Goal: Contribute content: Contribute content

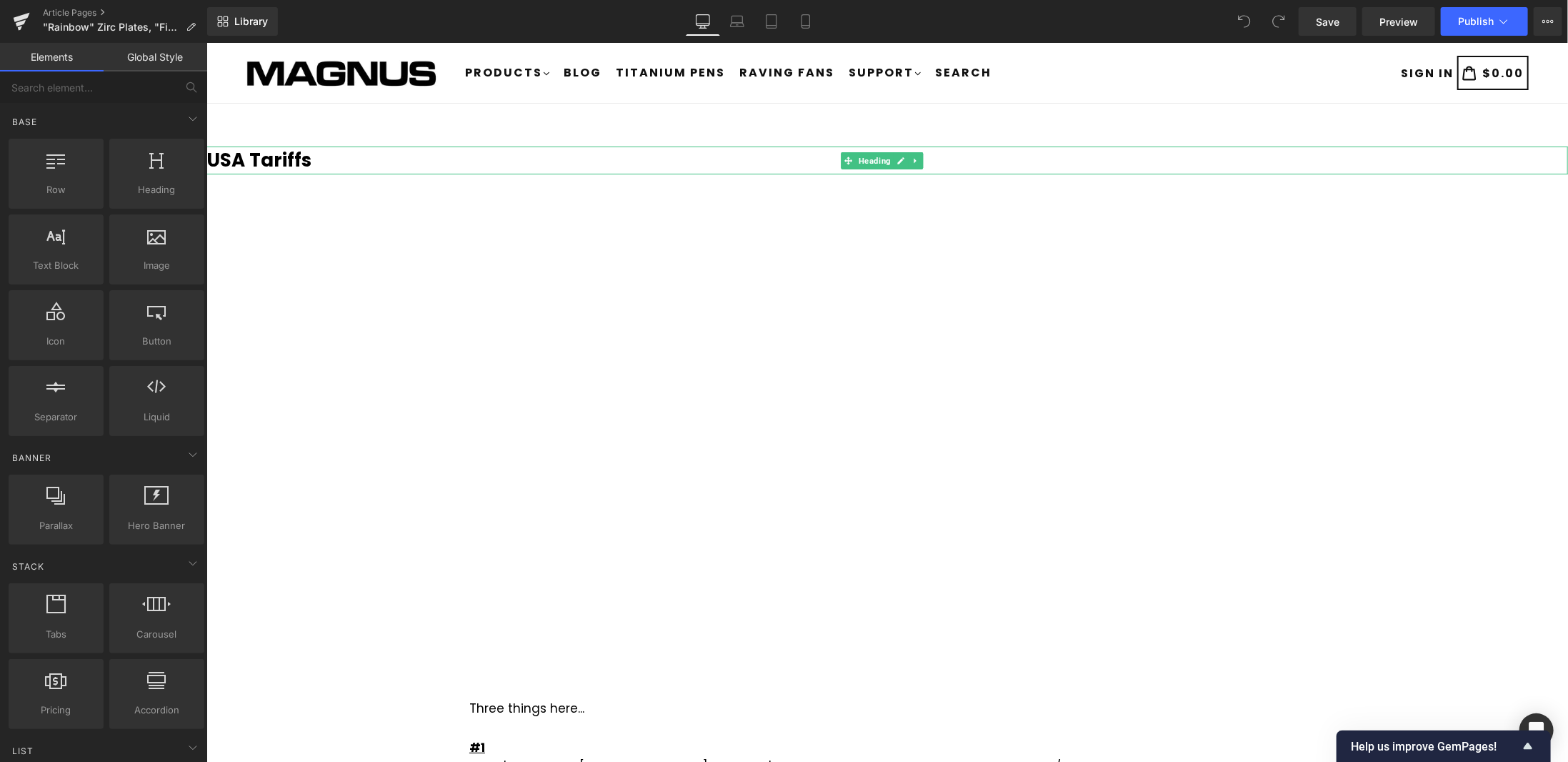
click at [298, 159] on b "USA Tariffs" at bounding box center [258, 159] width 105 height 26
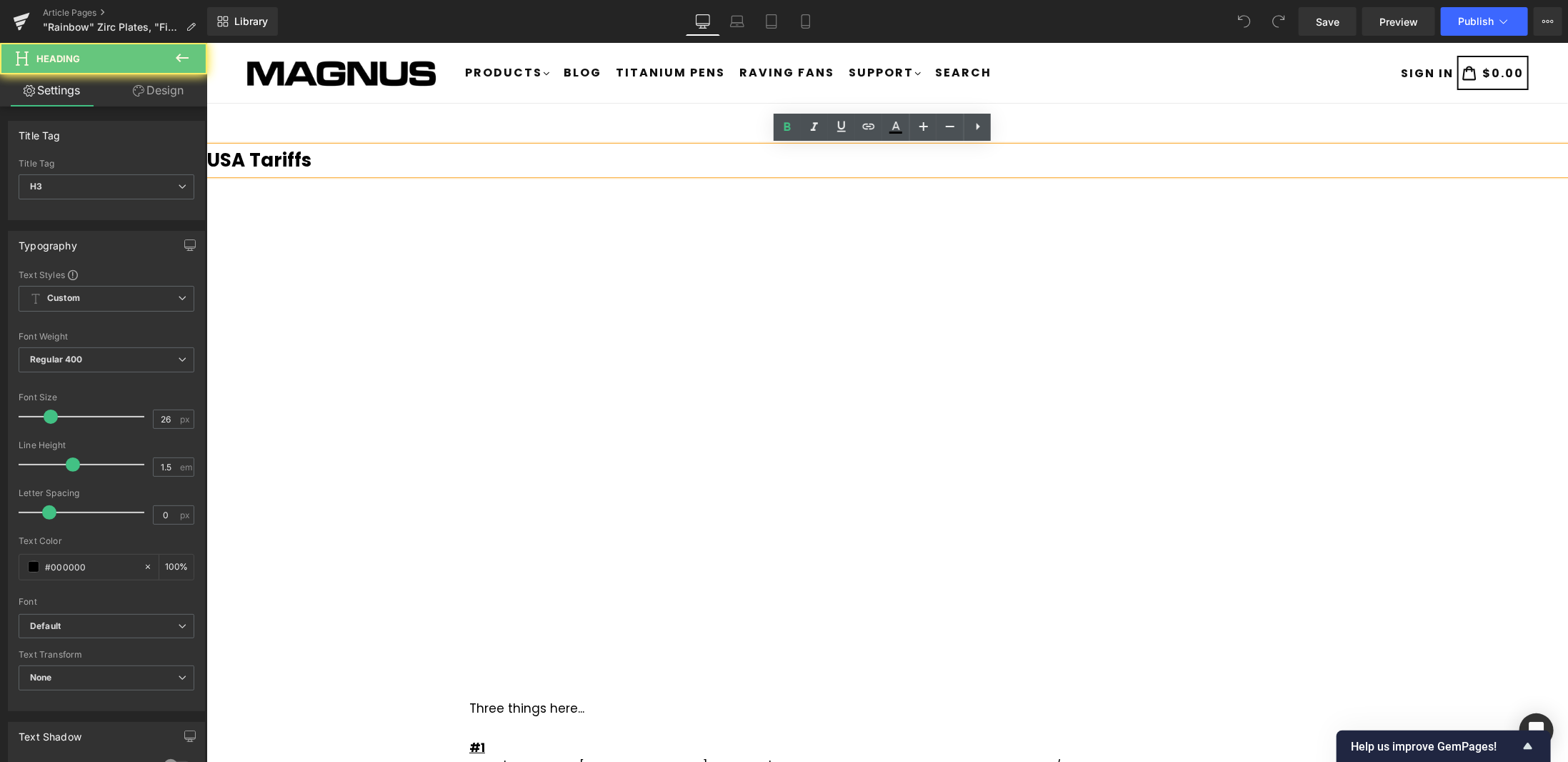
click at [322, 161] on h3 "USA Tariffs" at bounding box center [886, 159] width 1361 height 27
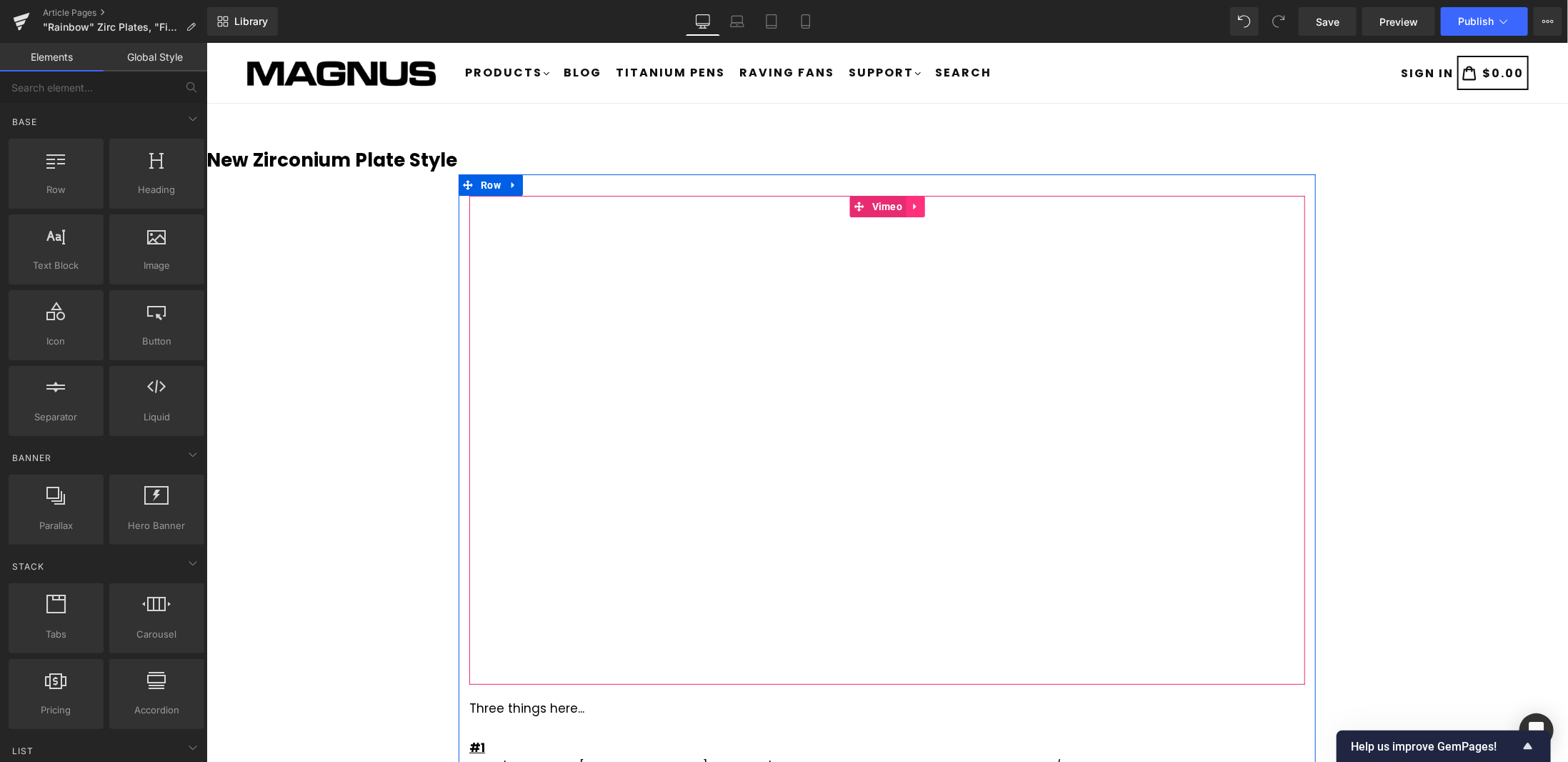
click at [912, 205] on icon at bounding box center [914, 206] width 3 height 6
click at [919, 206] on icon at bounding box center [923, 207] width 10 height 11
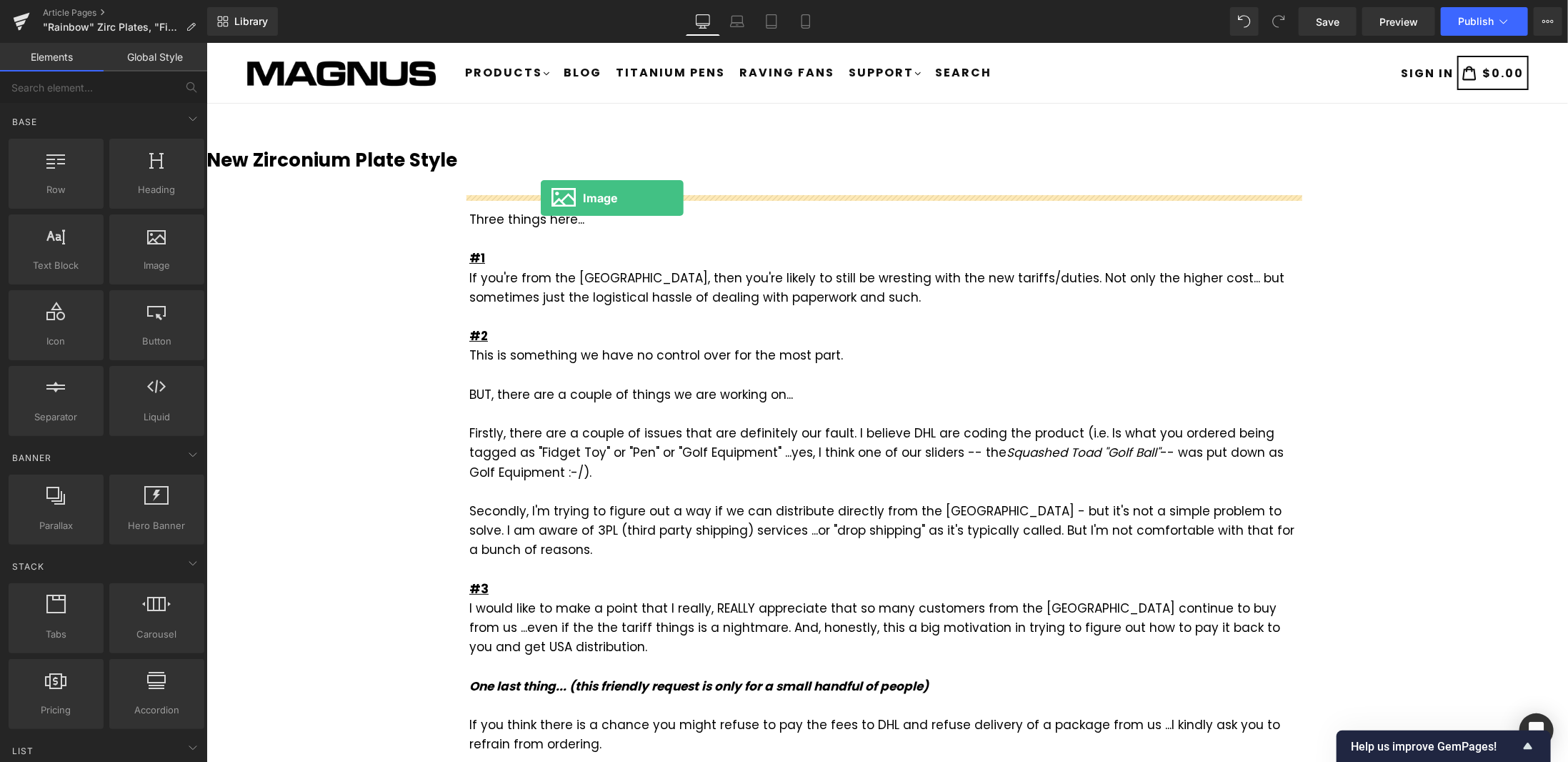
drag, startPoint x: 361, startPoint y: 293, endPoint x: 540, endPoint y: 197, distance: 203.1
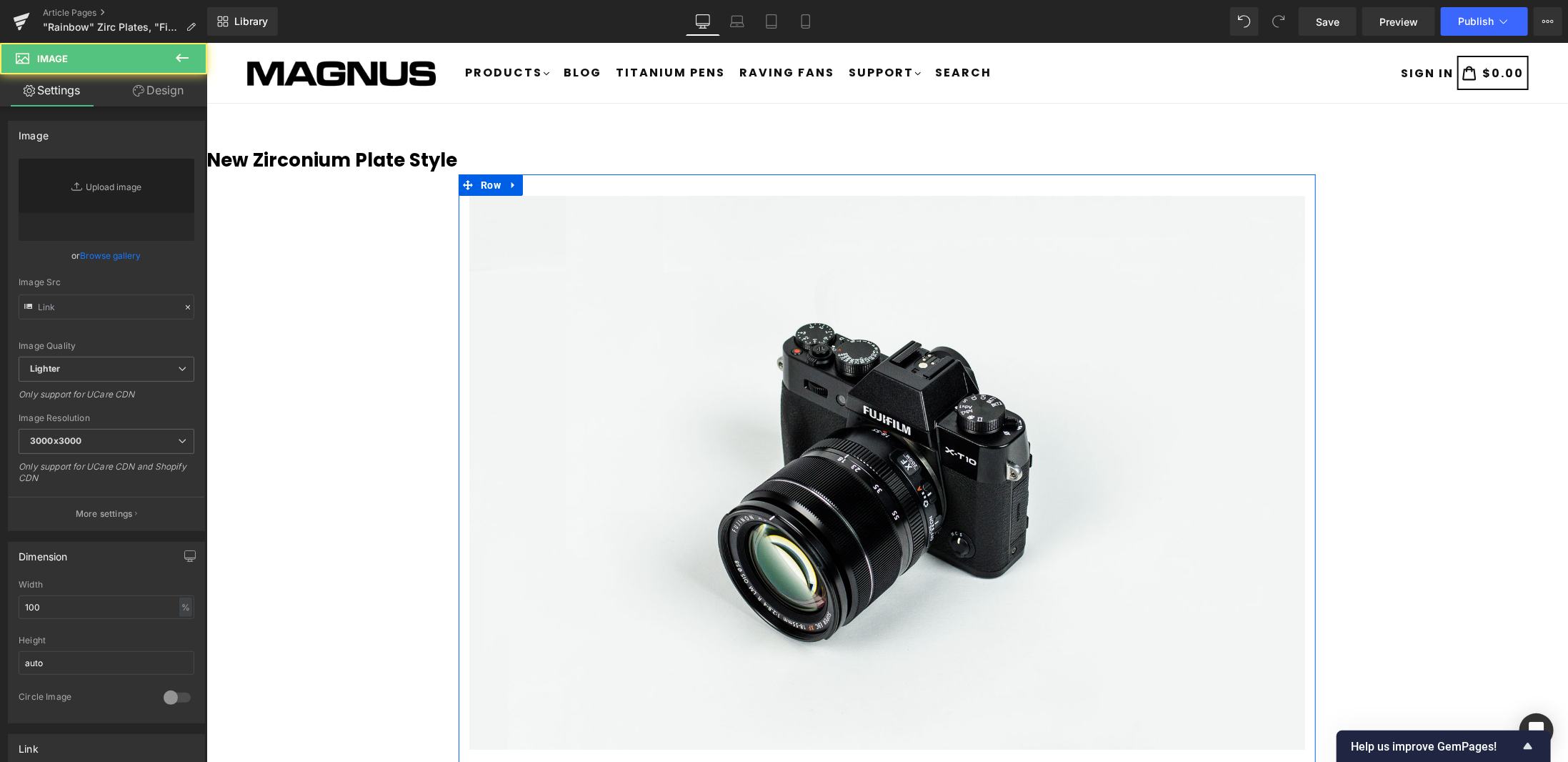
type input "//d1um8515vdn9kb.cloudfront.net/images/parallax.jpg"
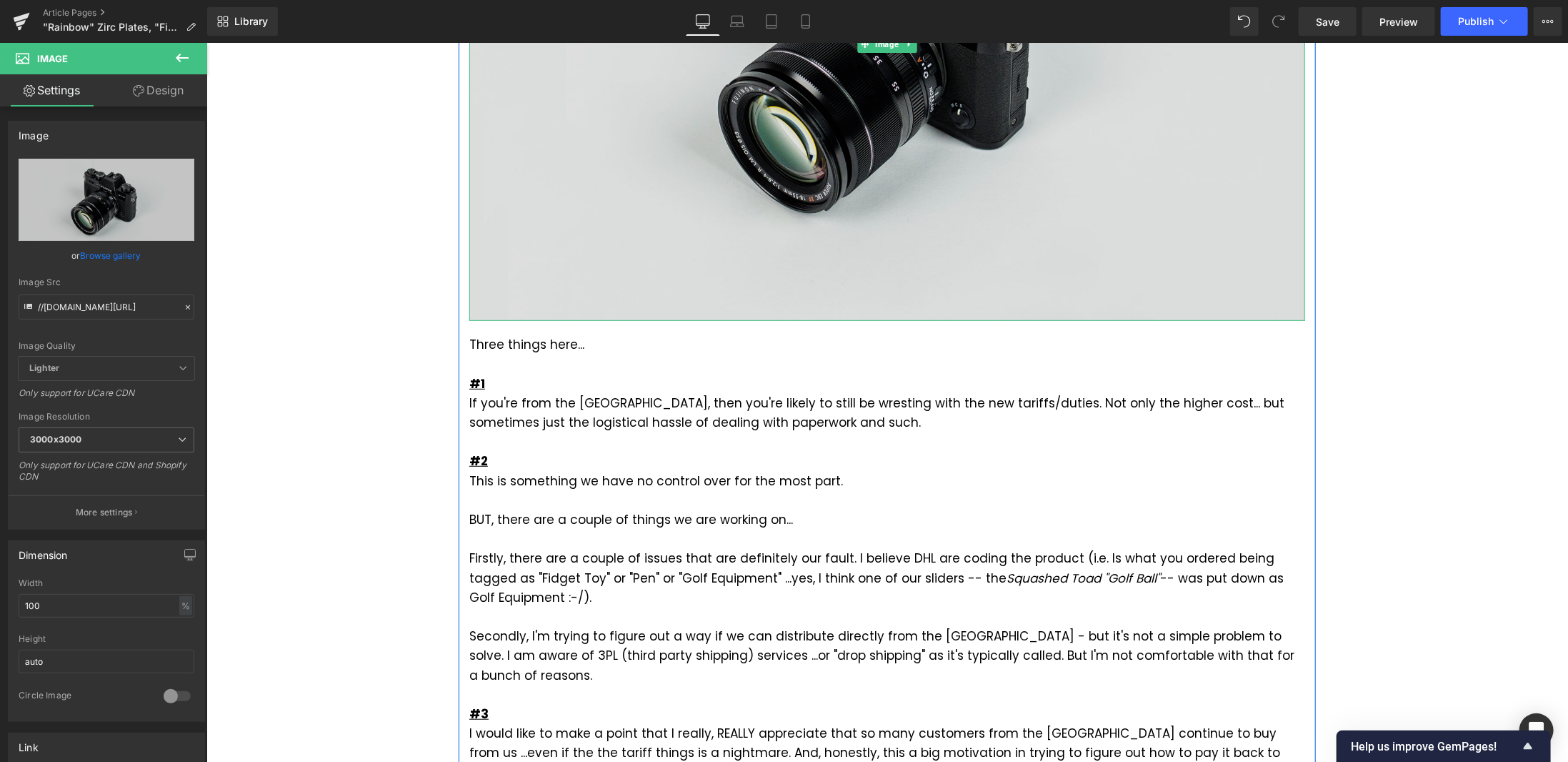
scroll to position [643, 0]
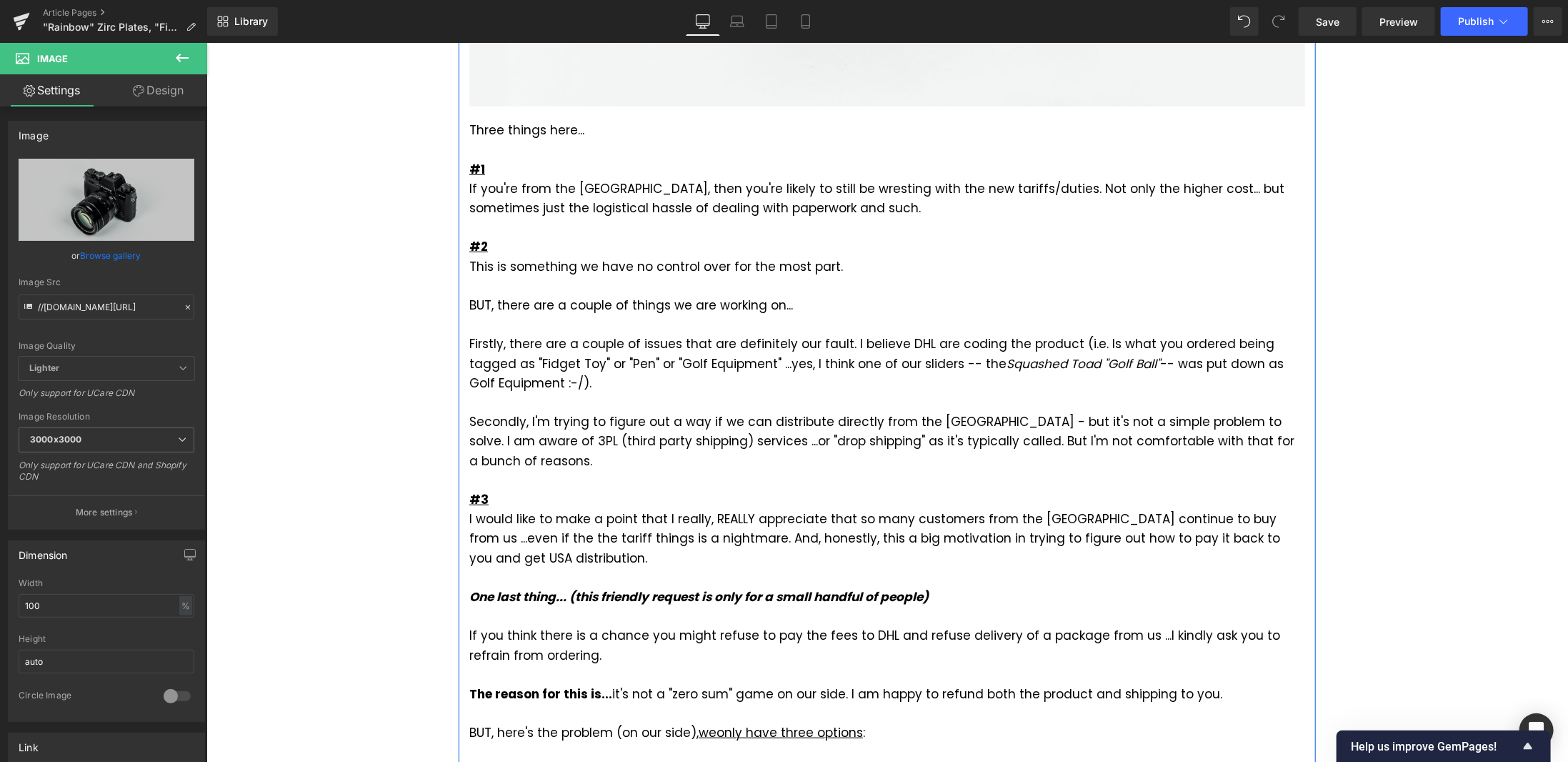
click at [571, 489] on div "#3" at bounding box center [886, 499] width 836 height 20
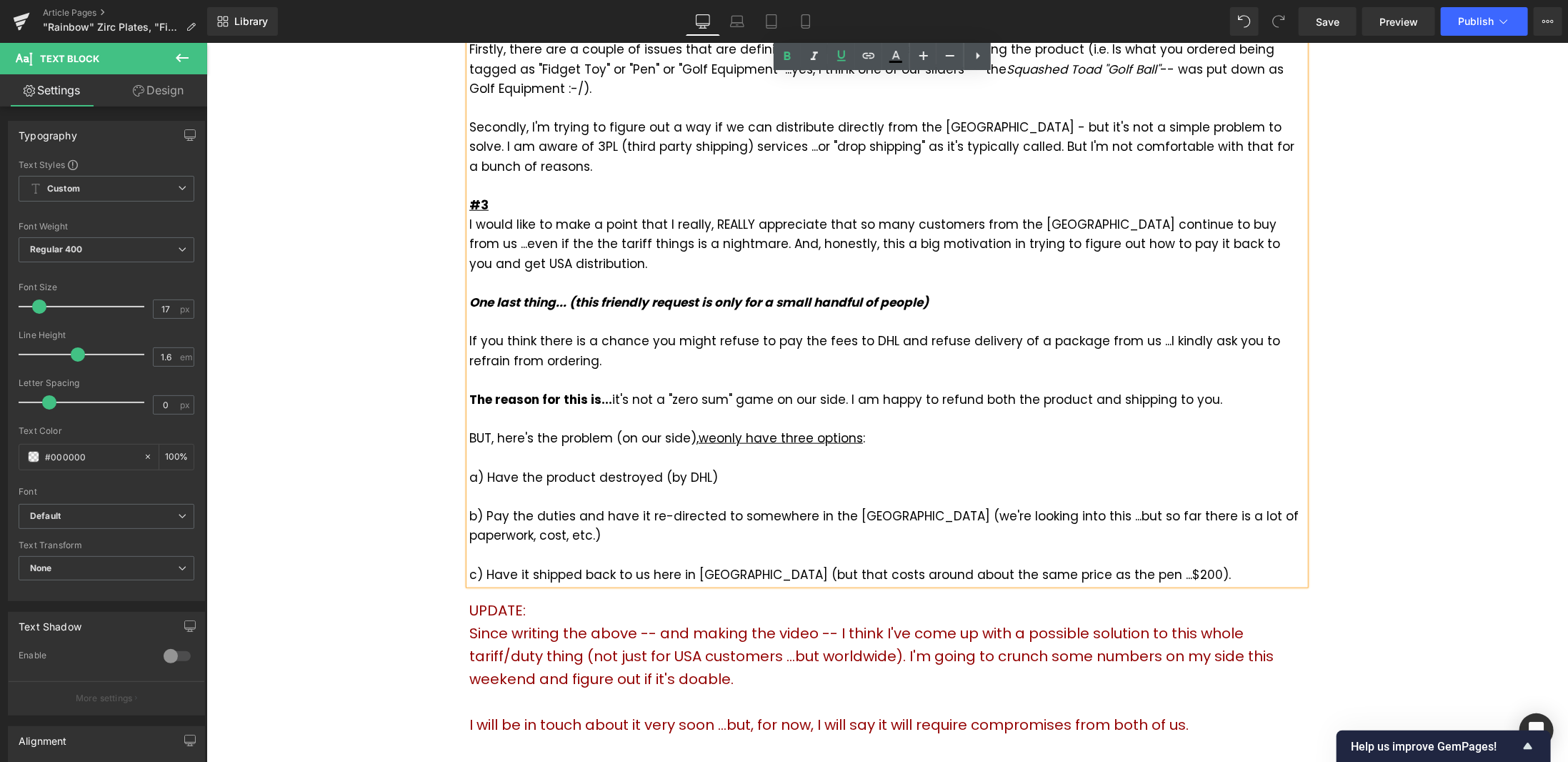
scroll to position [1001, 0]
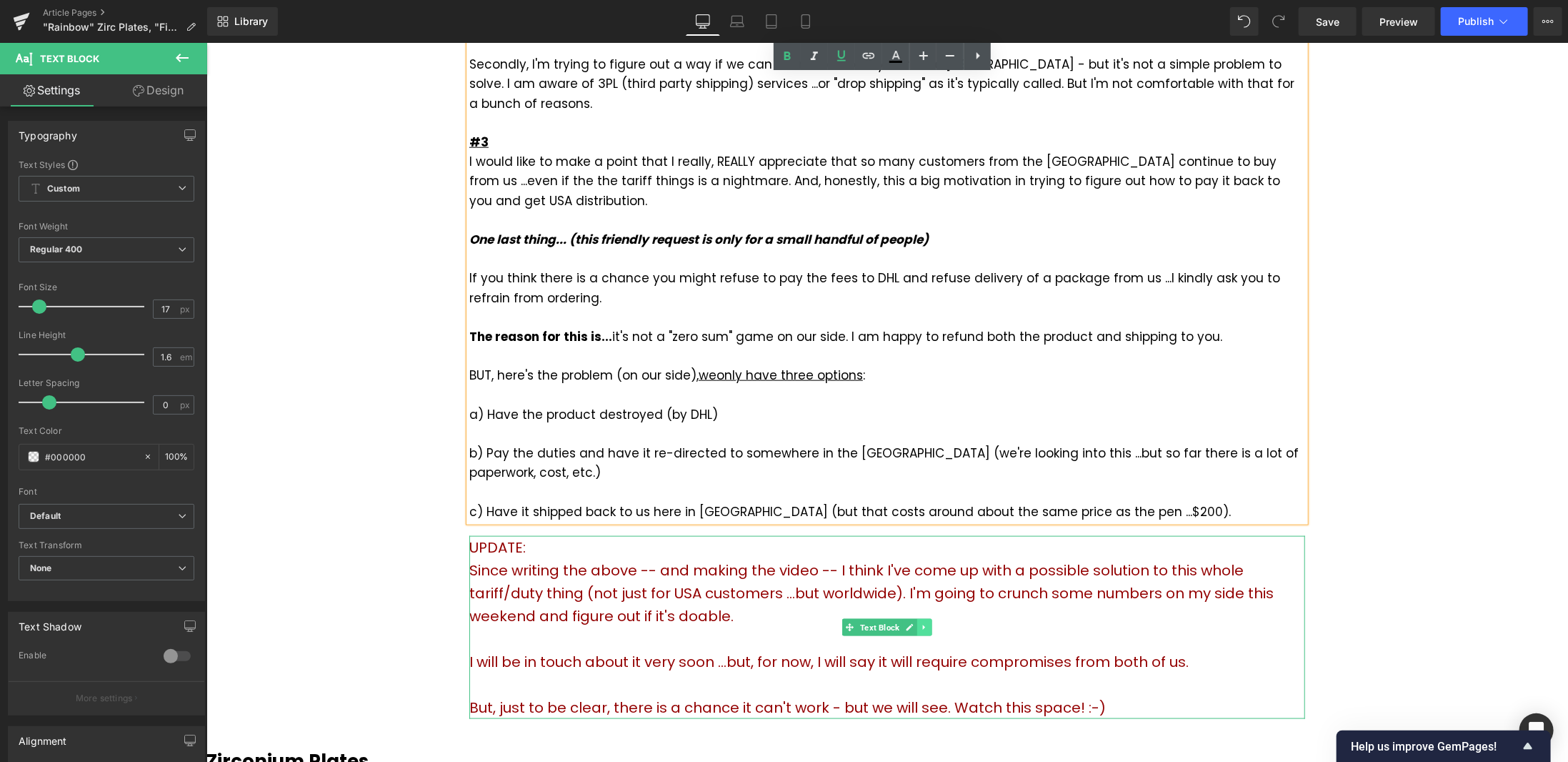
click at [923, 625] on icon at bounding box center [923, 627] width 2 height 5
click at [927, 623] on icon at bounding box center [931, 627] width 8 height 9
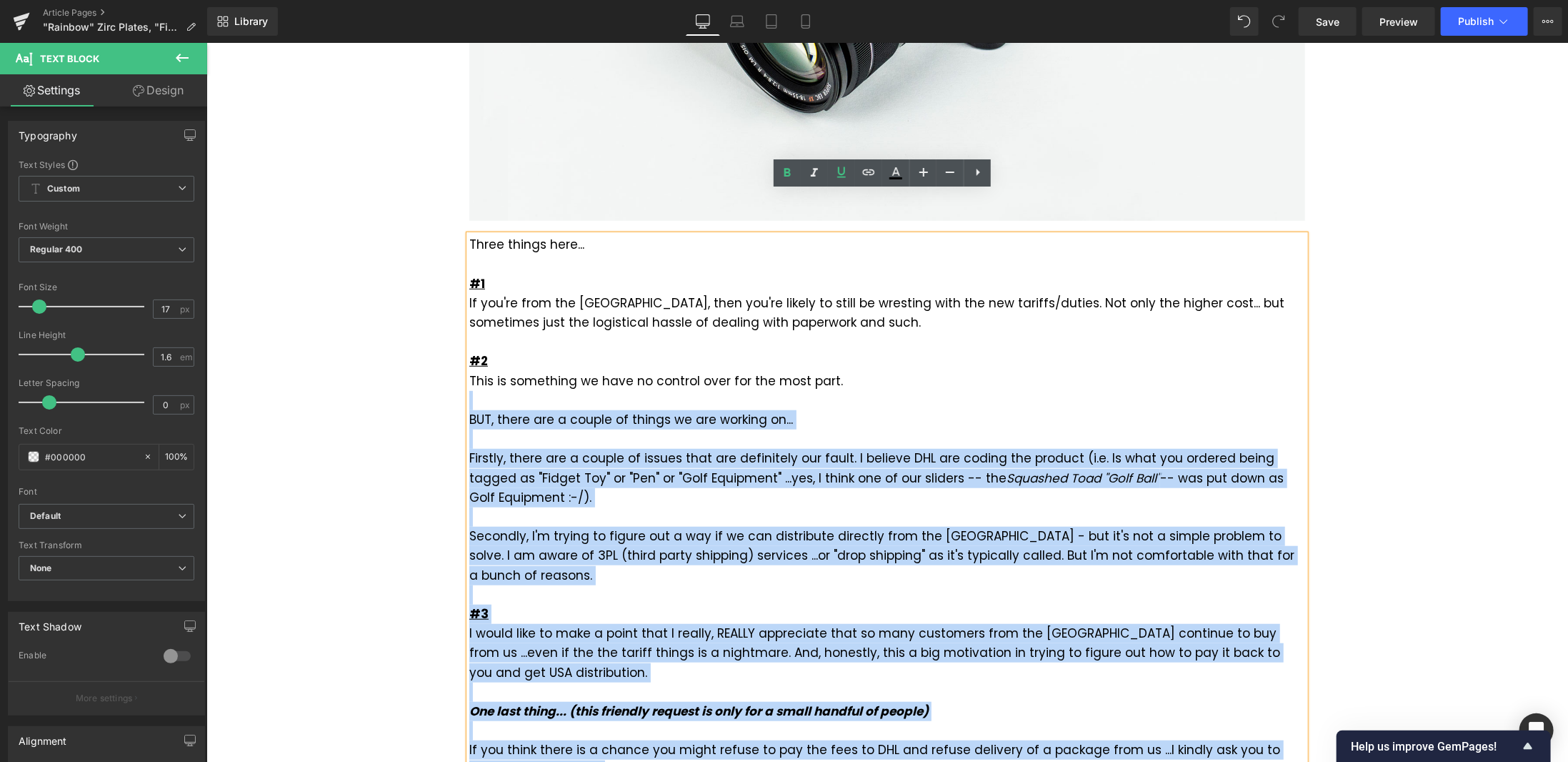
scroll to position [357, 0]
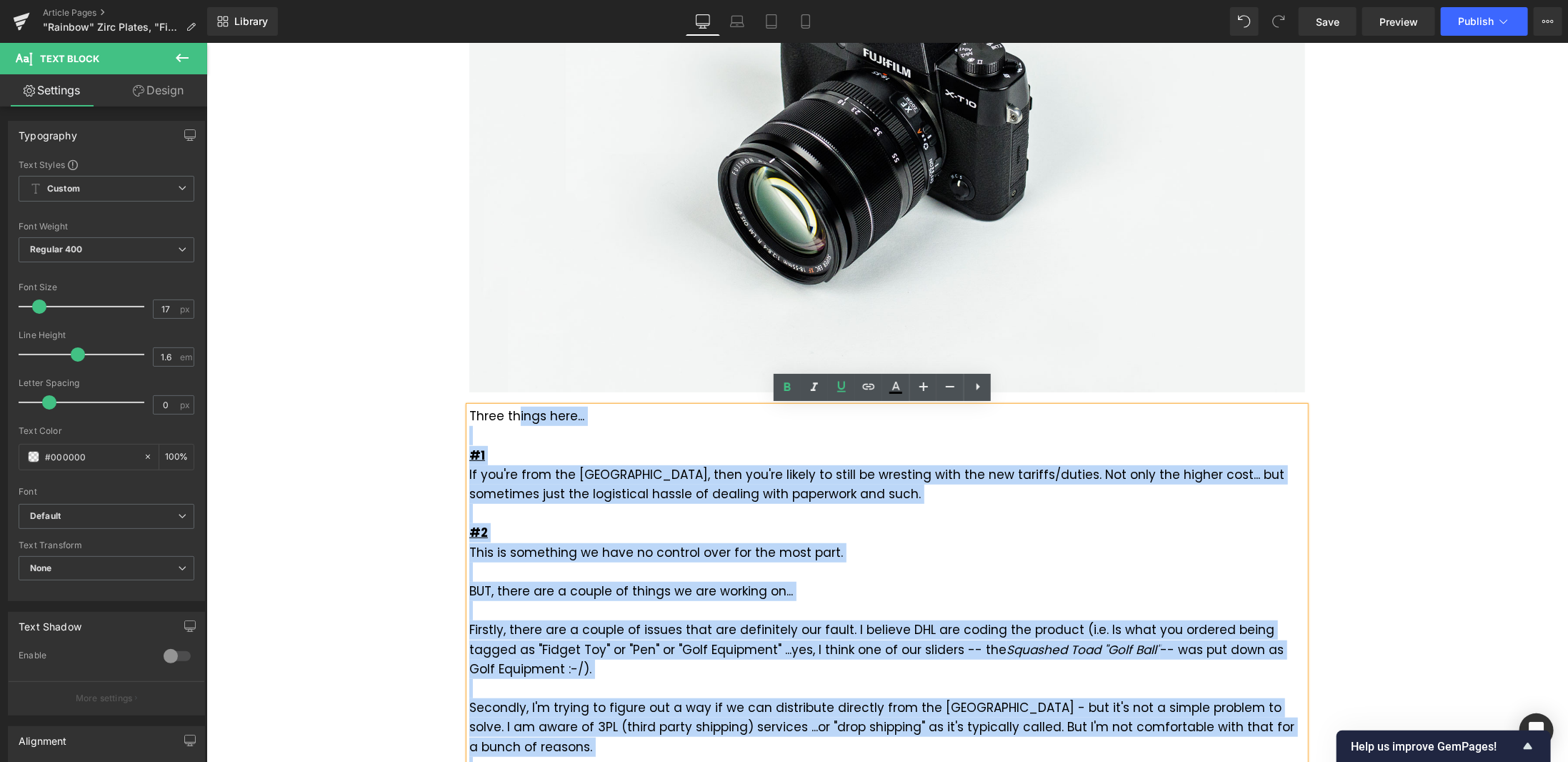
drag, startPoint x: 1118, startPoint y: 449, endPoint x: 513, endPoint y: 417, distance: 605.8
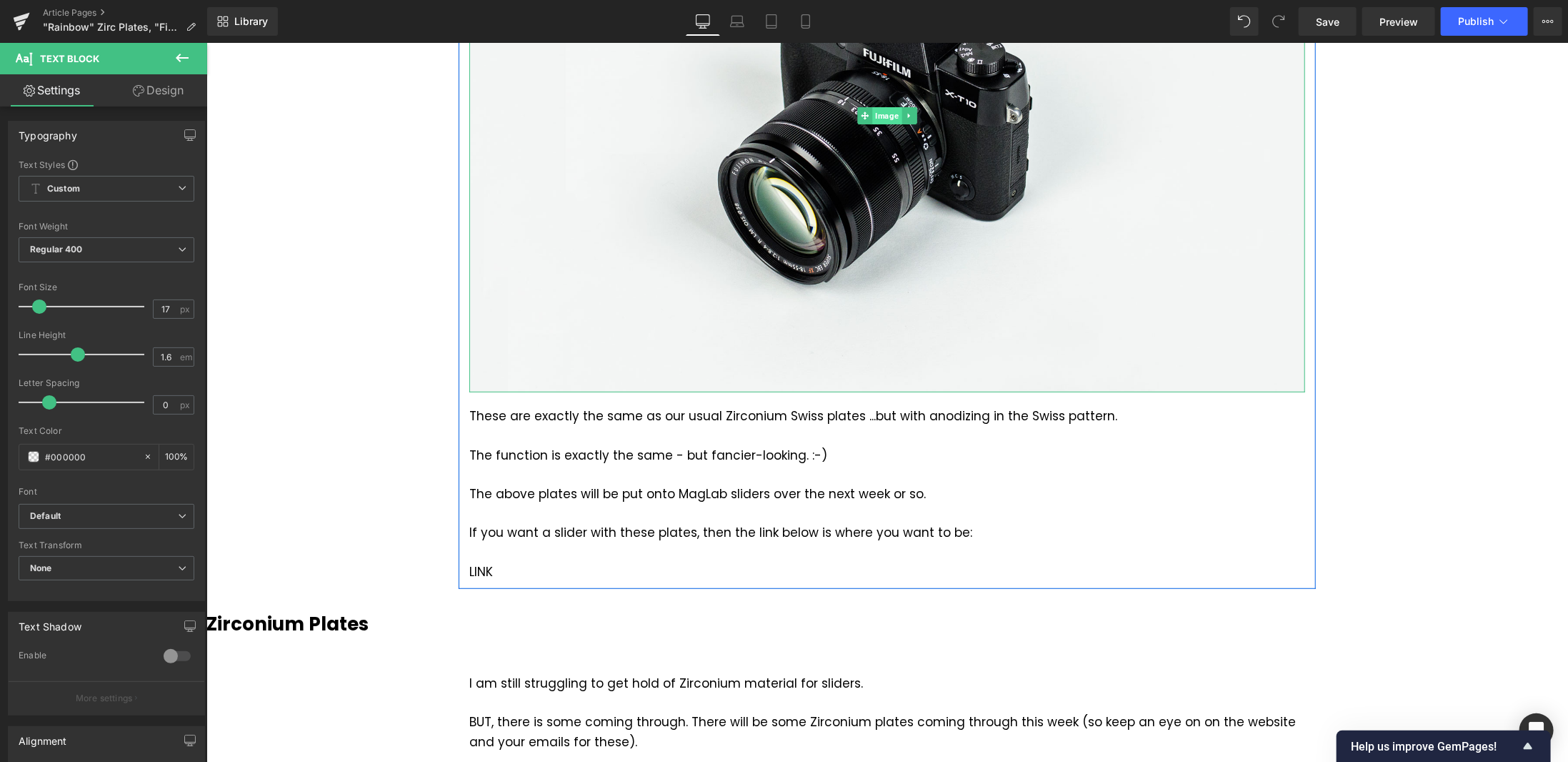
click at [889, 115] on span "Image" at bounding box center [886, 115] width 29 height 17
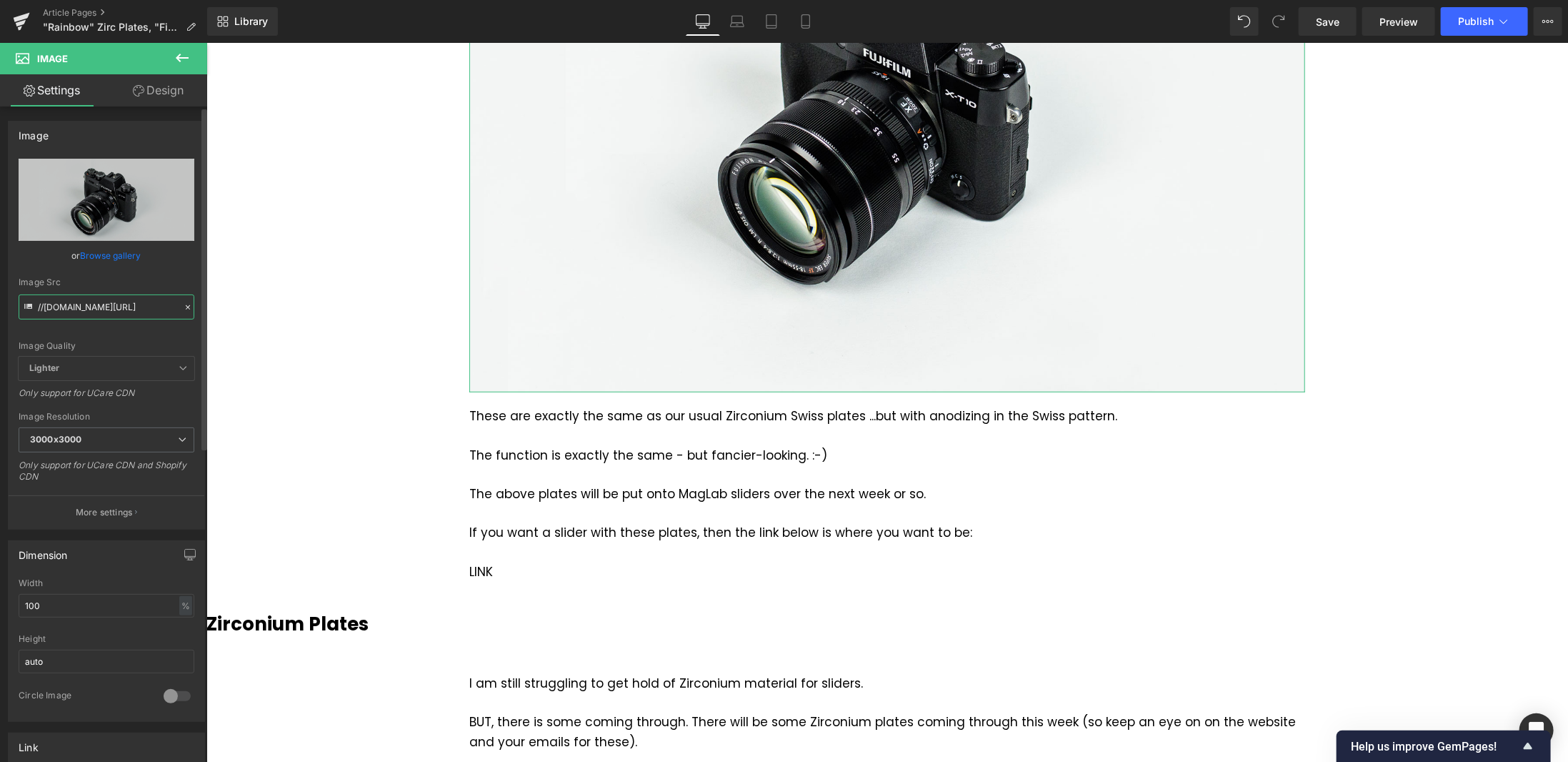
click at [129, 309] on input "//d1um8515vdn9kb.cloudfront.net/images/parallax.jpg" at bounding box center [107, 307] width 176 height 25
paste input "https://cdn.shopify.com/s/files/1/2117/6827/files/20251008_093358.jpg?v=1759878…"
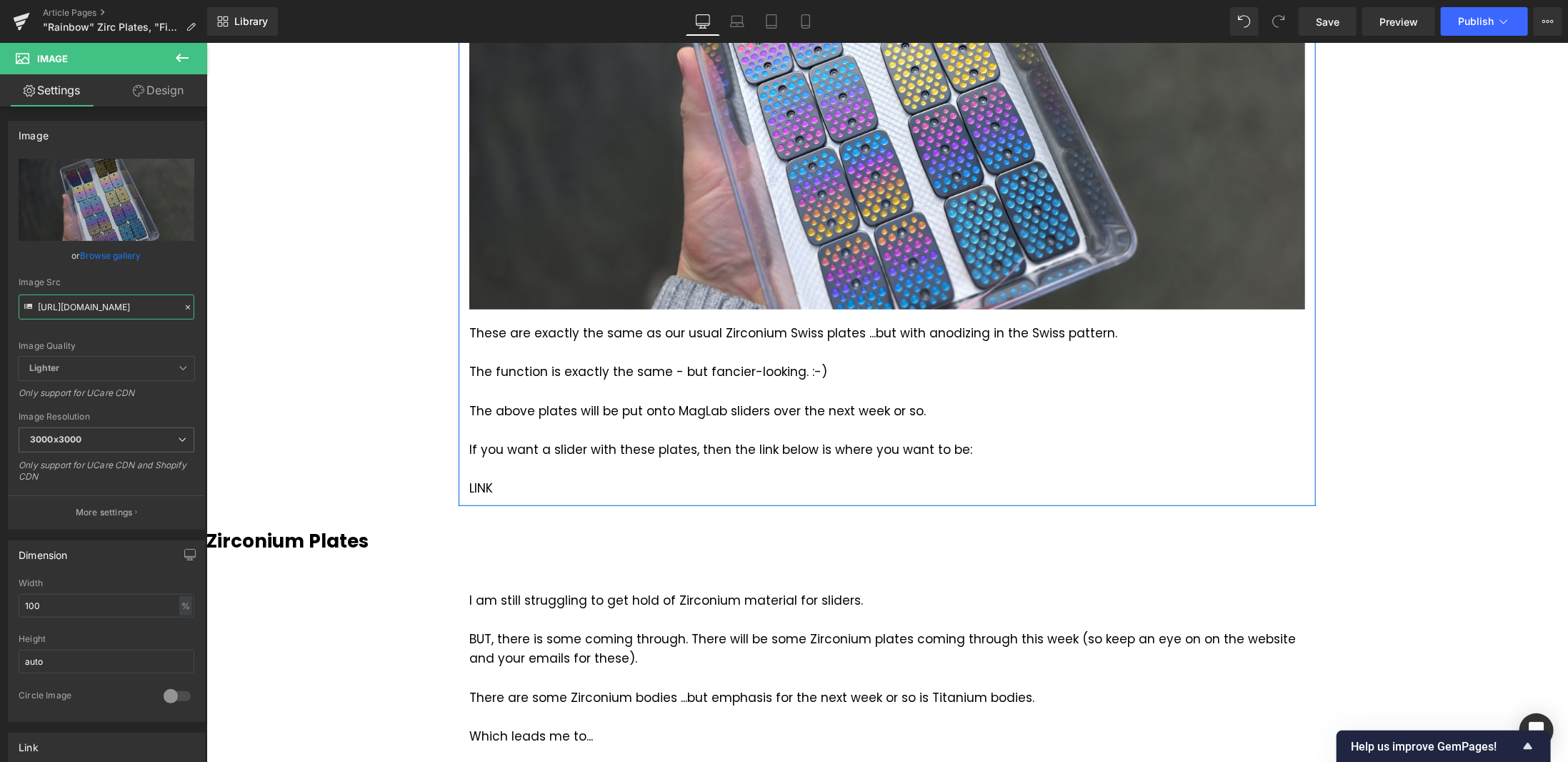
type input "https://cdn.shopify.com/s/files/1/2117/6827/files/20251008_093358_3000x3000.jpg…"
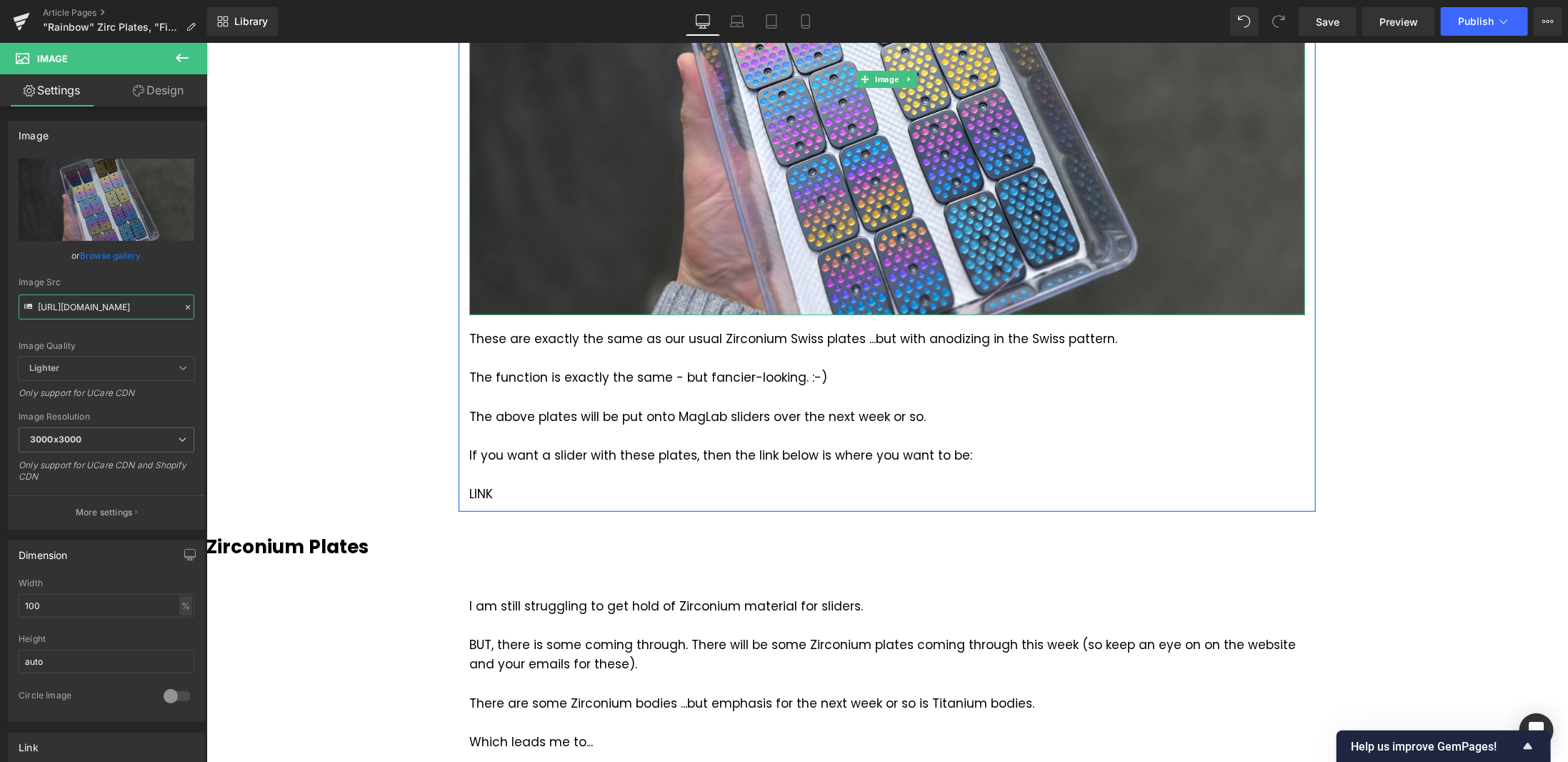
scroll to position [357, 0]
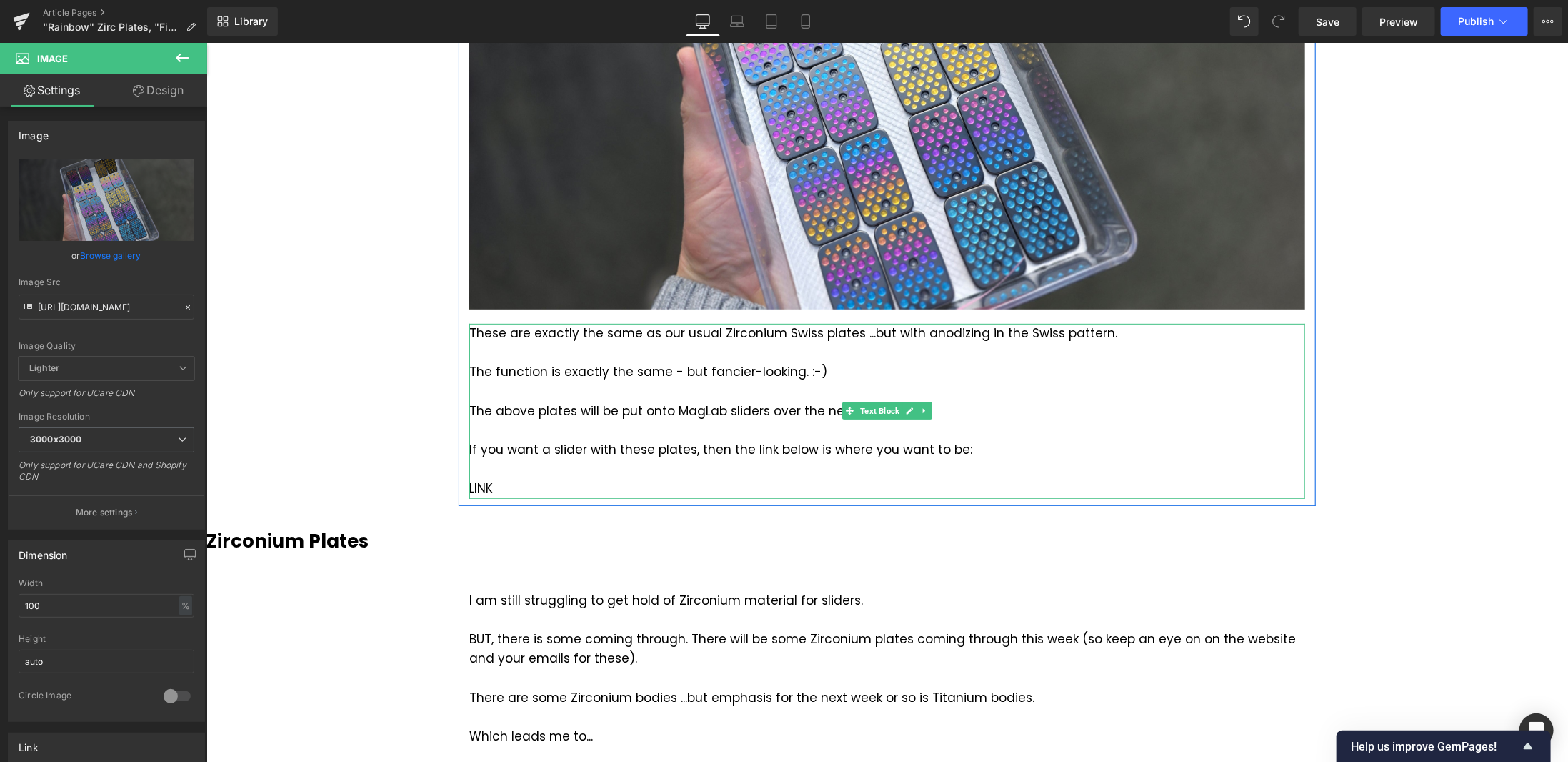
click at [733, 405] on div "The above plates will be put onto MagLab sliders over the next week or so." at bounding box center [886, 411] width 836 height 20
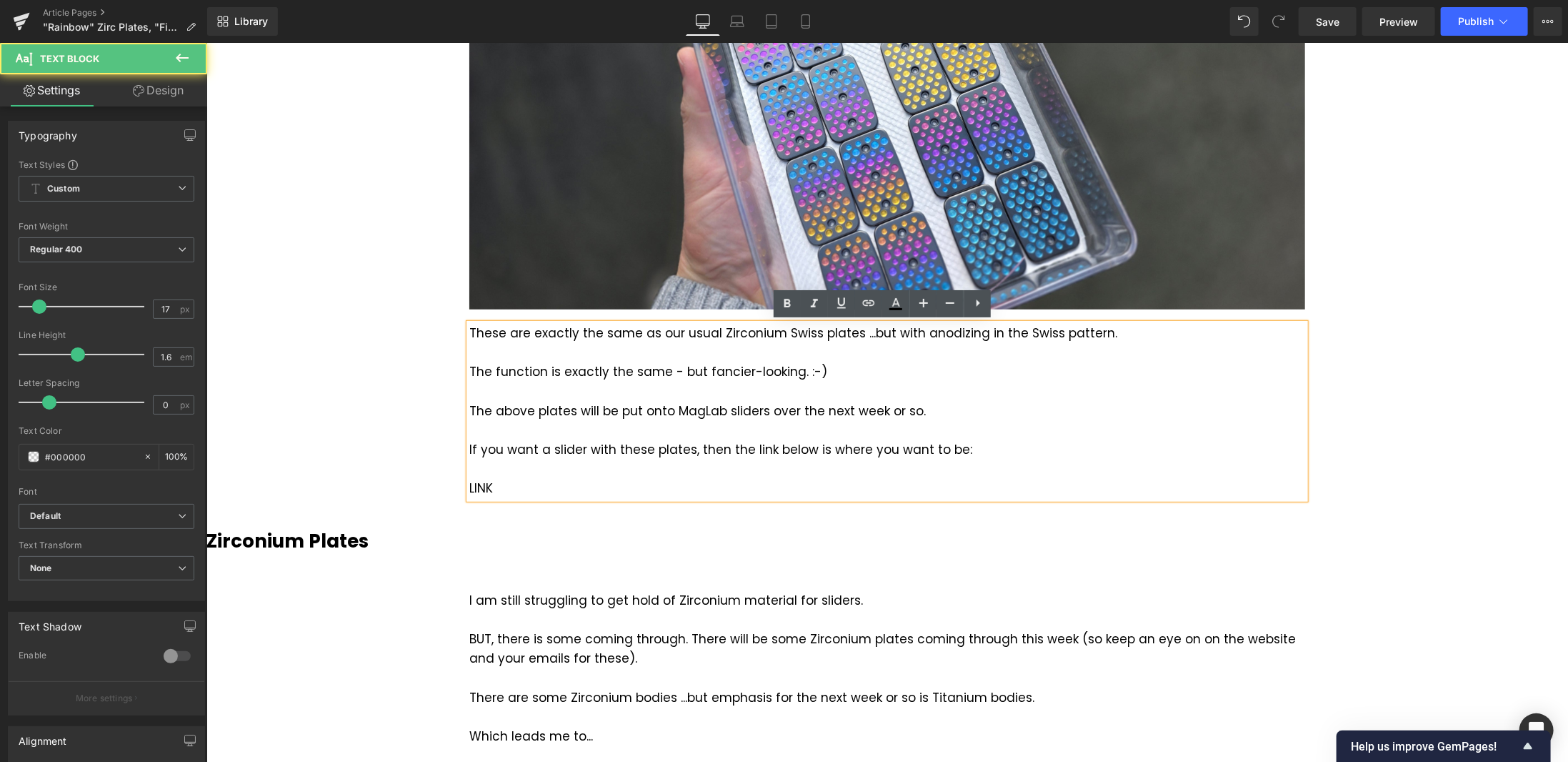
click at [830, 371] on div "The function is exactly the same - but fancier-looking. :-)" at bounding box center [886, 371] width 836 height 20
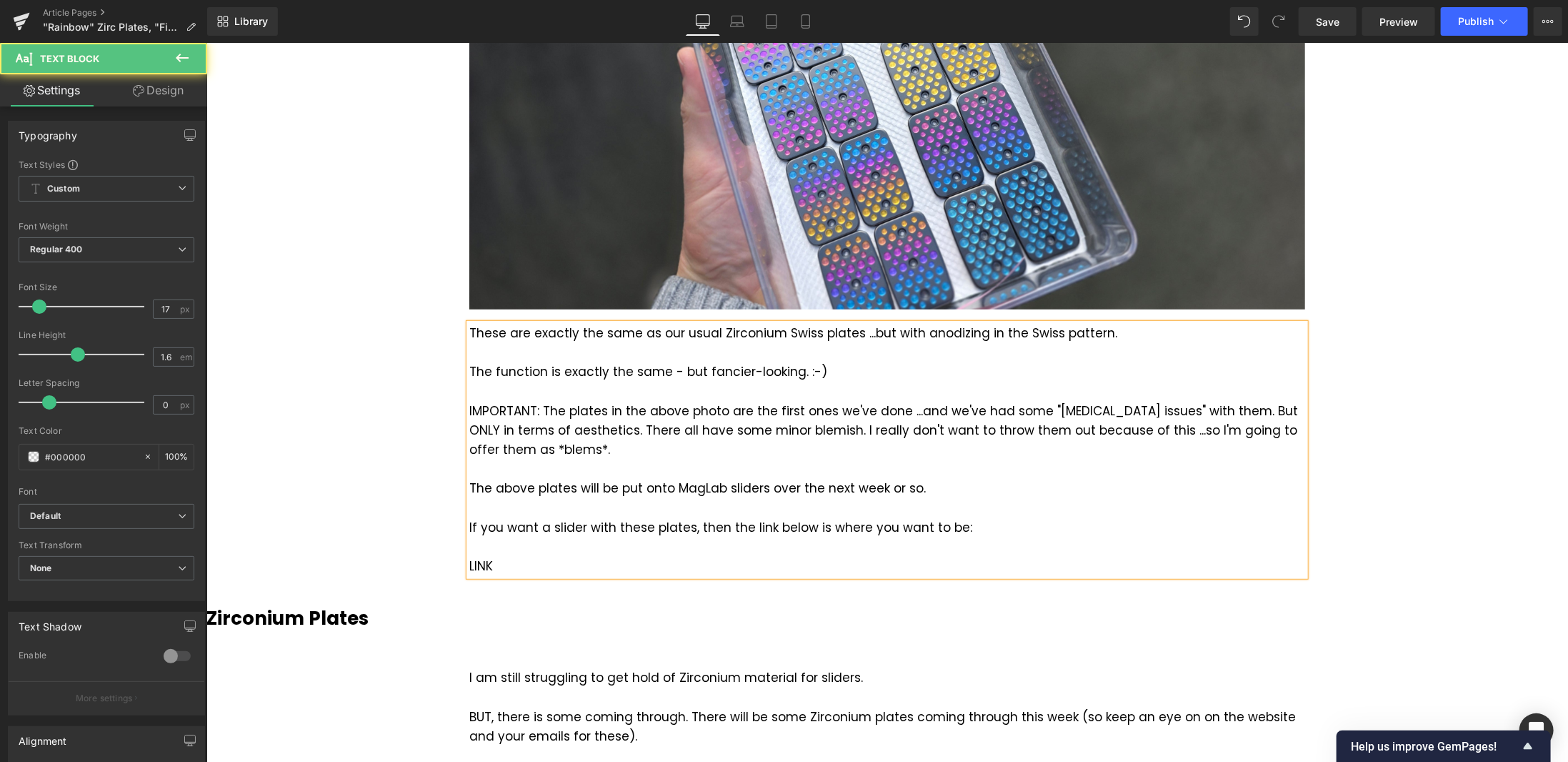
click at [523, 565] on div "LINK" at bounding box center [886, 566] width 836 height 20
click at [719, 562] on div "https://magnusx.com/products/maglab (CLICK HERE)" at bounding box center [886, 566] width 836 height 20
drag, startPoint x: 734, startPoint y: 566, endPoint x: 799, endPoint y: 562, distance: 65.1
click at [799, 562] on div "https://magnusx.com/products/maglab (or CLICK HERE)" at bounding box center [886, 566] width 836 height 20
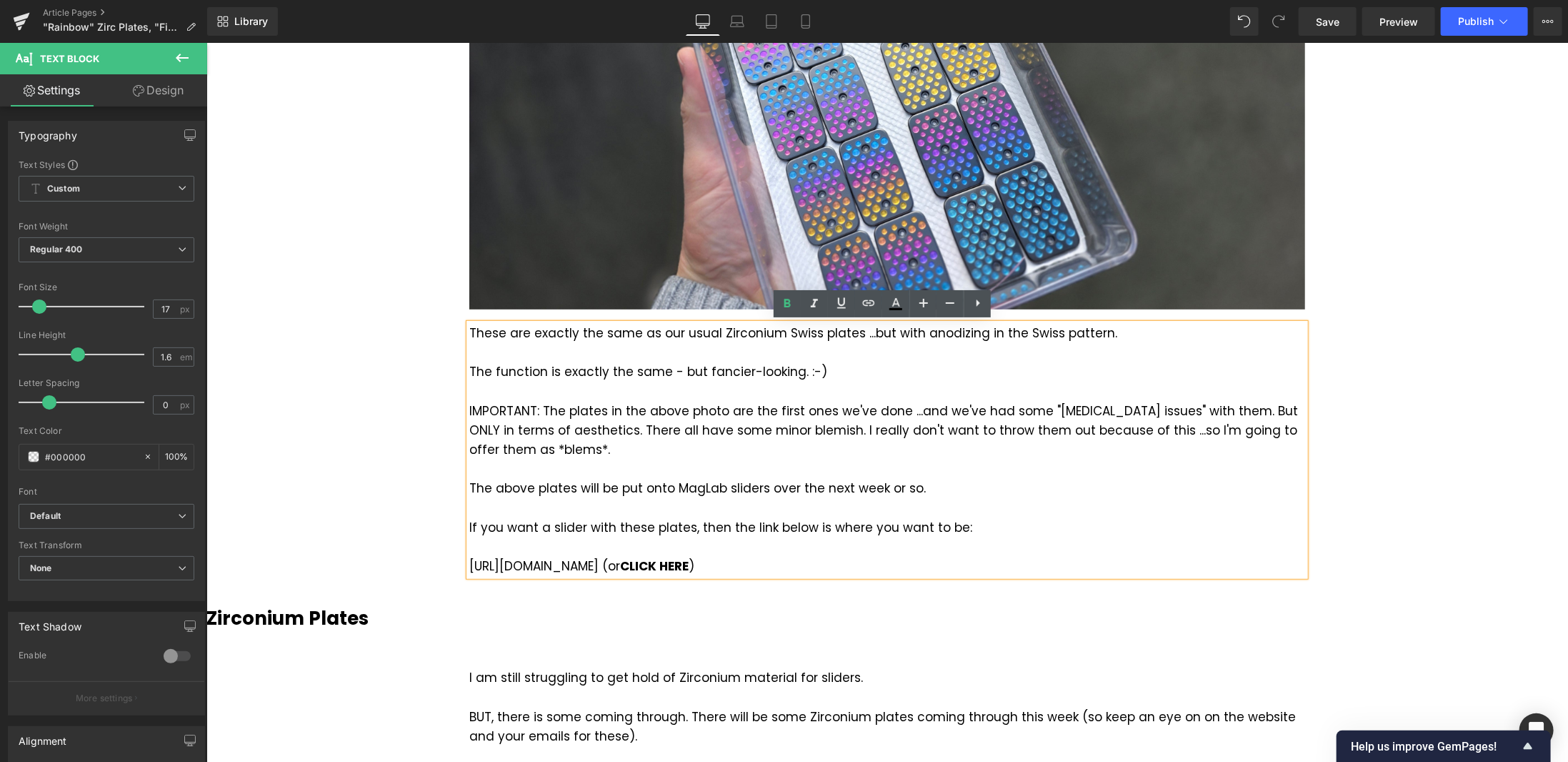
drag, startPoint x: 708, startPoint y: 563, endPoint x: 465, endPoint y: 570, distance: 243.1
click at [469, 570] on div "https://magnusx.com/products/maglab (or CLICK HERE )" at bounding box center [886, 566] width 836 height 20
drag, startPoint x: 718, startPoint y: 566, endPoint x: 466, endPoint y: 566, distance: 252.0
click at [469, 566] on strong "[URL][DOMAIN_NAME]" at bounding box center [542, 566] width 147 height 17
click at [872, 300] on icon at bounding box center [869, 303] width 17 height 17
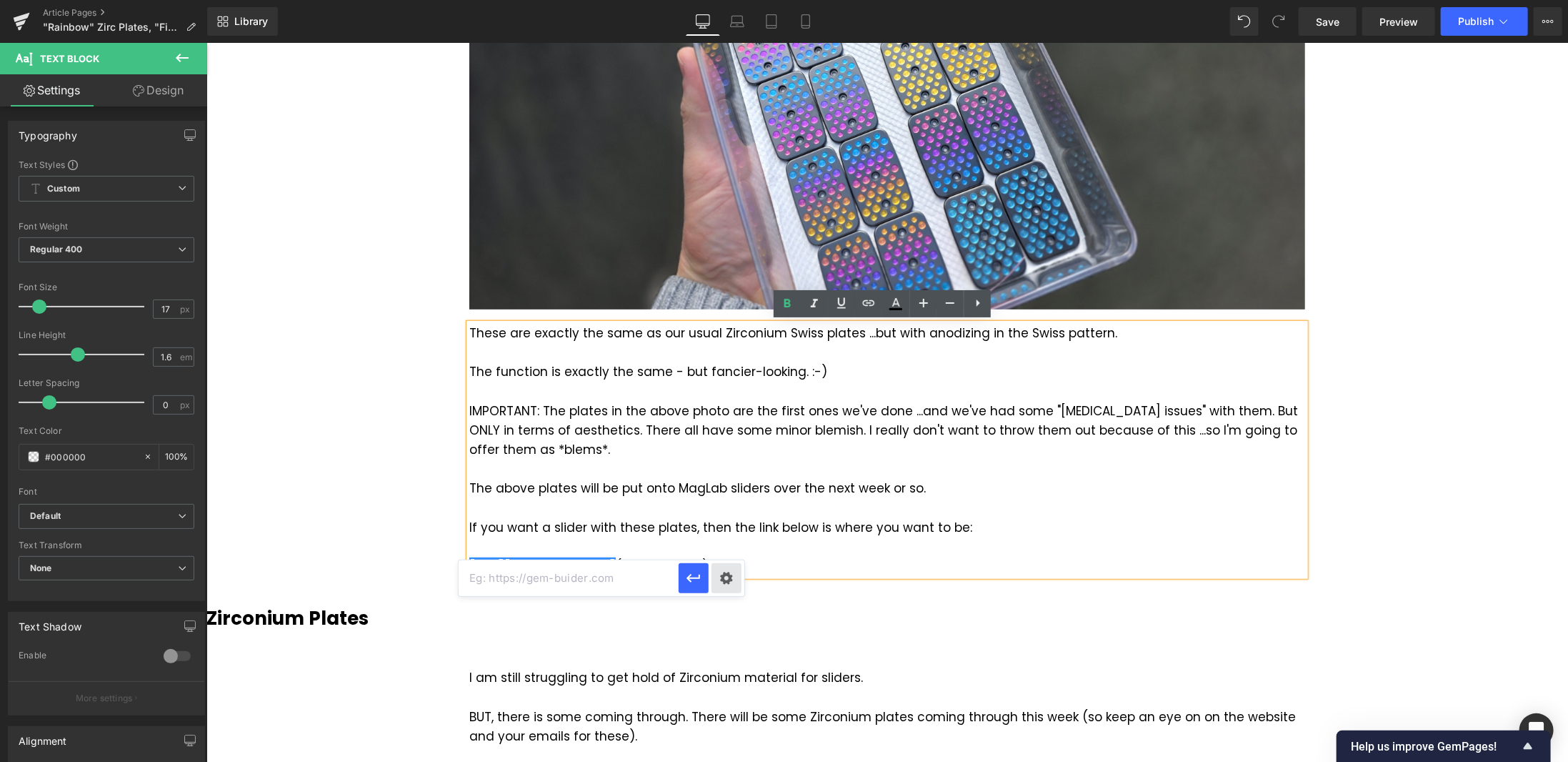
click at [722, 0] on div "Text Color Highlight Color #333333 Edit or remove link: Edit - Unlink - Cancel" at bounding box center [784, 0] width 1568 height 0
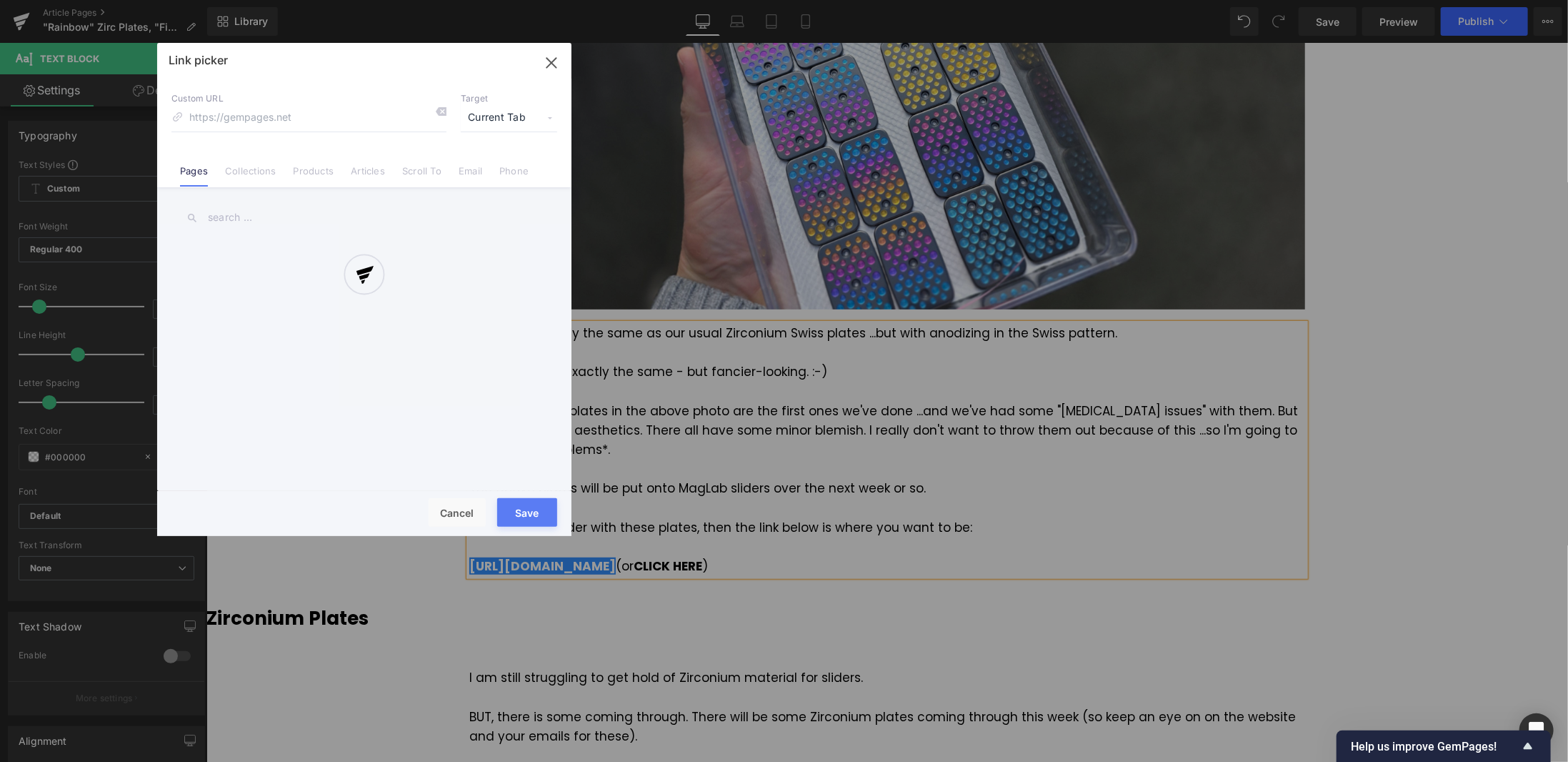
click at [311, 168] on div at bounding box center [364, 290] width 415 height 493
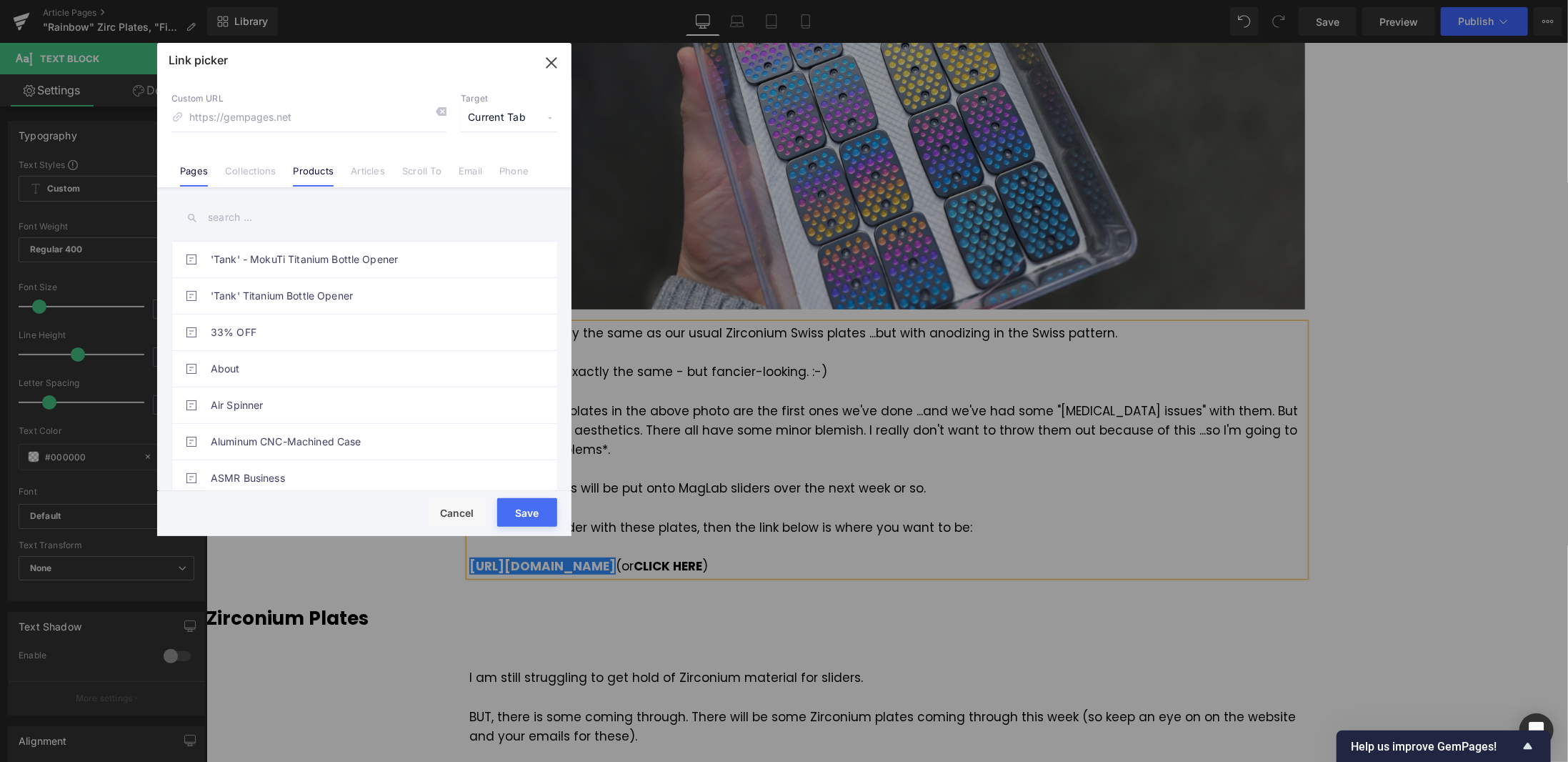
click at [322, 178] on link "Products" at bounding box center [313, 175] width 41 height 21
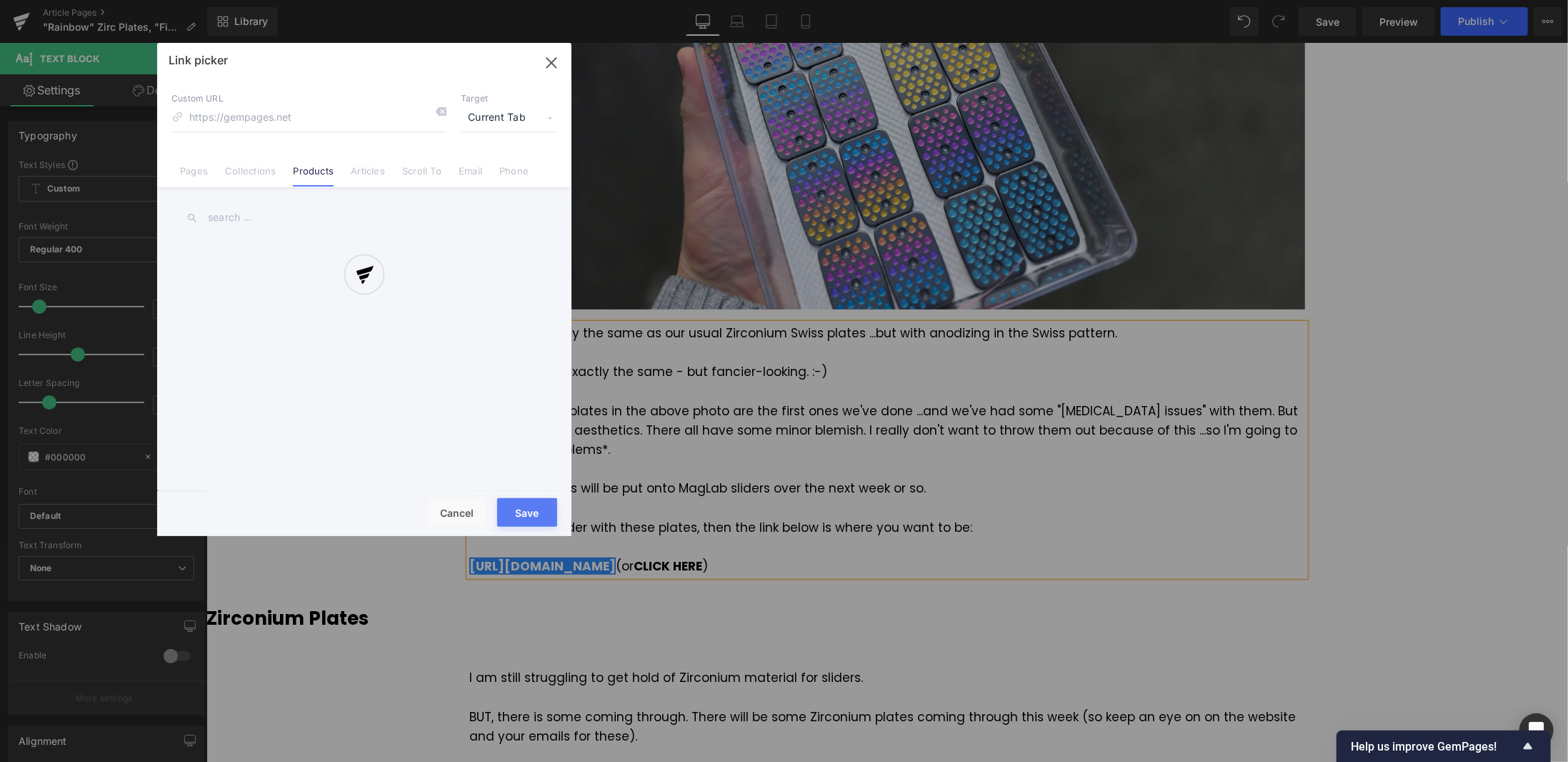
click at [273, 220] on div "Link picker Back to Library Insert Custom URL Target Current Tab Current Tab Ne…" at bounding box center [364, 290] width 415 height 493
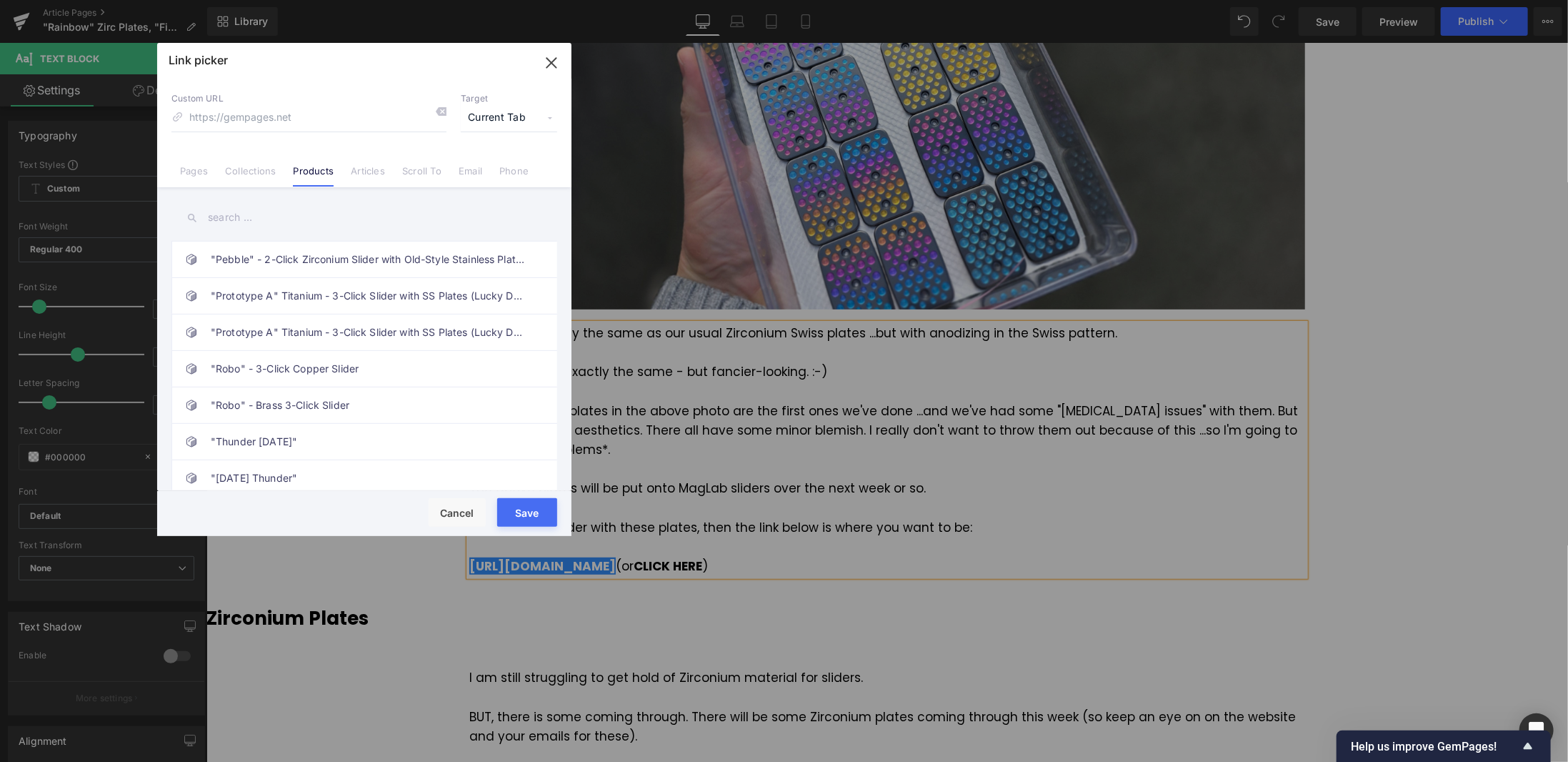
click at [251, 220] on input "text" at bounding box center [364, 218] width 386 height 32
type input "maglab"
click at [316, 367] on link "MagLab - Fidget Sliders" at bounding box center [367, 369] width 314 height 36
type input "/products/maglab"
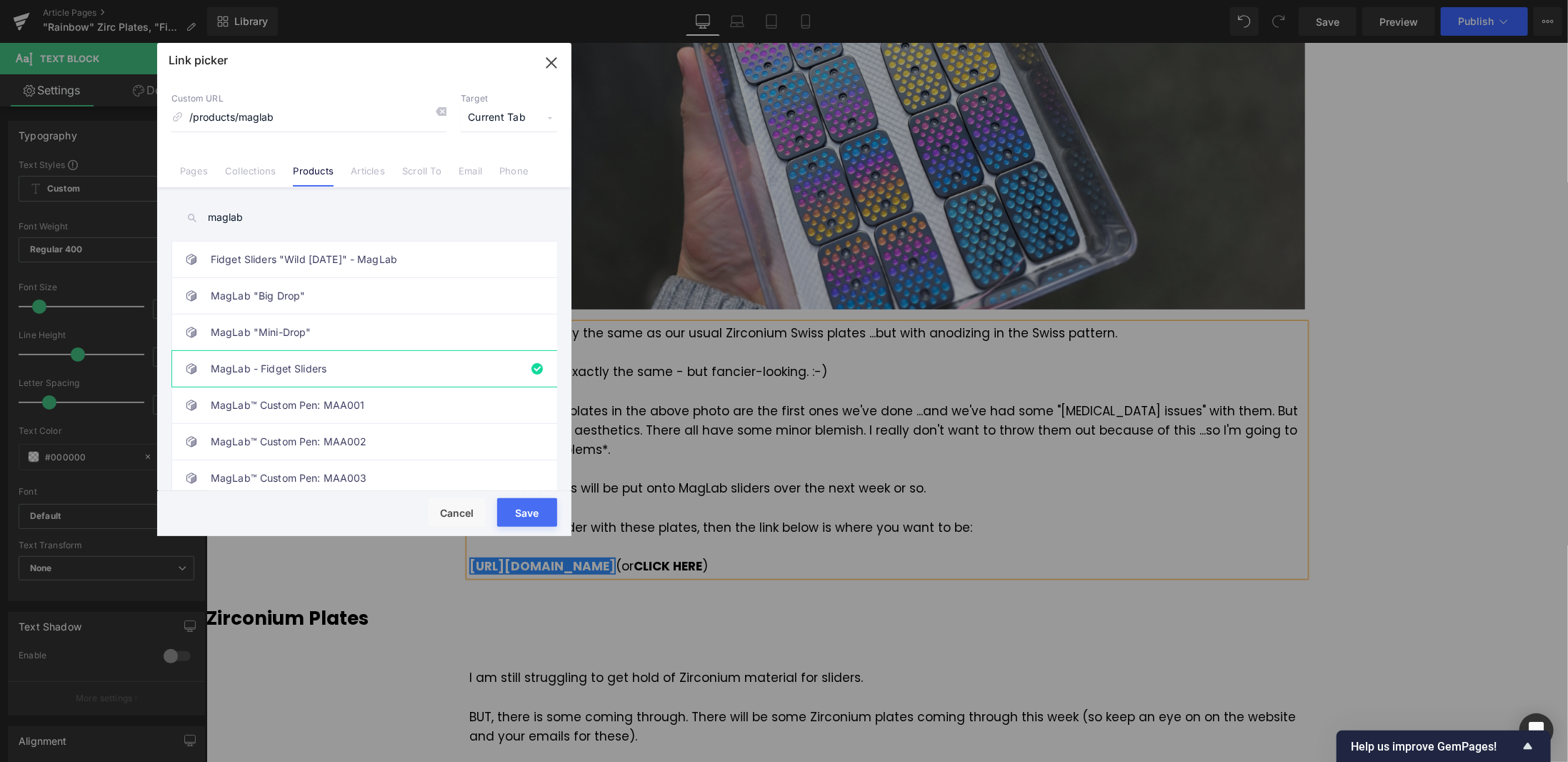
click at [528, 513] on button "Save" at bounding box center [527, 512] width 60 height 28
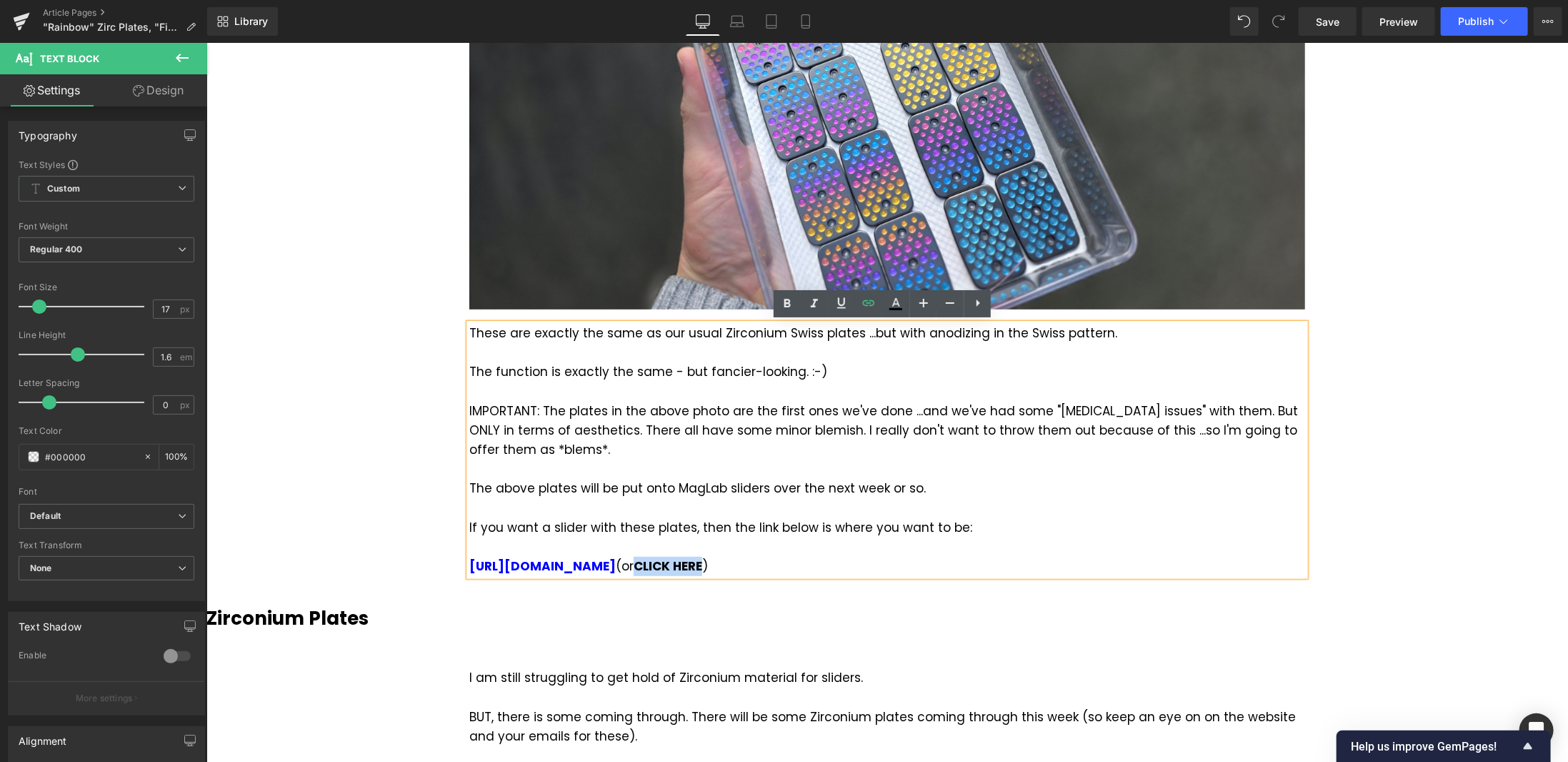
drag, startPoint x: 813, startPoint y: 566, endPoint x: 769, endPoint y: 540, distance: 51.1
click at [747, 559] on div "https://magnusx.com/products/maglab (or CLICK HERE )" at bounding box center [886, 566] width 836 height 20
click at [872, 301] on icon at bounding box center [868, 302] width 12 height 5
click at [978, 0] on div "Text Color Highlight Color #333333 Edit or remove link: Edit - Unlink - Cancel" at bounding box center [784, 0] width 1568 height 0
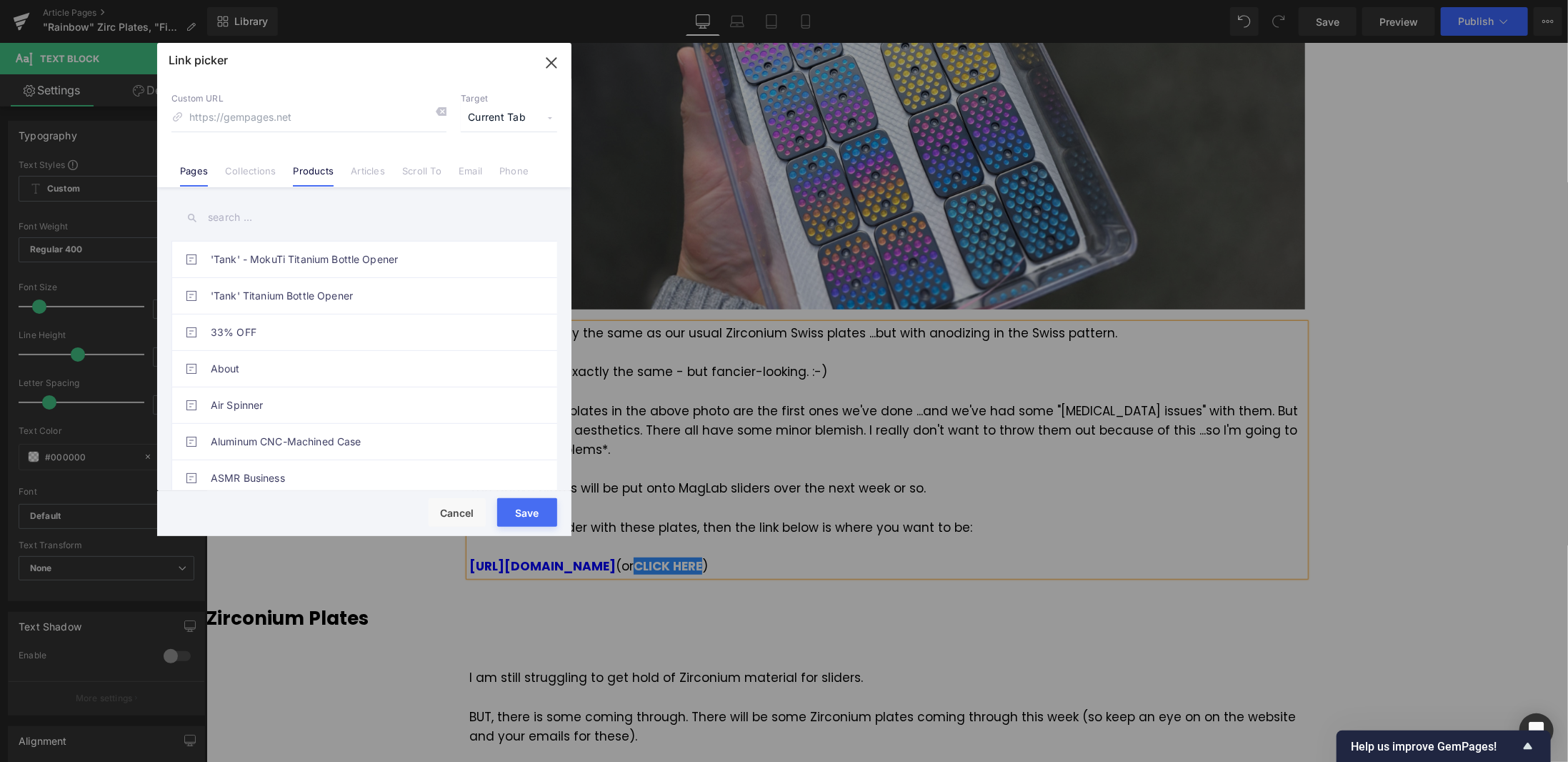
click at [314, 169] on link "Products" at bounding box center [313, 175] width 41 height 21
click at [260, 221] on input "text" at bounding box center [364, 218] width 386 height 32
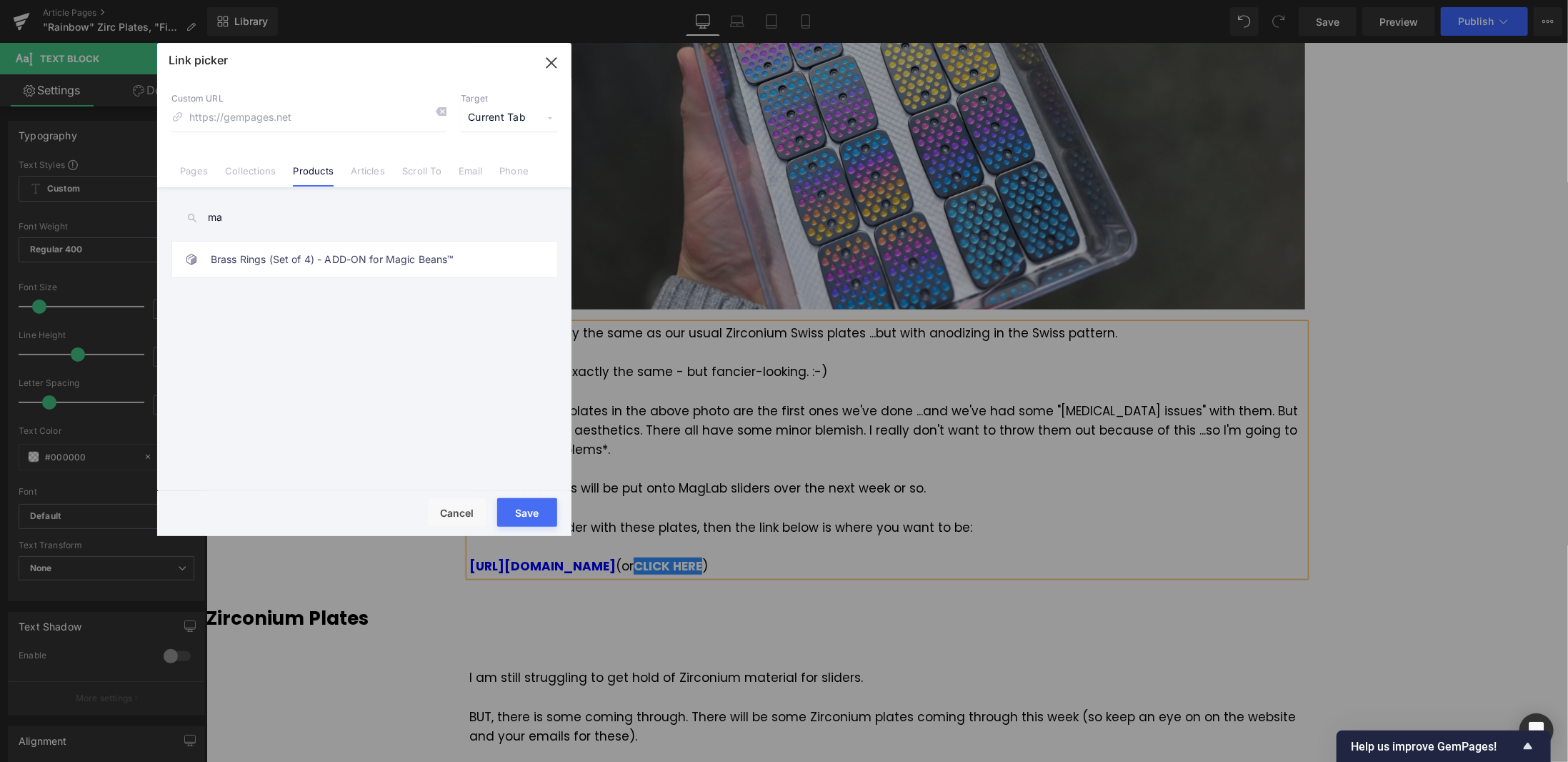
type input "m"
type input "MagLab"
click at [442, 515] on button "Cancel" at bounding box center [457, 512] width 57 height 28
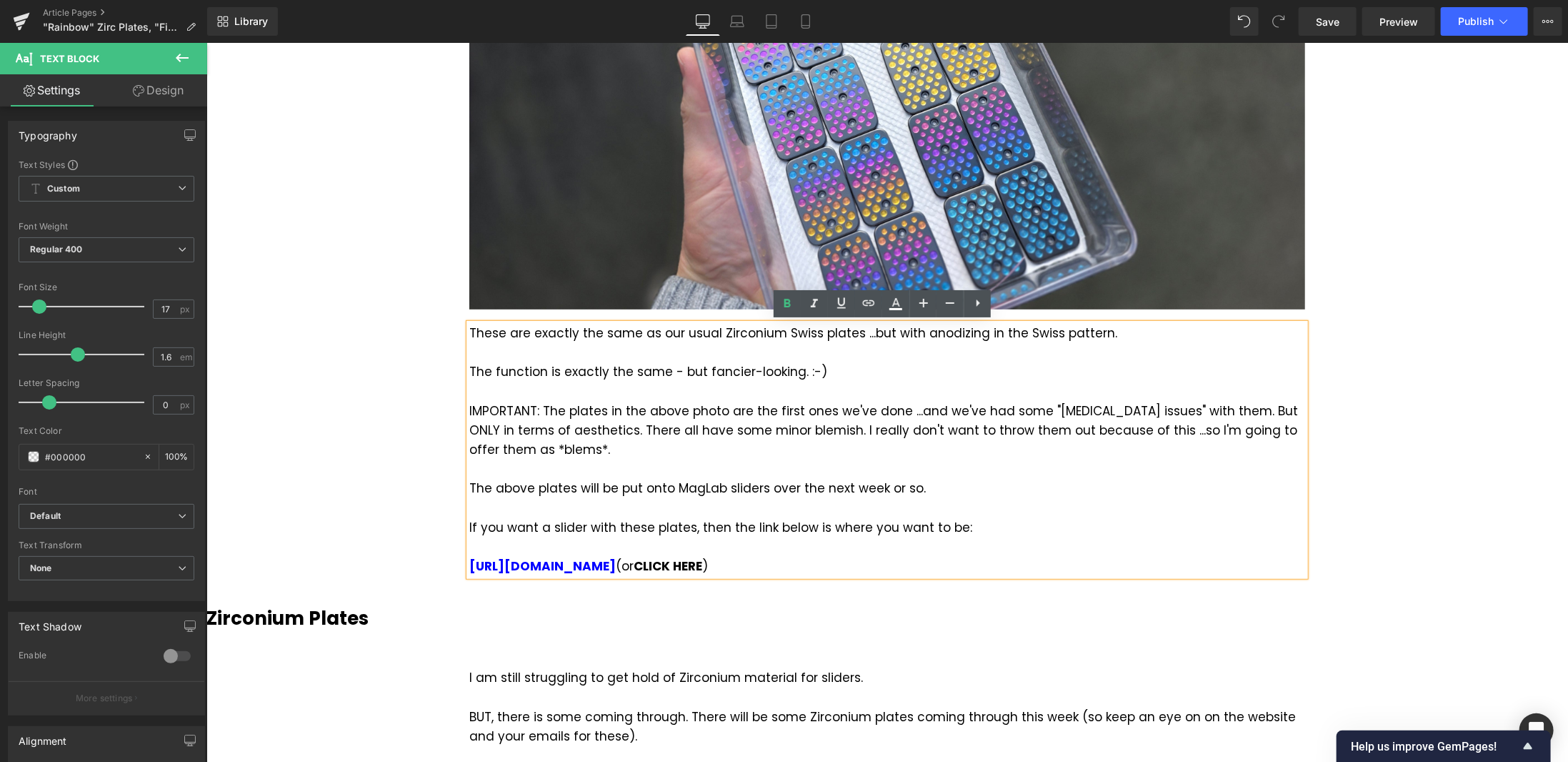
click at [826, 571] on div "https://magnusx.com/products/maglab (or CLICK HERE )" at bounding box center [886, 566] width 836 height 20
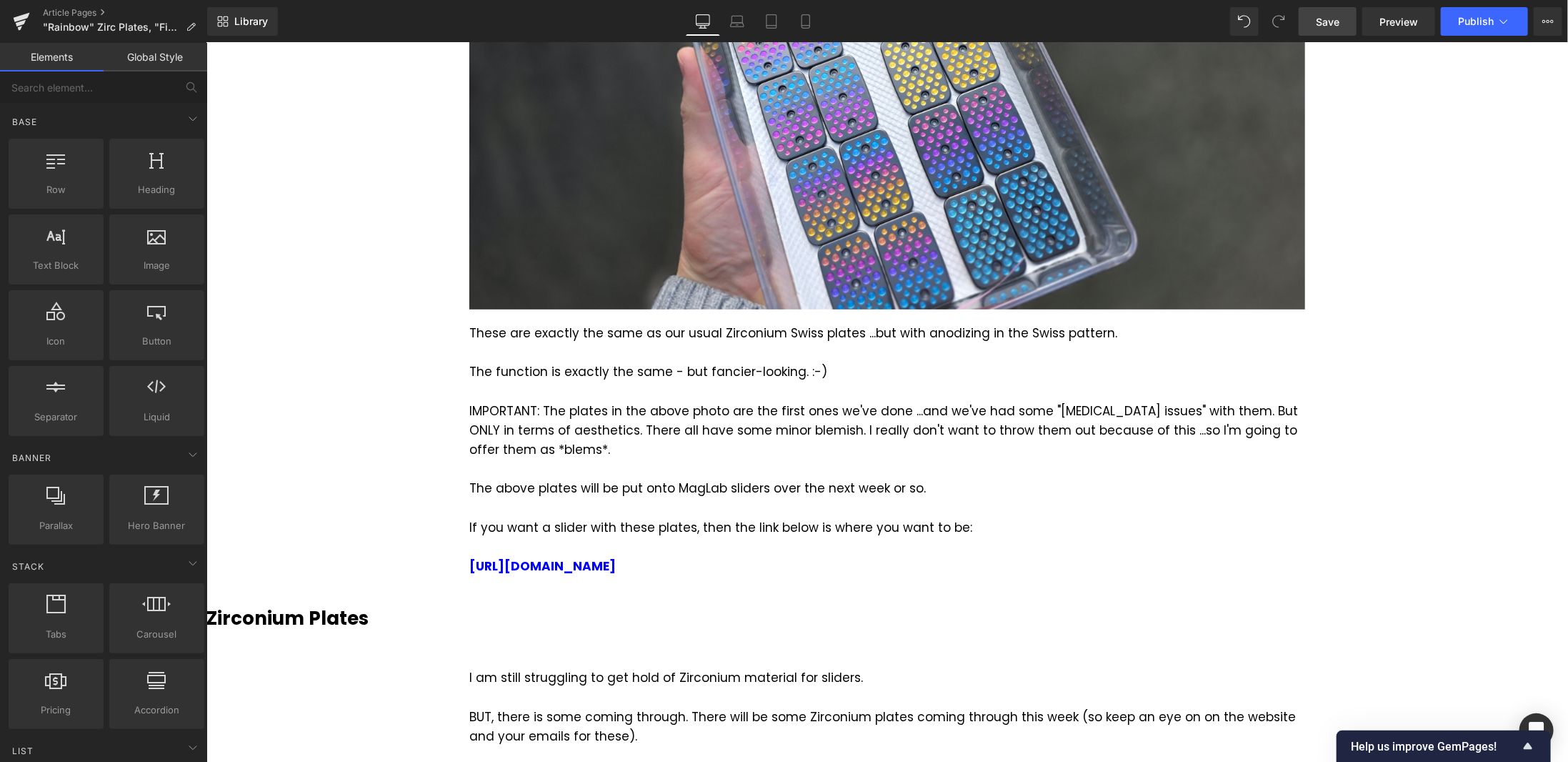
drag, startPoint x: 1346, startPoint y: 26, endPoint x: 937, endPoint y: 274, distance: 478.3
click at [1346, 26] on link "Save" at bounding box center [1328, 21] width 58 height 28
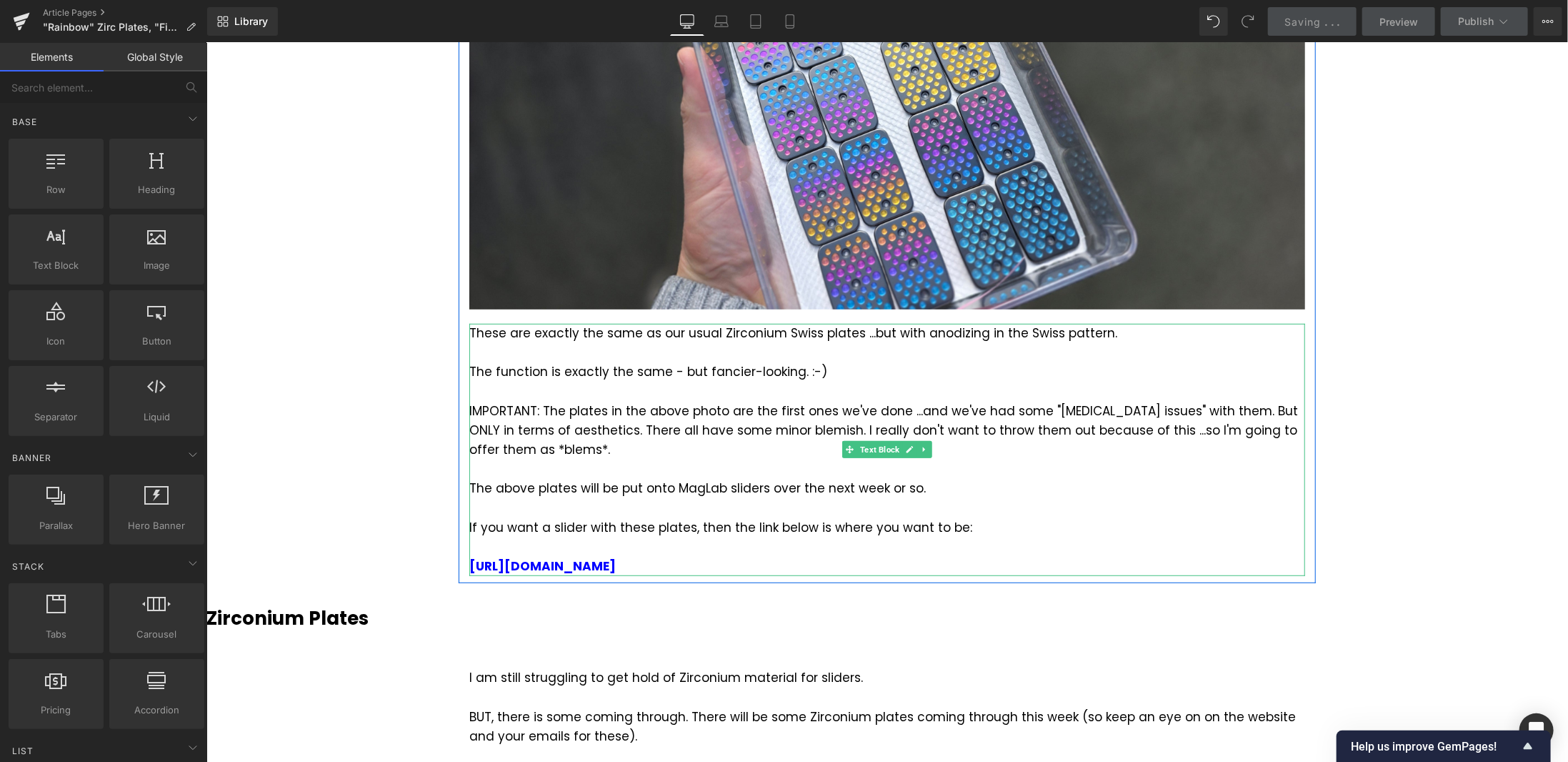
click at [678, 493] on div "The above plates will be put onto MagLab sliders over the next week or so." at bounding box center [886, 488] width 836 height 20
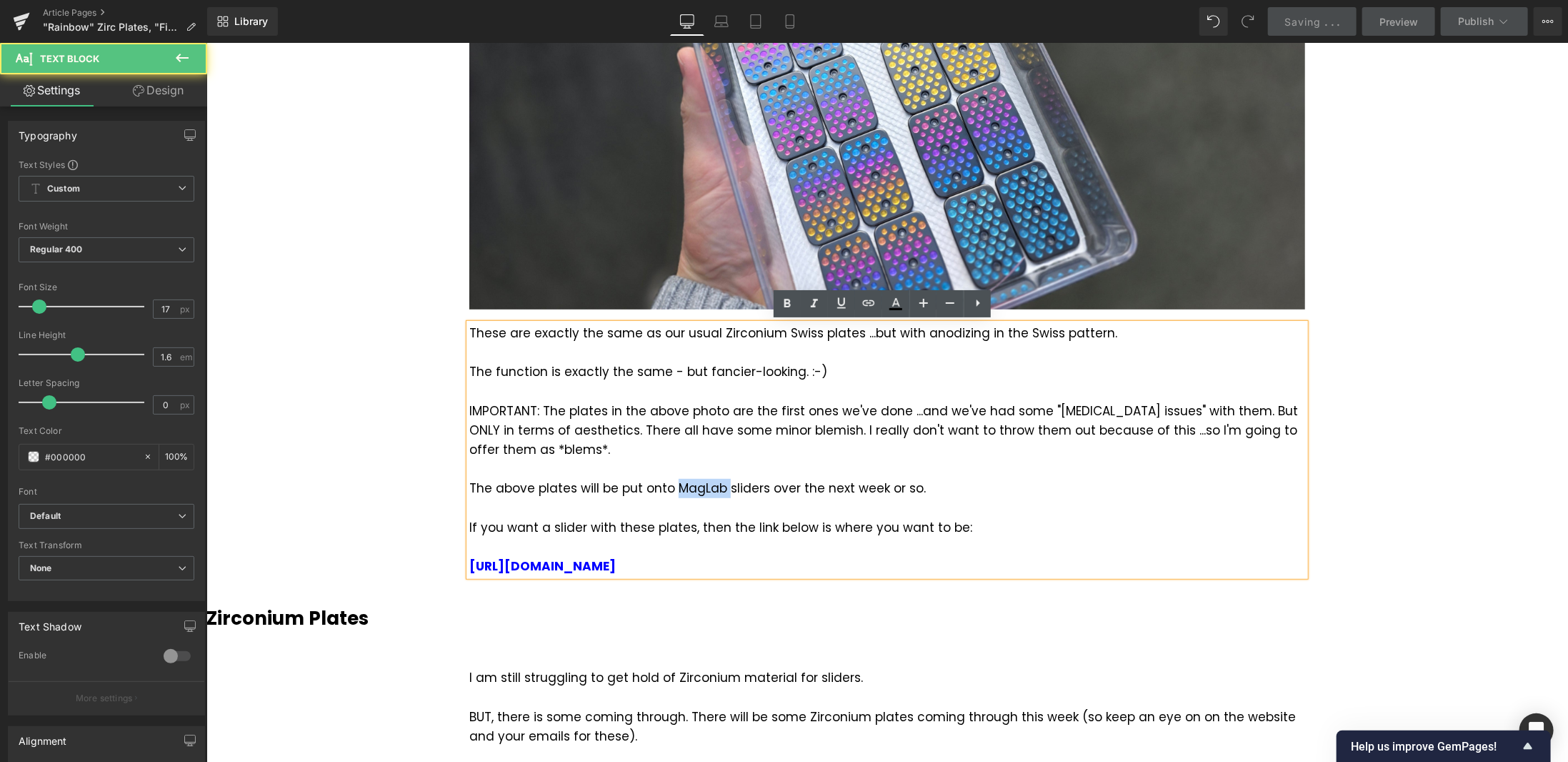
click at [678, 493] on div "The above plates will be put onto MagLab sliders over the next week or so." at bounding box center [886, 488] width 836 height 20
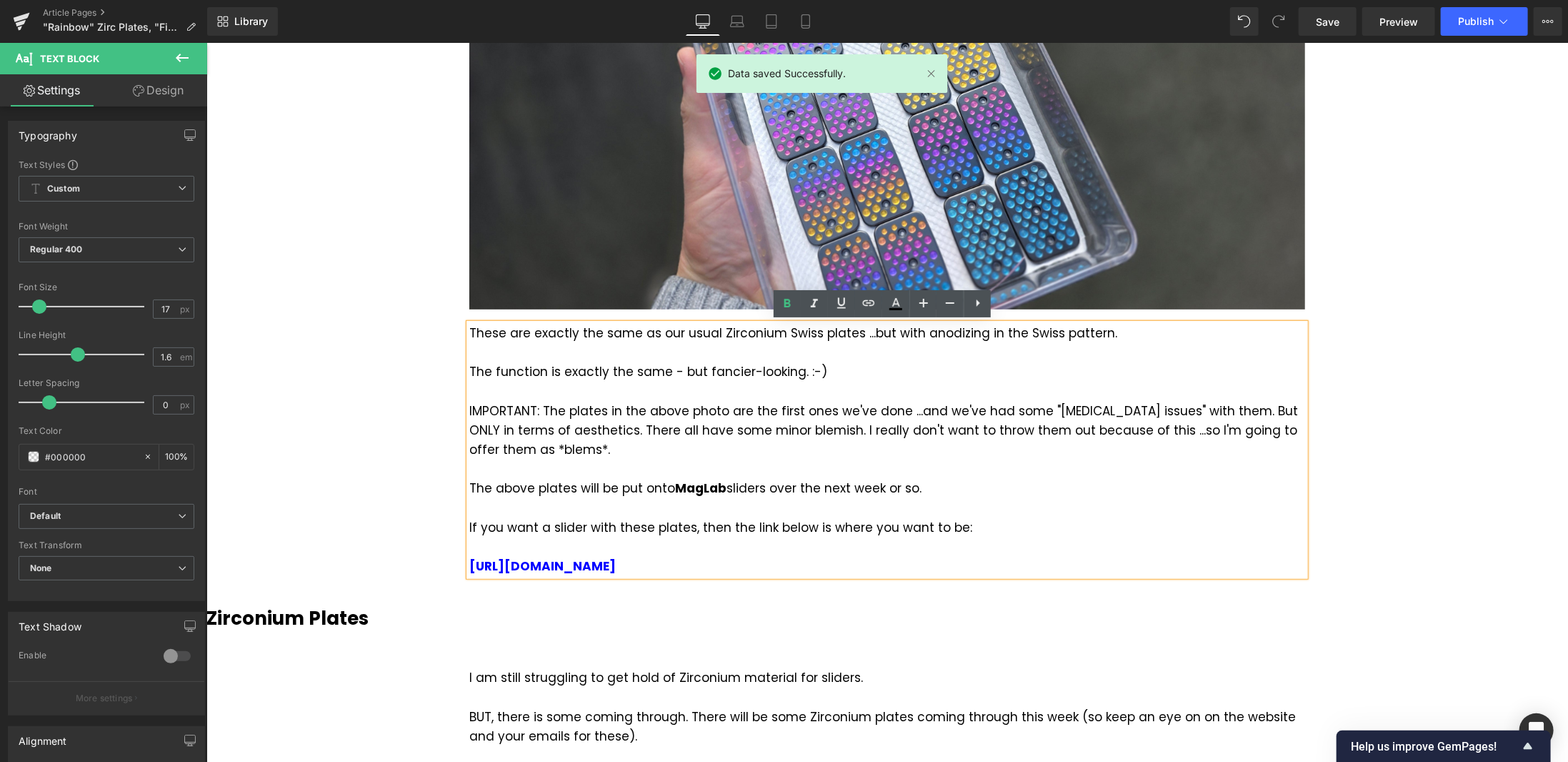
click at [688, 489] on strong "MagLab" at bounding box center [700, 488] width 52 height 17
drag, startPoint x: 1417, startPoint y: 343, endPoint x: 1407, endPoint y: 139, distance: 204.2
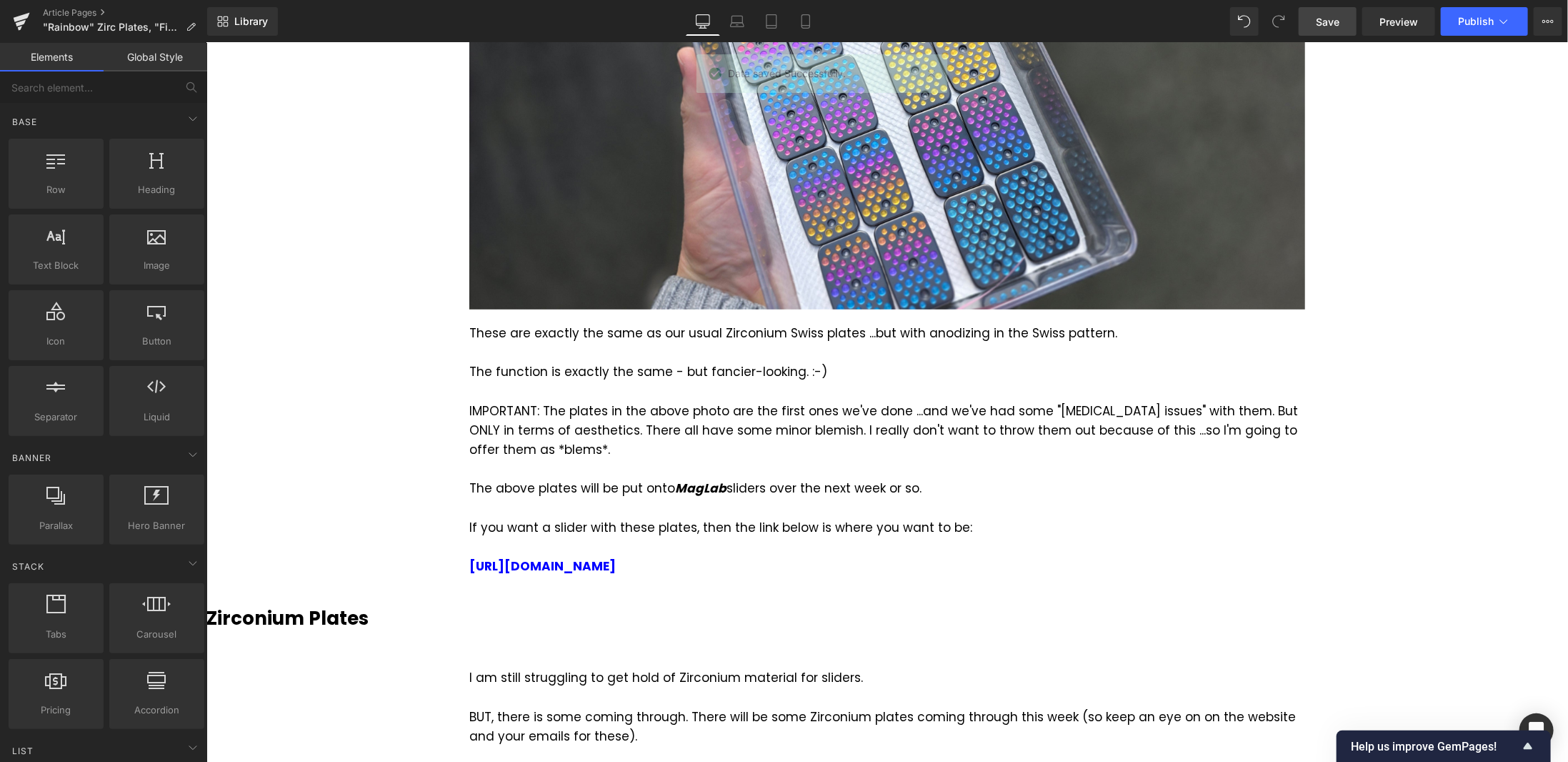
click at [1336, 23] on span "Save" at bounding box center [1328, 21] width 24 height 15
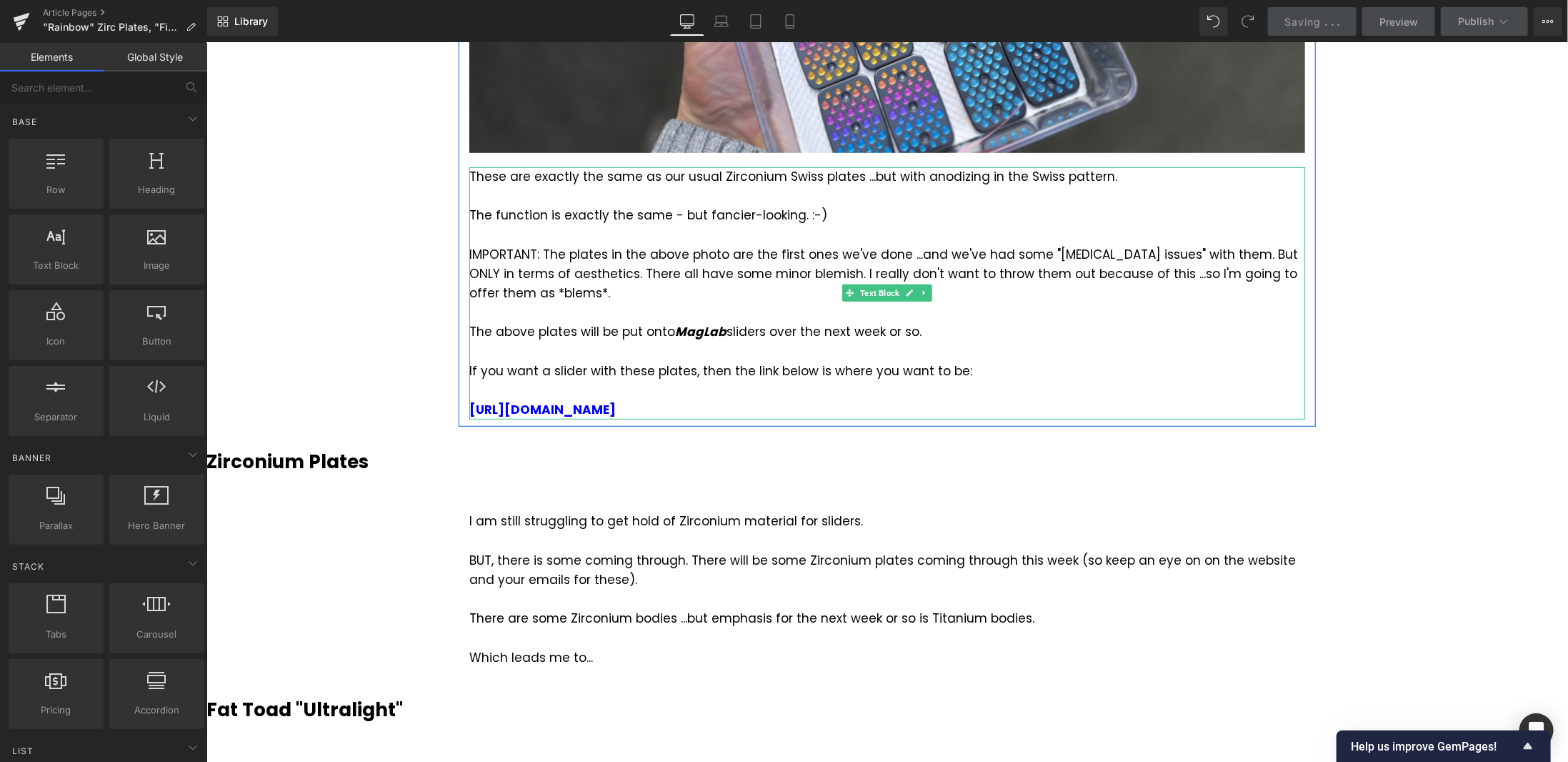
scroll to position [572, 0]
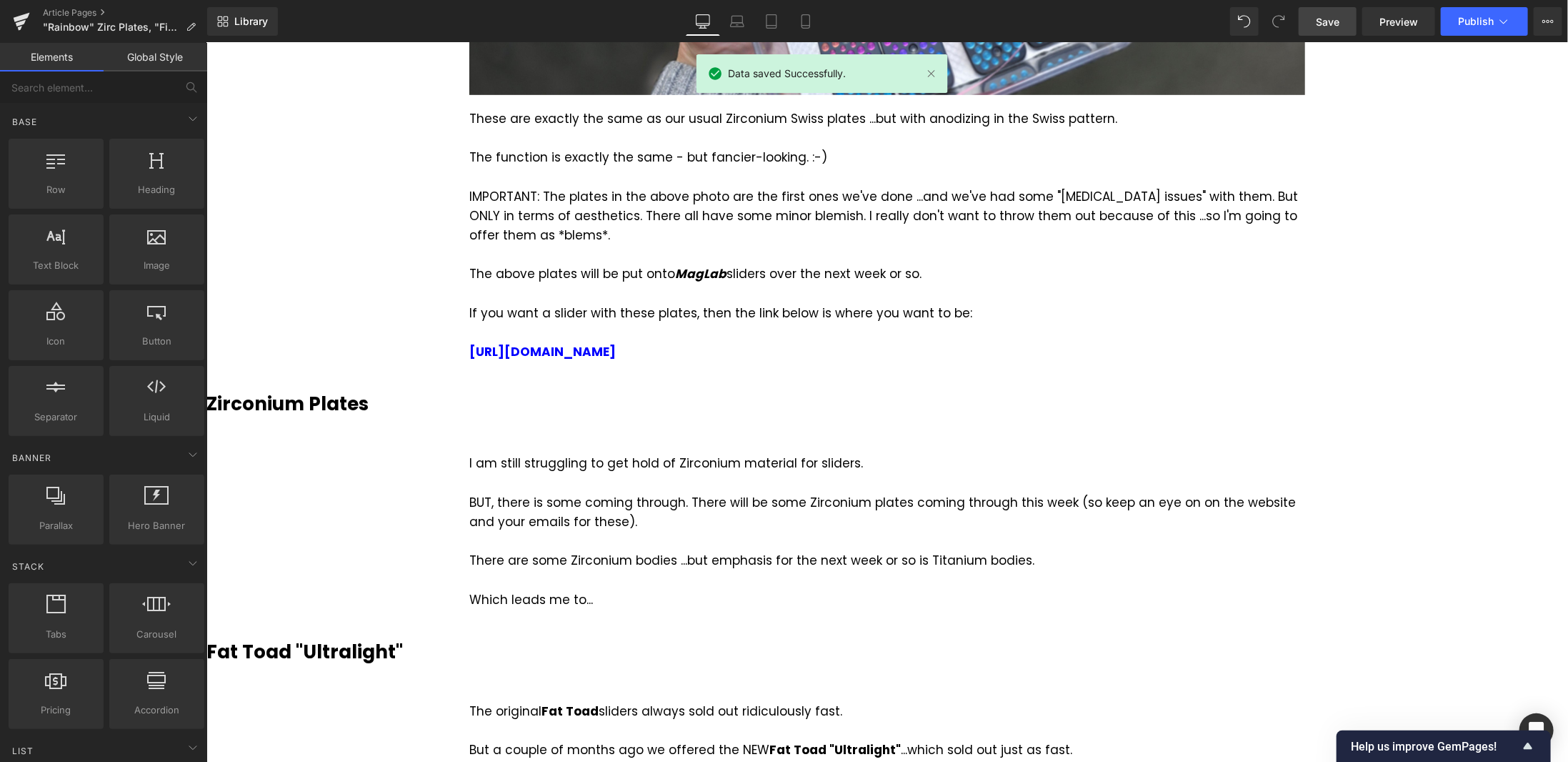
click at [343, 400] on b "Zirconium Plates" at bounding box center [287, 403] width 163 height 26
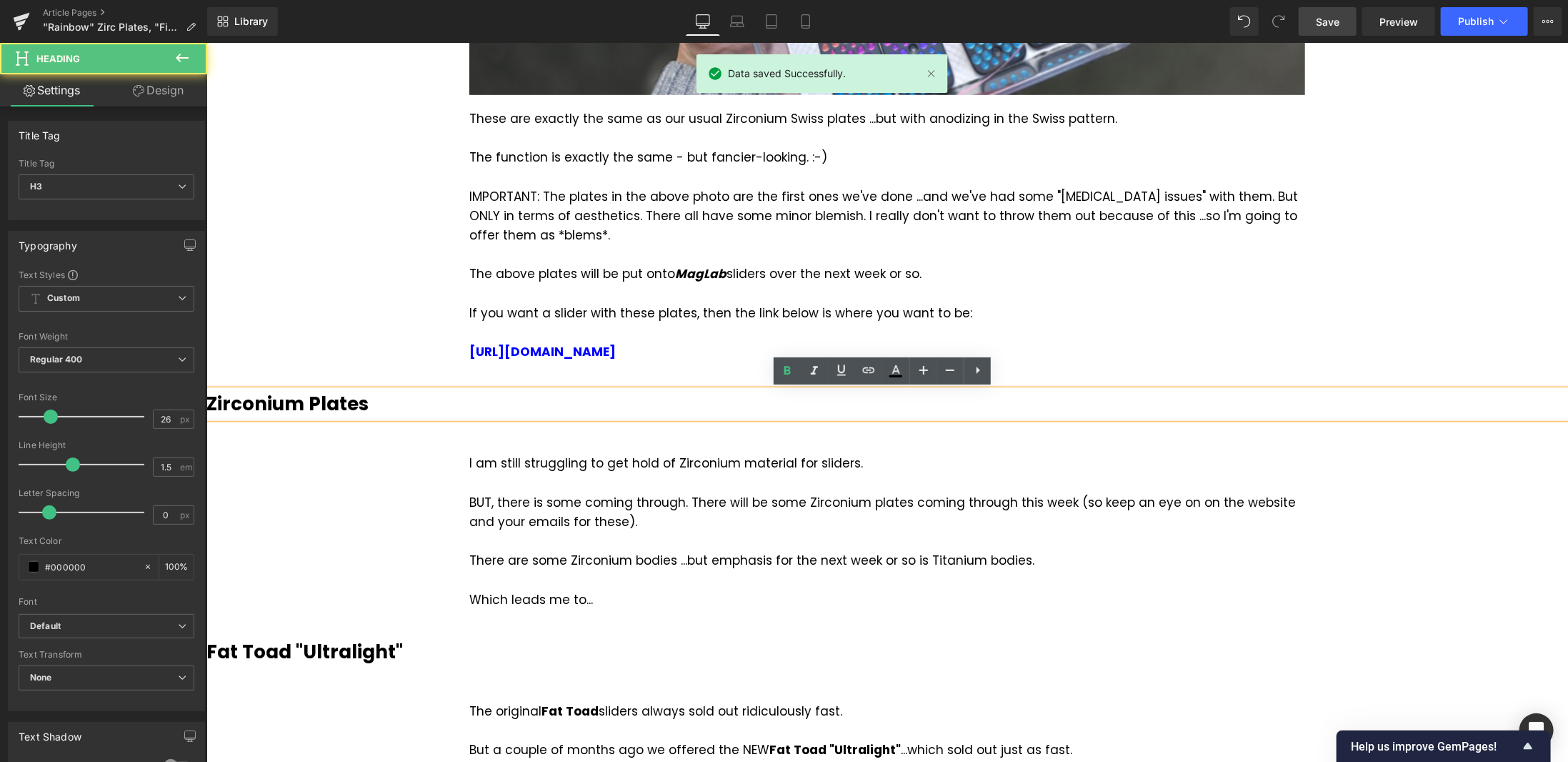
click at [373, 402] on h3 "Zirconium Plates" at bounding box center [886, 403] width 1361 height 27
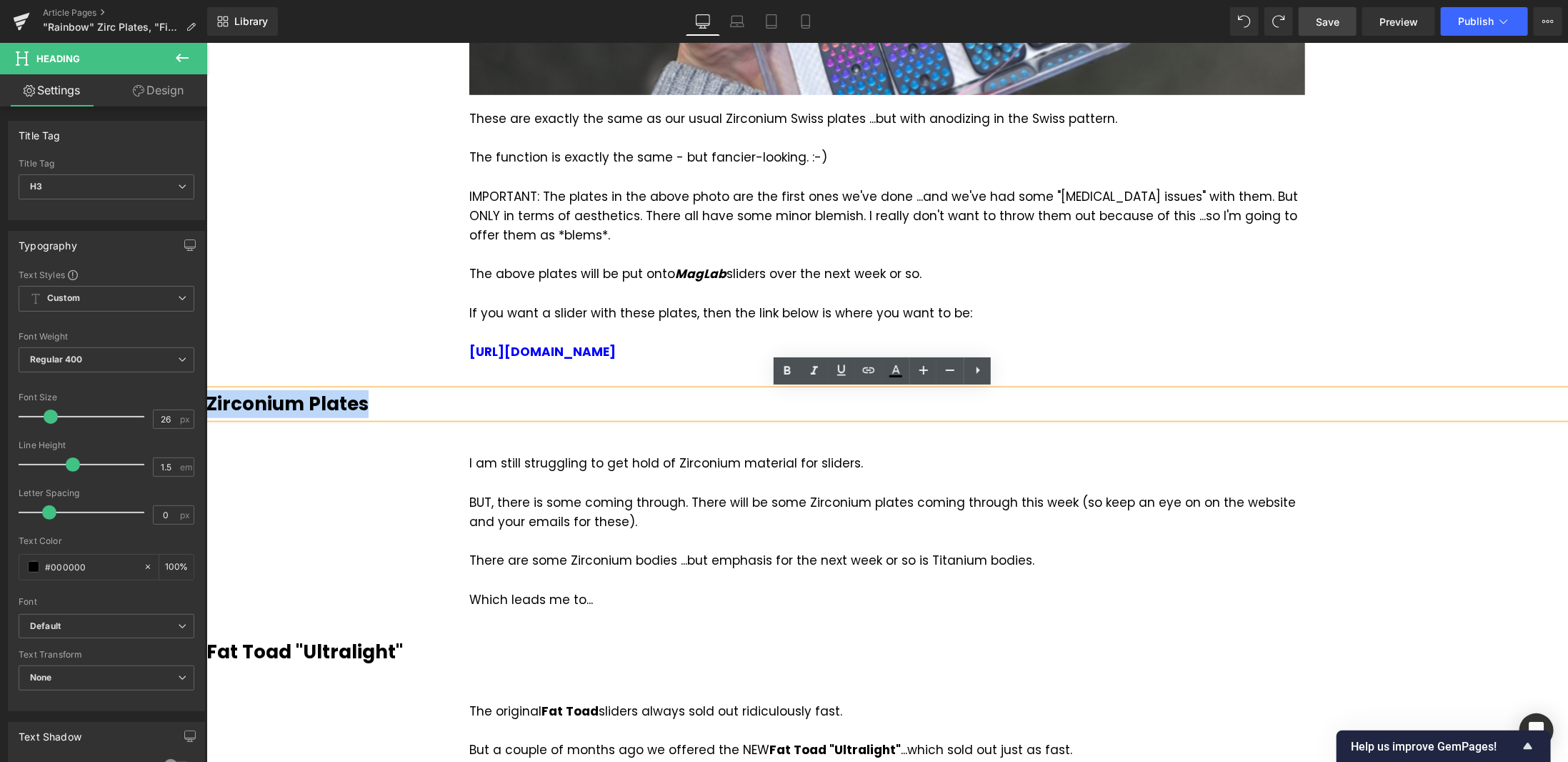
drag, startPoint x: 373, startPoint y: 402, endPoint x: 207, endPoint y: 390, distance: 166.4
click at [207, 390] on h3 "Zirconium Plates" at bounding box center [886, 403] width 1361 height 27
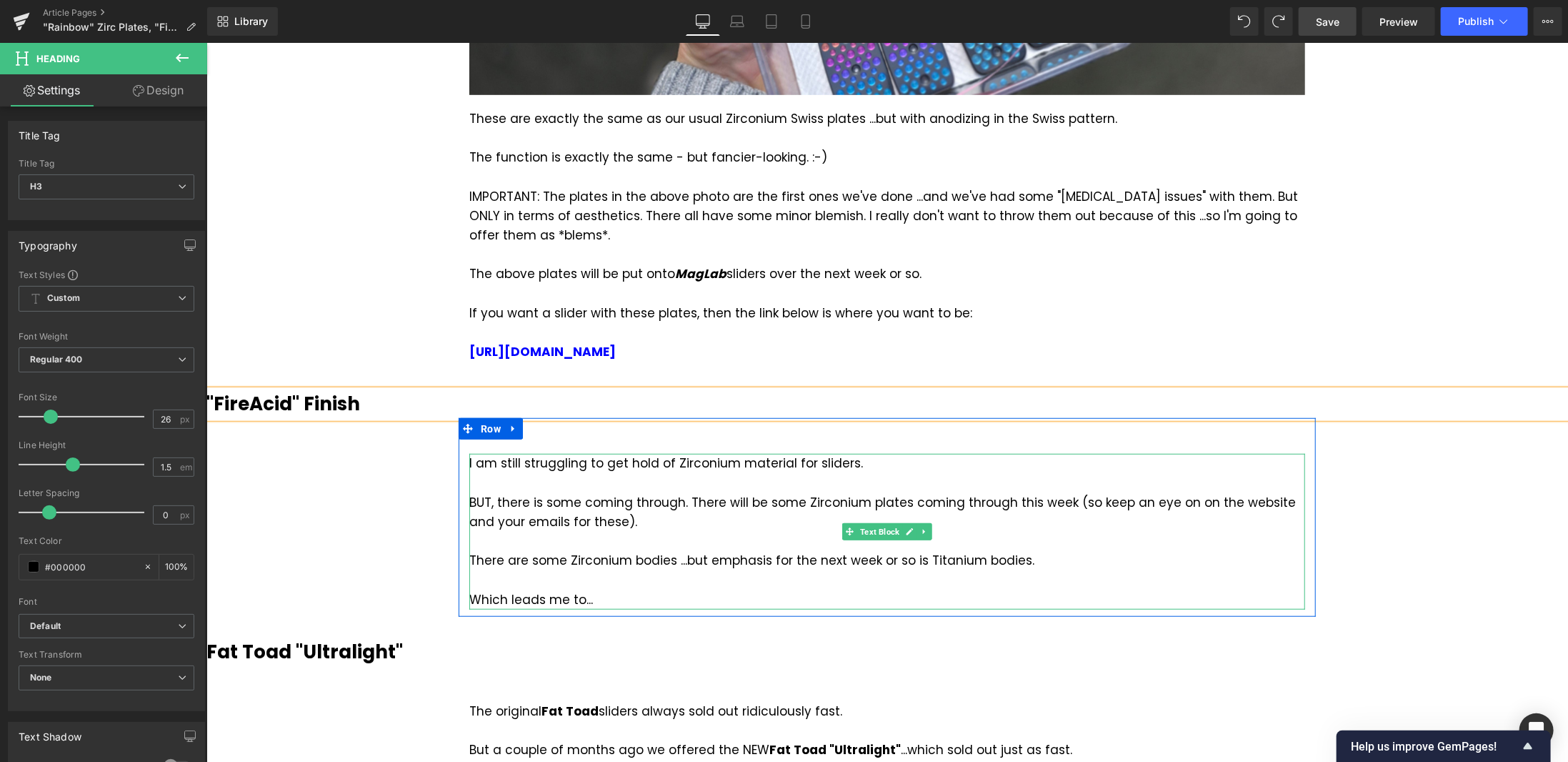
click at [616, 597] on div "Which leads me to..." at bounding box center [886, 599] width 836 height 20
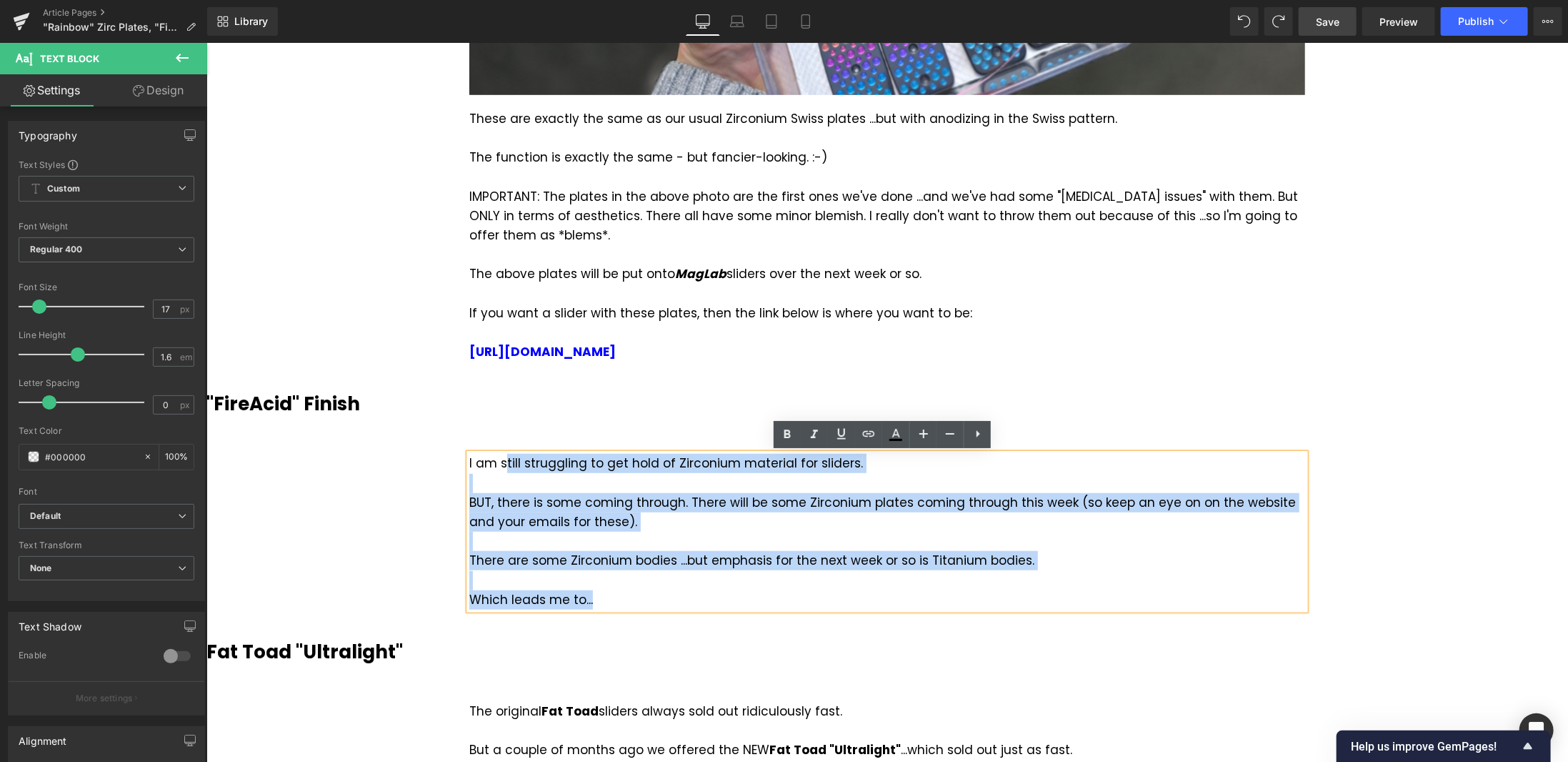
drag, startPoint x: 601, startPoint y: 600, endPoint x: 496, endPoint y: 459, distance: 175.8
click at [496, 459] on div "I am still struggling to get hold of Zirconium material for sliders. BUT, there…" at bounding box center [886, 531] width 836 height 156
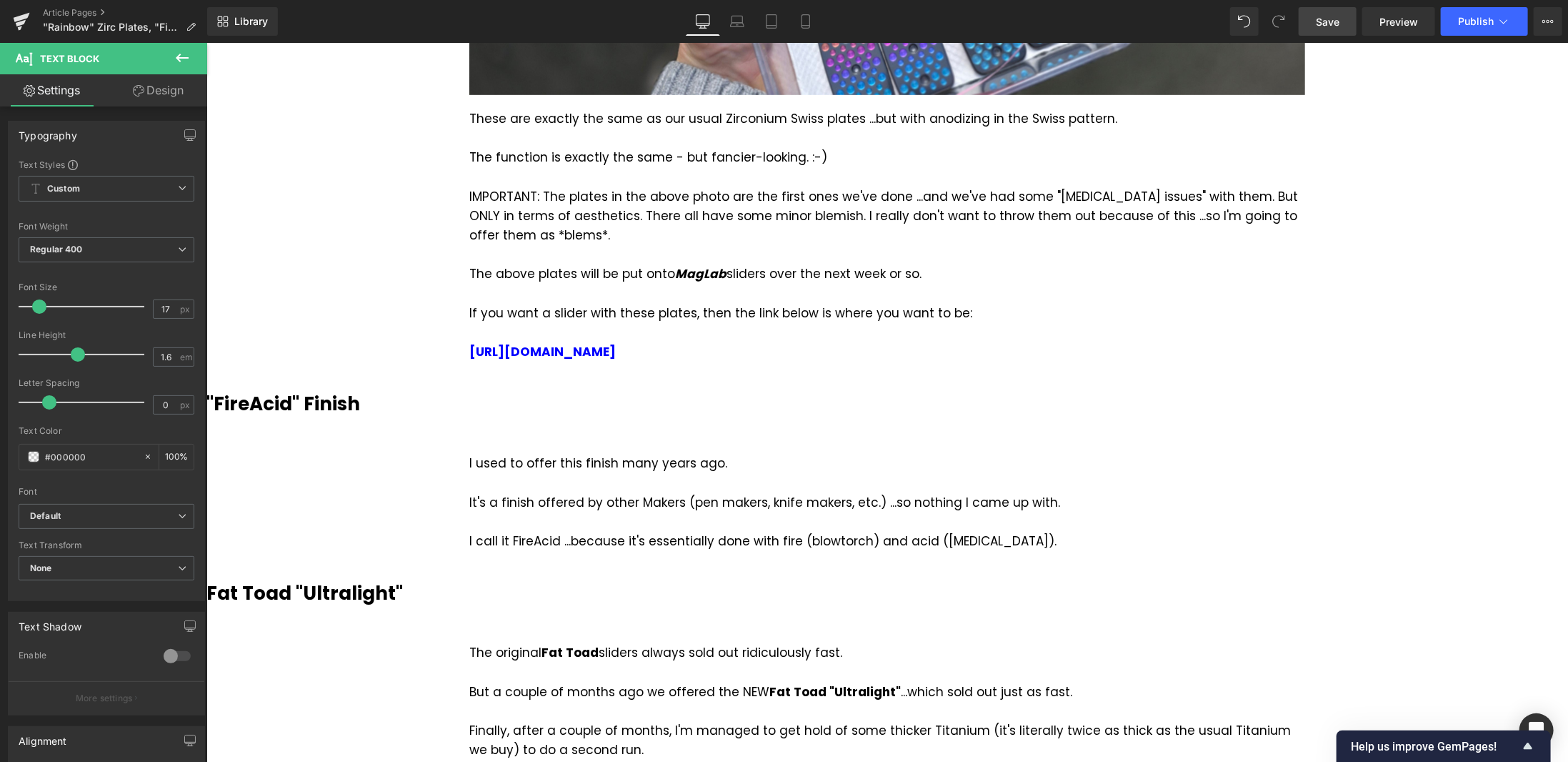
drag, startPoint x: 1336, startPoint y: 20, endPoint x: 894, endPoint y: 353, distance: 553.4
click at [1336, 20] on span "Save" at bounding box center [1328, 21] width 24 height 15
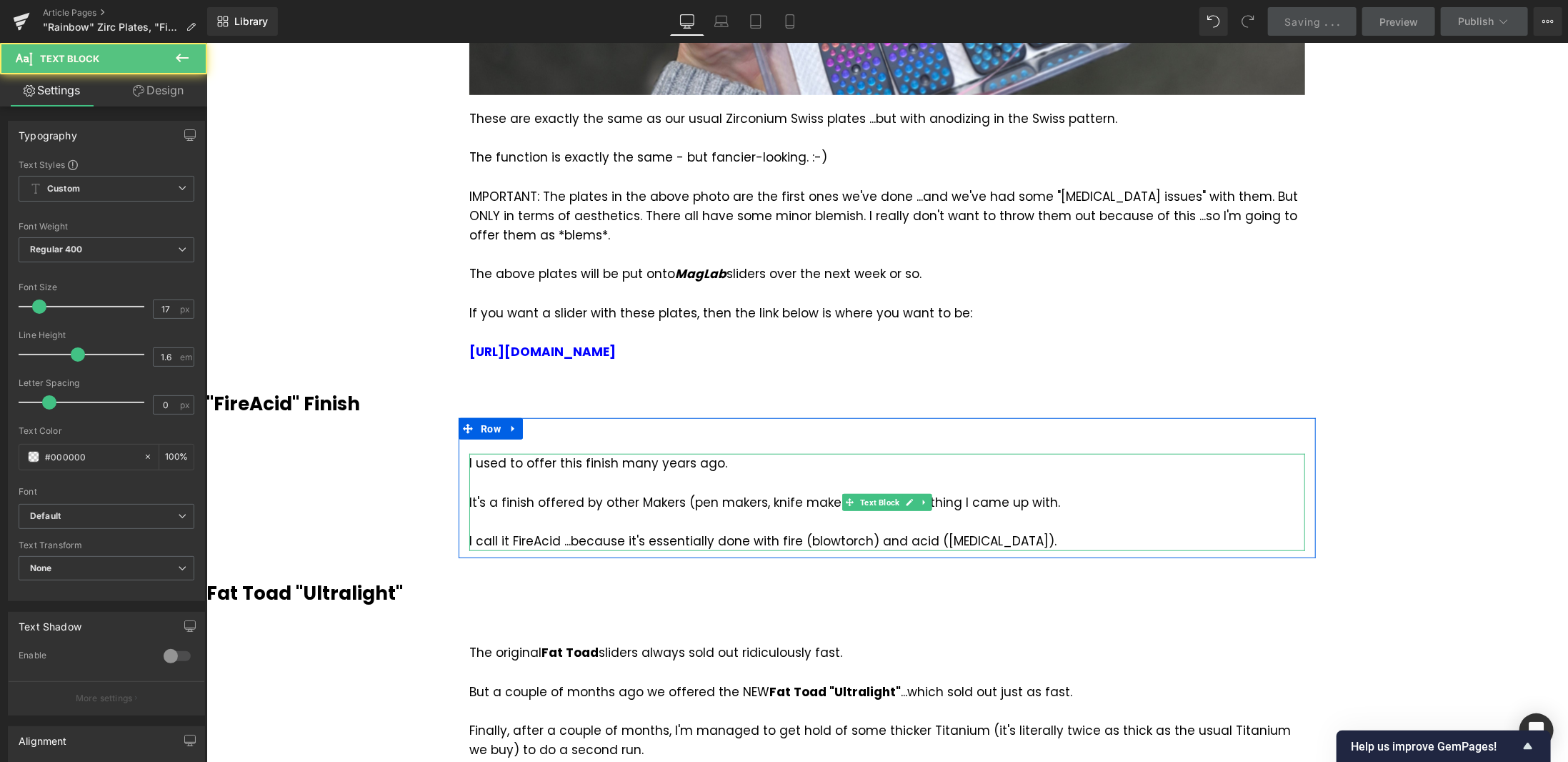
click at [984, 538] on div "I call it FireAcid ...because it's essentially done with fire (blowtorch) and a…" at bounding box center [886, 540] width 836 height 20
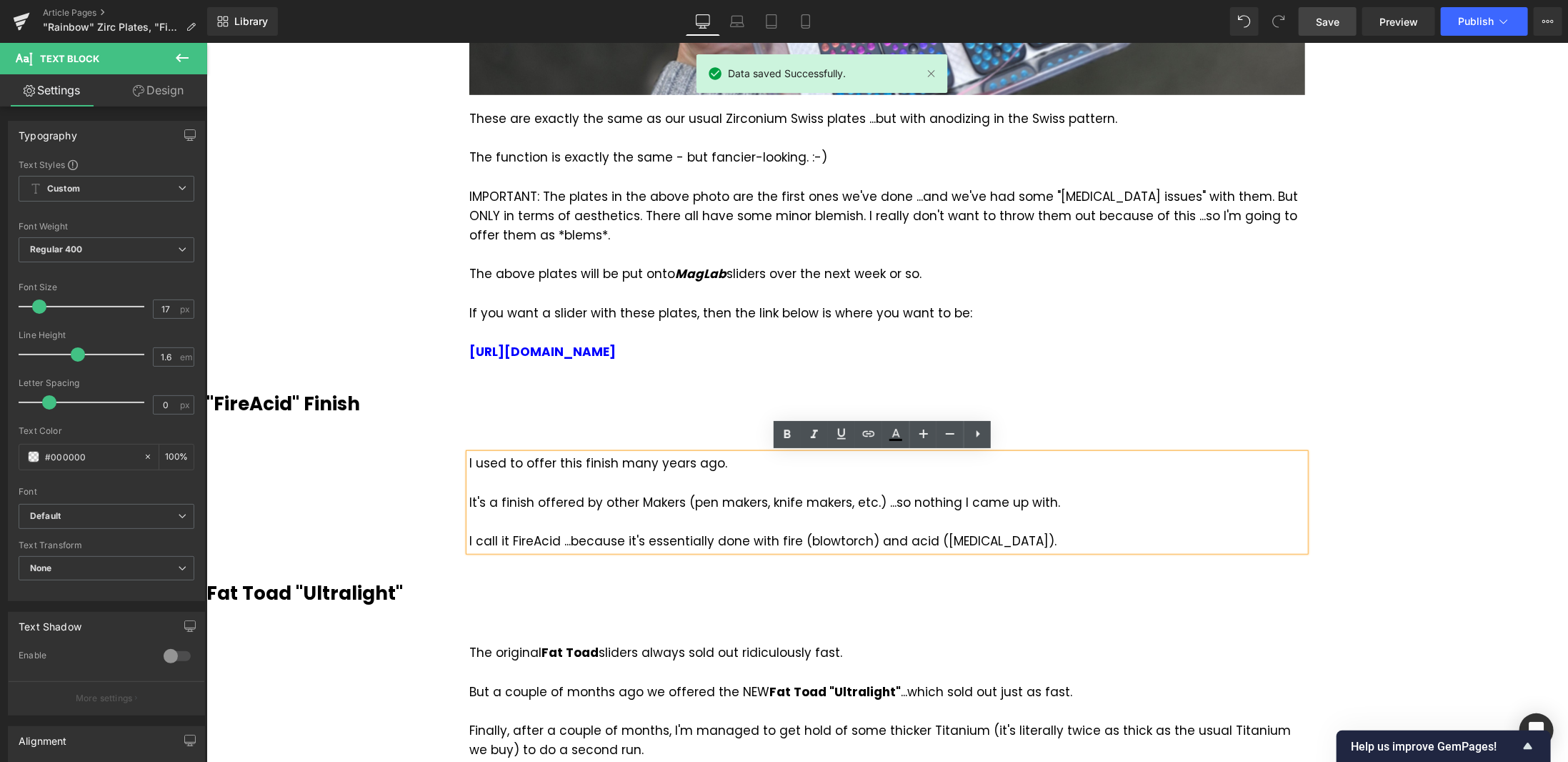
click at [612, 463] on div "I used to offer this finish many years ago. It's a finish offered by other Make…" at bounding box center [886, 502] width 836 height 97
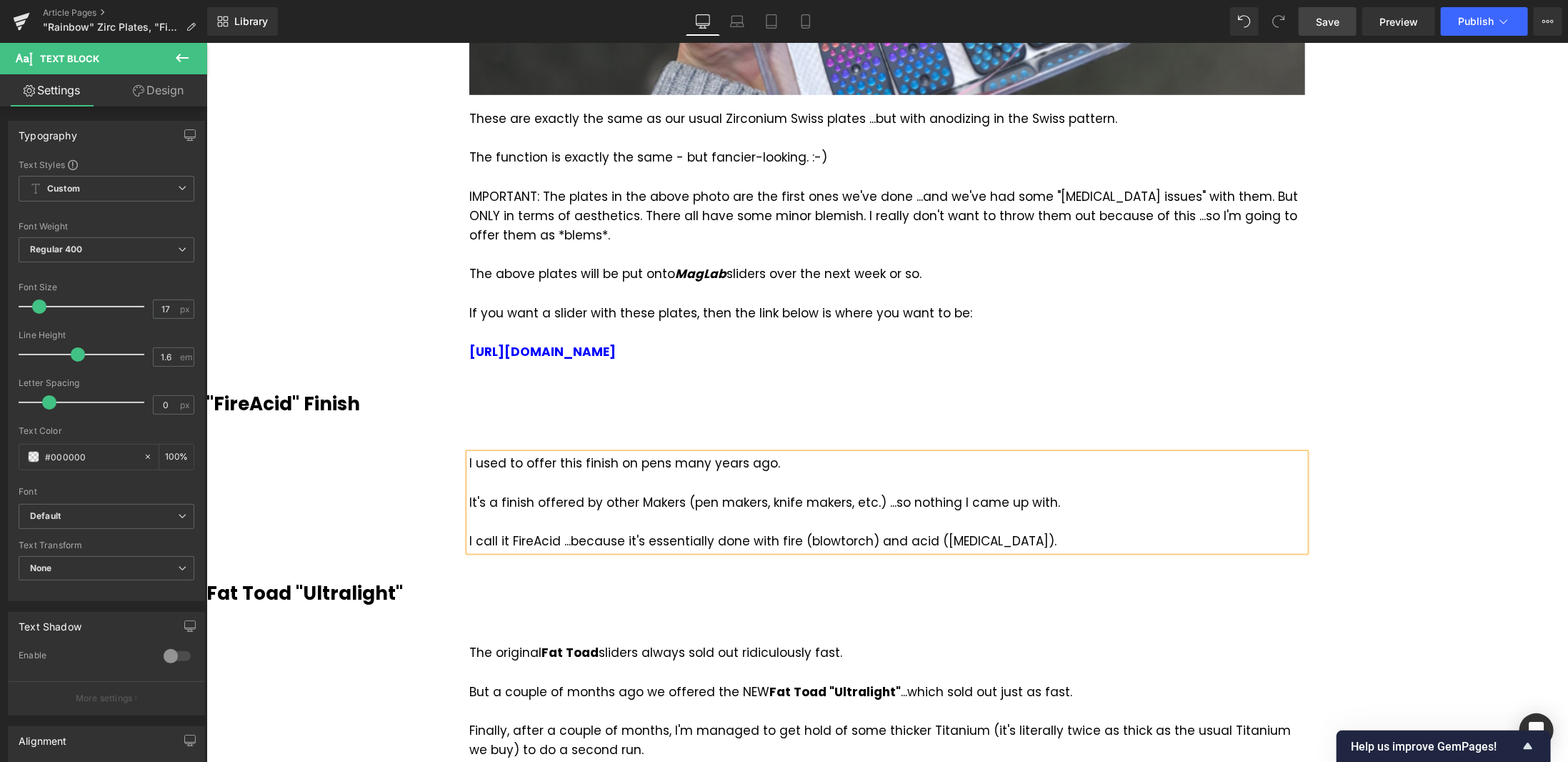
click at [1007, 543] on div "I call it FireAcid ...because it's essentially done with fire (blowtorch) and a…" at bounding box center [886, 540] width 836 height 20
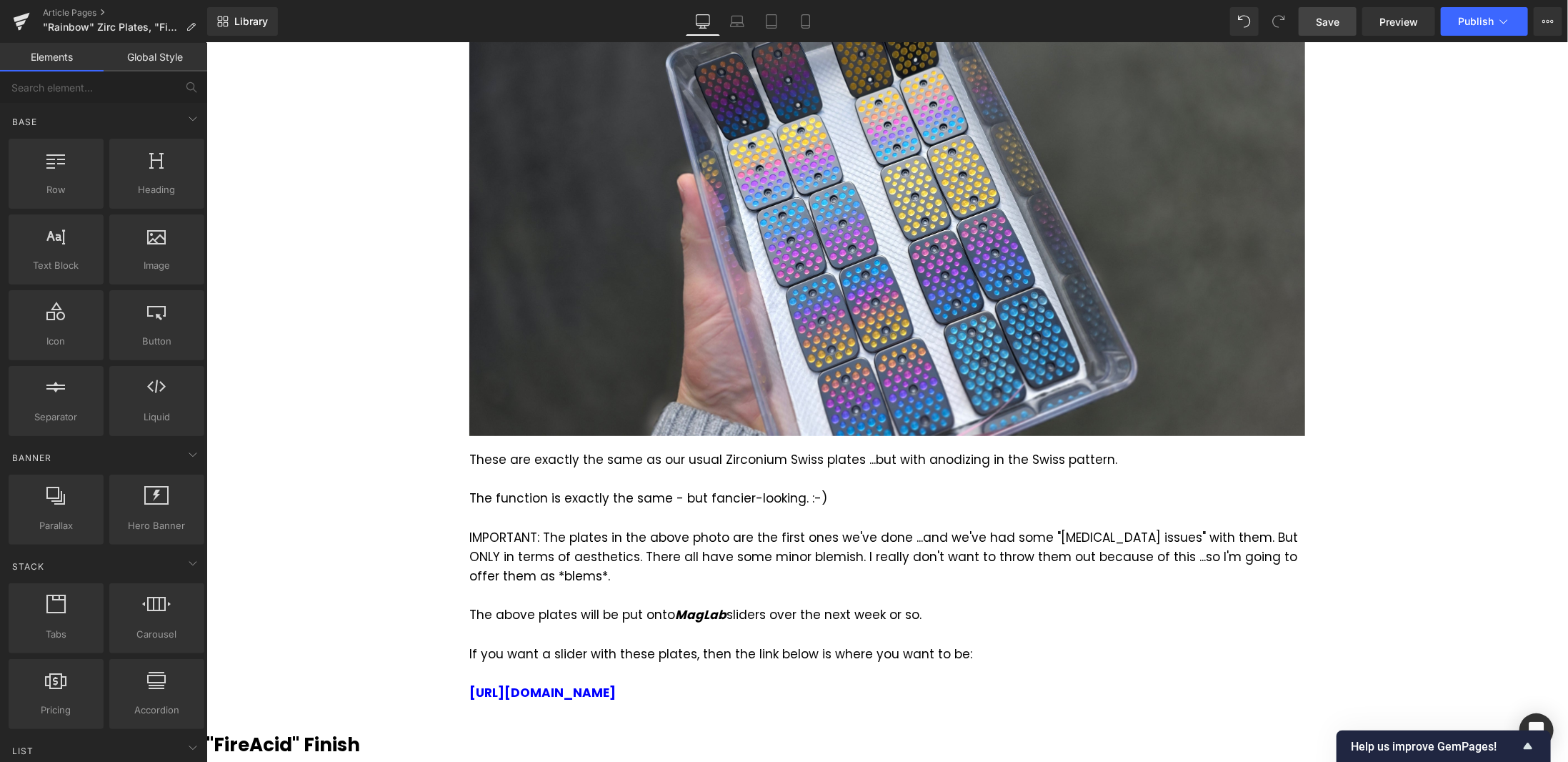
scroll to position [71, 0]
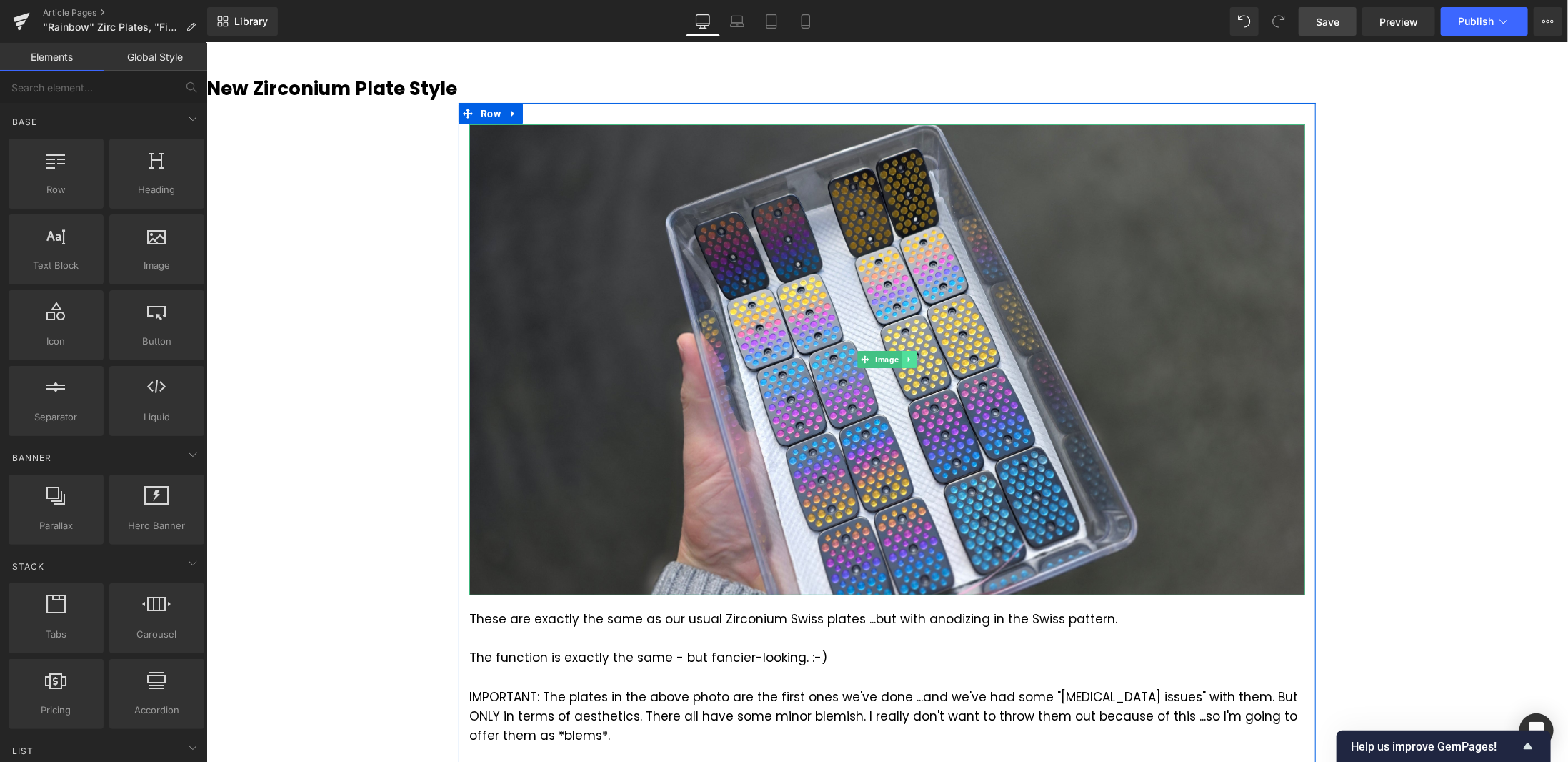
click at [906, 357] on icon at bounding box center [908, 358] width 8 height 9
click at [894, 355] on link at bounding box center [901, 359] width 15 height 17
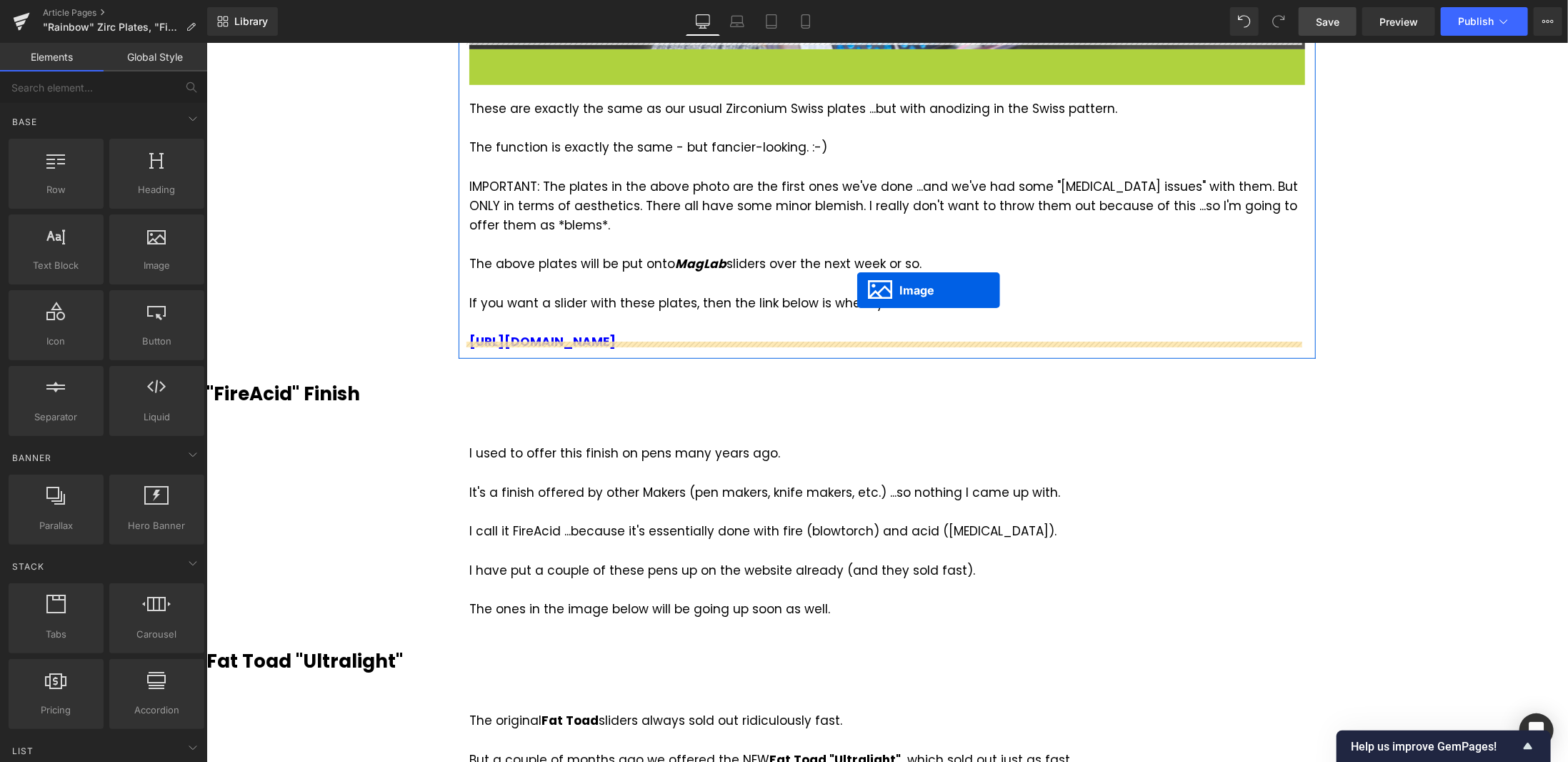
scroll to position [638, 0]
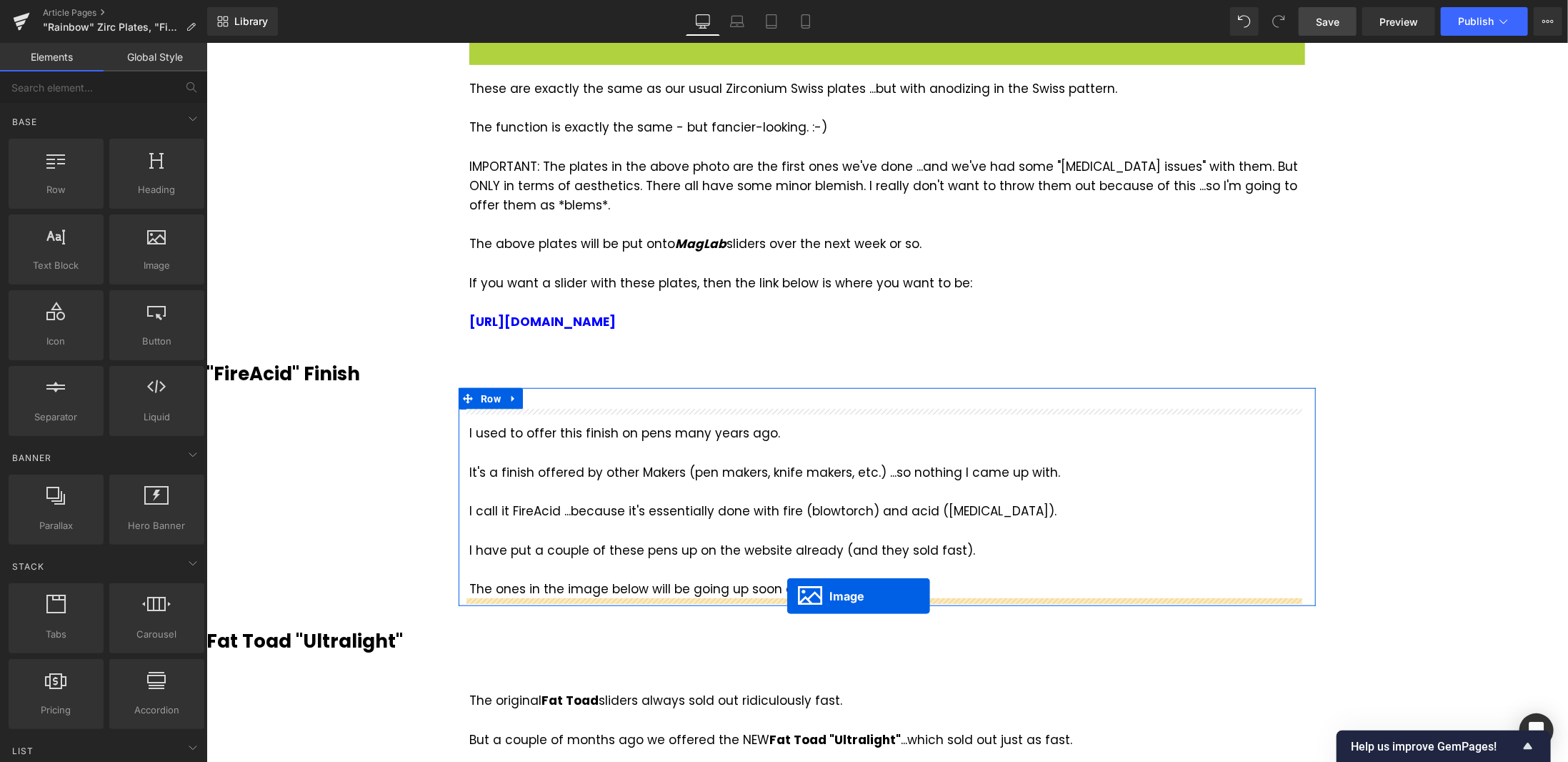
drag, startPoint x: 857, startPoint y: 335, endPoint x: 787, endPoint y: 595, distance: 269.3
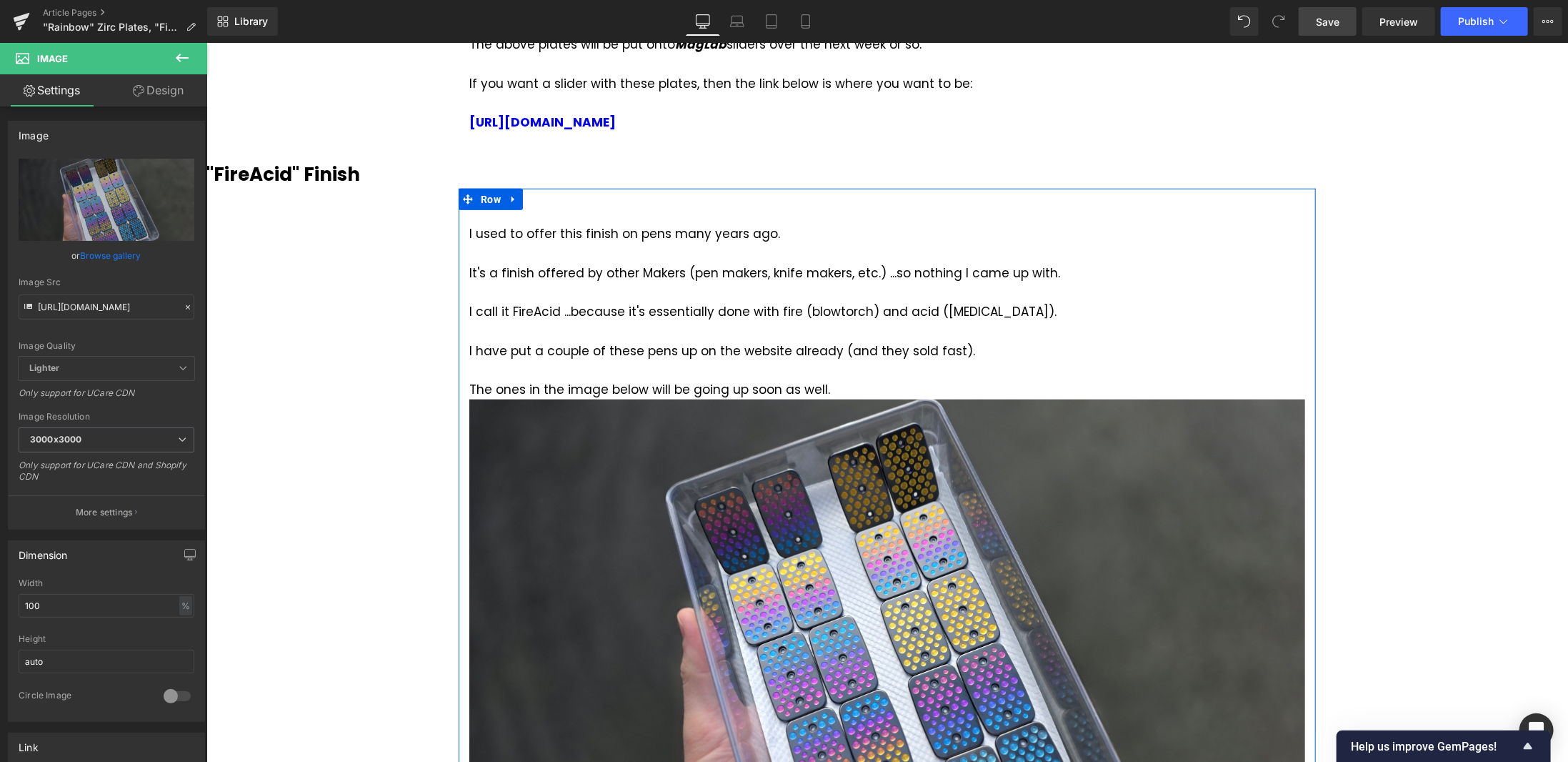
scroll to position [1001, 0]
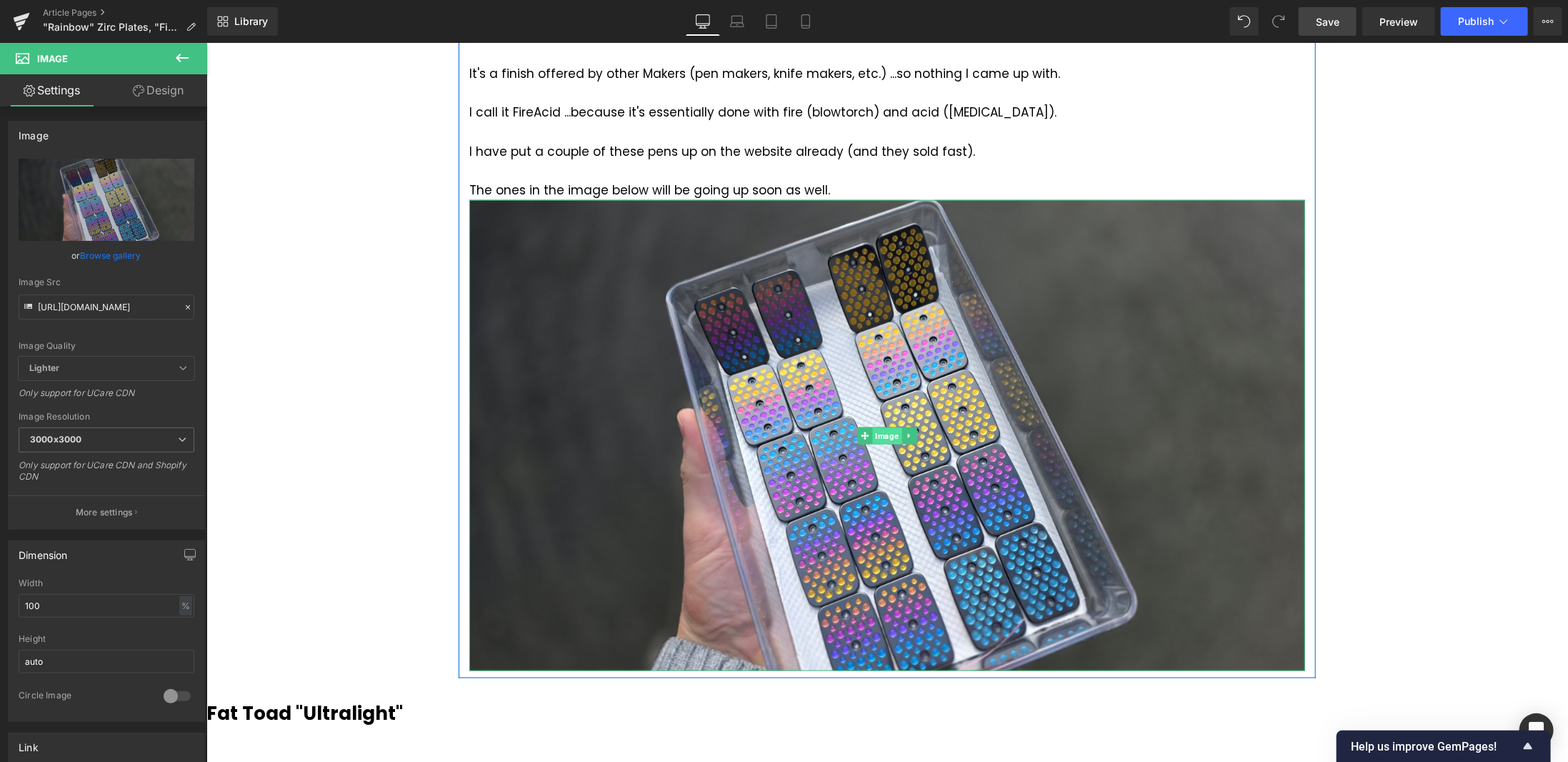
click at [872, 438] on span "Image" at bounding box center [886, 435] width 29 height 17
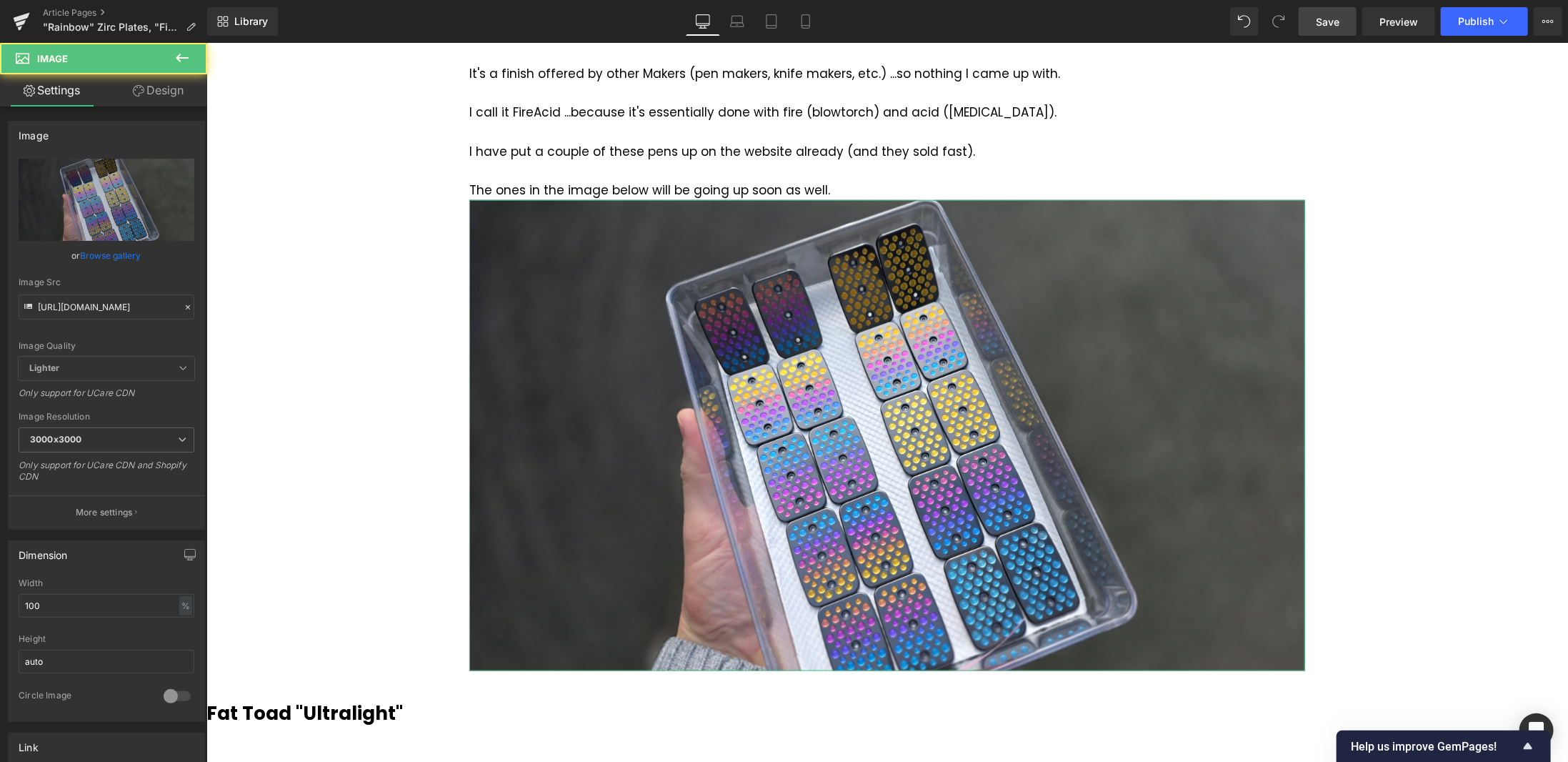
click at [155, 88] on link "Design" at bounding box center [159, 90] width 104 height 32
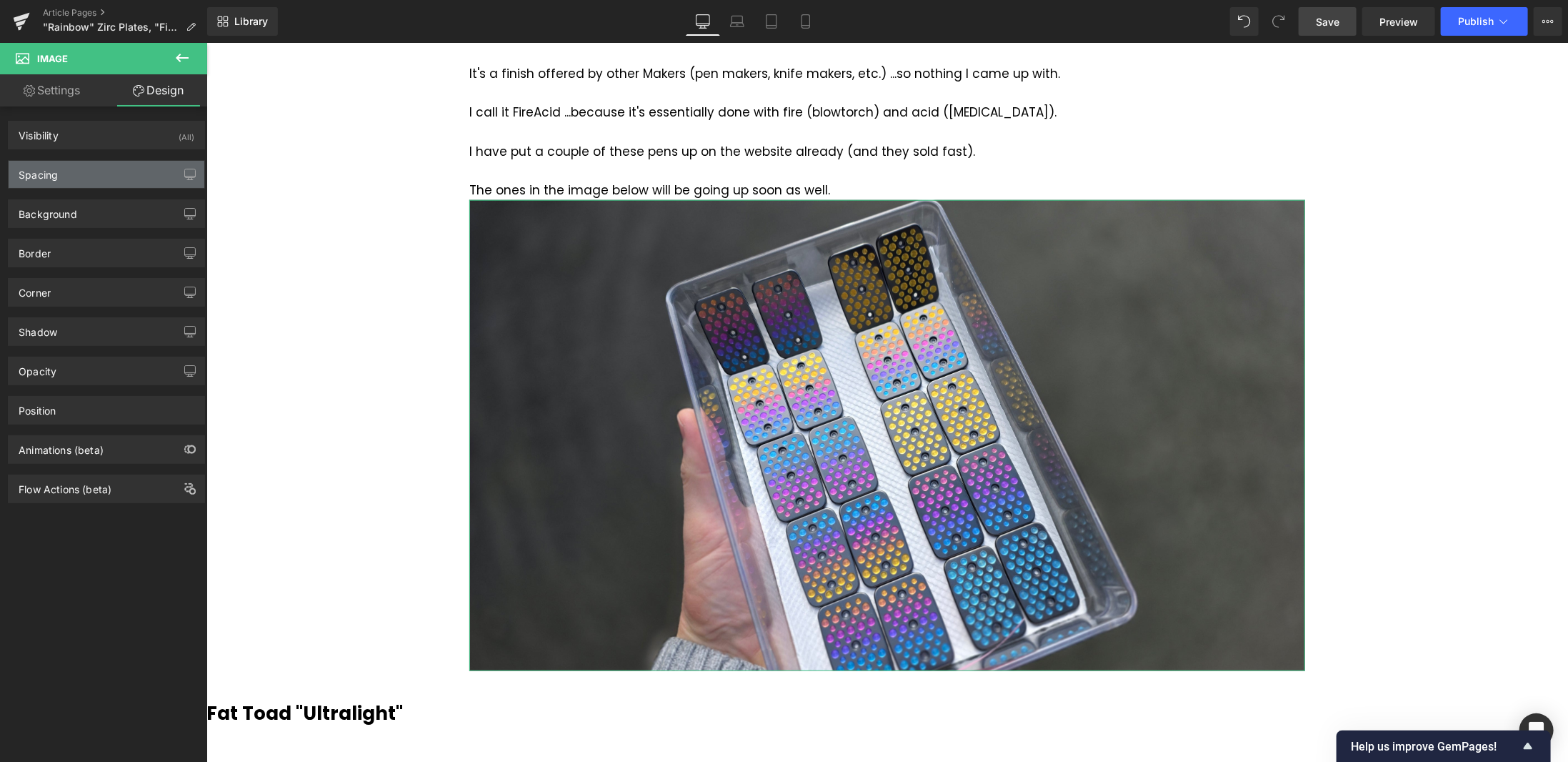
click at [114, 168] on div "Spacing" at bounding box center [106, 174] width 196 height 27
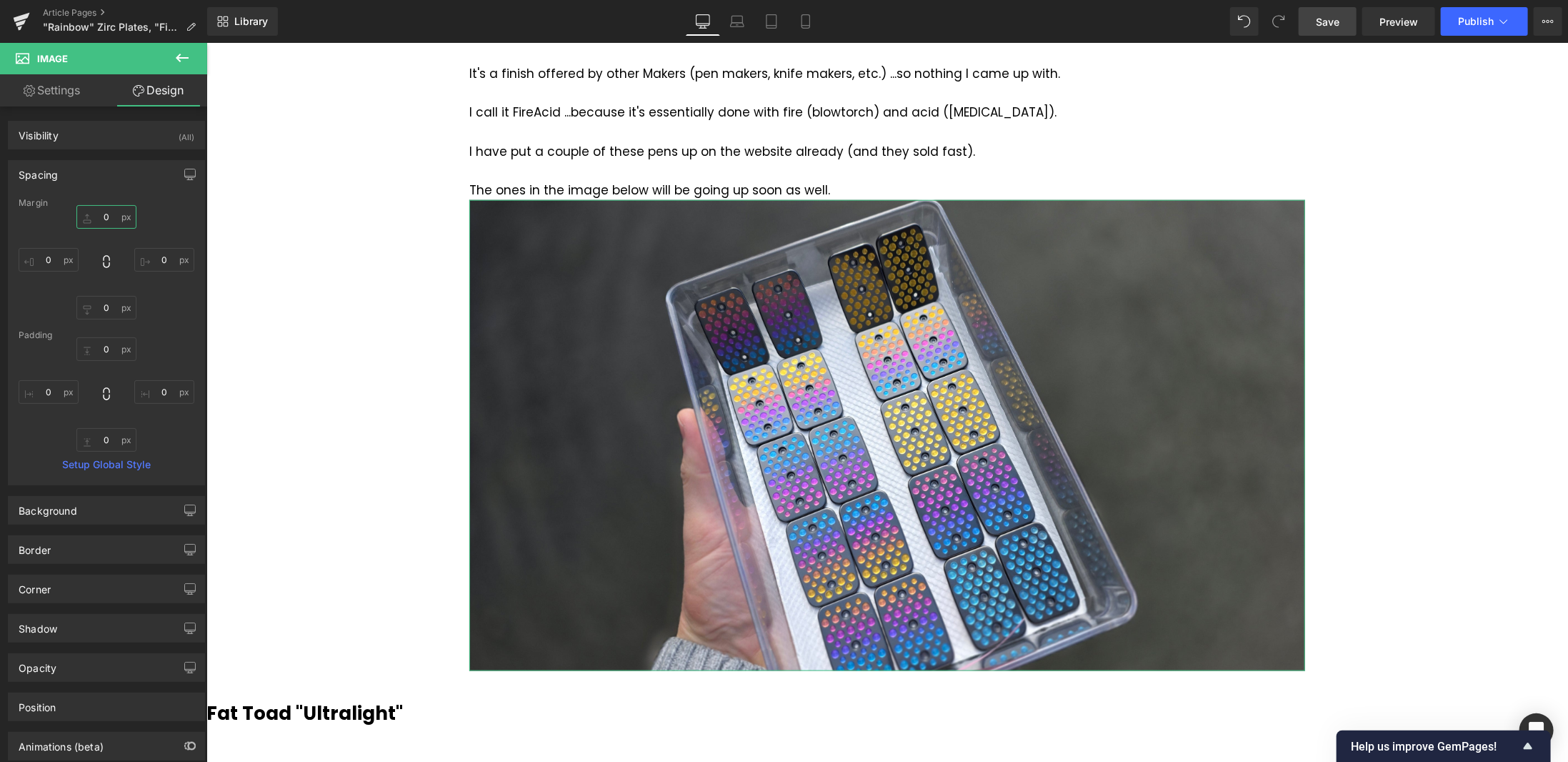
click at [116, 215] on input "0" at bounding box center [106, 217] width 60 height 24
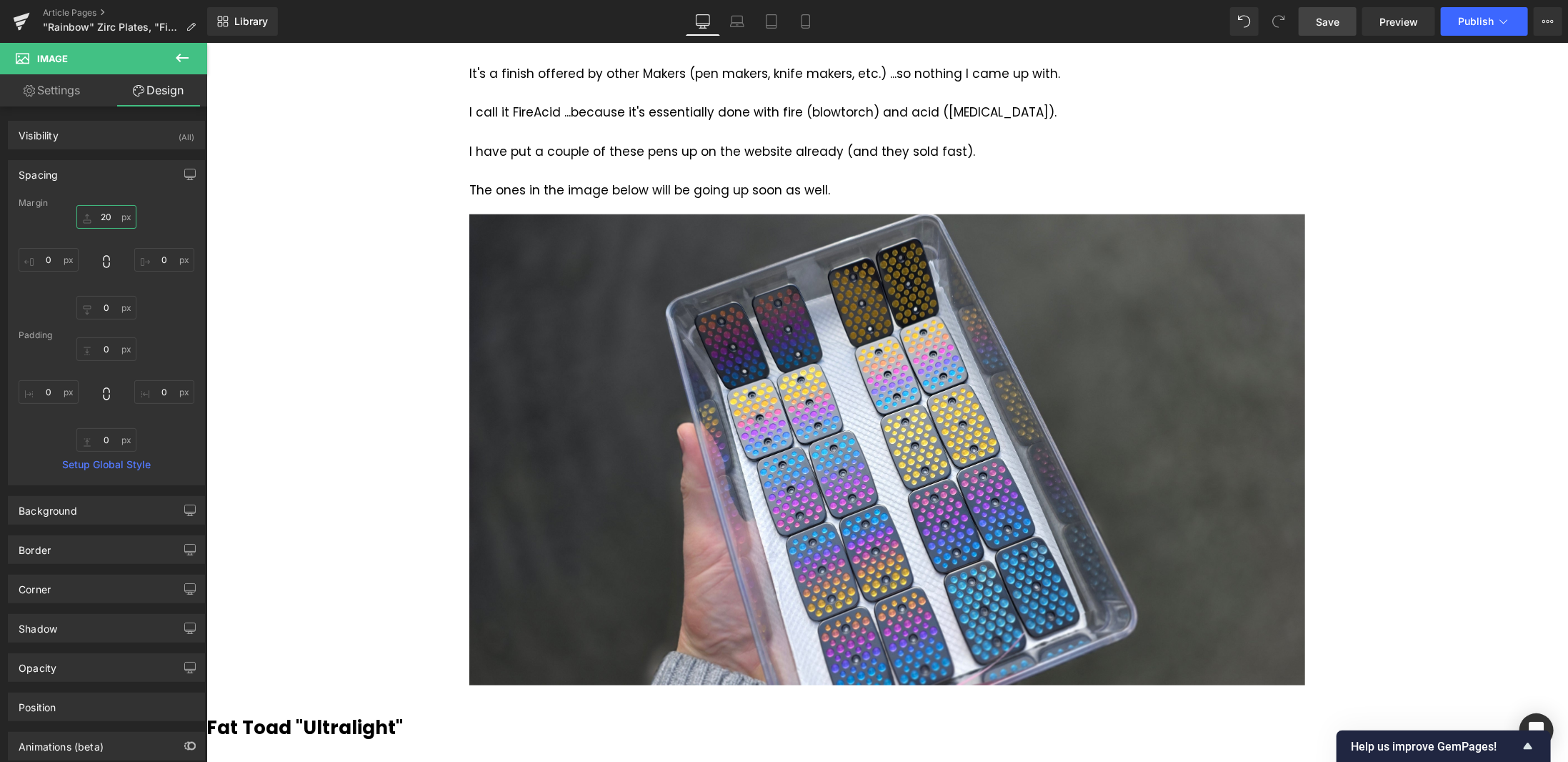
type input "20"
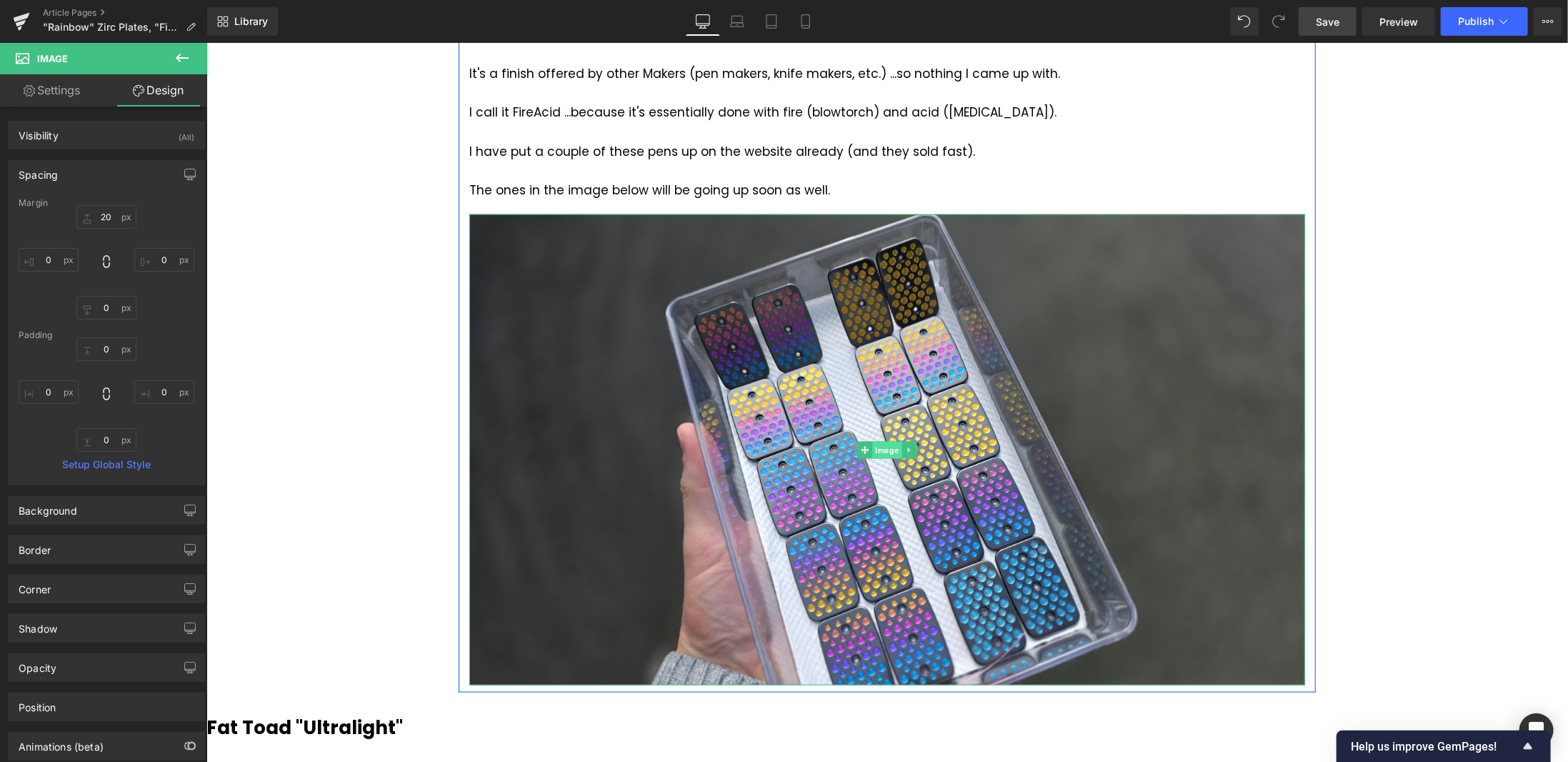
click at [881, 449] on span "Image" at bounding box center [886, 449] width 29 height 17
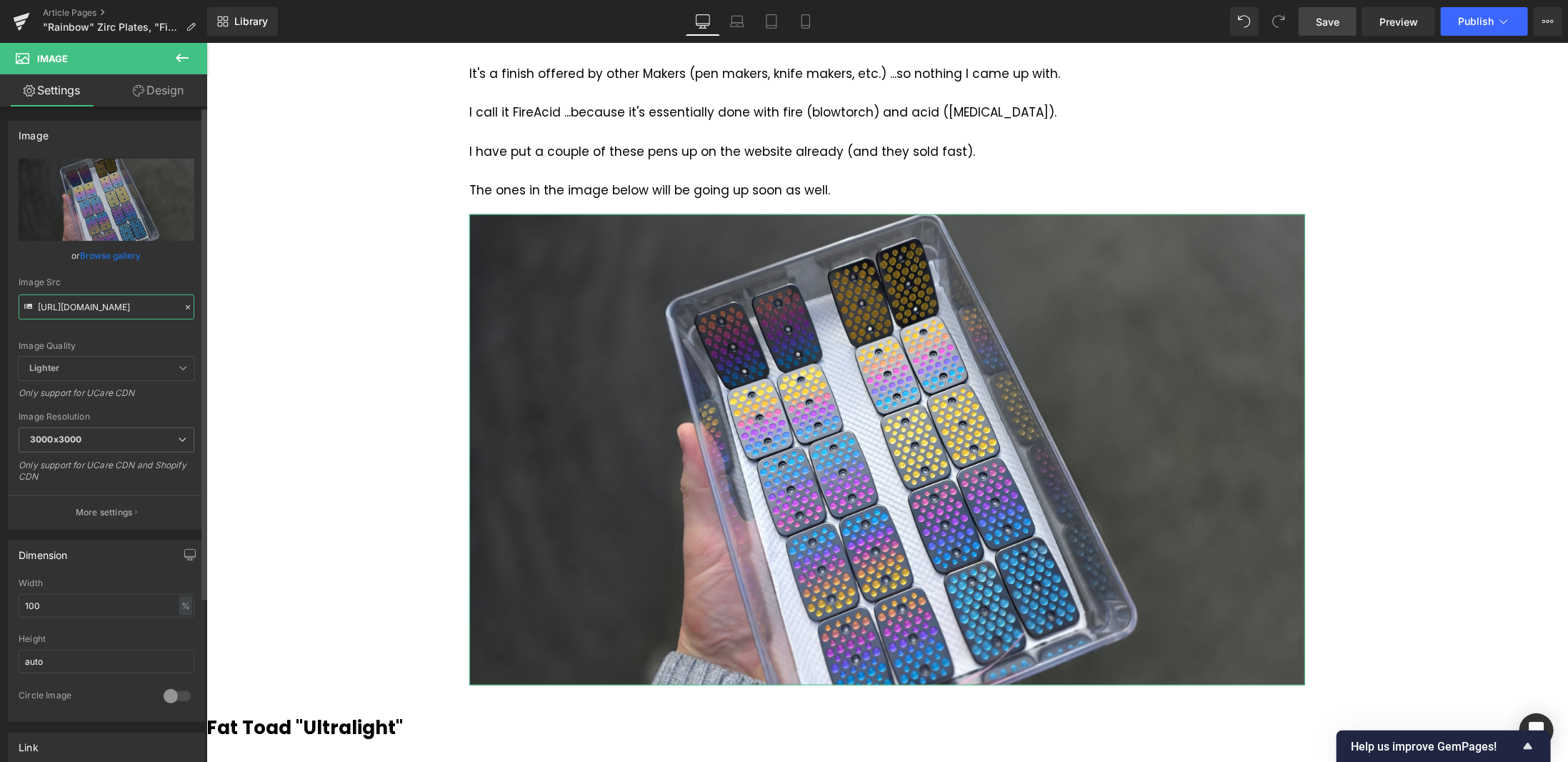
click at [122, 306] on input "https://cdn.shopify.com/s/files/1/2117/6827/files/20251008_093358_3000x3000.jpg…" at bounding box center [107, 307] width 176 height 25
paste input "517.jpg?v=1759878707"
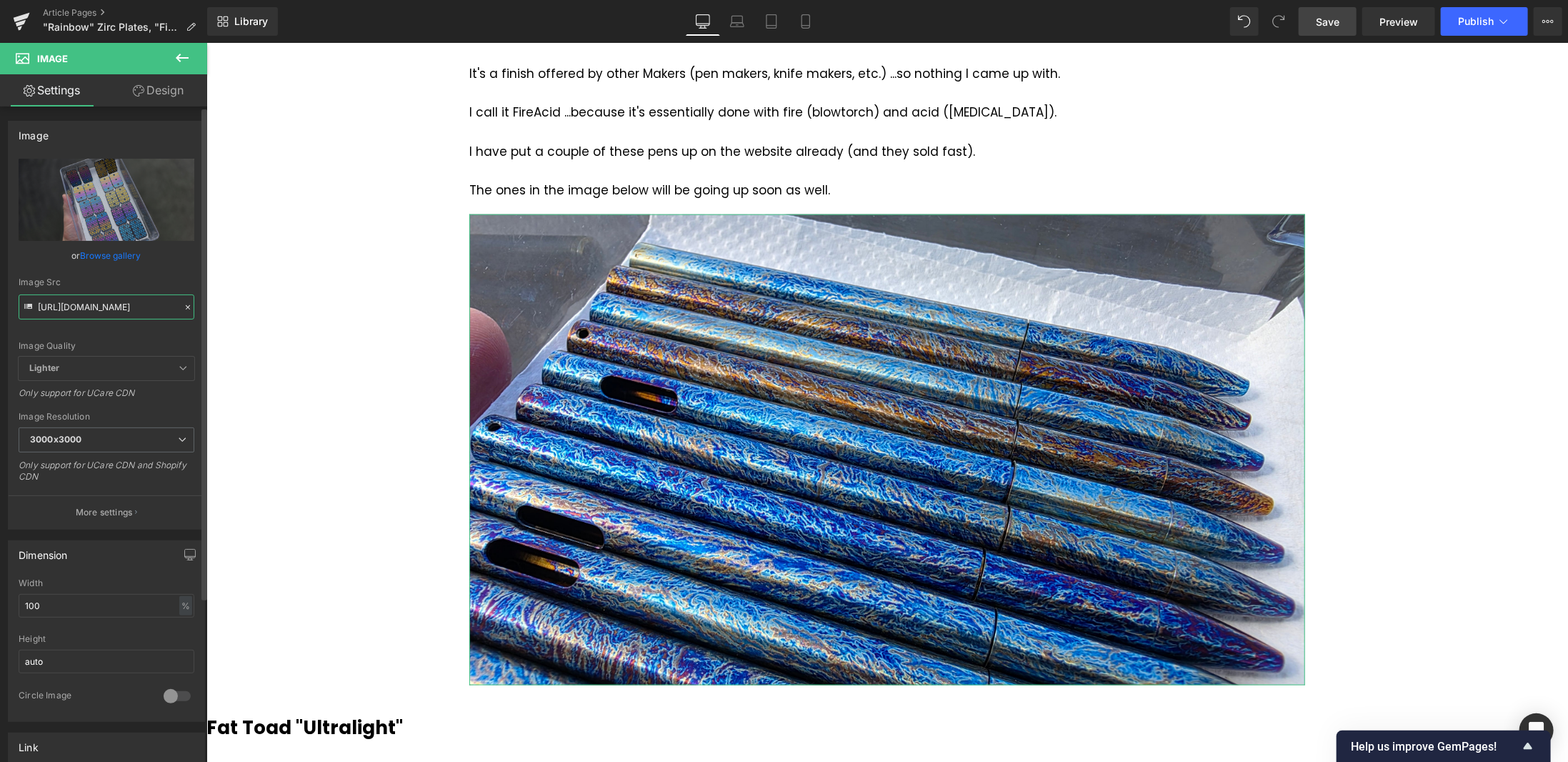
type input "https://cdn.shopify.com/s/files/1/2117/6827/files/20251008_093517_3000x3000.jpg…"
click at [1322, 16] on span "Save" at bounding box center [1328, 21] width 24 height 15
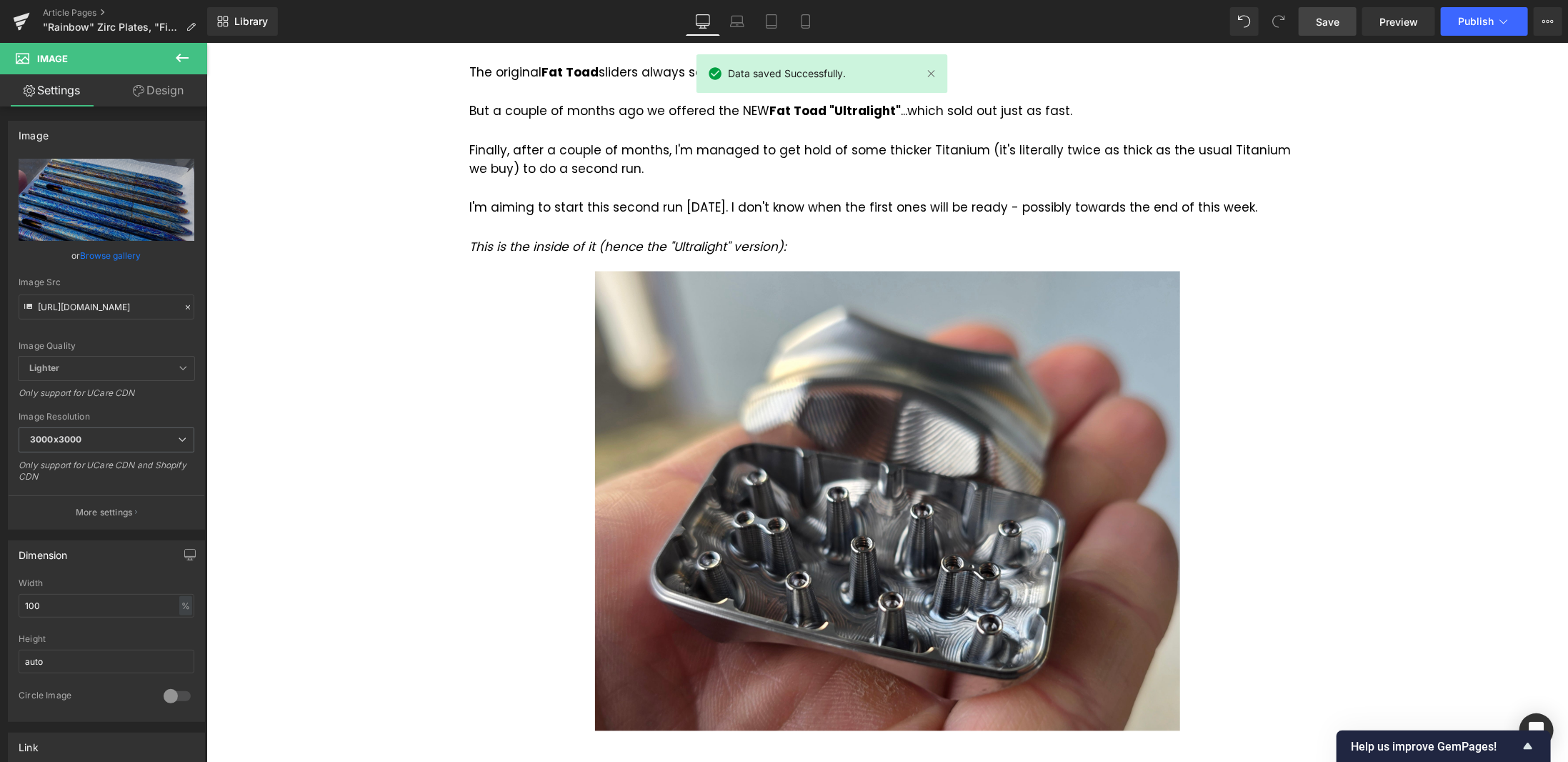
scroll to position [1501, 0]
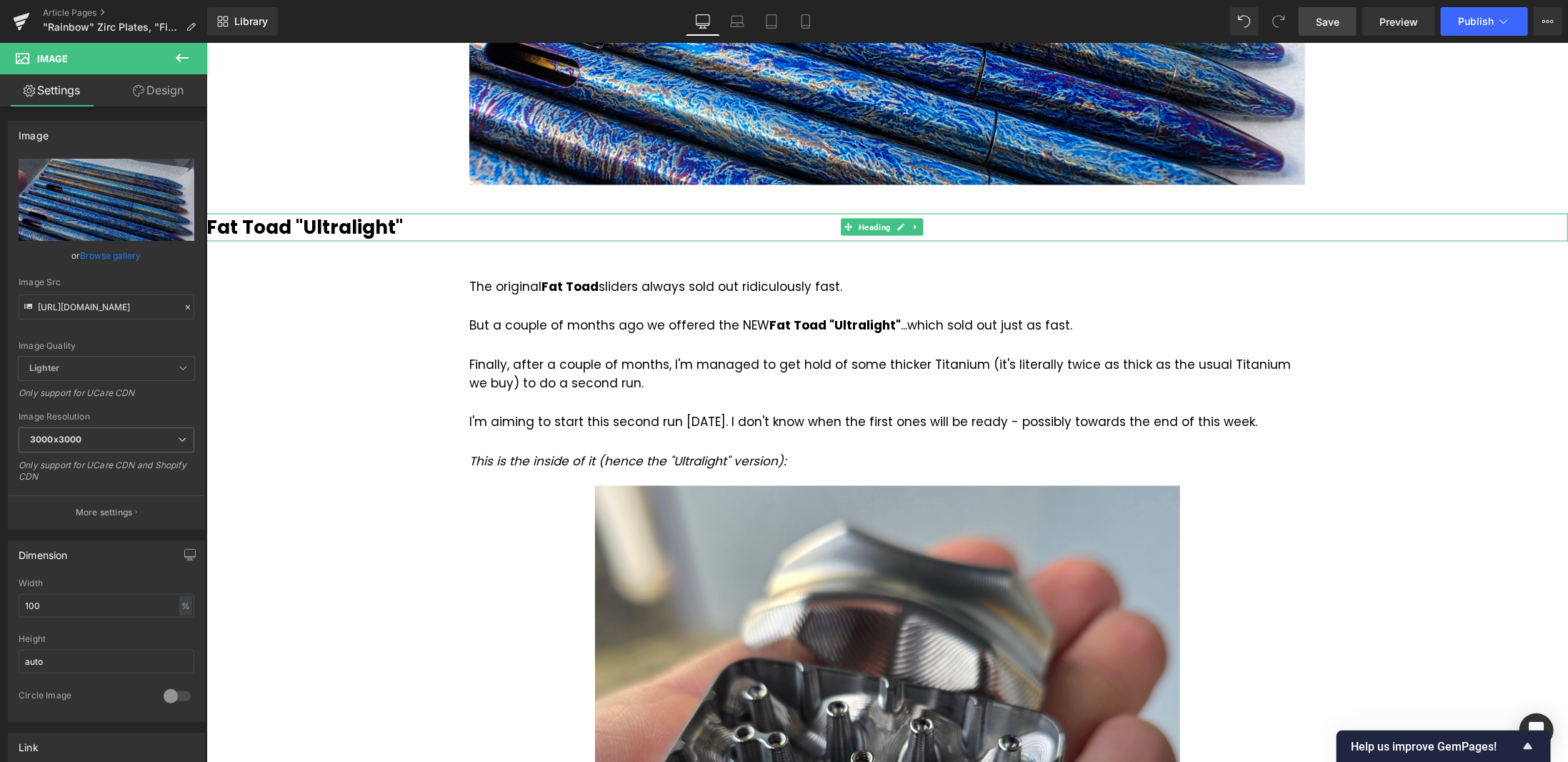
click at [376, 227] on b "Fat Toad "Ultralight"" at bounding box center [304, 226] width 196 height 26
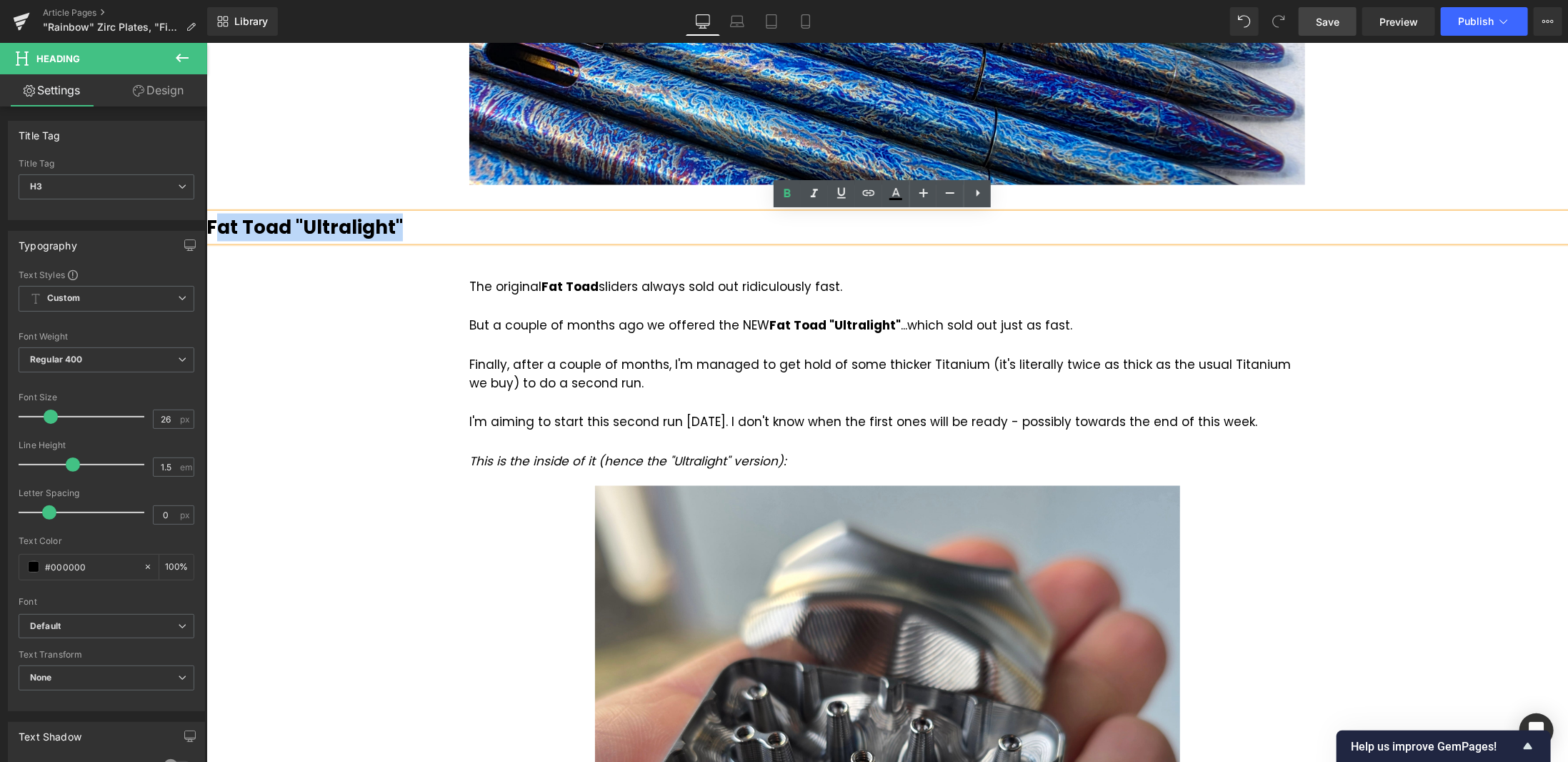
drag, startPoint x: 405, startPoint y: 225, endPoint x: 221, endPoint y: 222, distance: 184.0
click at [221, 222] on h3 "Fat Toad "Ultralight"" at bounding box center [886, 226] width 1361 height 27
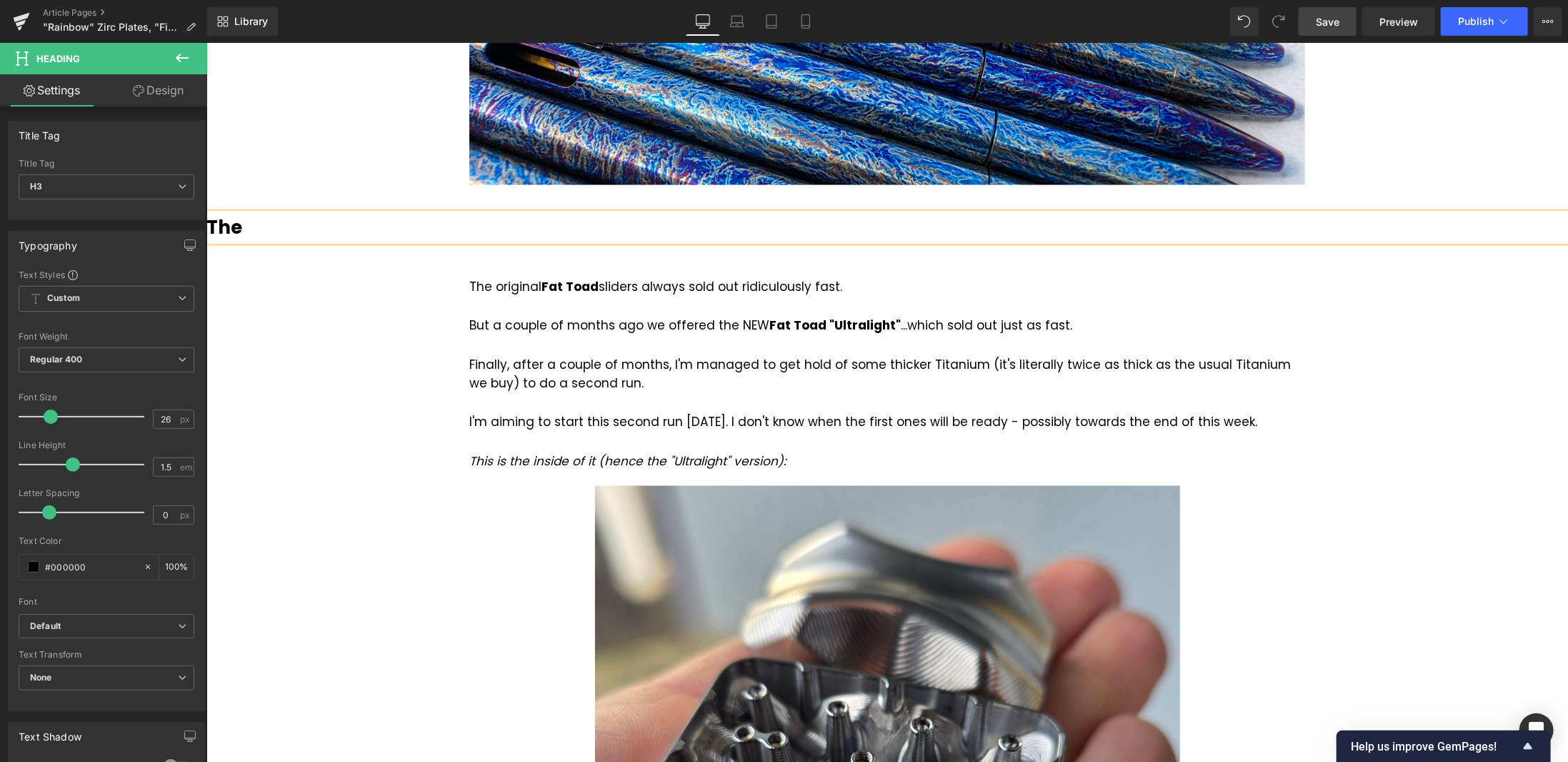
click at [749, 385] on div "Finally, after a couple of months, I'm managed to get hold of some thicker Tita…" at bounding box center [886, 373] width 836 height 38
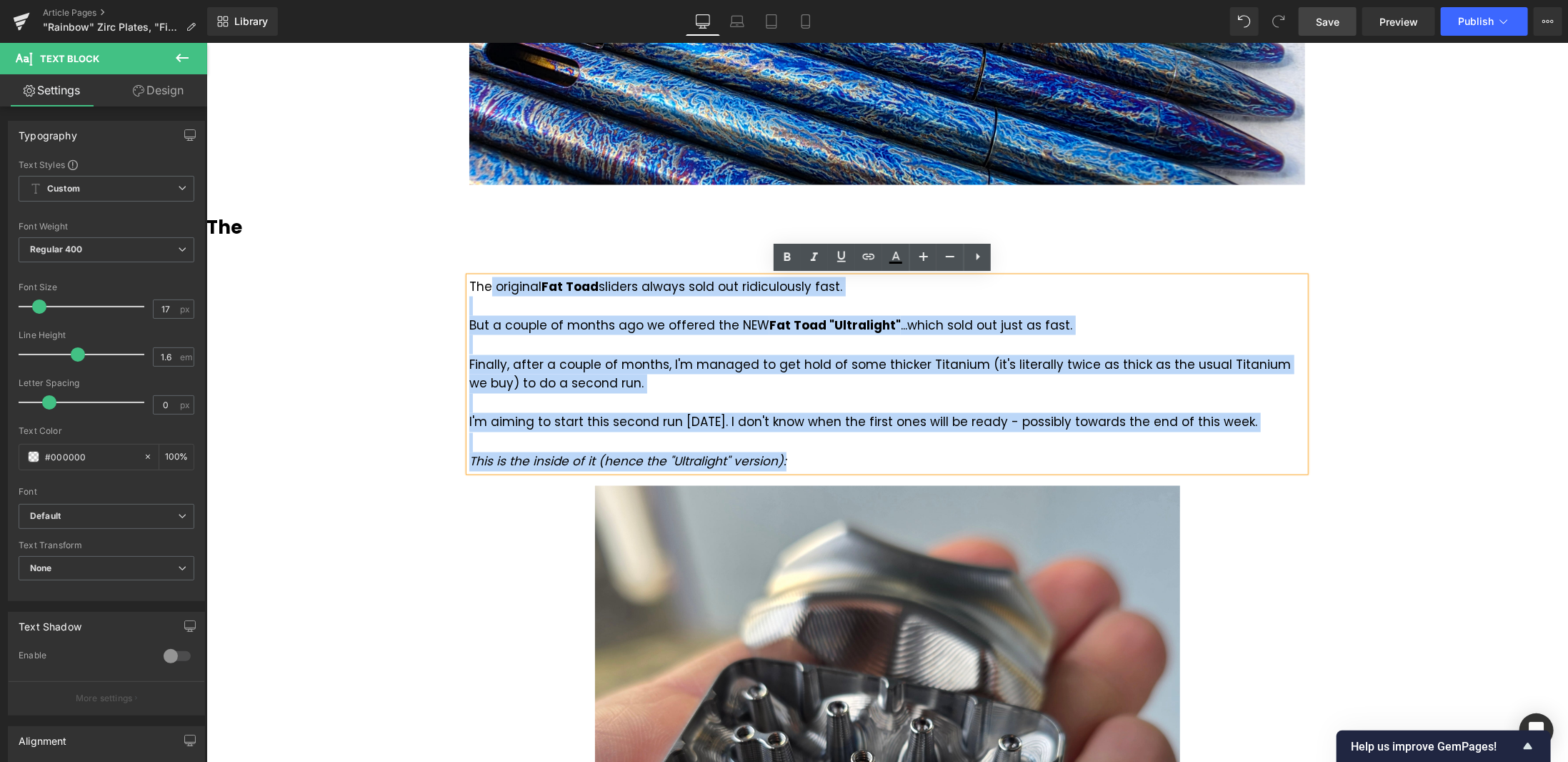
drag, startPoint x: 799, startPoint y: 460, endPoint x: 484, endPoint y: 277, distance: 364.3
click at [484, 277] on div "The original Fat Toad sliders always sold out ridiculously fast. But a couple o…" at bounding box center [886, 374] width 836 height 195
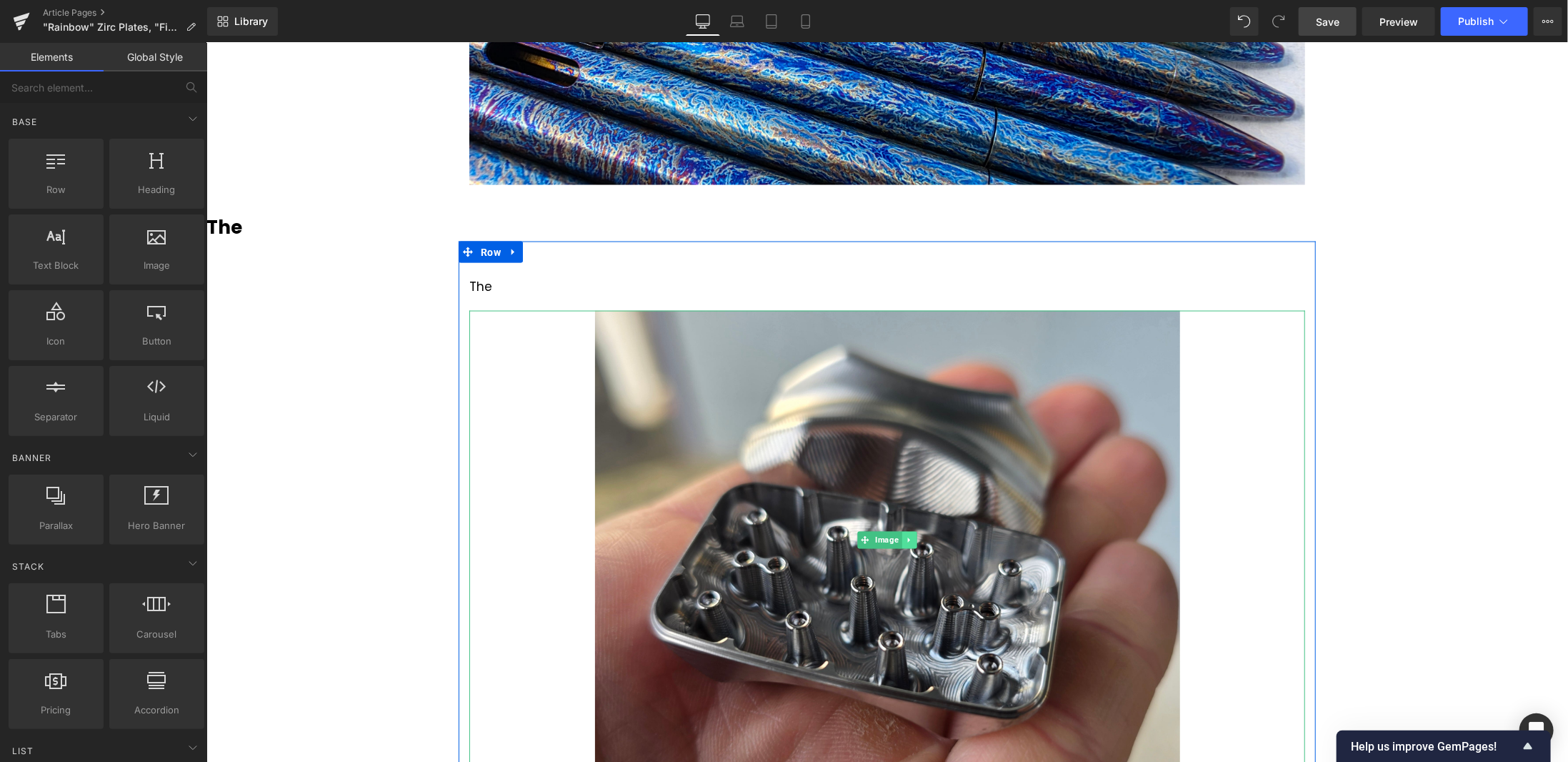
click at [905, 540] on icon at bounding box center [908, 540] width 8 height 9
click at [912, 537] on icon at bounding box center [916, 540] width 8 height 8
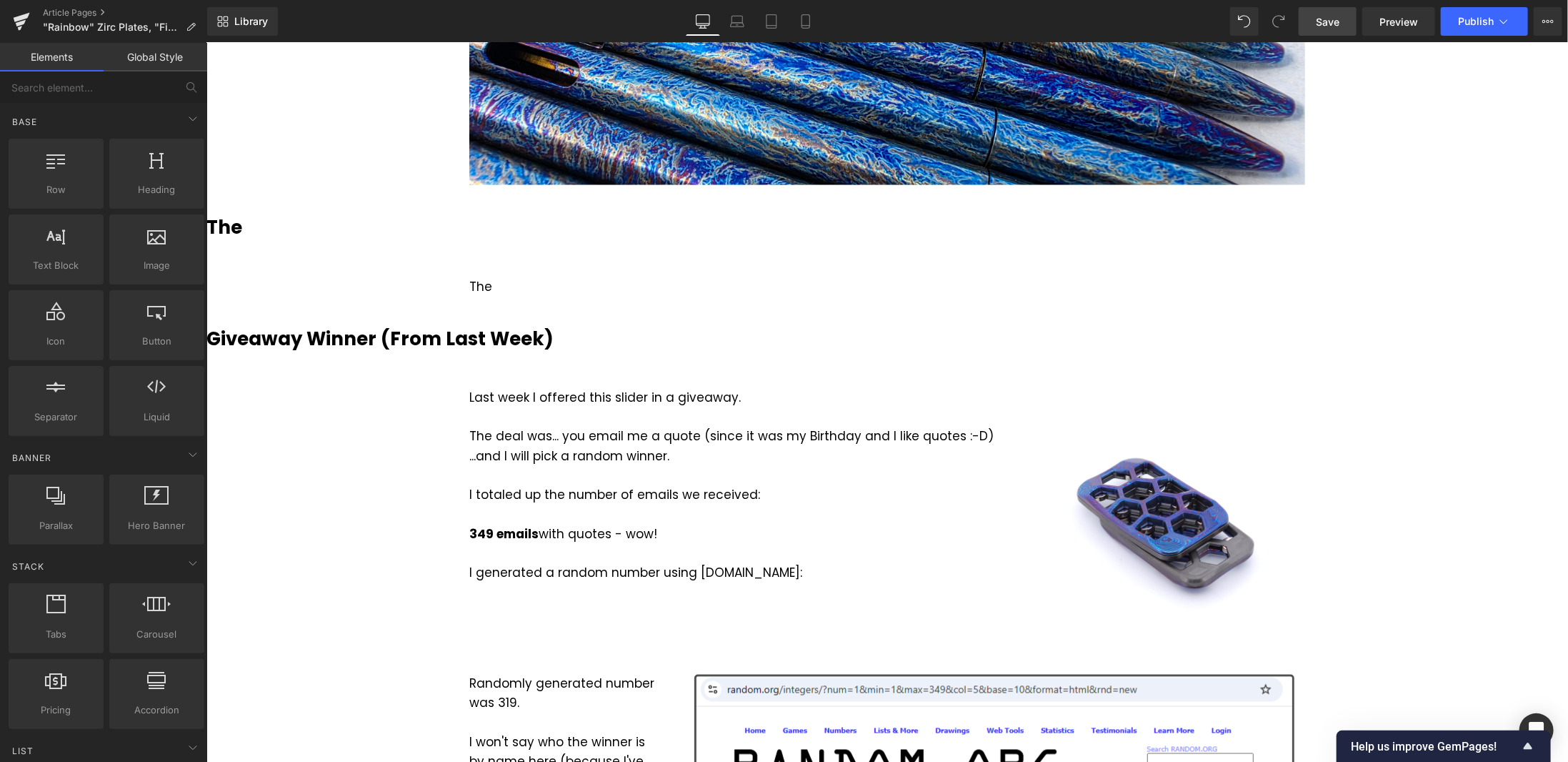
click at [1318, 20] on span "Save" at bounding box center [1328, 21] width 24 height 15
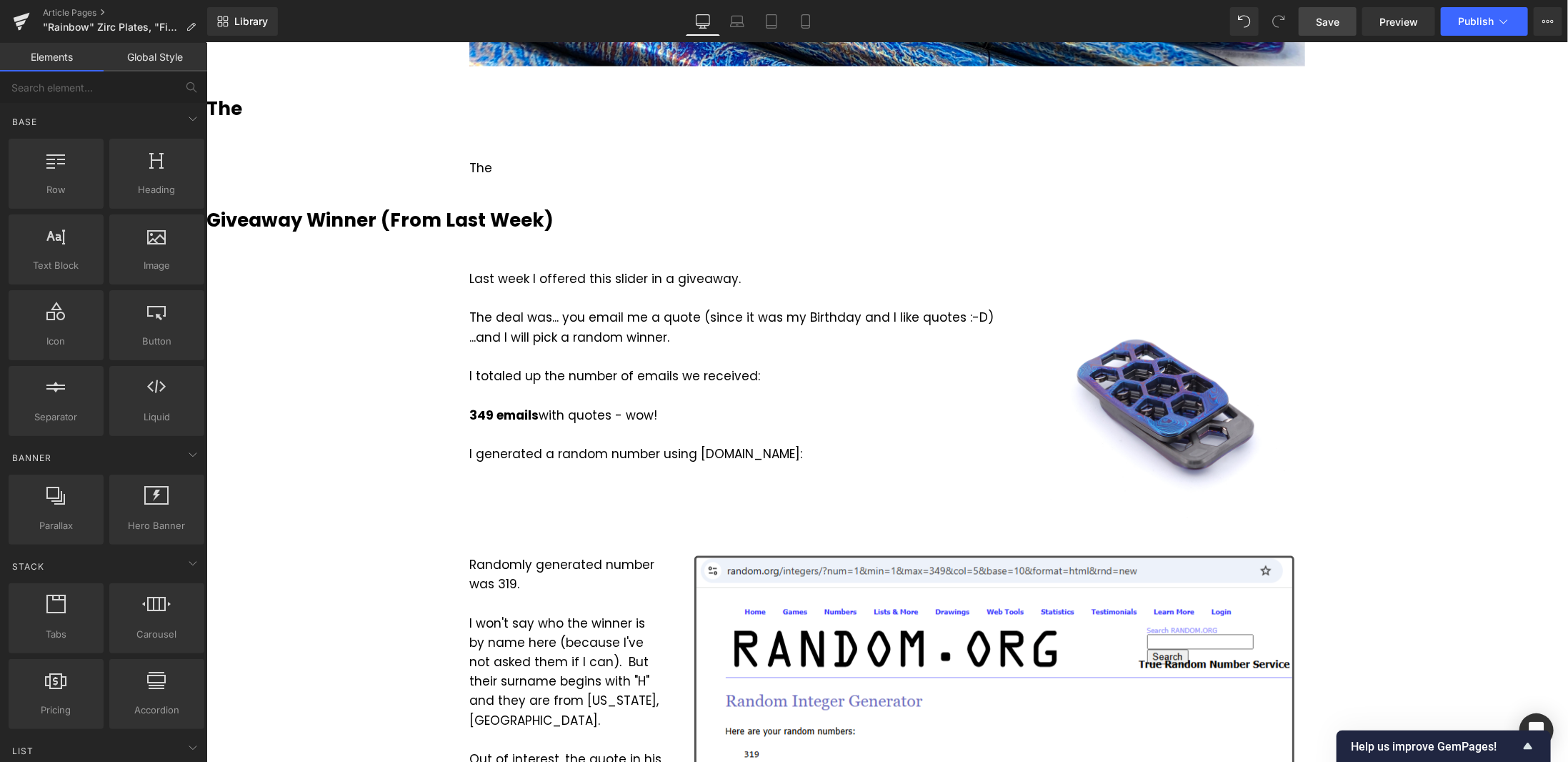
scroll to position [1644, 0]
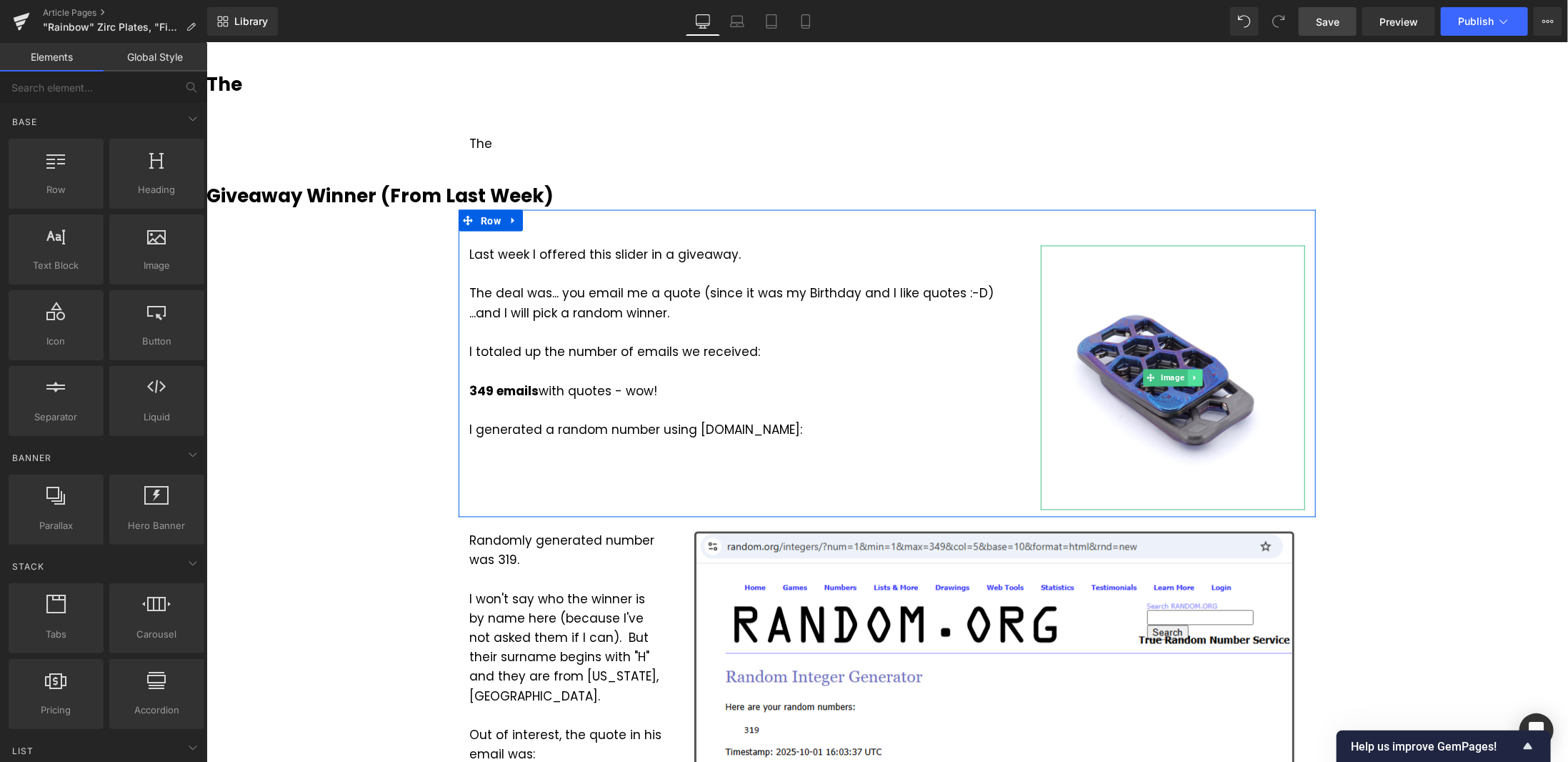
click at [1191, 374] on icon at bounding box center [1194, 377] width 8 height 9
click at [1198, 377] on icon at bounding box center [1202, 377] width 8 height 8
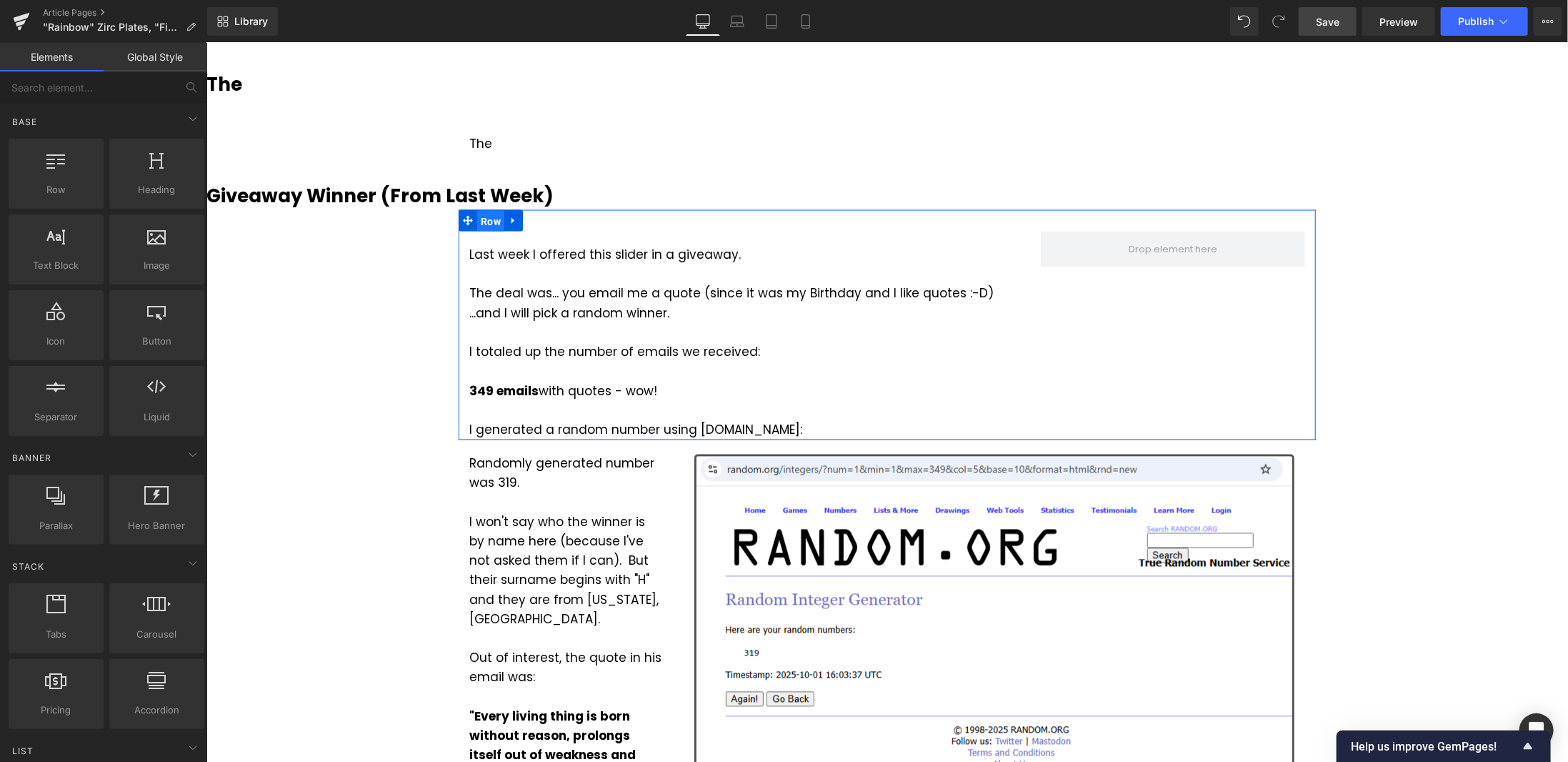
click at [480, 218] on ul "Row" at bounding box center [490, 220] width 64 height 21
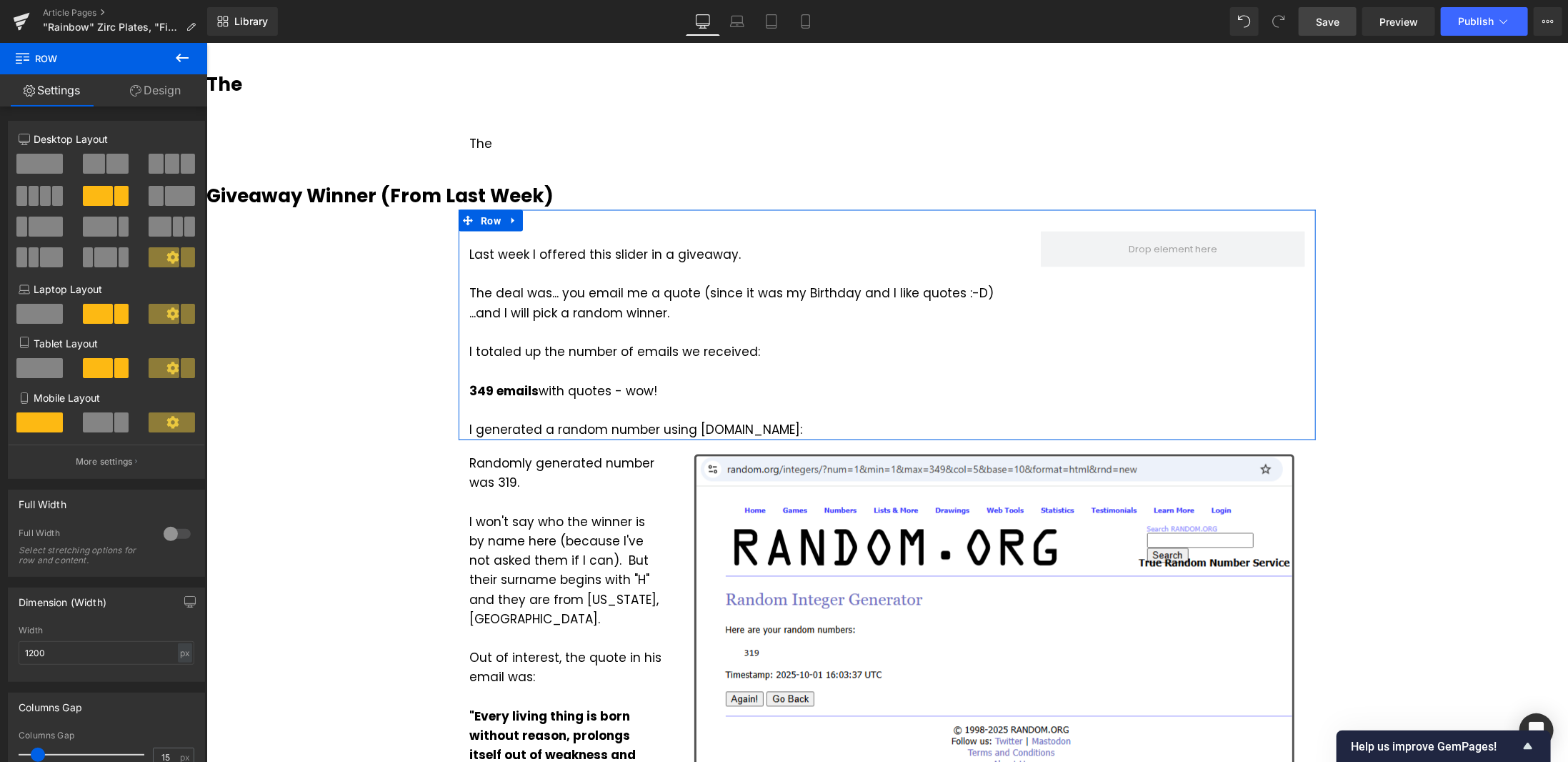
click at [40, 160] on span at bounding box center [39, 163] width 46 height 20
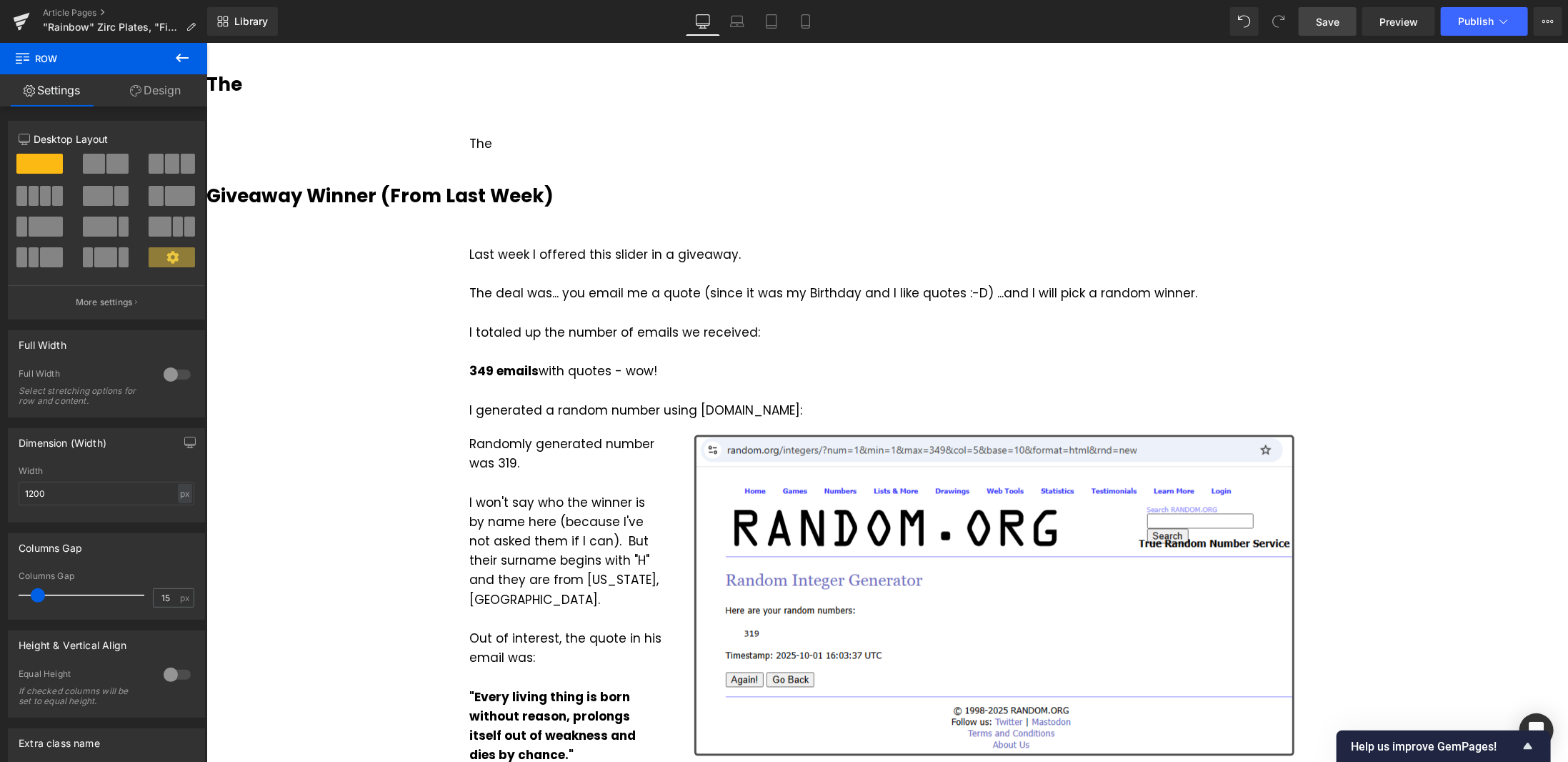
click at [718, 328] on div "I totaled up the number of emails we received:" at bounding box center [886, 332] width 836 height 20
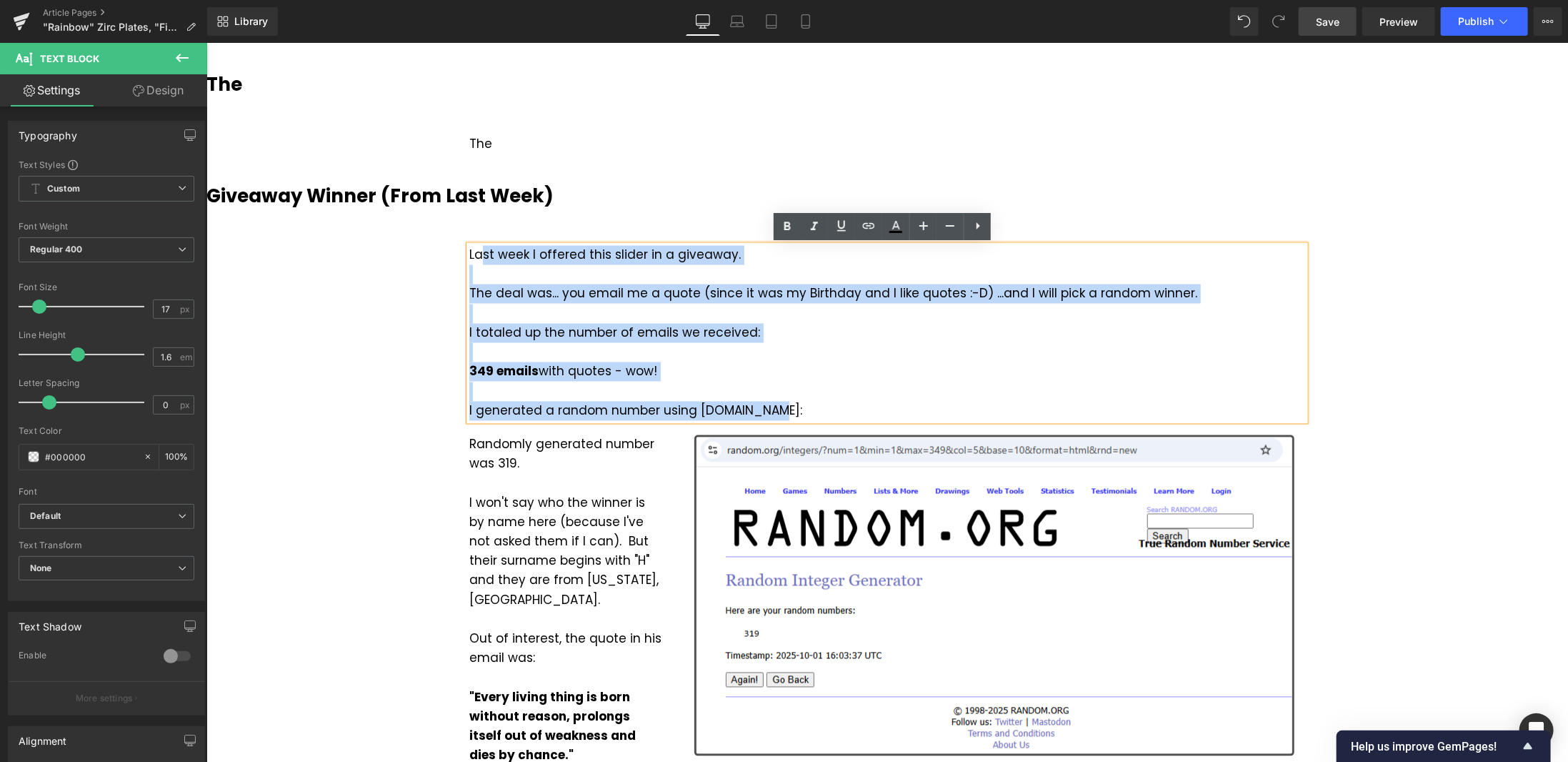
drag, startPoint x: 772, startPoint y: 413, endPoint x: 474, endPoint y: 251, distance: 339.2
click at [474, 251] on div "Last week I offered this slider in a giveaway. The deal was... you email me a q…" at bounding box center [886, 332] width 836 height 175
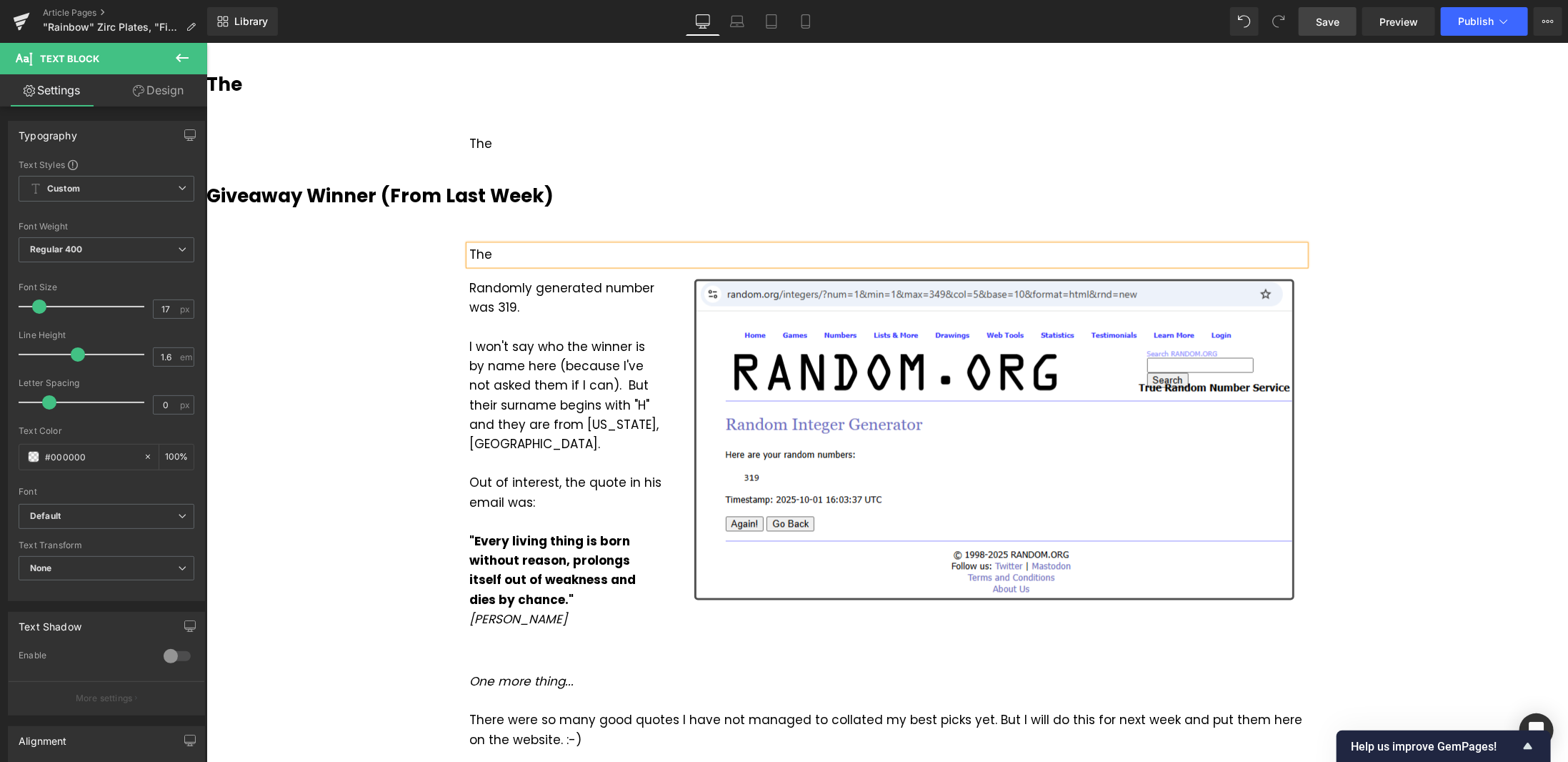
click at [474, 189] on b "Giveaway Winner (From Last Week)" at bounding box center [379, 195] width 347 height 26
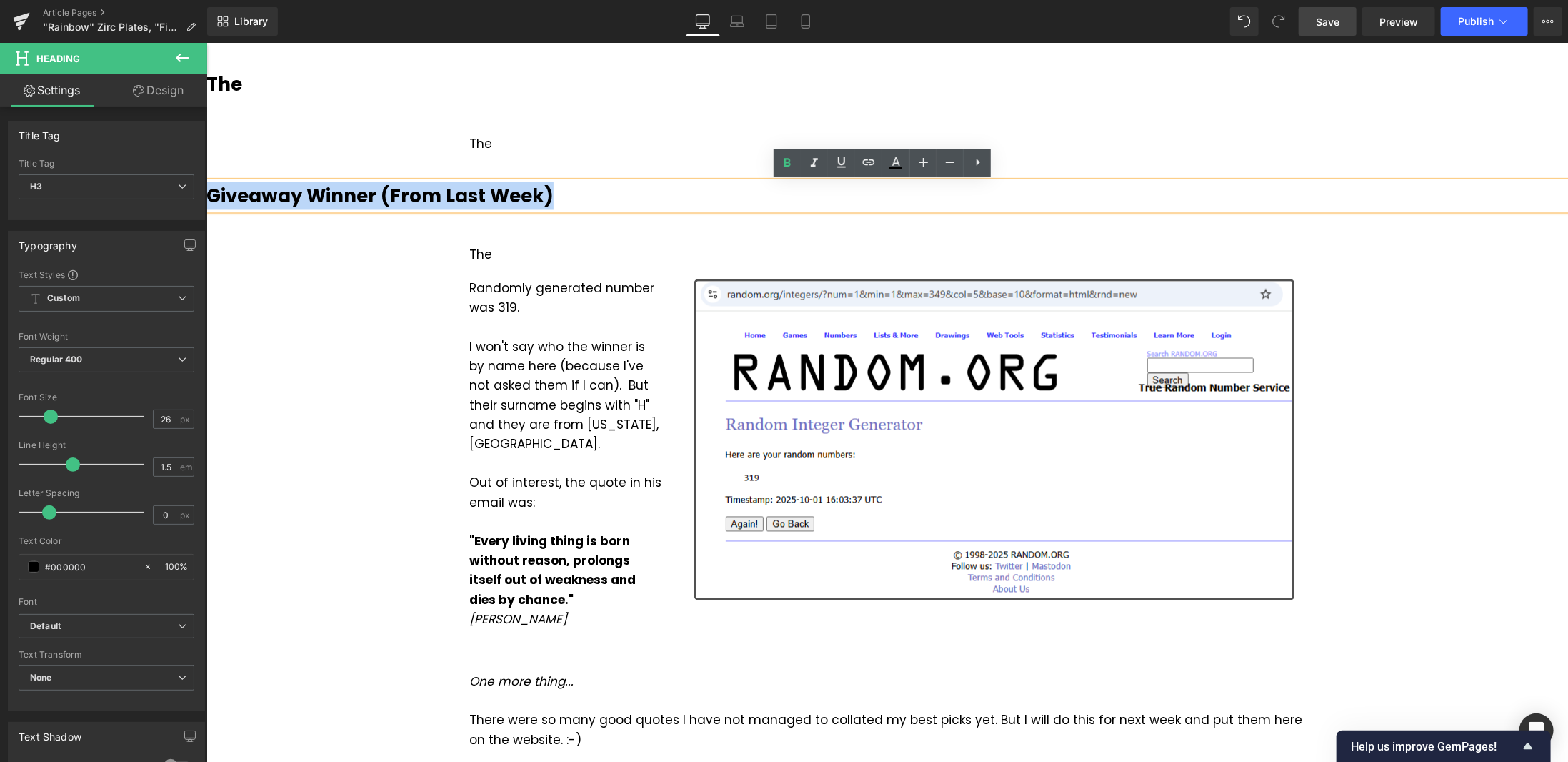
drag, startPoint x: 564, startPoint y: 189, endPoint x: 206, endPoint y: 192, distance: 358.0
click at [206, 192] on h3 "Giveaway Winner (From Last Week)" at bounding box center [886, 195] width 1361 height 27
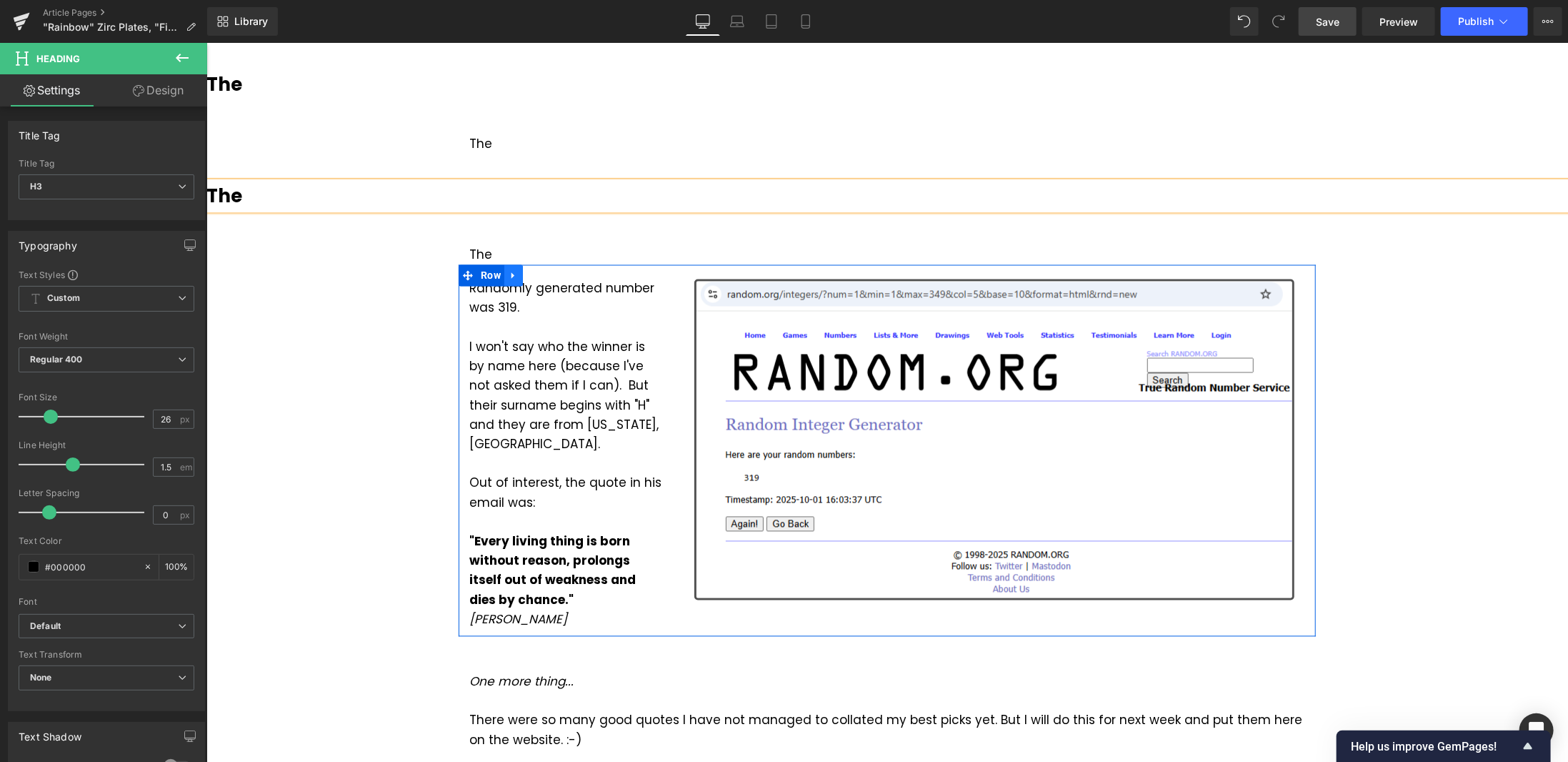
click at [511, 275] on icon at bounding box center [513, 276] width 3 height 6
click at [546, 272] on icon at bounding box center [550, 275] width 10 height 10
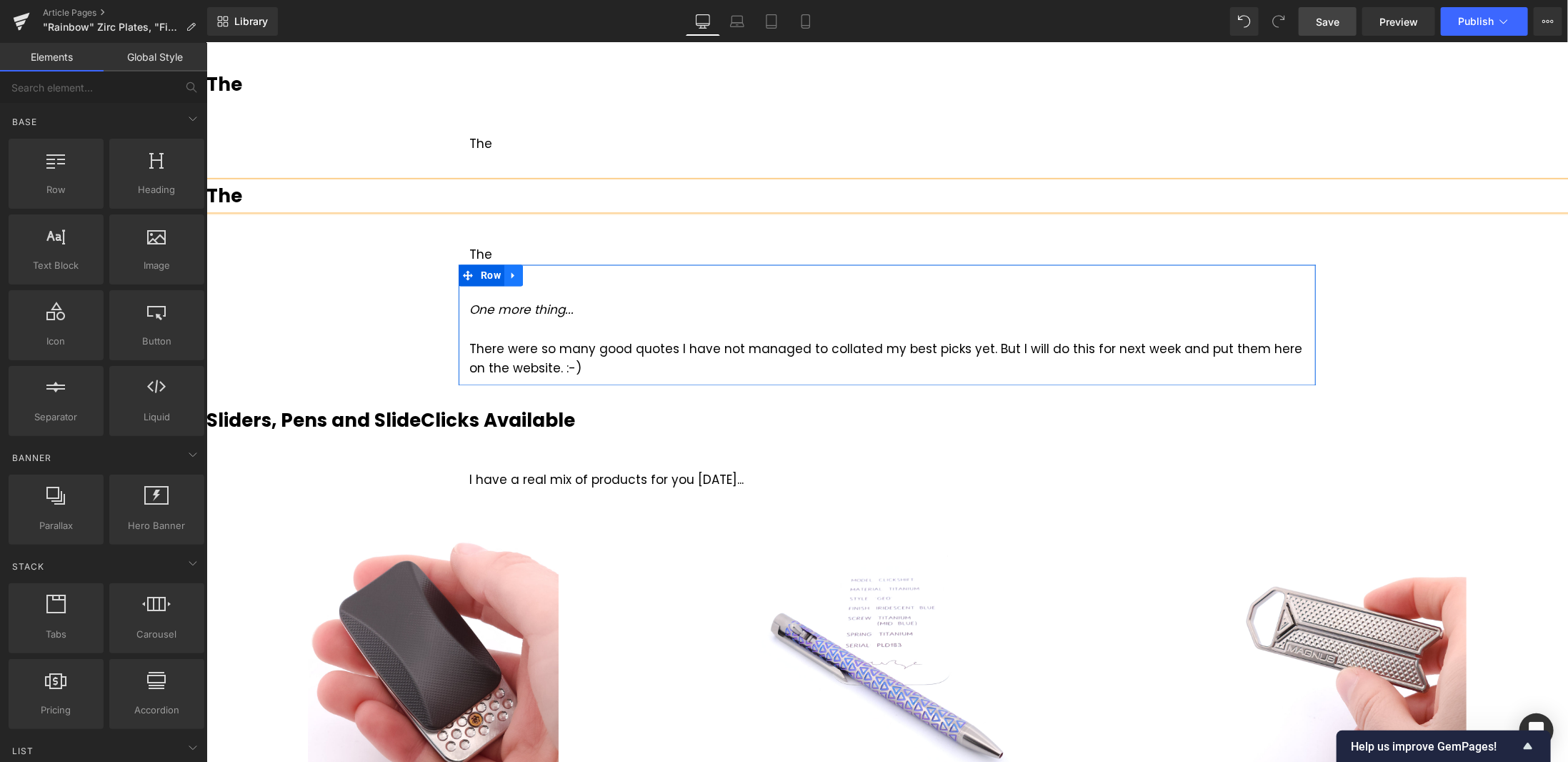
click at [510, 274] on icon at bounding box center [513, 276] width 10 height 11
drag, startPoint x: 540, startPoint y: 270, endPoint x: 511, endPoint y: 266, distance: 29.3
click at [545, 270] on icon at bounding box center [550, 276] width 10 height 11
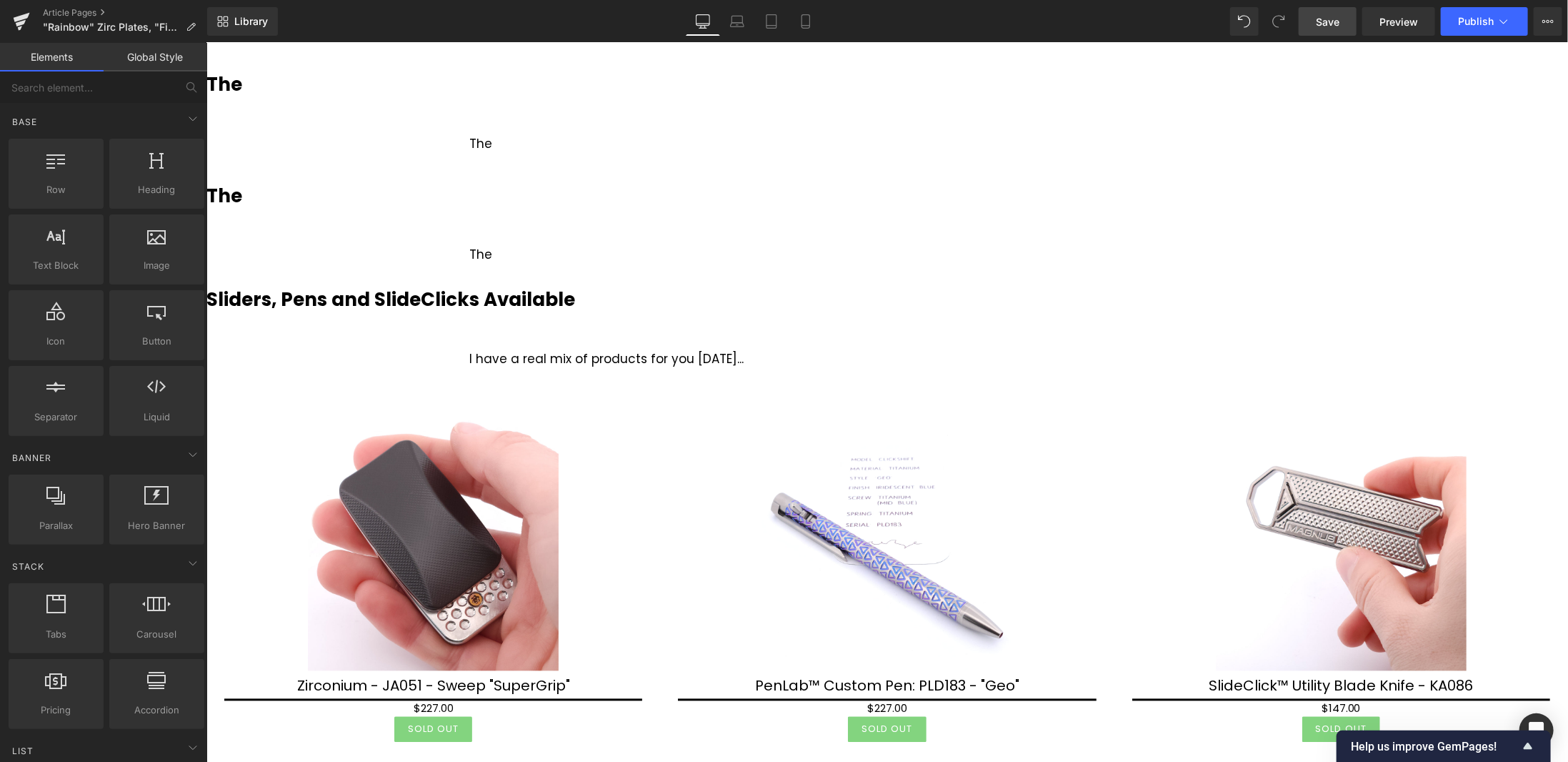
click at [1333, 18] on span "Save" at bounding box center [1328, 21] width 24 height 15
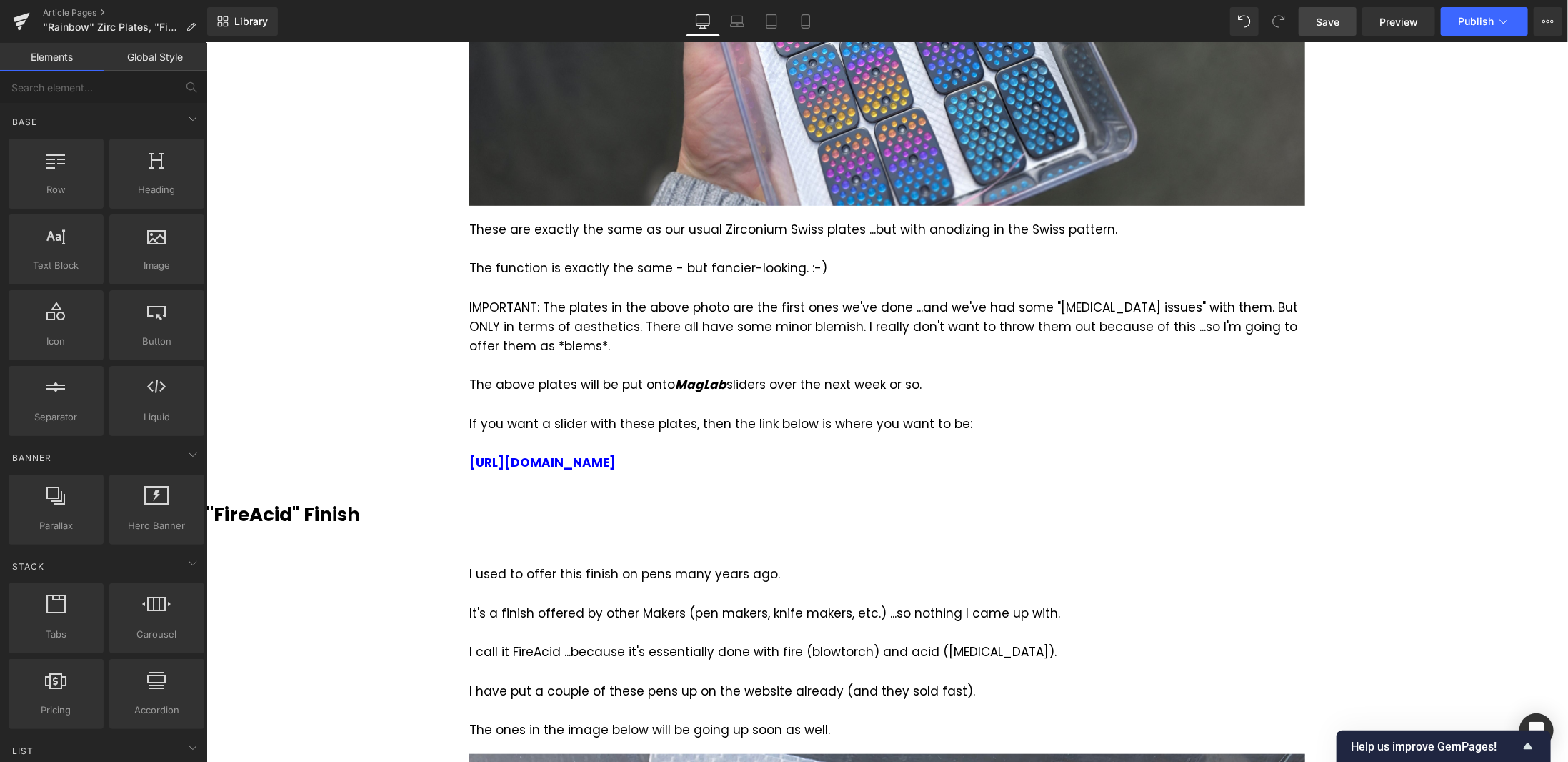
scroll to position [572, 0]
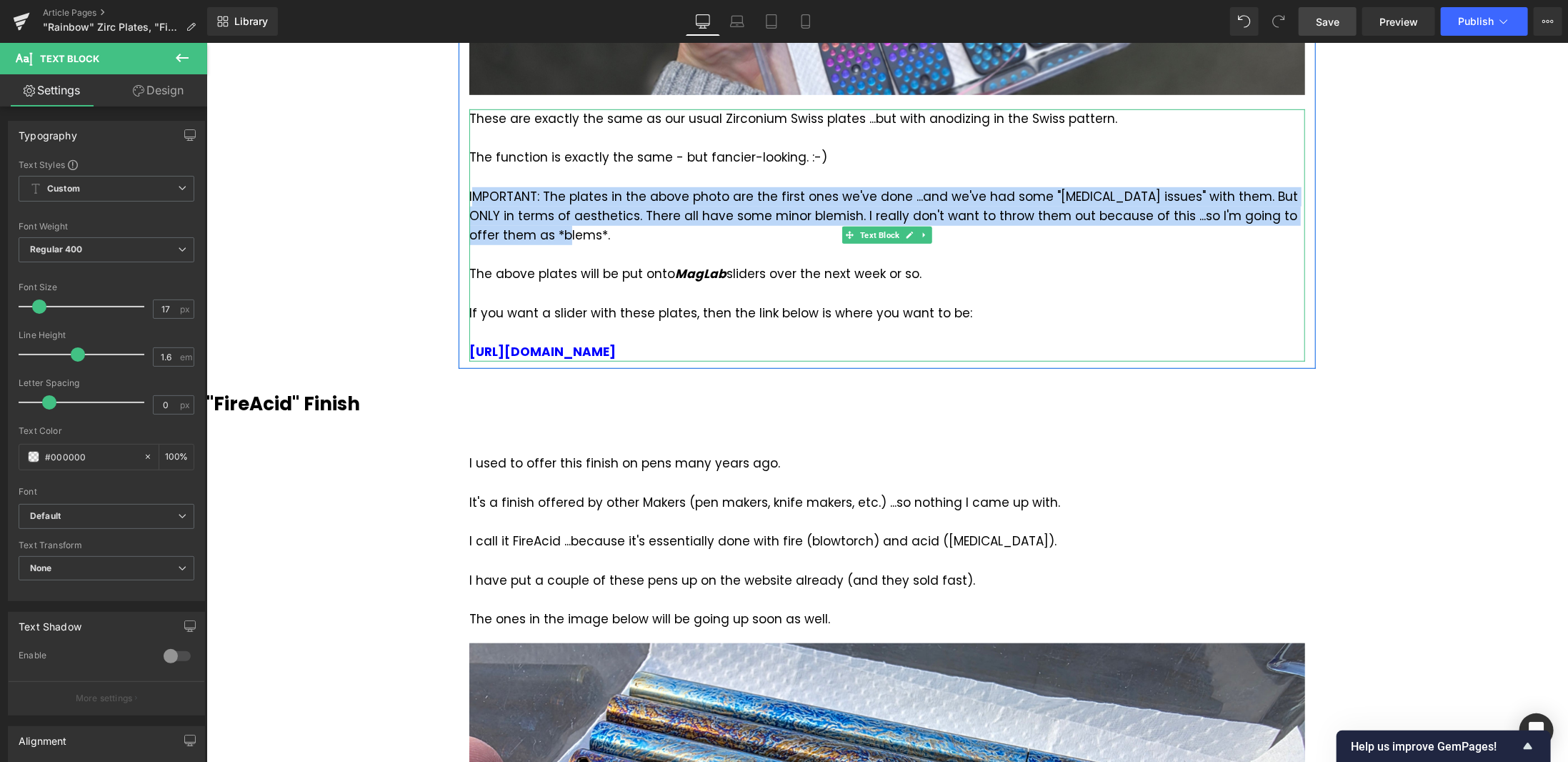
drag, startPoint x: 532, startPoint y: 231, endPoint x: 468, endPoint y: 200, distance: 71.1
click at [469, 200] on div "IMPORTANT: The plates in the above photo are the first ones we've done ...and w…" at bounding box center [886, 216] width 836 height 59
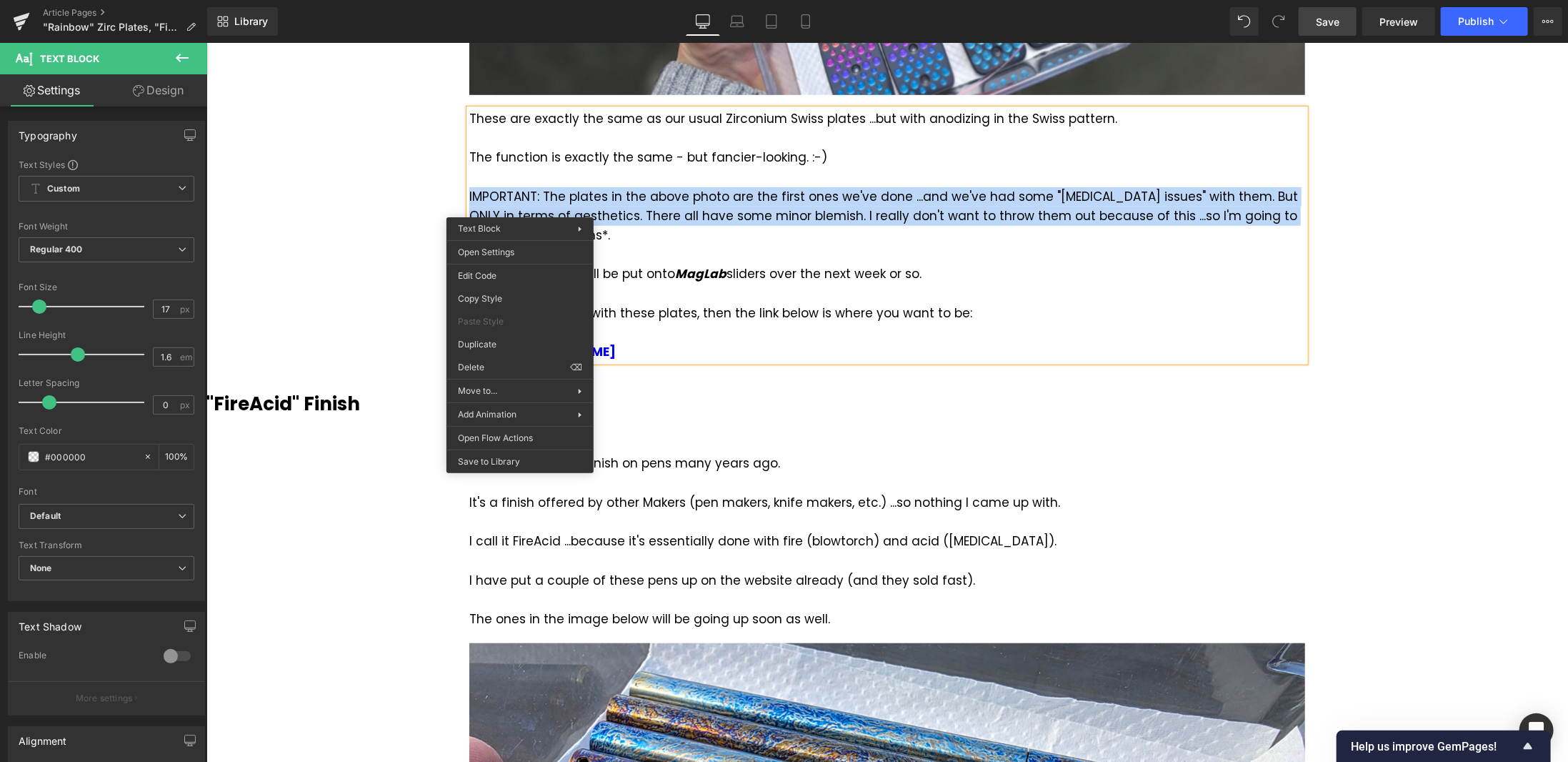
click at [594, 192] on div "IMPORTANT: The plates in the above photo are the first ones we've done ...and w…" at bounding box center [886, 216] width 836 height 59
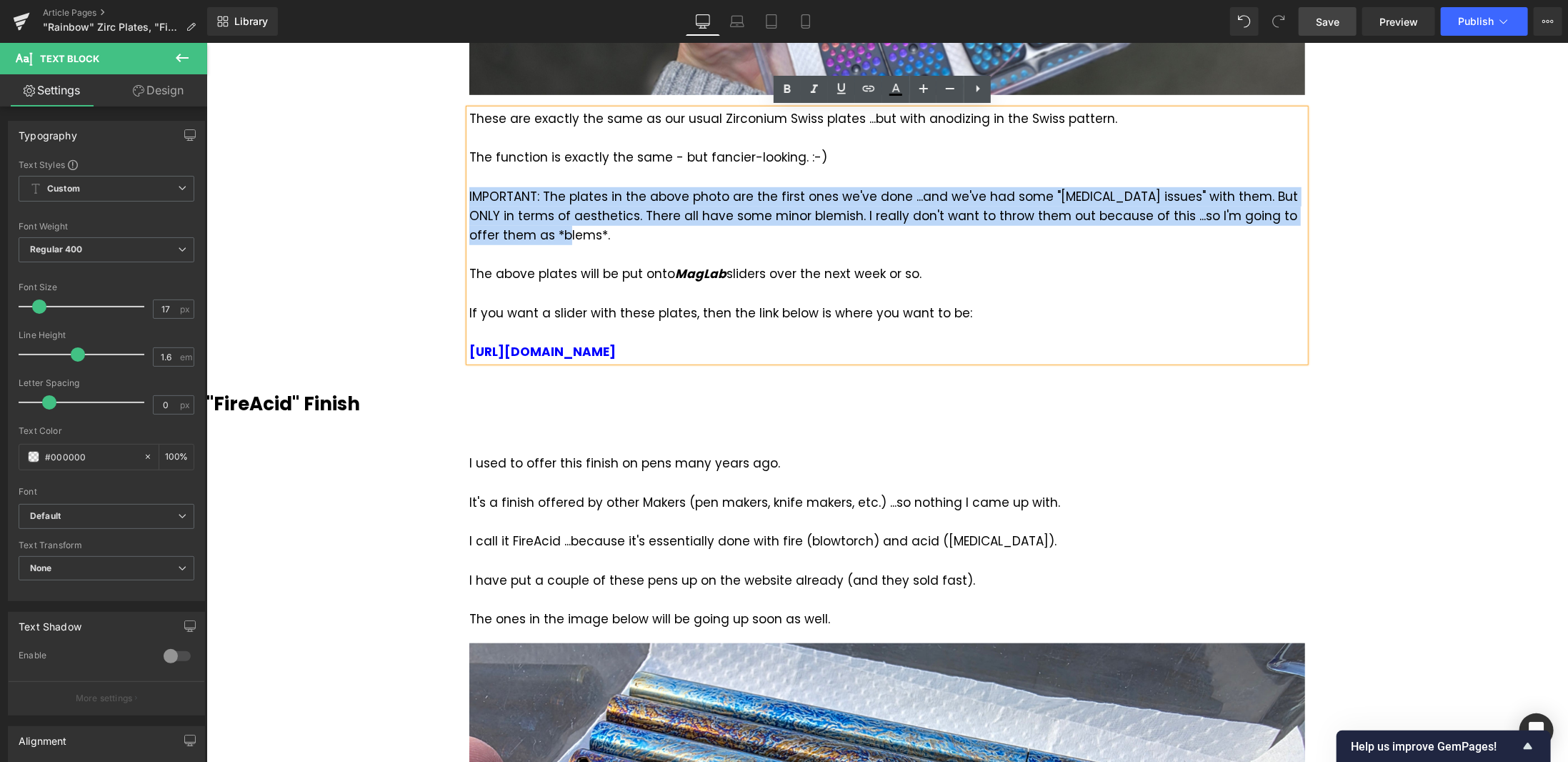
drag, startPoint x: 547, startPoint y: 234, endPoint x: 465, endPoint y: 191, distance: 92.6
click at [469, 191] on div "IMPORTANT: The plates in the above photo are the first ones we've done ...and w…" at bounding box center [886, 216] width 836 height 59
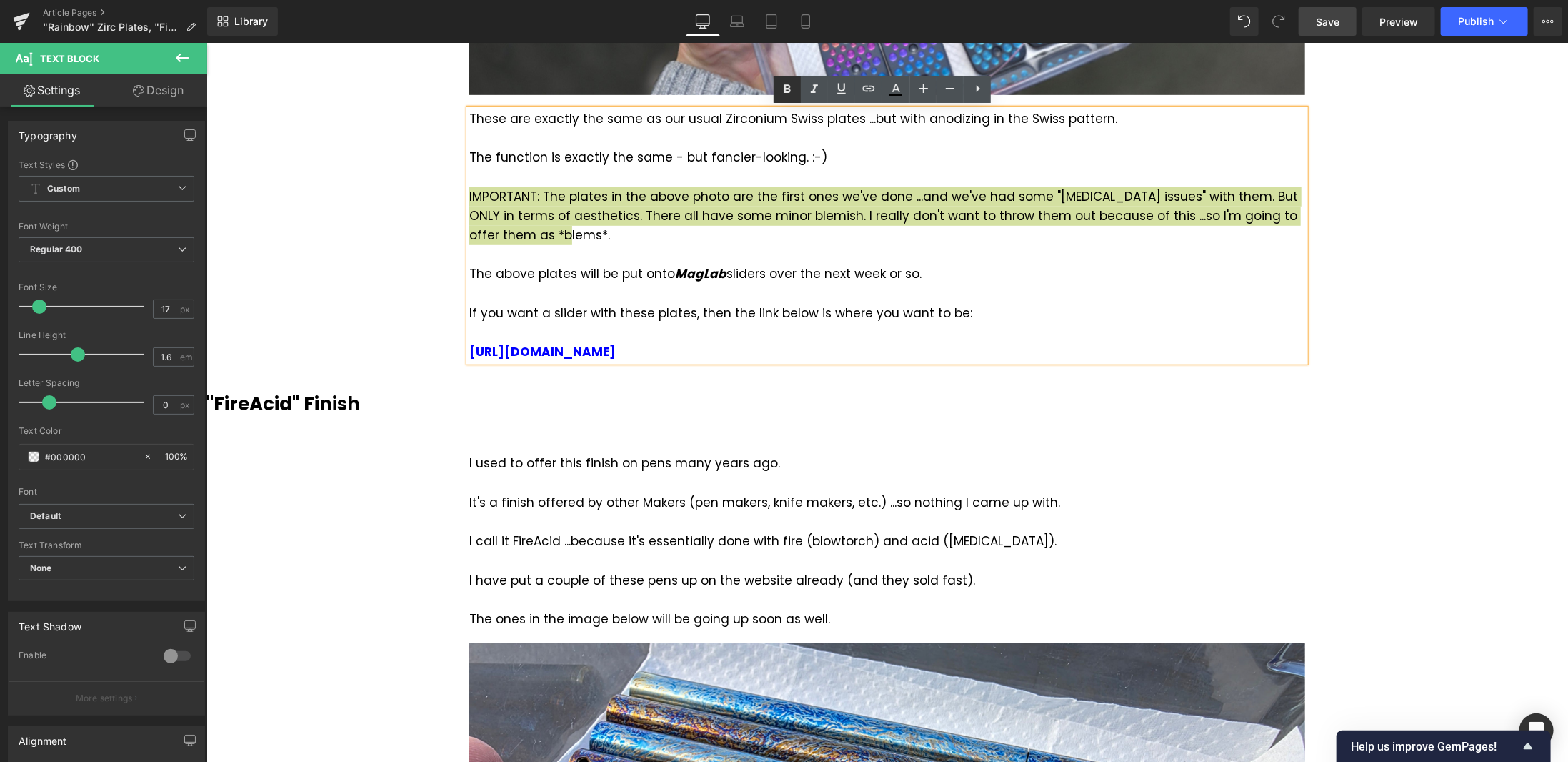
click at [782, 90] on icon at bounding box center [788, 90] width 17 height 17
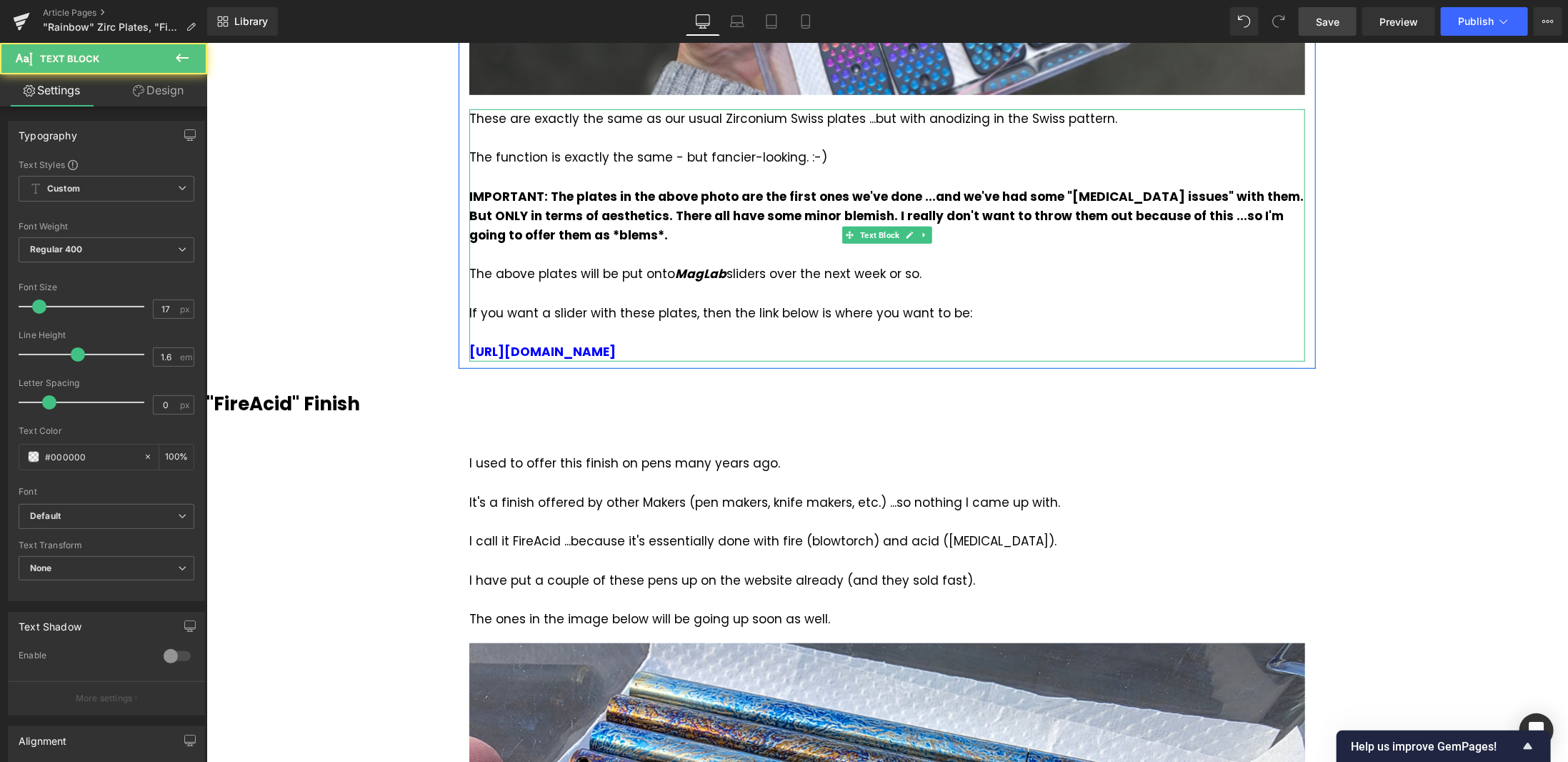
click at [616, 214] on strong "IMPORTANT: The plates in the above photo are the first ones we've done ...and w…" at bounding box center [886, 214] width 835 height 56
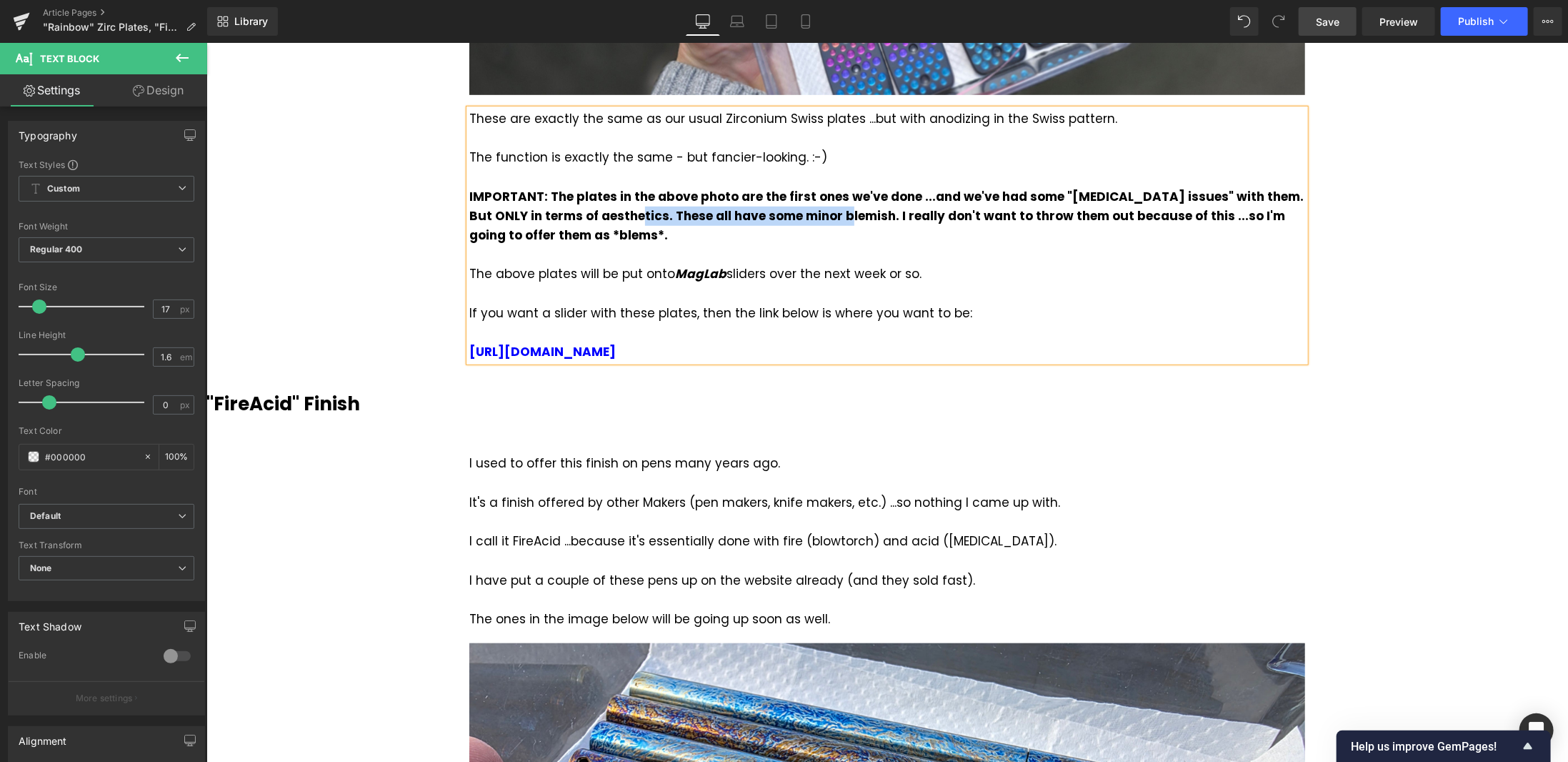
drag, startPoint x: 592, startPoint y: 211, endPoint x: 807, endPoint y: 207, distance: 215.0
click at [807, 207] on strong "IMPORTANT: The plates in the above photo are the first ones we've done ...and w…" at bounding box center [886, 214] width 835 height 56
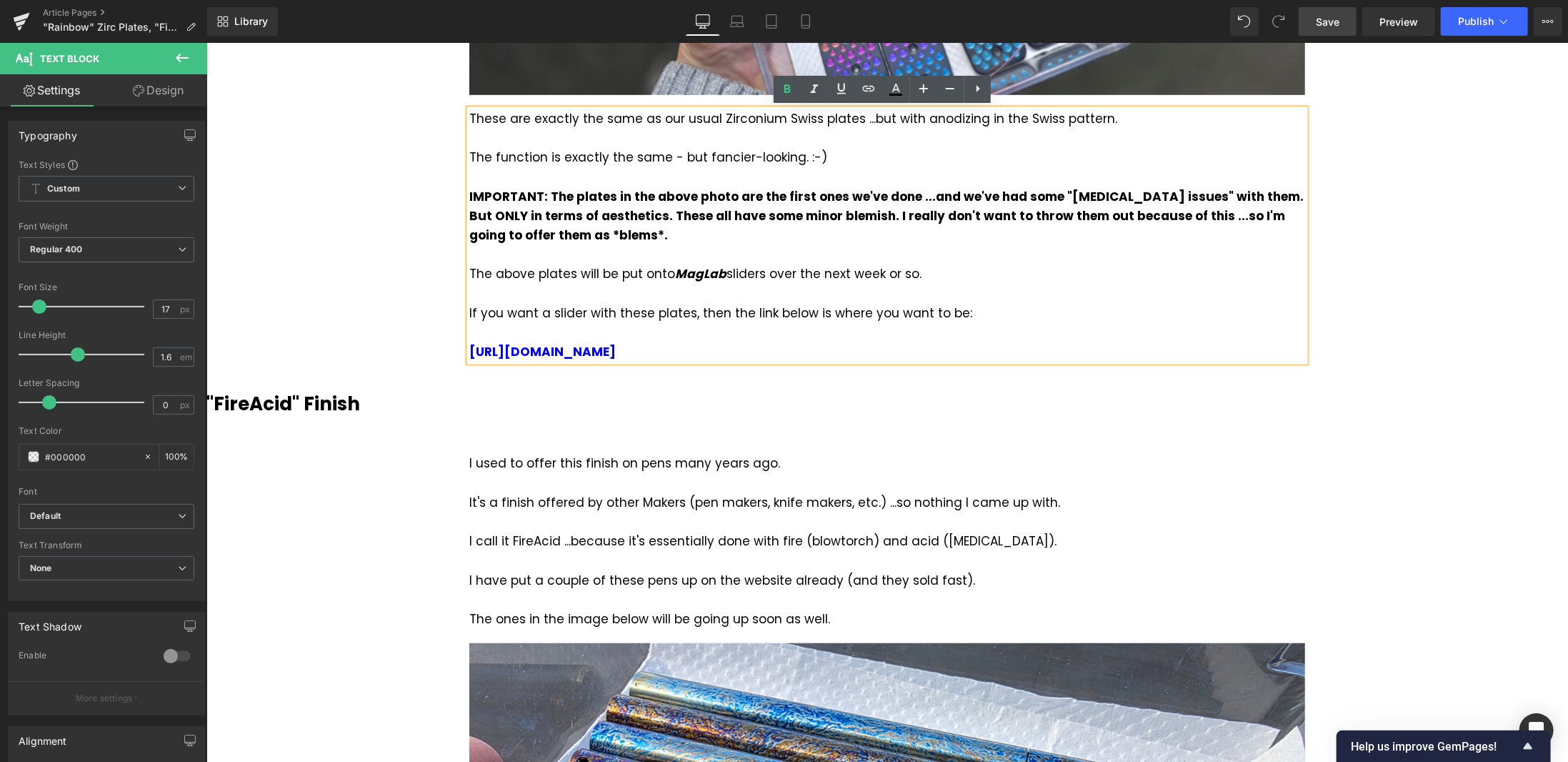
click at [839, 209] on strong "IMPORTANT: The plates in the above photo are the first ones we've done ...and w…" at bounding box center [886, 214] width 835 height 56
click at [807, 214] on strong "IMPORTANT: The plates in the above photo are the first ones we've done ...and w…" at bounding box center [886, 214] width 835 height 56
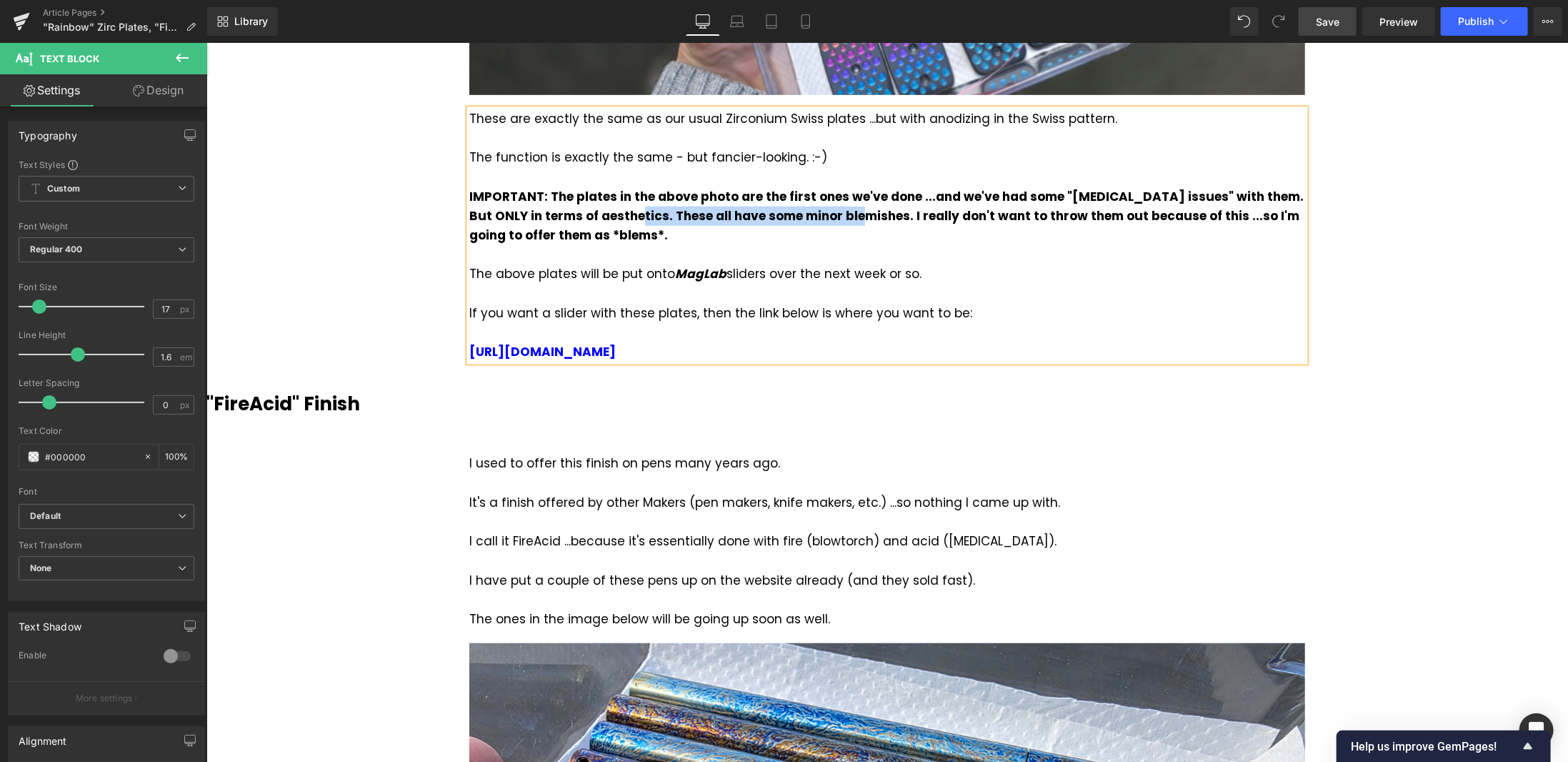
drag, startPoint x: 593, startPoint y: 214, endPoint x: 822, endPoint y: 214, distance: 229.0
click at [822, 214] on strong "IMPORTANT: The plates in the above photo are the first ones we've done ...and w…" at bounding box center [886, 214] width 835 height 56
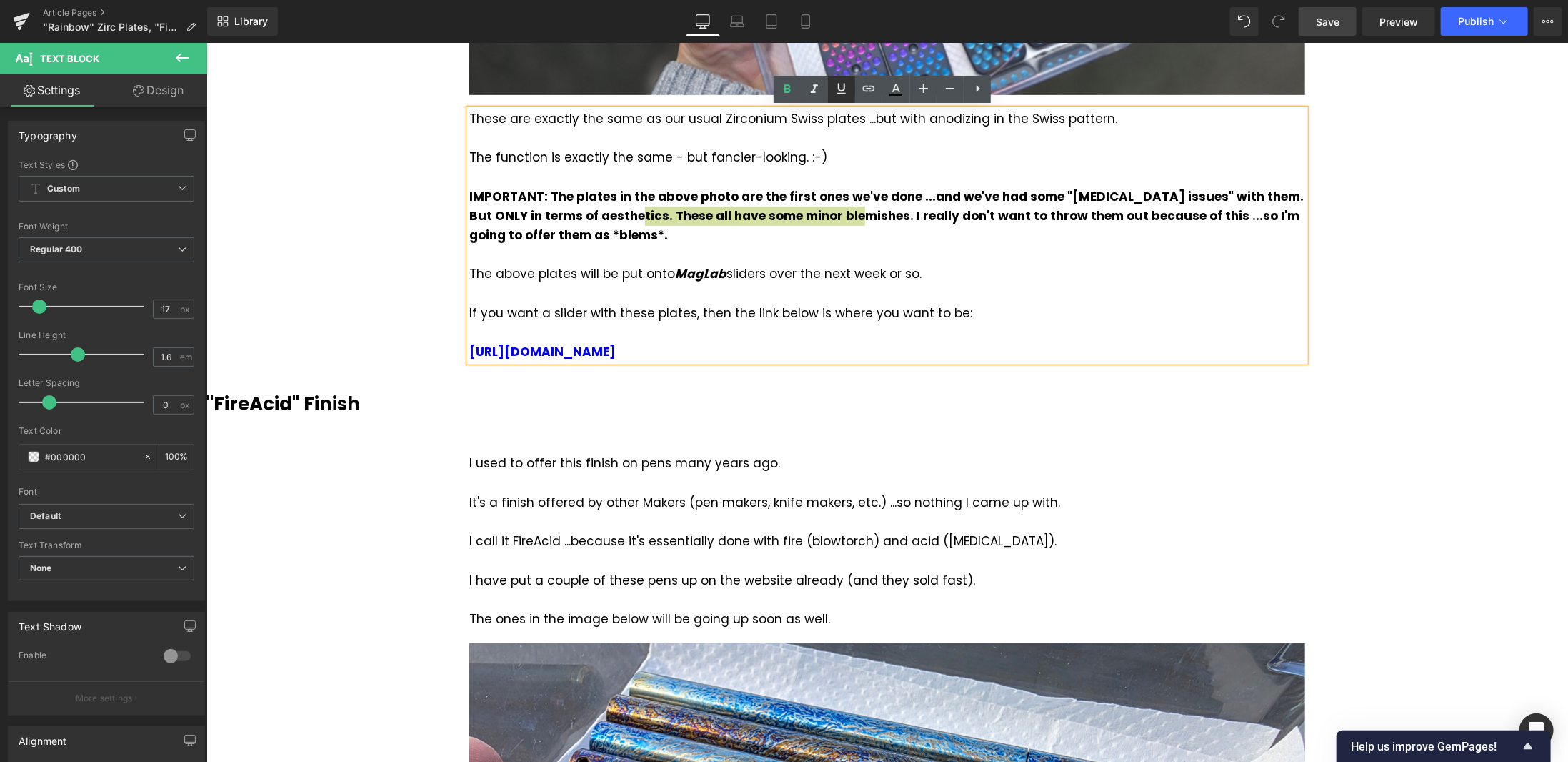
click at [849, 88] on icon at bounding box center [842, 89] width 17 height 17
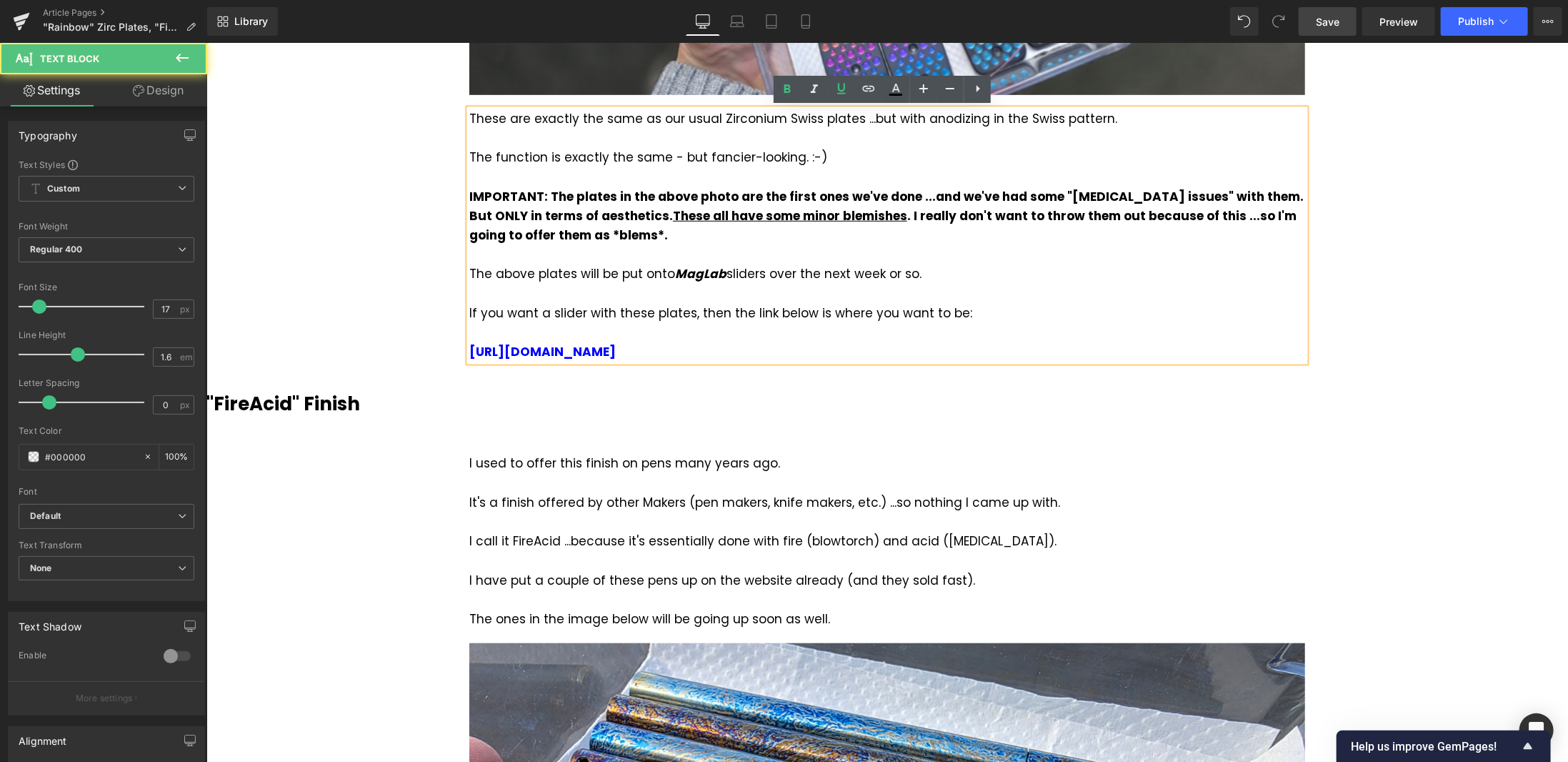
click at [576, 235] on div "IMPORTANT: The plates in the above photo are the first ones we've done ...and w…" at bounding box center [886, 216] width 836 height 59
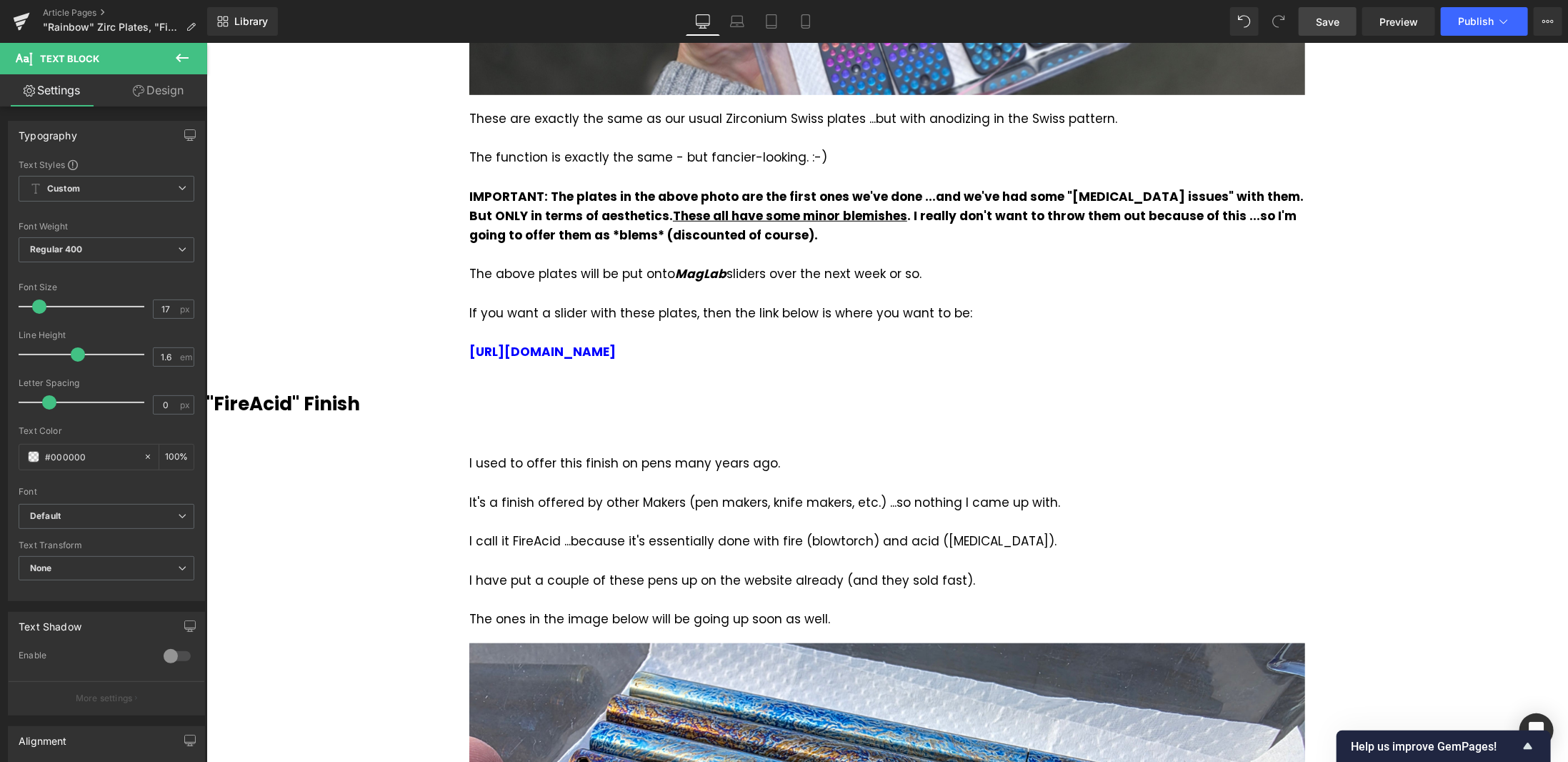
drag, startPoint x: 1335, startPoint y: 17, endPoint x: 1195, endPoint y: 268, distance: 287.4
click at [1335, 17] on span "Save" at bounding box center [1328, 21] width 24 height 15
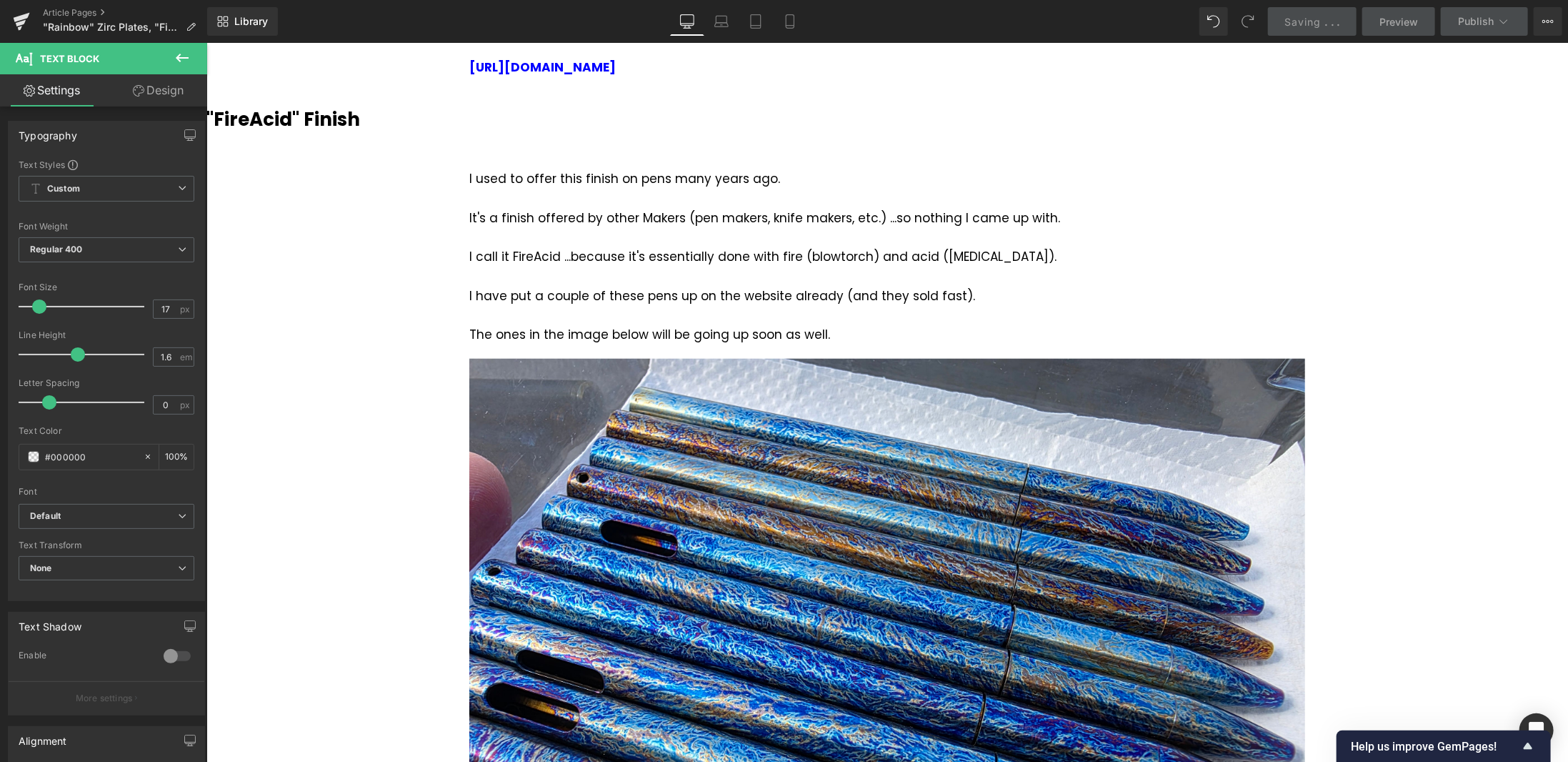
scroll to position [858, 0]
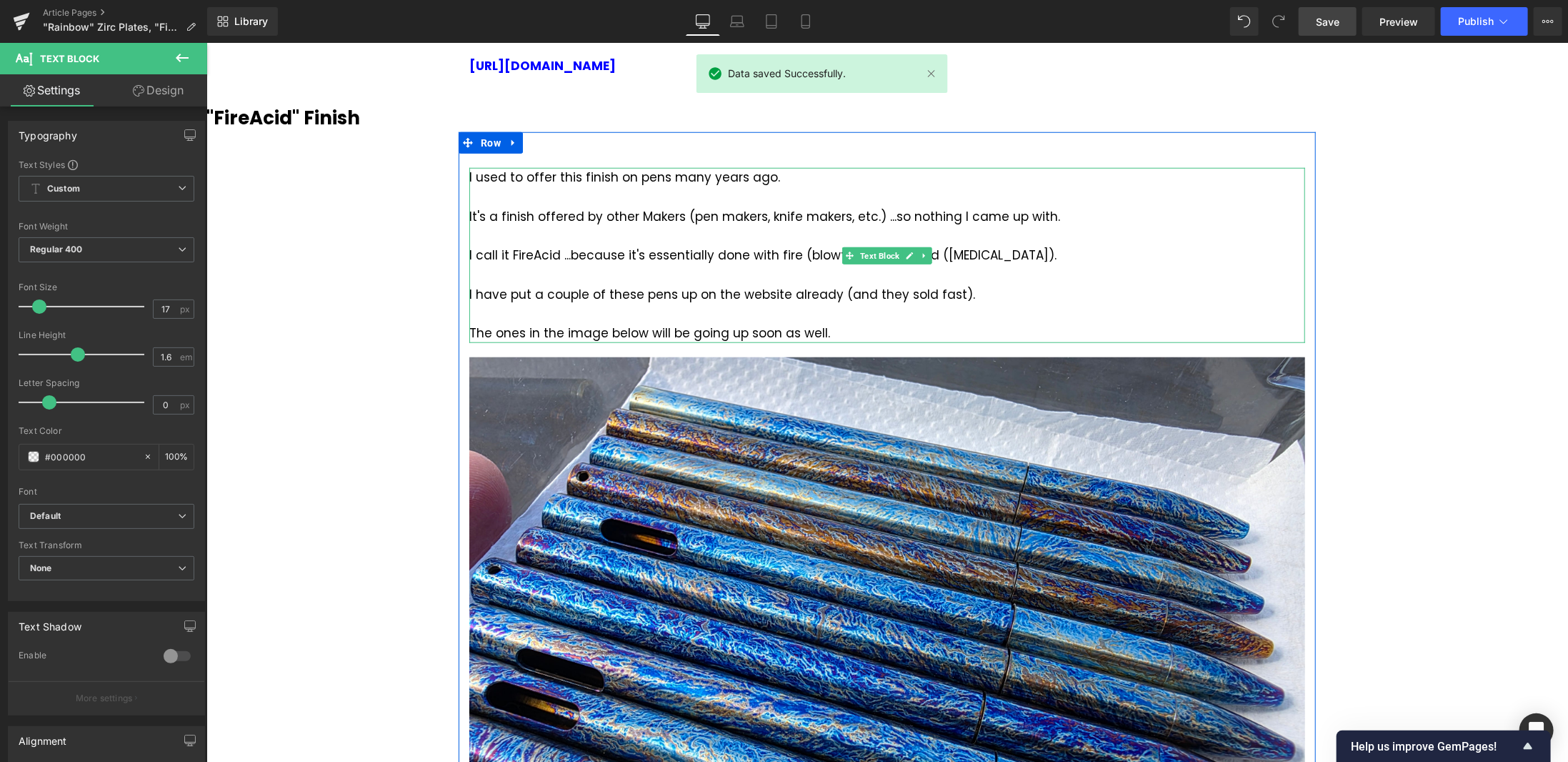
click at [532, 254] on div "I call it FireAcid ...because it's essentially done with fire (blowtorch) and a…" at bounding box center [886, 255] width 836 height 20
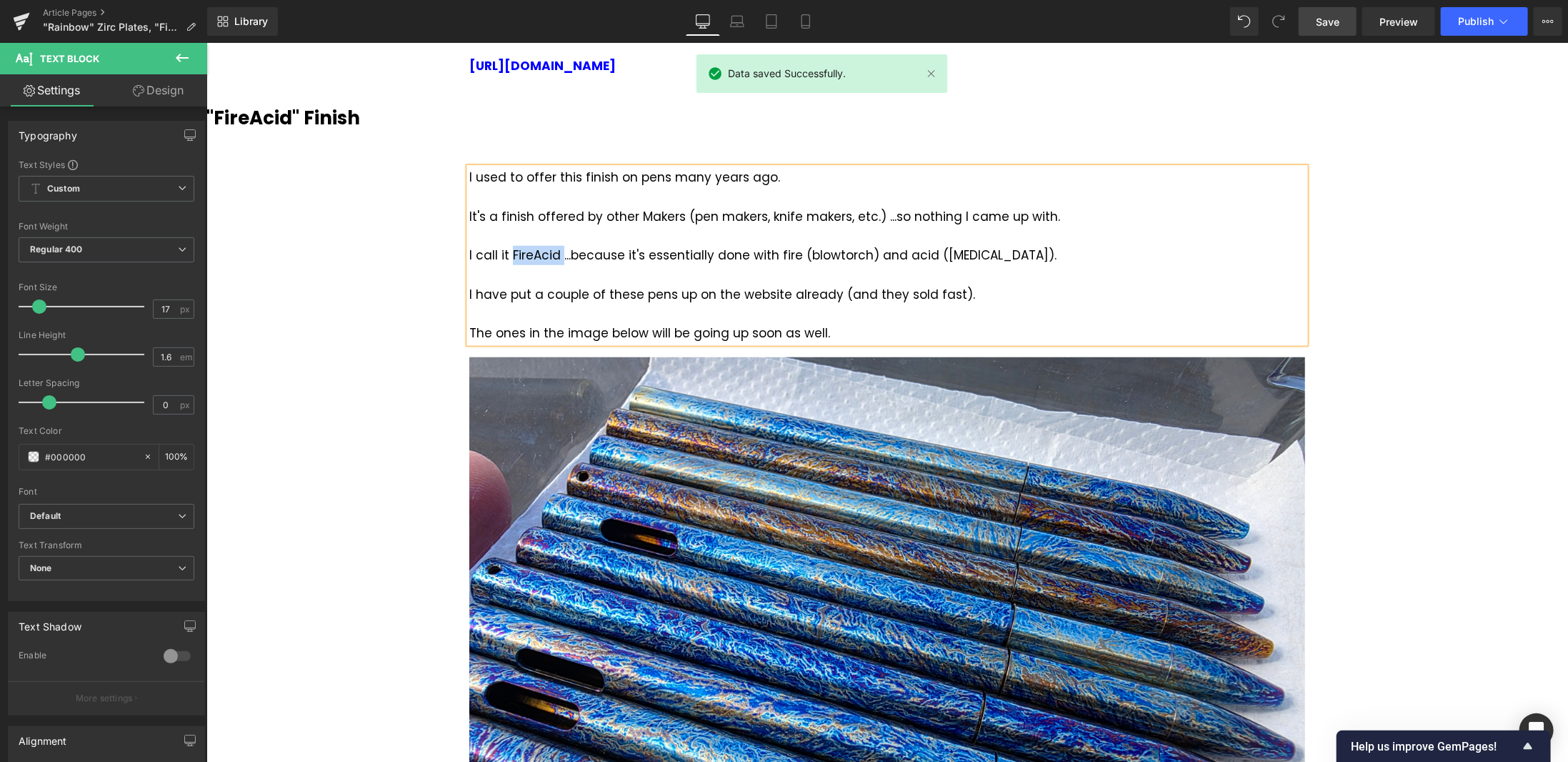
click at [532, 254] on div "I call it FireAcid ...because it's essentially done with fire (blowtorch) and a…" at bounding box center [886, 255] width 836 height 20
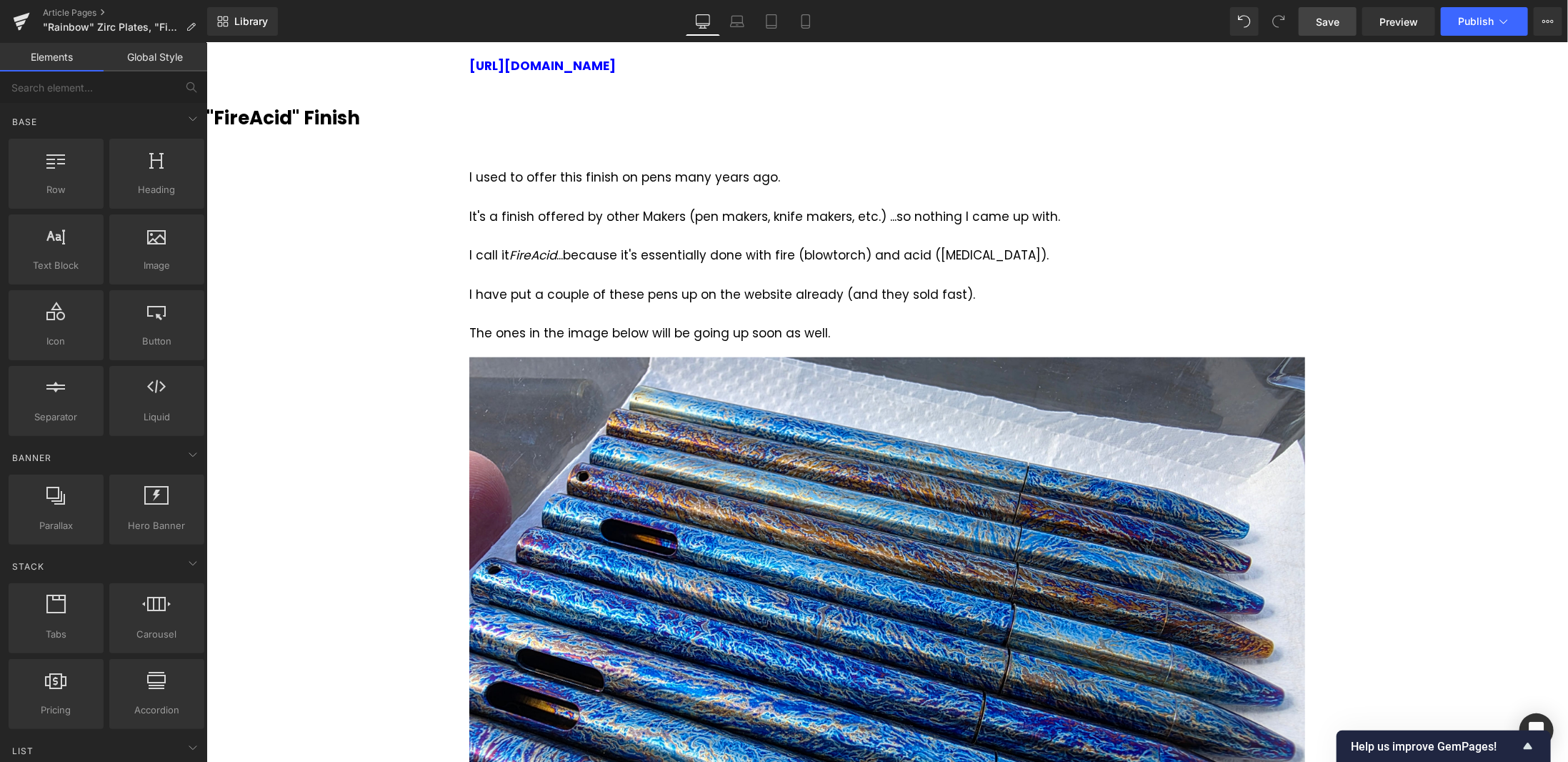
click at [1330, 22] on span "Save" at bounding box center [1328, 21] width 24 height 15
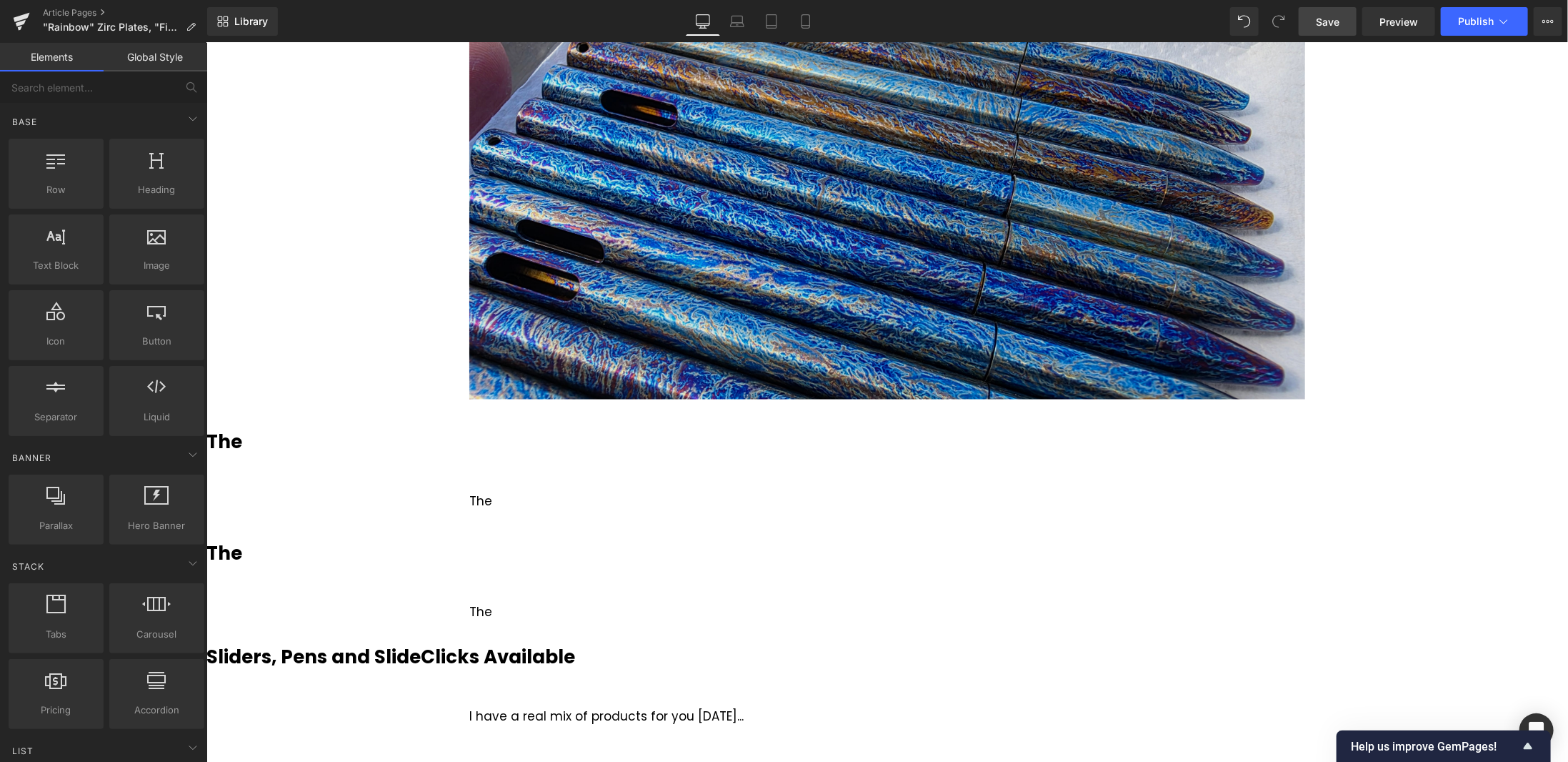
scroll to position [1358, 0]
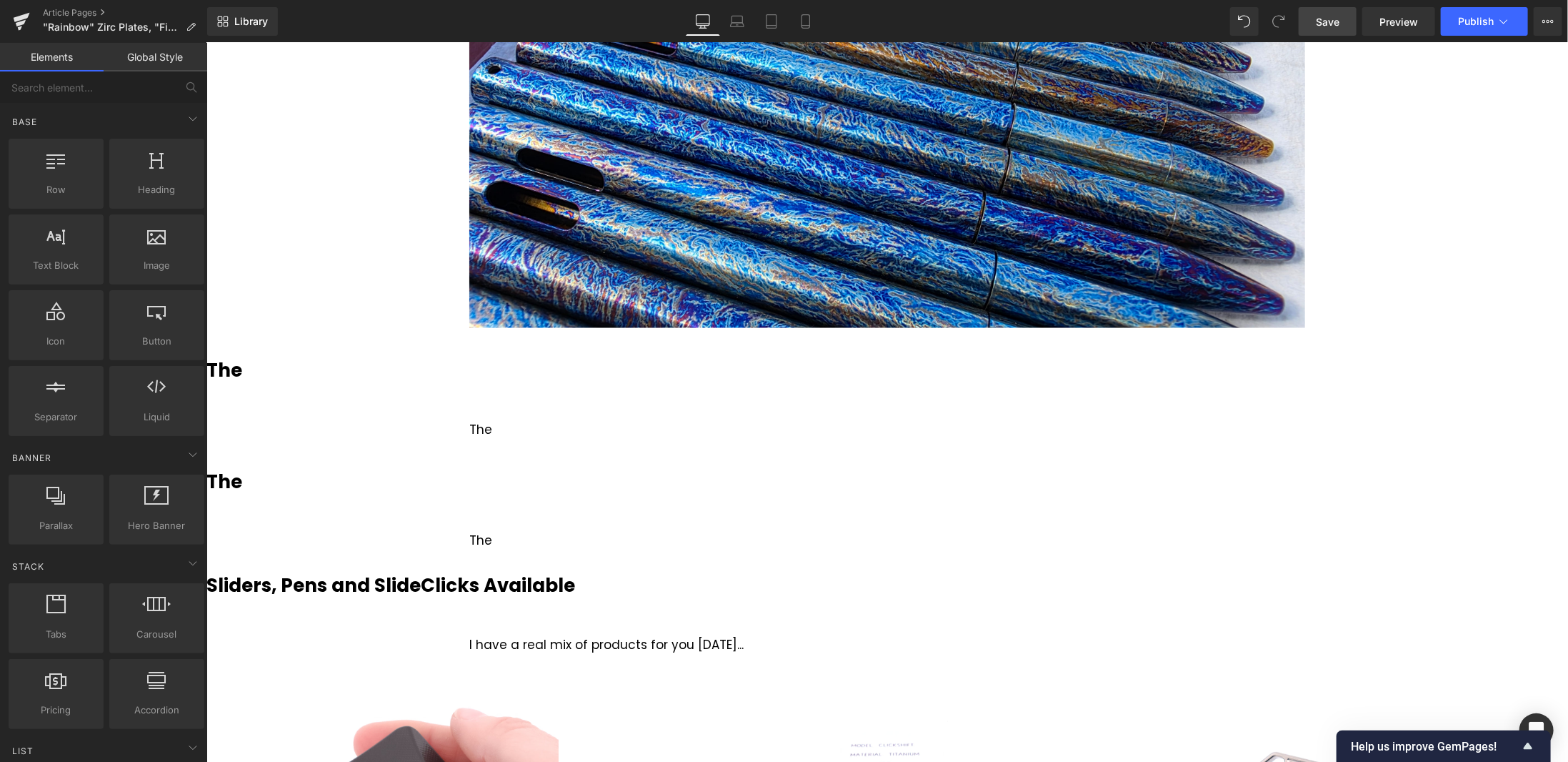
click at [267, 369] on h3 "The" at bounding box center [886, 369] width 1361 height 27
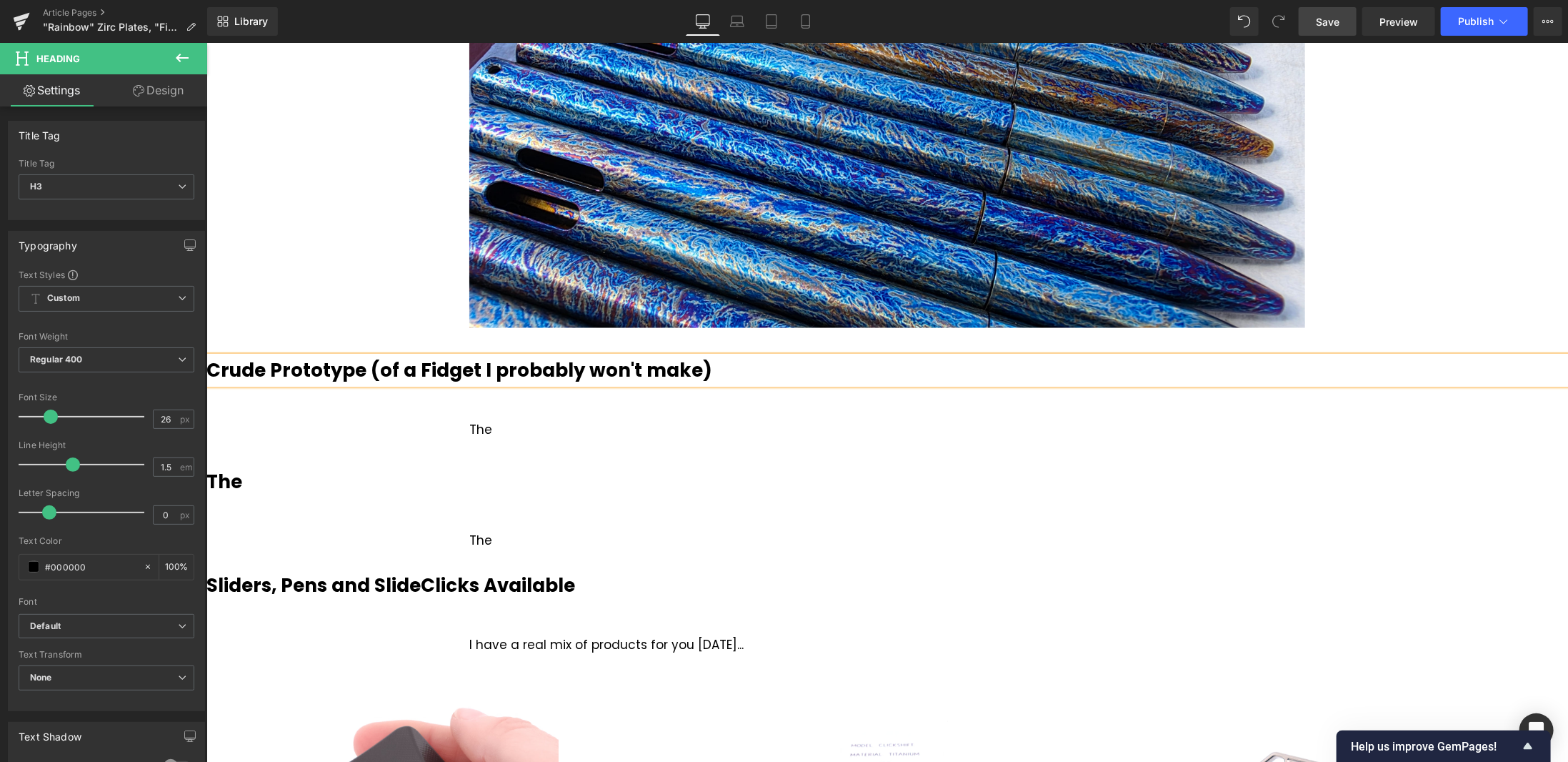
click at [510, 429] on div "The" at bounding box center [886, 429] width 836 height 20
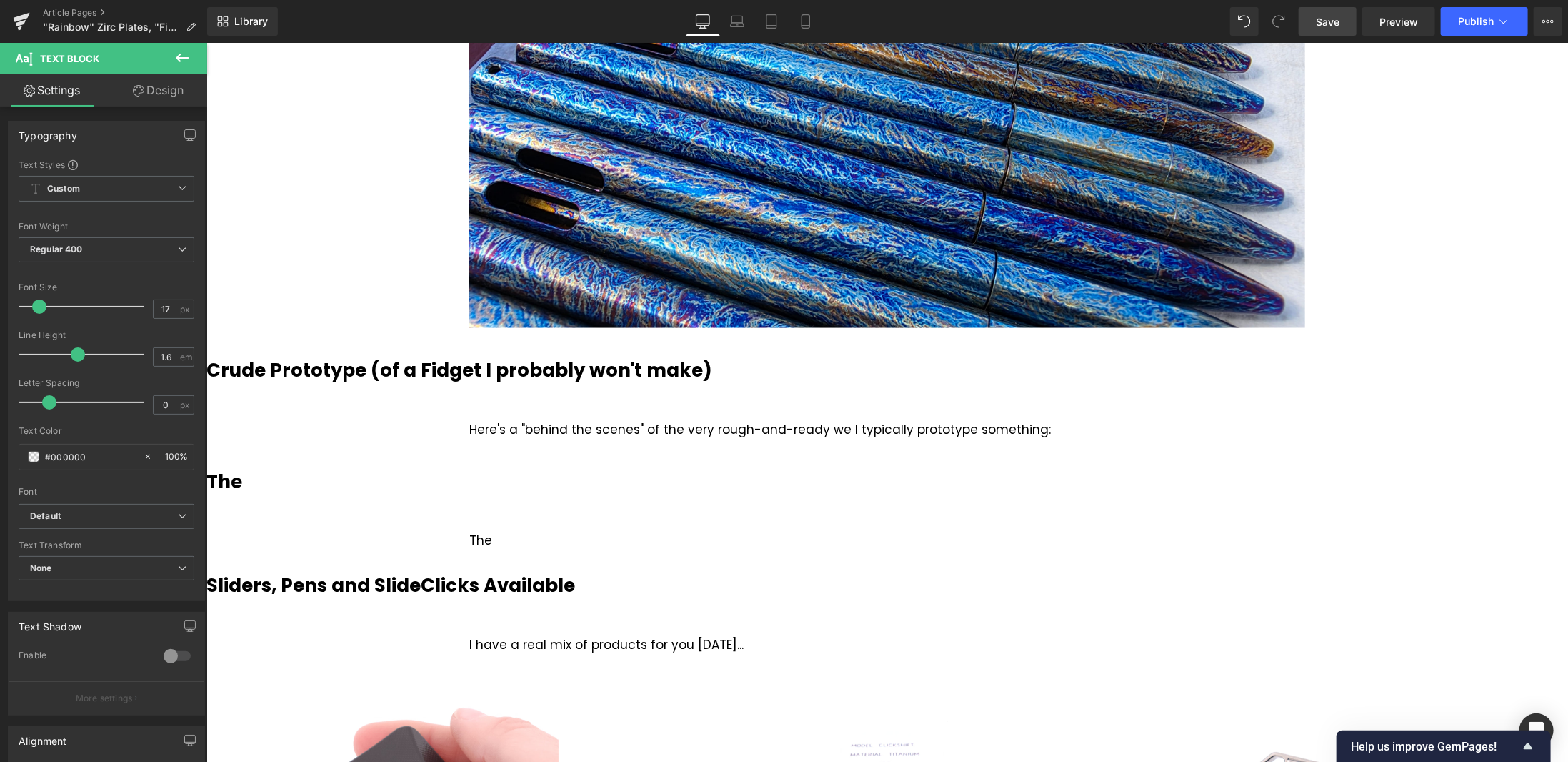
click at [186, 54] on icon at bounding box center [182, 58] width 17 height 17
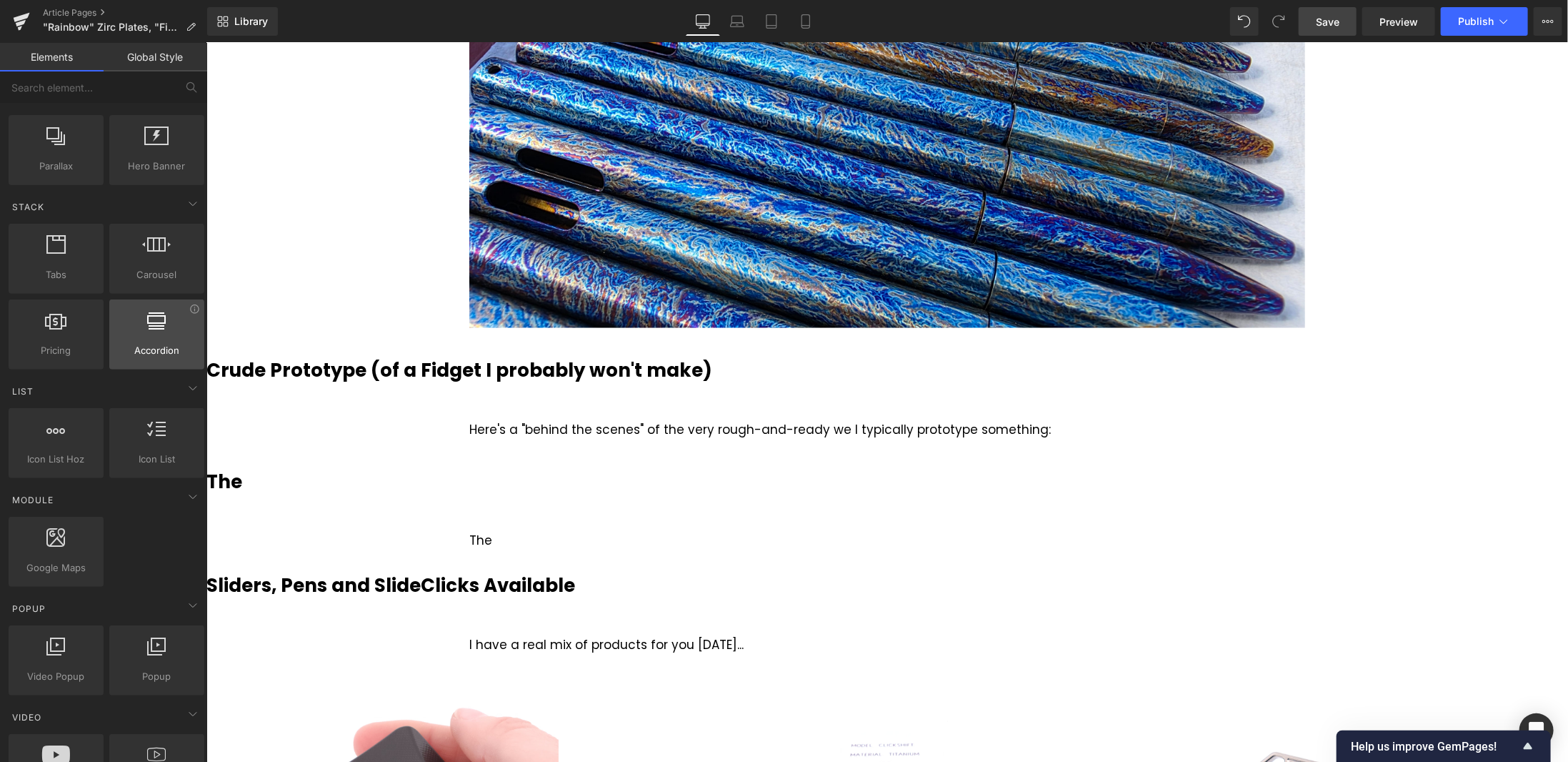
scroll to position [572, 0]
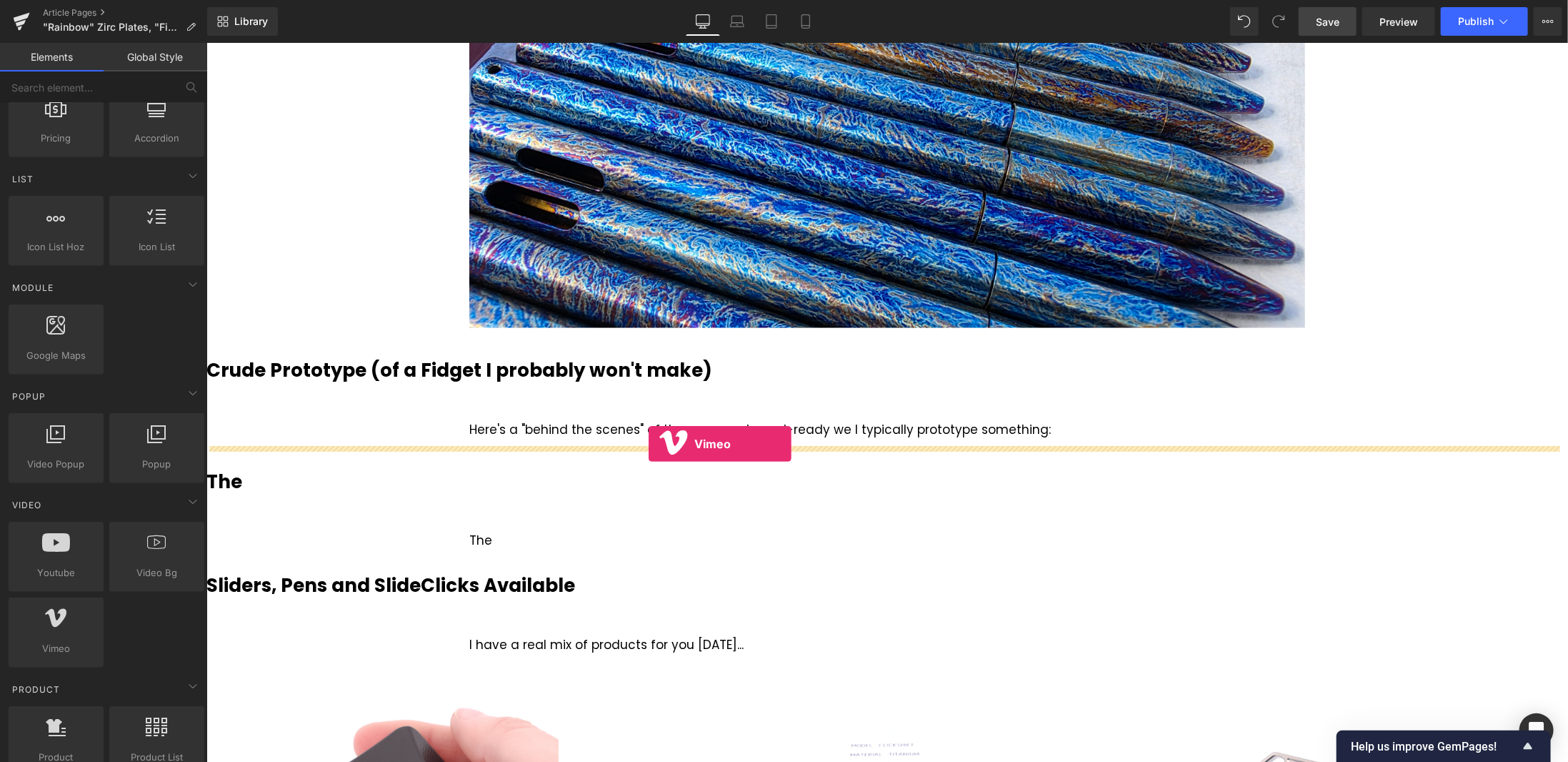
drag, startPoint x: 249, startPoint y: 692, endPoint x: 648, endPoint y: 443, distance: 470.3
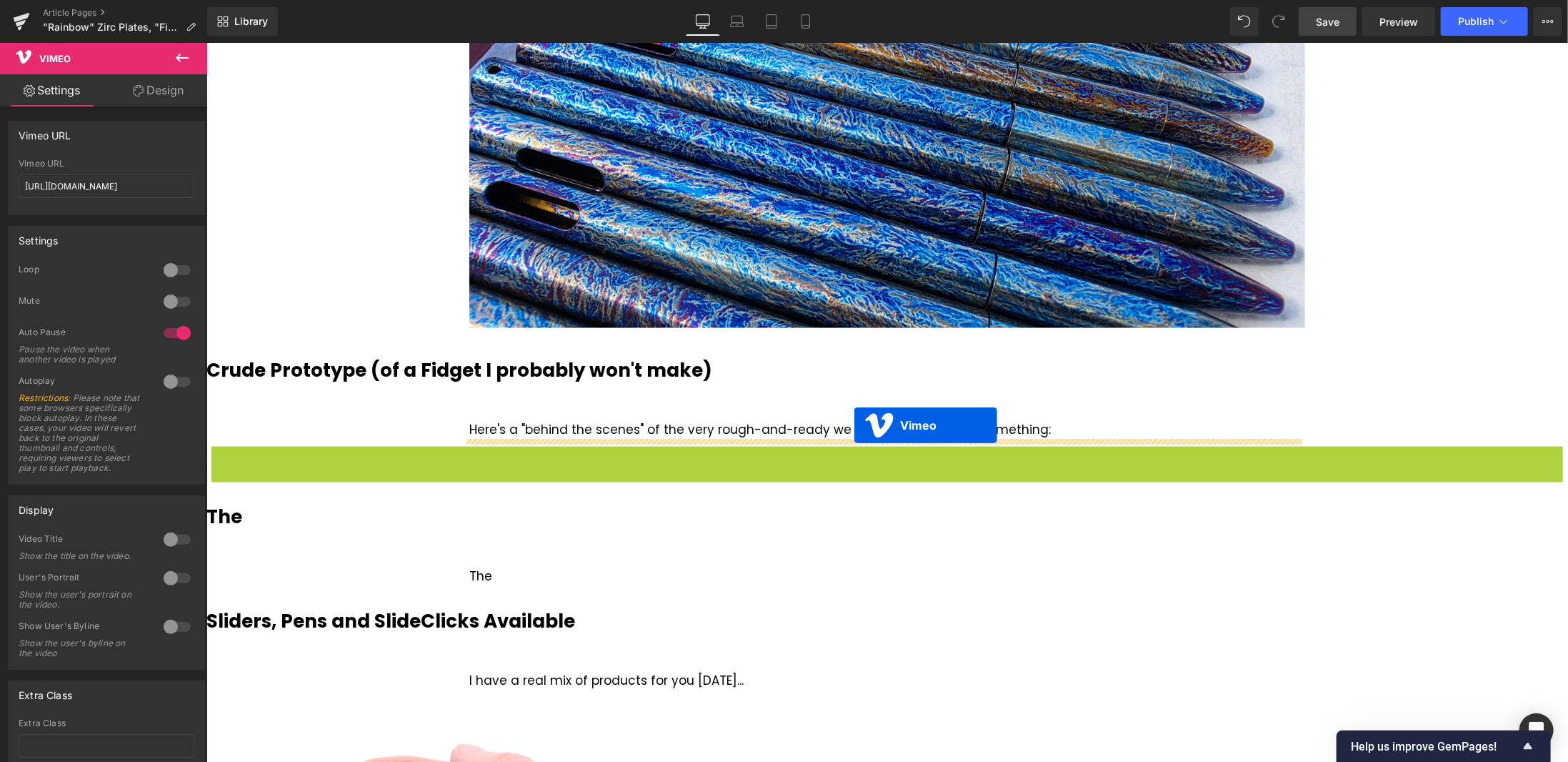
drag, startPoint x: 850, startPoint y: 455, endPoint x: 853, endPoint y: 425, distance: 30.1
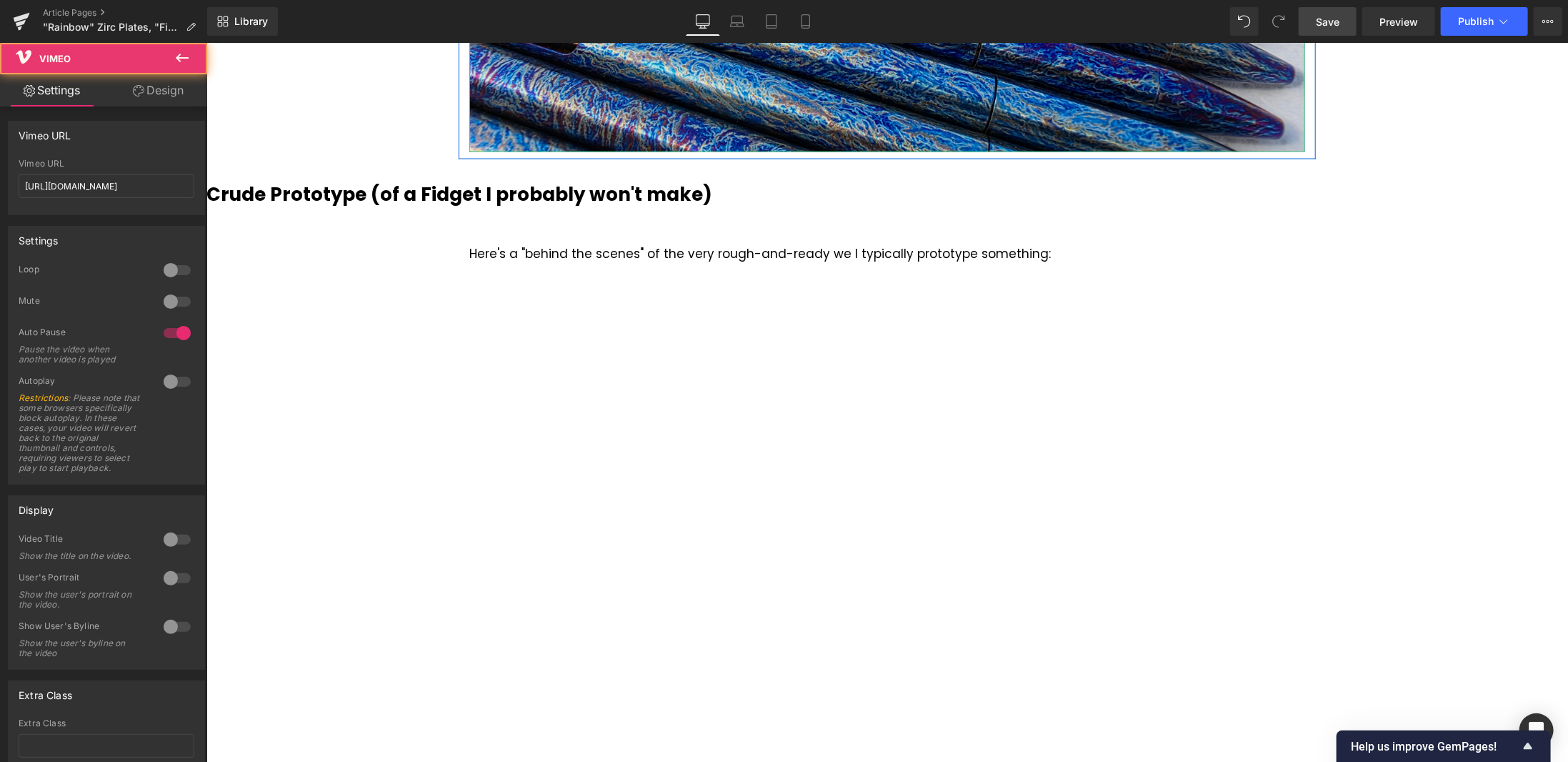
scroll to position [1644, 0]
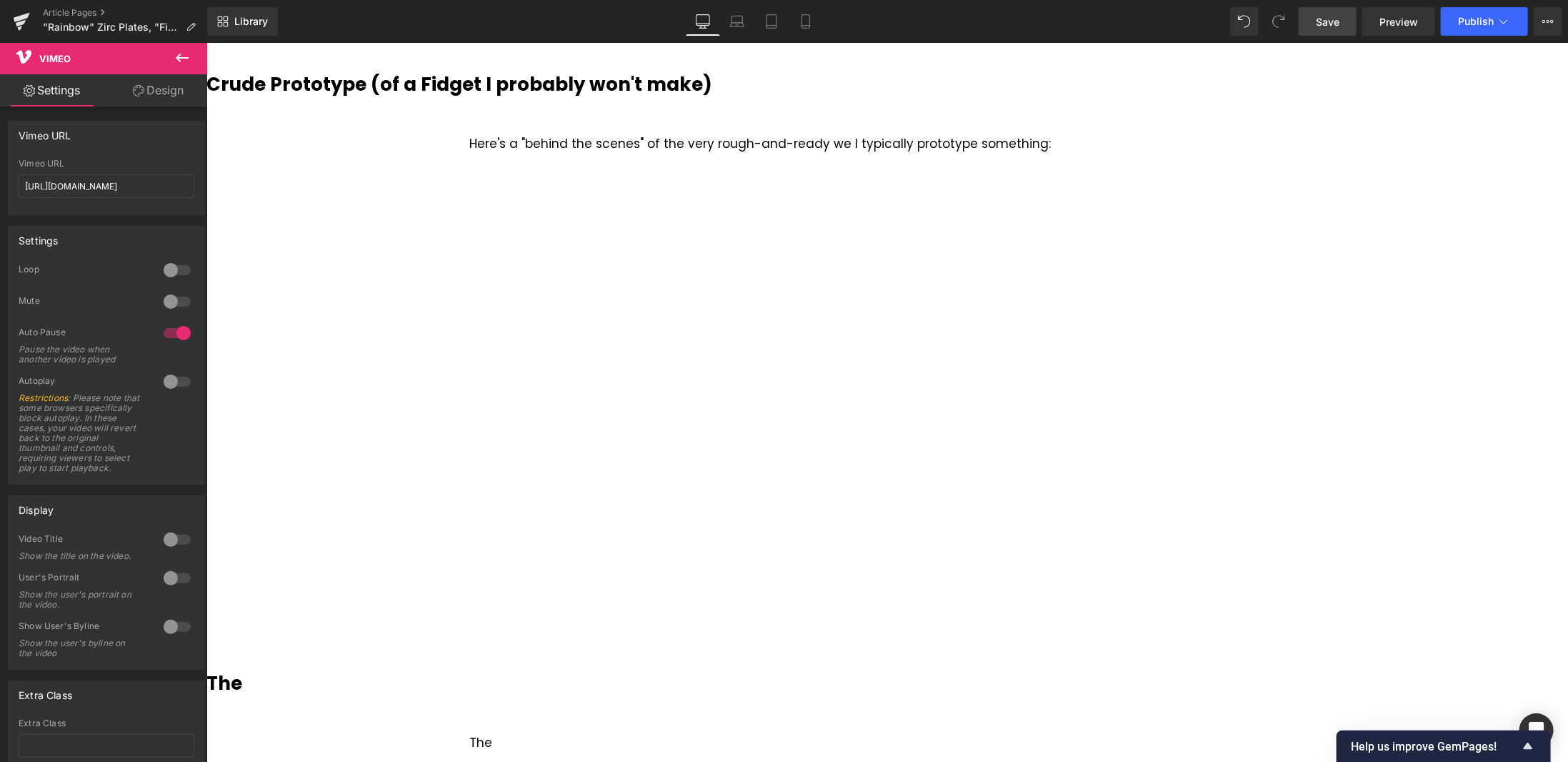
click at [1332, 20] on span "Save" at bounding box center [1328, 21] width 24 height 15
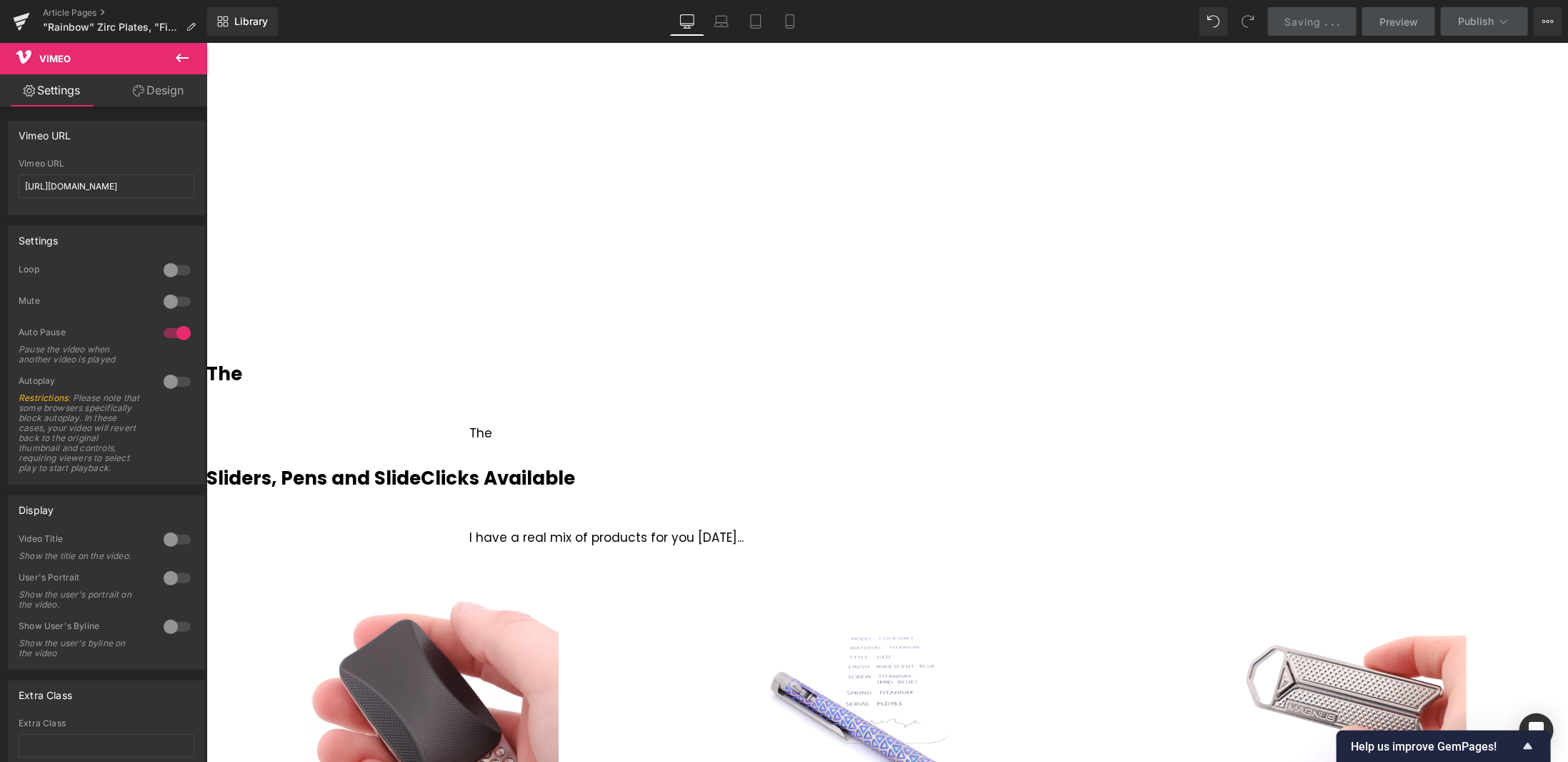
scroll to position [2002, 0]
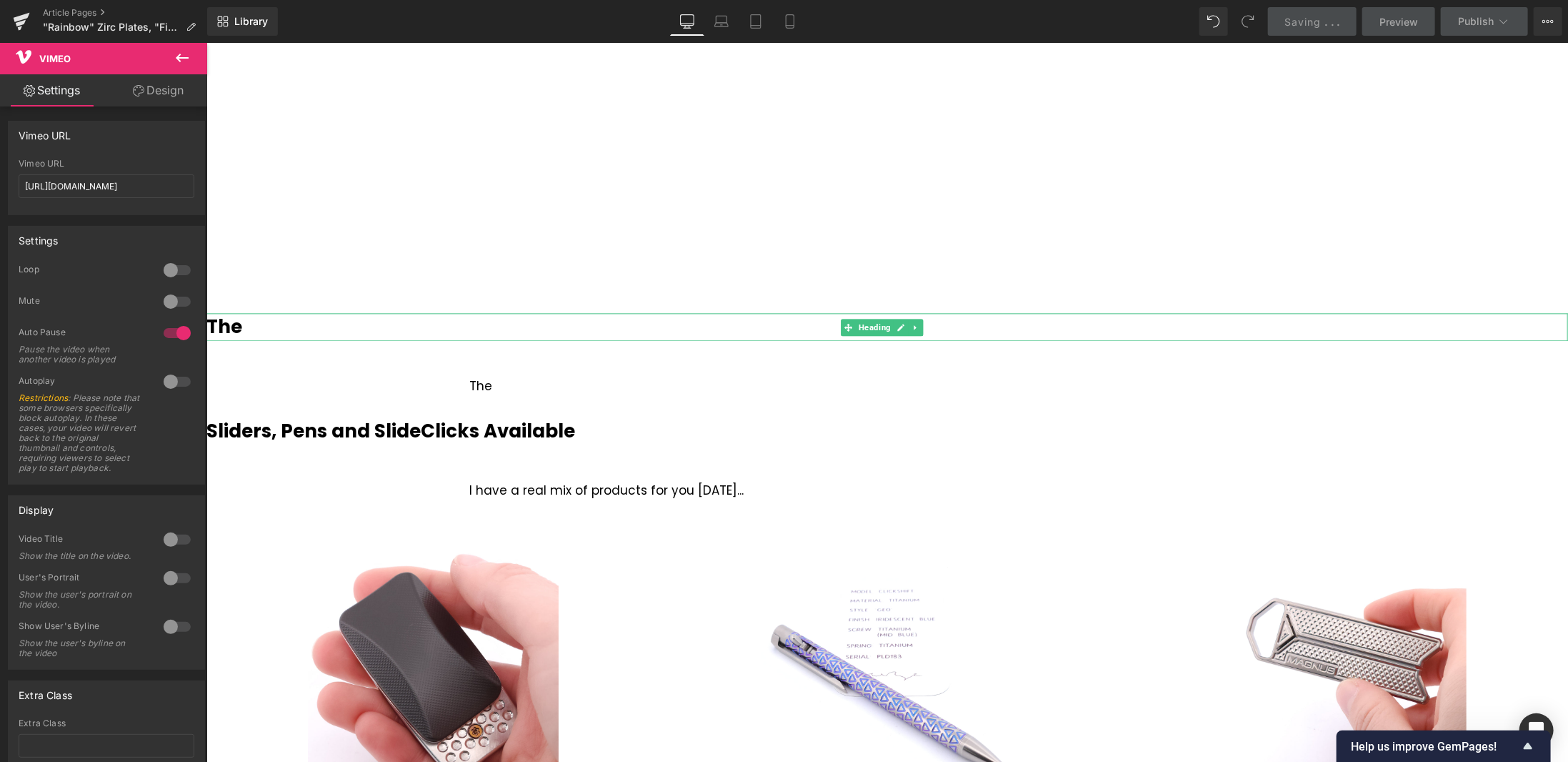
click at [272, 331] on h3 "The" at bounding box center [886, 326] width 1361 height 27
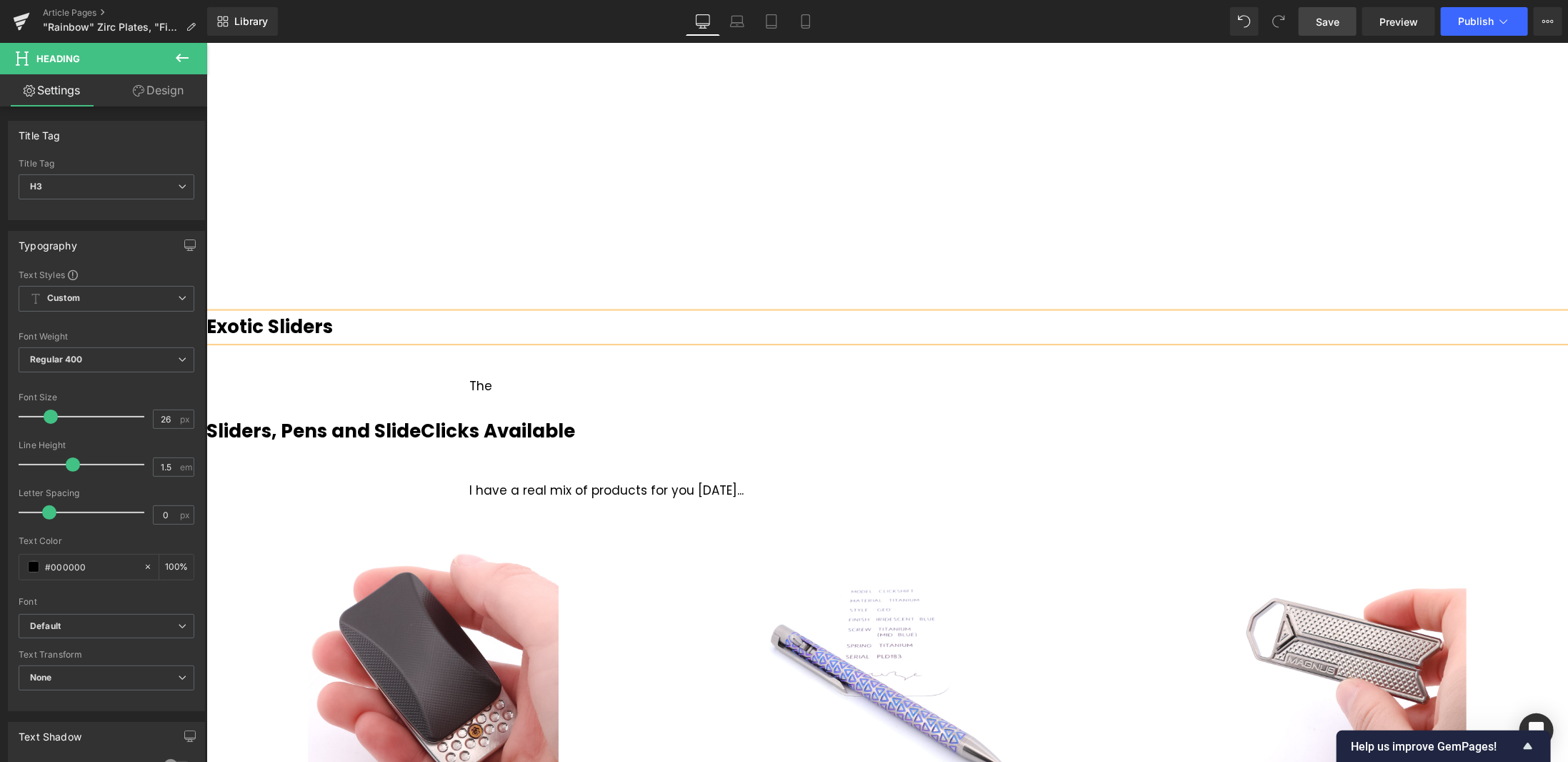
click at [506, 383] on div "The" at bounding box center [886, 386] width 836 height 20
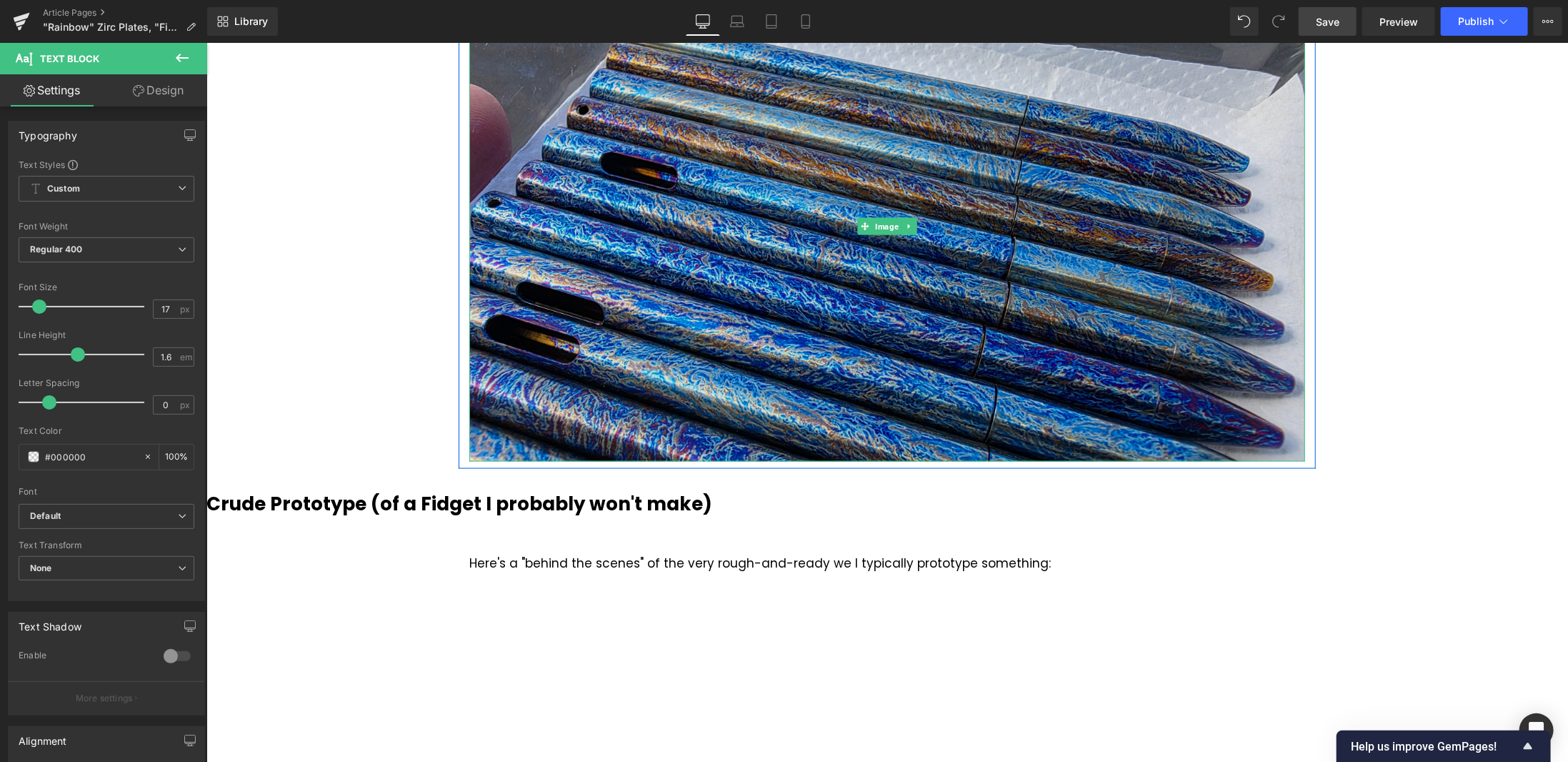
scroll to position [1144, 0]
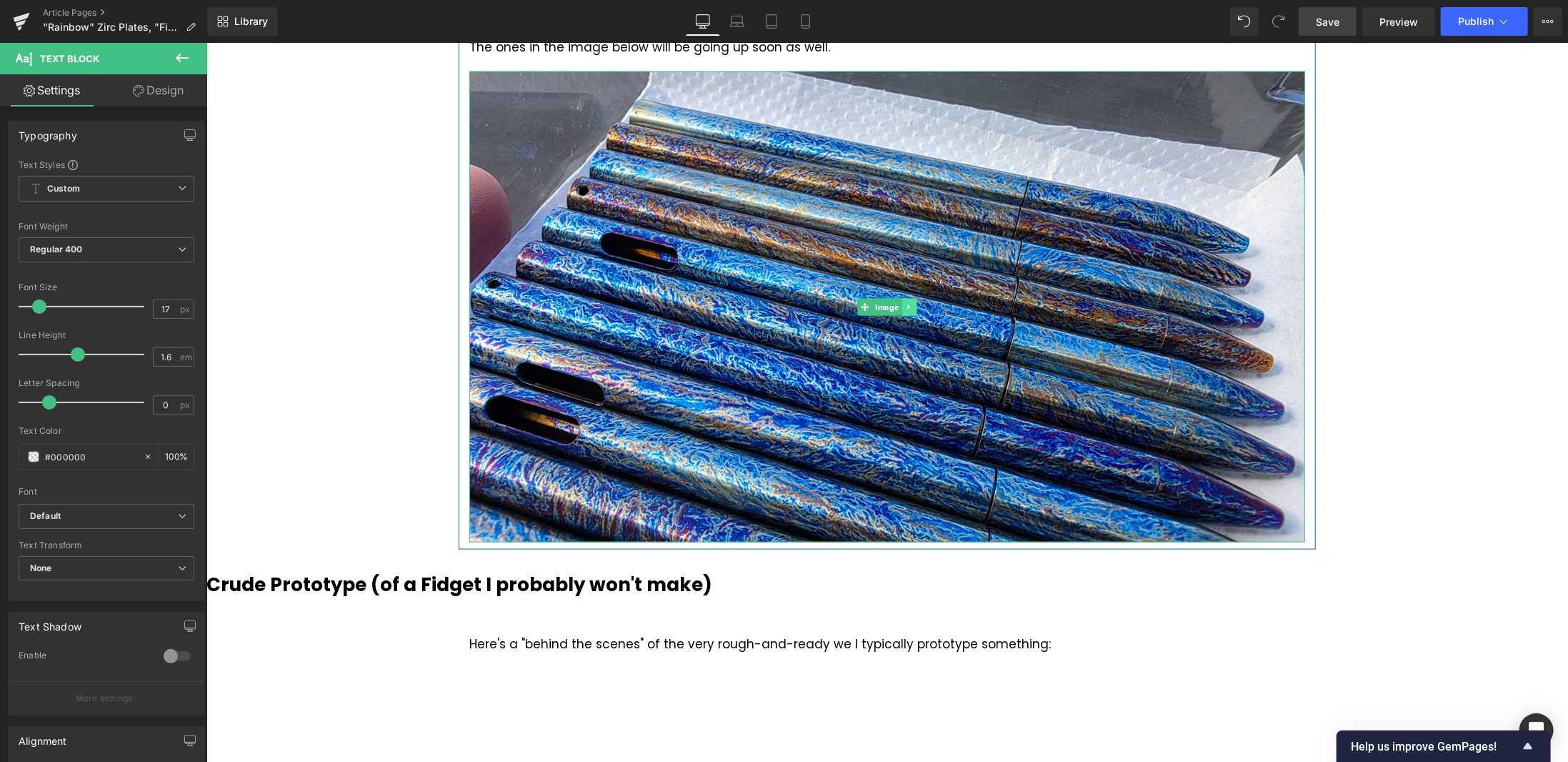
click at [907, 306] on icon at bounding box center [908, 306] width 2 height 5
click at [897, 307] on icon at bounding box center [901, 306] width 8 height 8
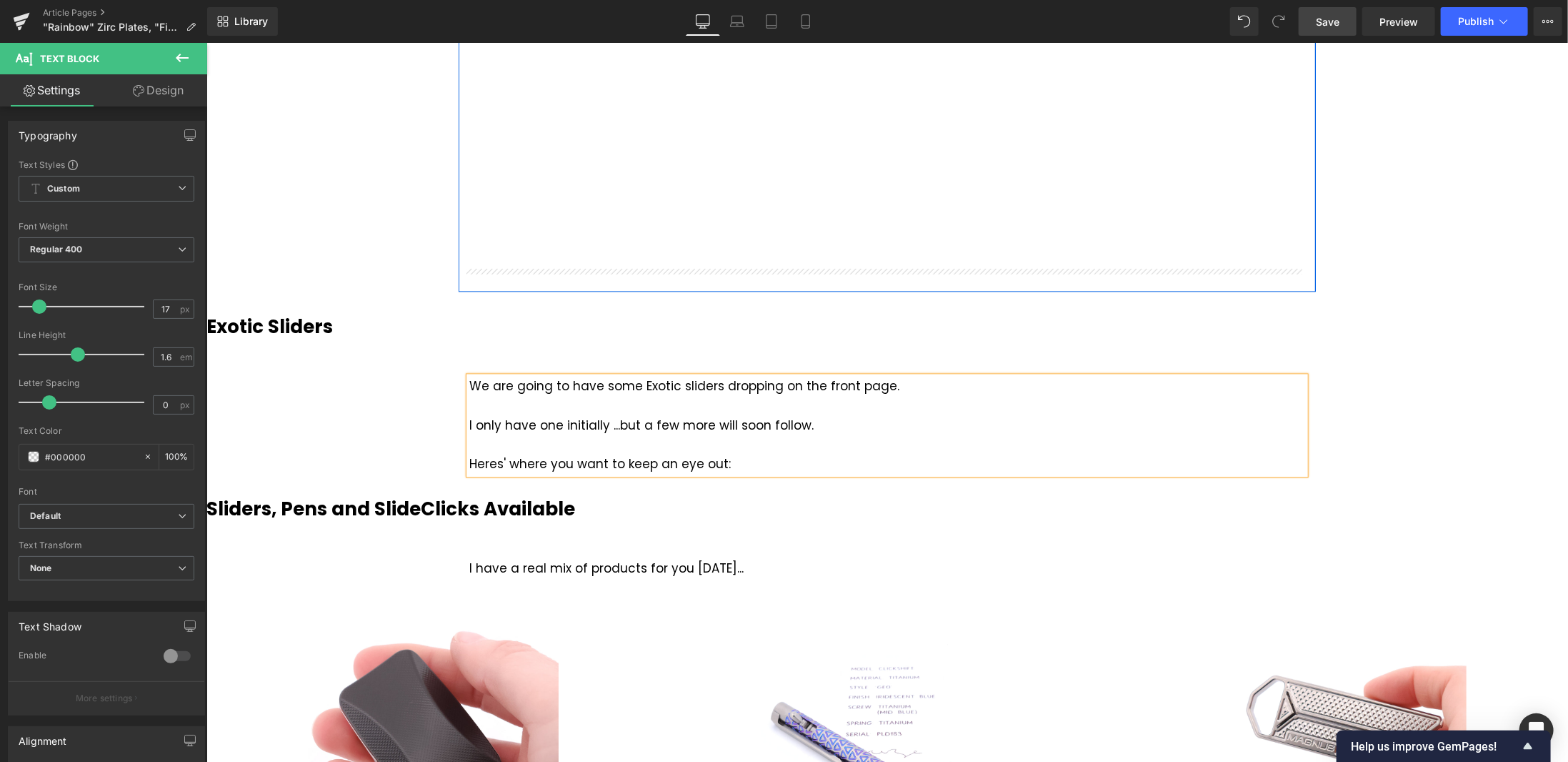
scroll to position [2073, 0]
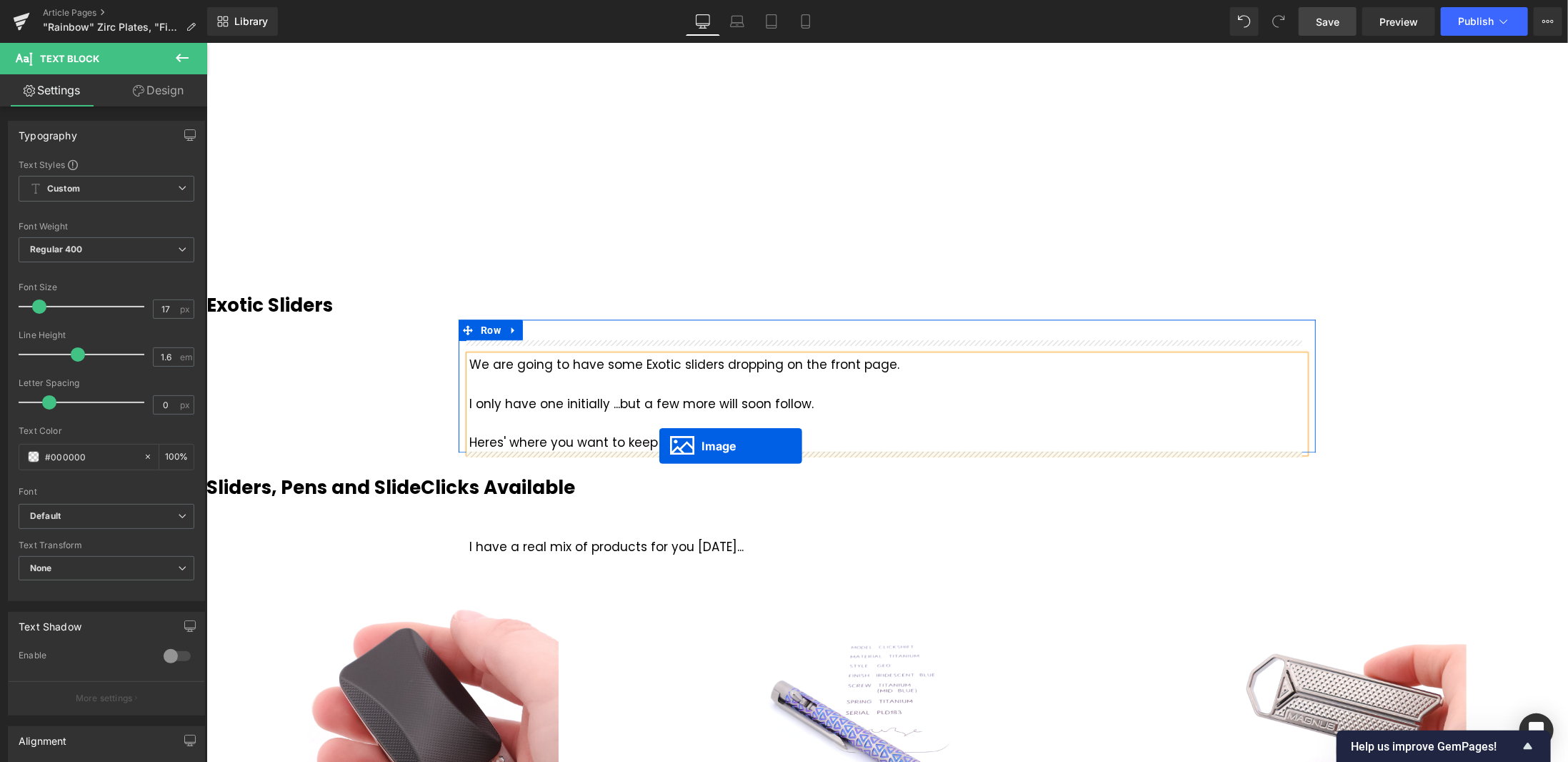
drag, startPoint x: 857, startPoint y: 434, endPoint x: 659, endPoint y: 445, distance: 198.3
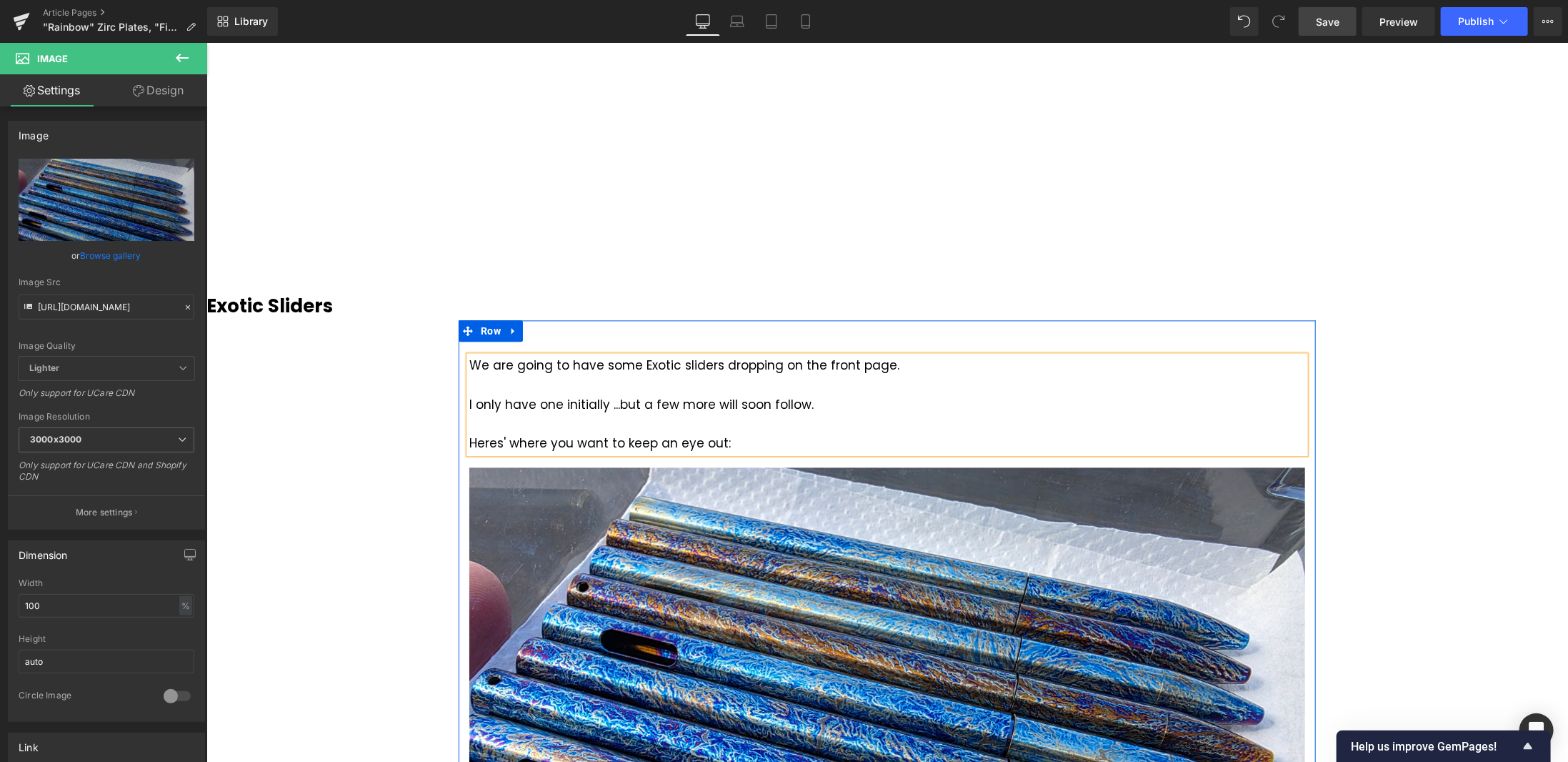
scroll to position [2308, 0]
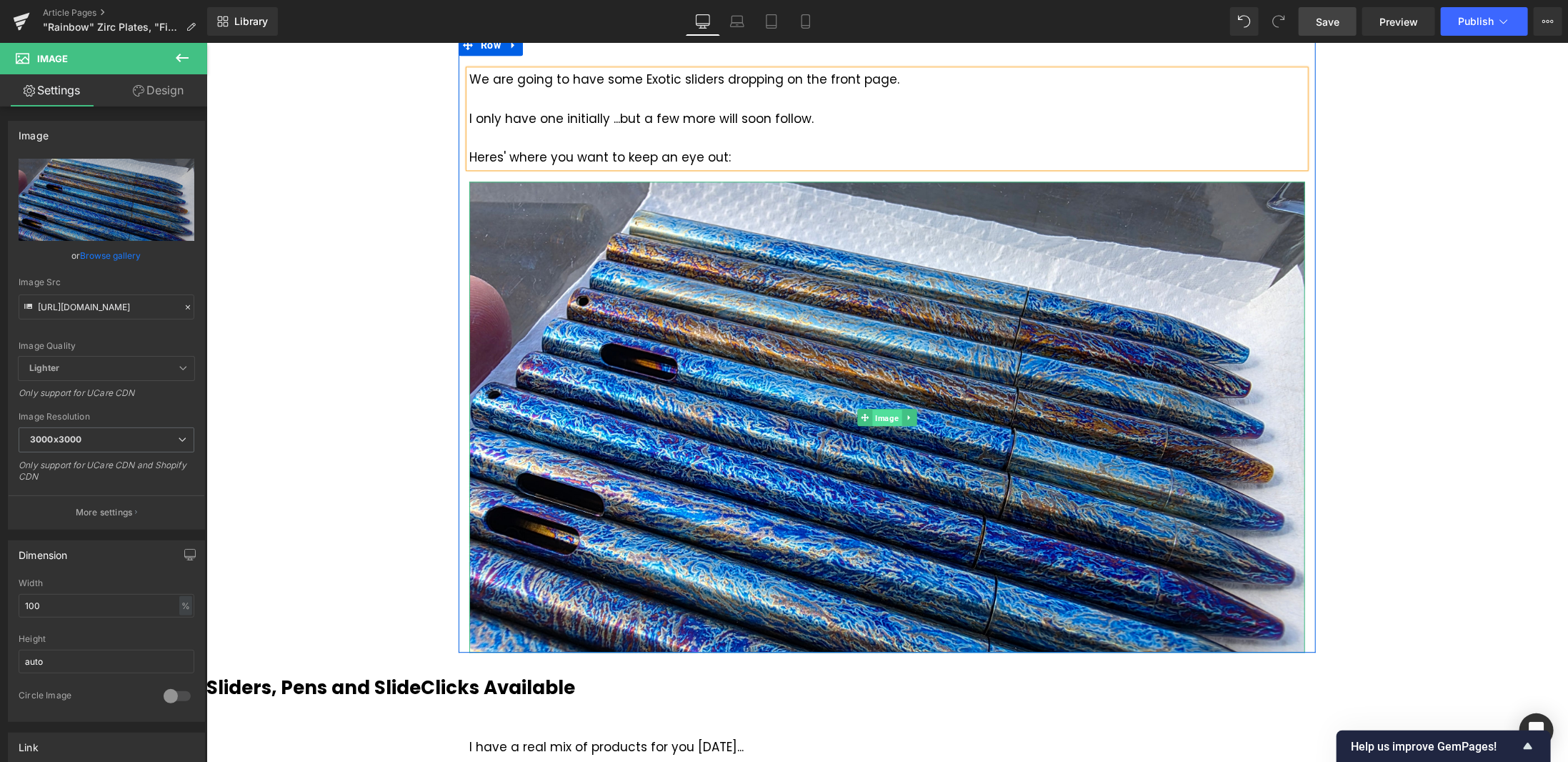
click at [884, 416] on span "Image" at bounding box center [886, 417] width 29 height 17
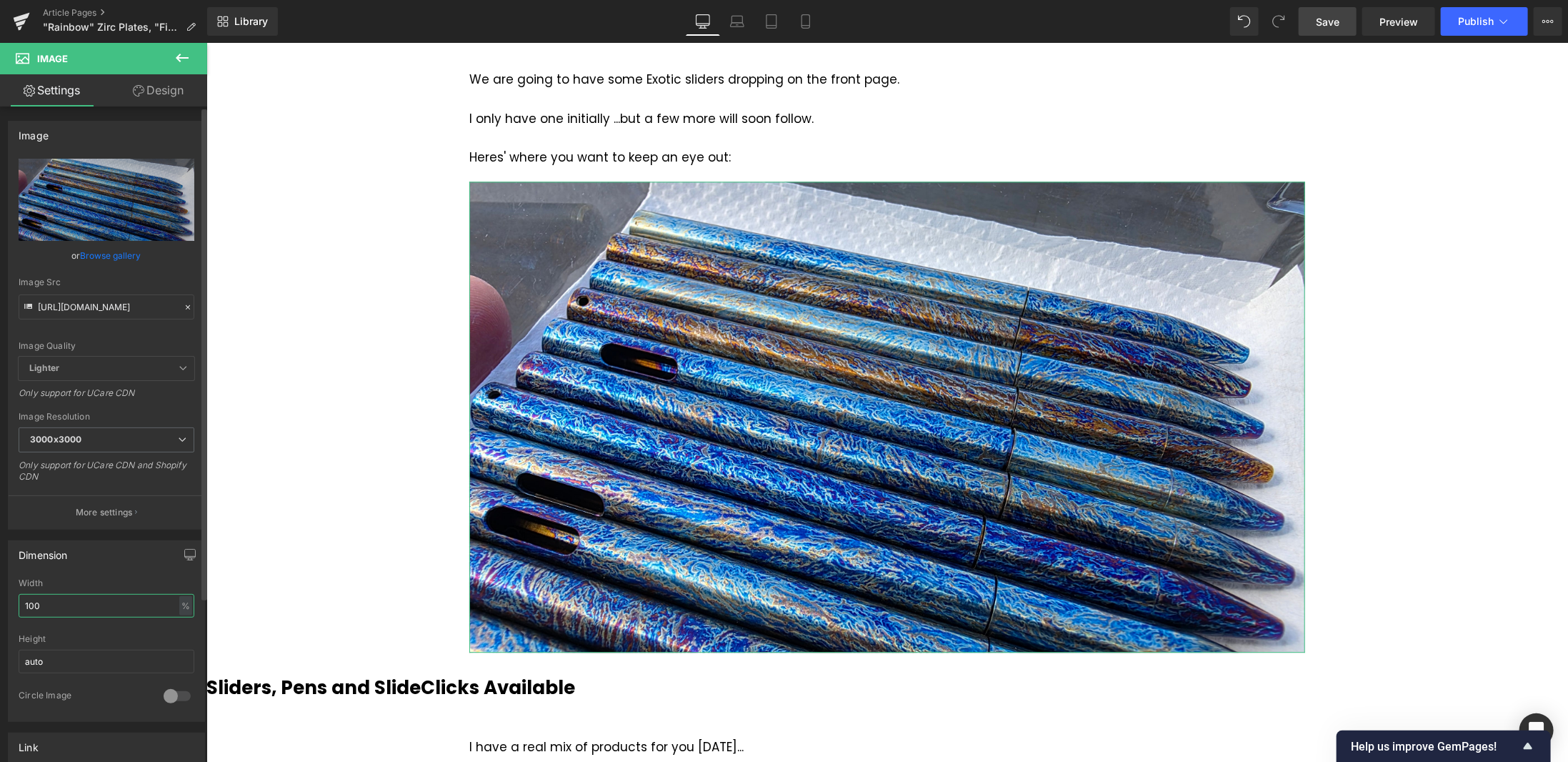
drag, startPoint x: 64, startPoint y: 606, endPoint x: 9, endPoint y: 606, distance: 55.0
click at [11, 606] on div "100% Width 100 % % px auto Height auto 0 Circle Image" at bounding box center [106, 650] width 196 height 143
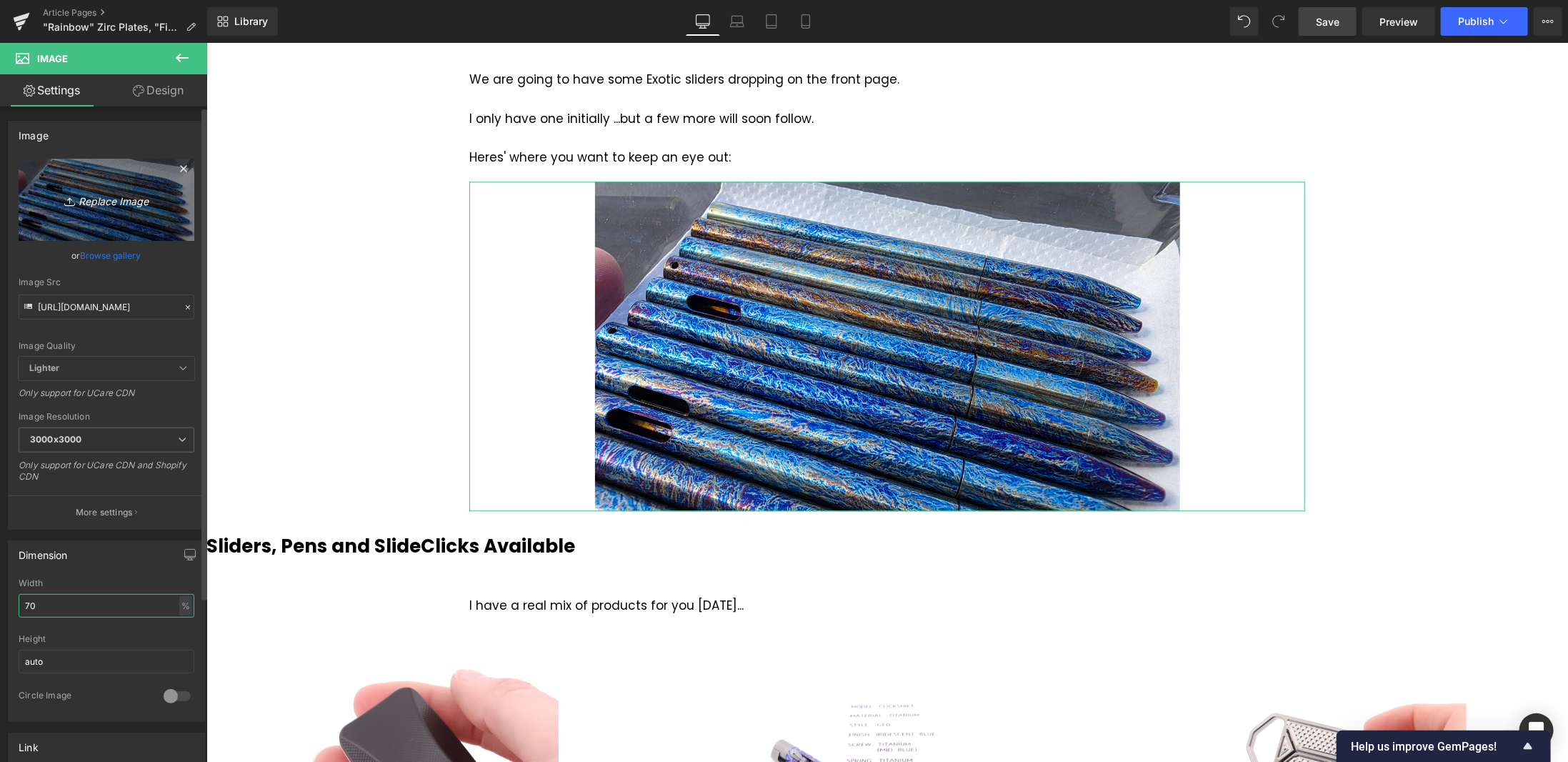
type input "70"
click at [96, 200] on icon "Replace Image" at bounding box center [107, 200] width 115 height 18
click at [120, 197] on icon "Replace Image" at bounding box center [107, 200] width 115 height 18
type input "C:\fakepath\Magnus-front-page-1.png"
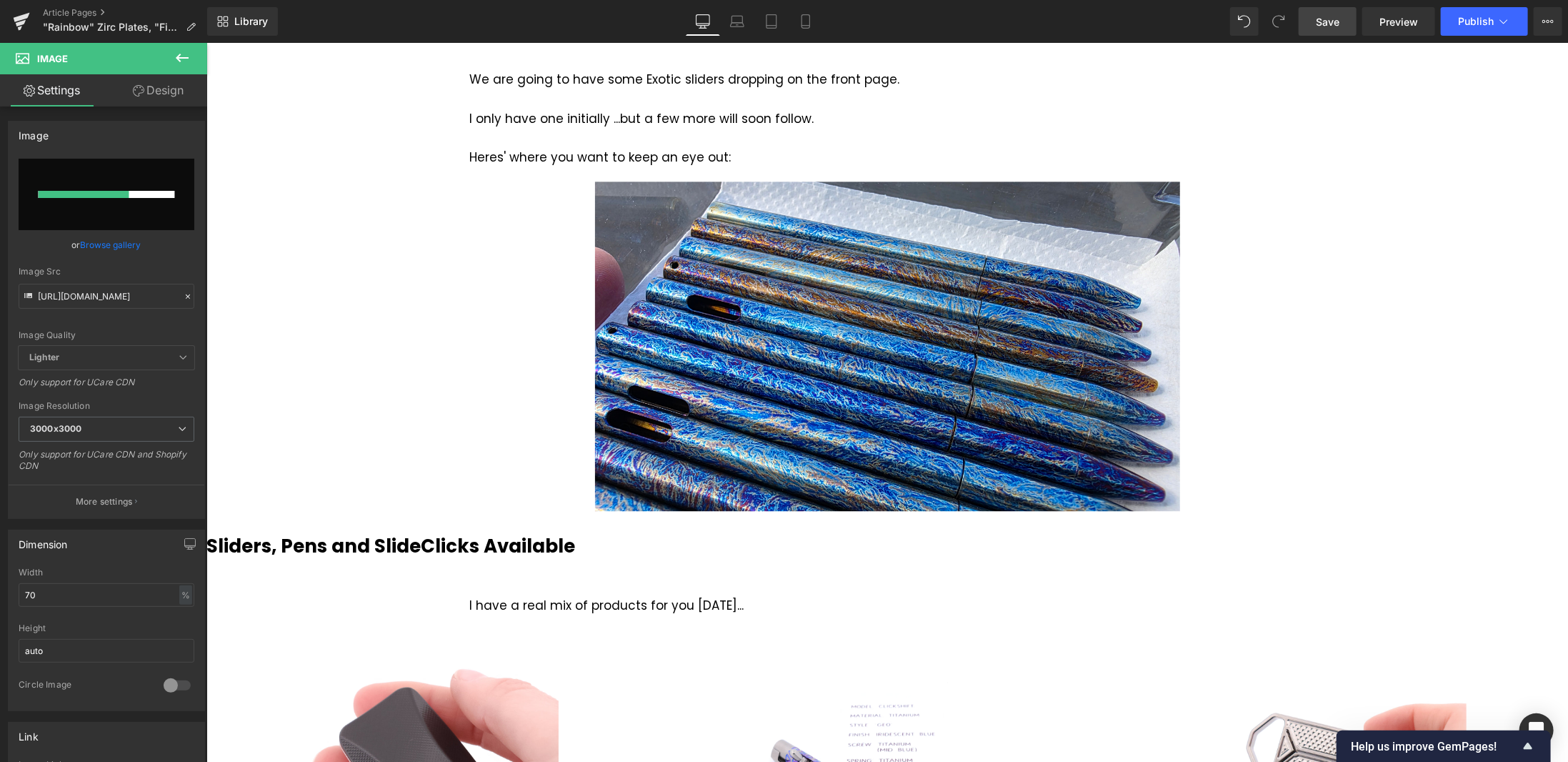
type input "https://ucarecdn.com/c0a215af-393b-4083-b7d9-9896cd06263b/-/format/auto/-/previ…"
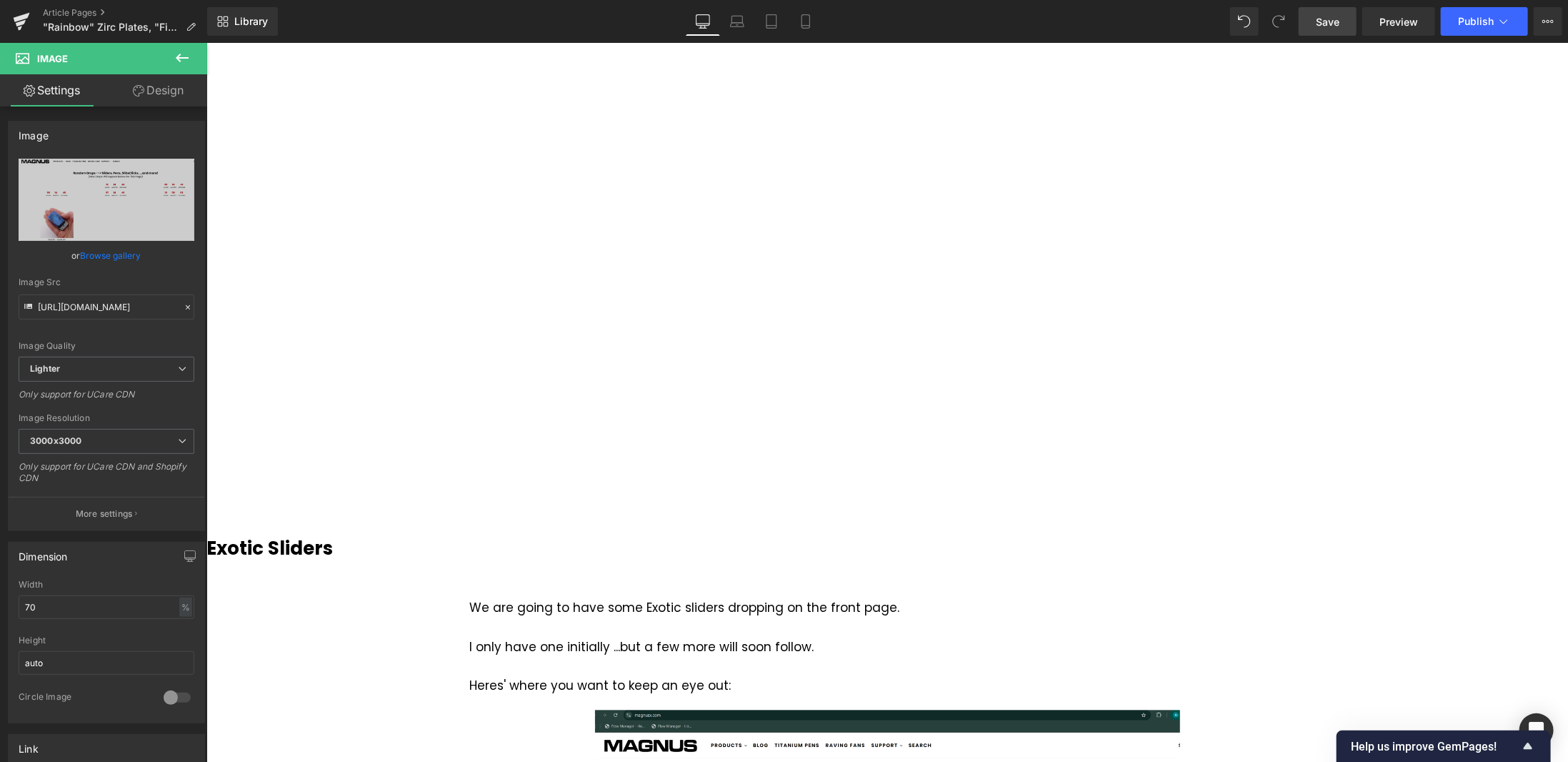
scroll to position [1522, 0]
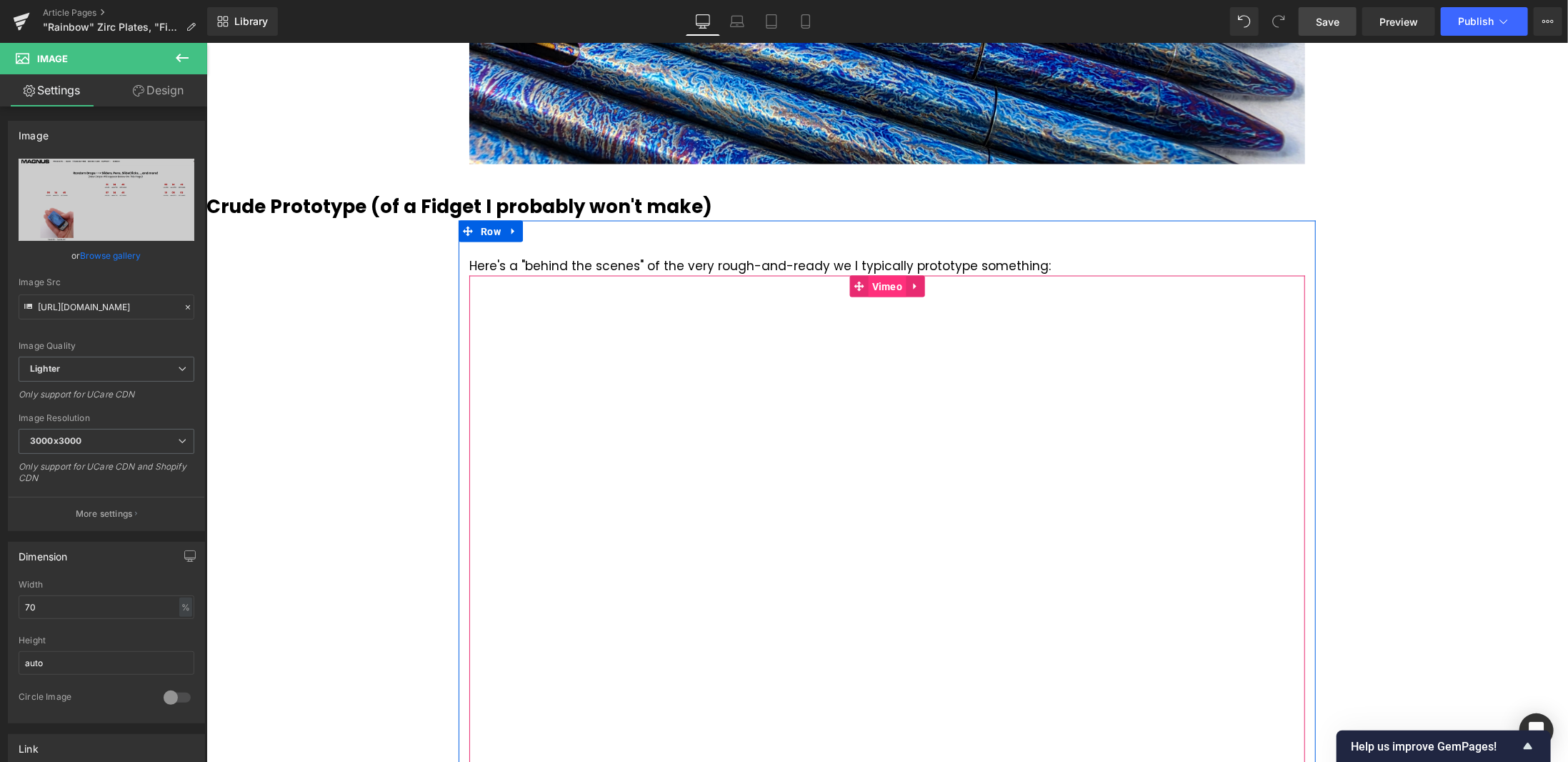
click at [871, 288] on span "Vimeo" at bounding box center [887, 285] width 38 height 21
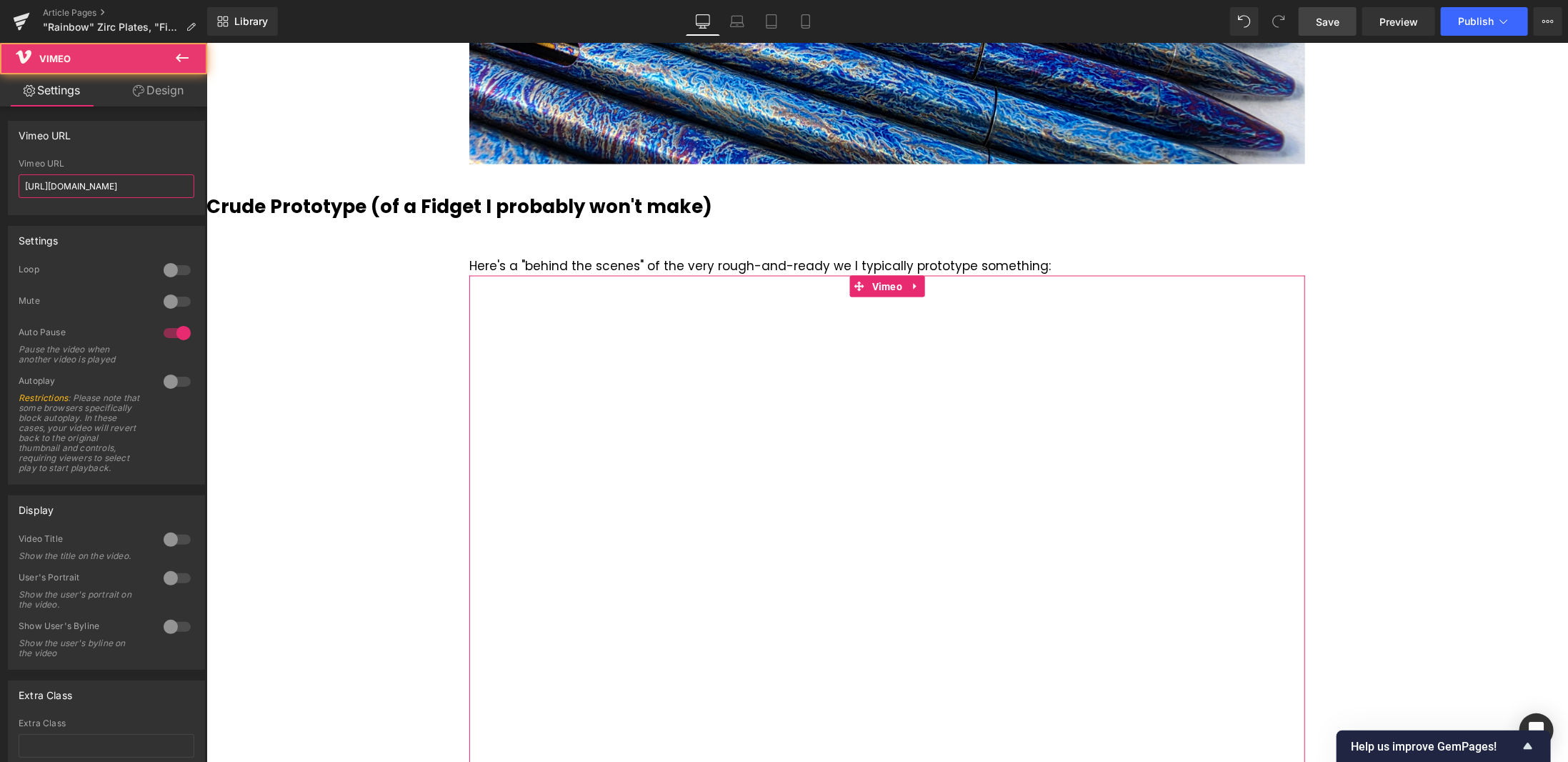
click at [148, 187] on input "https://vimeo.com/57600809" at bounding box center [107, 186] width 176 height 24
paste input "1125358743/e3caebefd7?fl=pl&fe=sh"
type input "https://vimeo.com/1125358743/e3caebefd7?fl=pl&fe=sh"
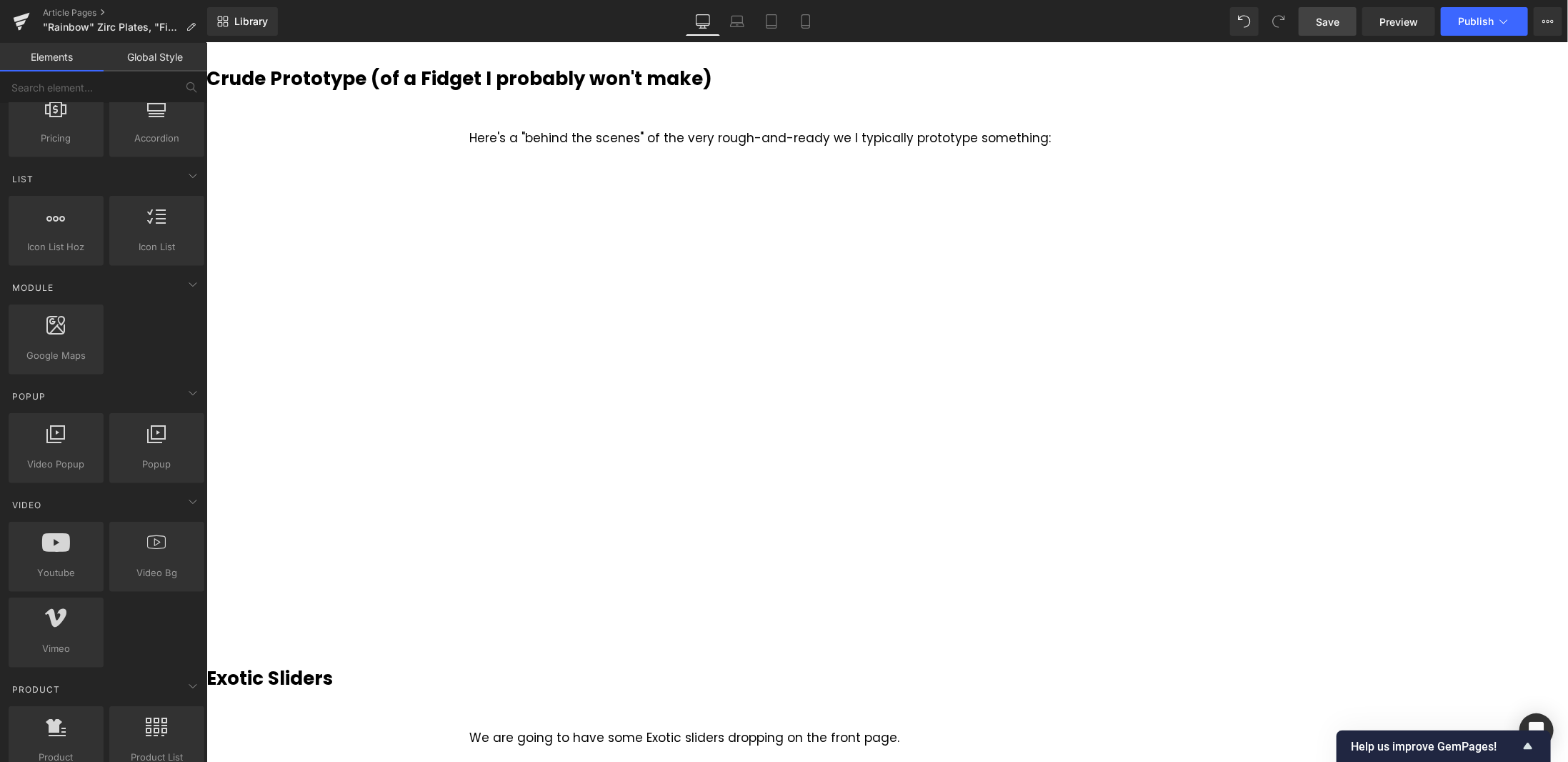
scroll to position [1665, 0]
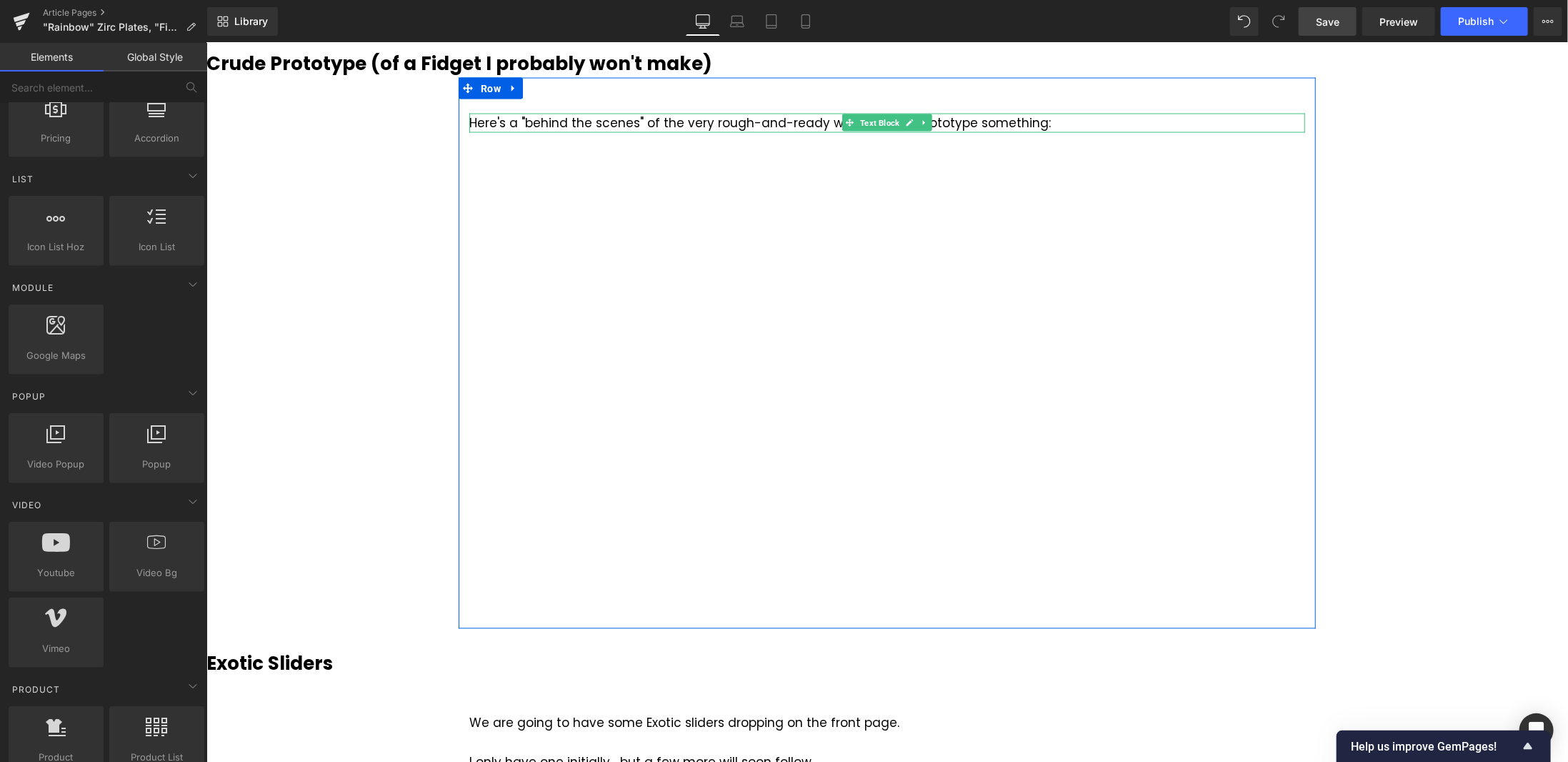
click at [814, 122] on div "Here's a "behind the scenes" of the very rough-and-ready we I typically prototy…" at bounding box center [886, 123] width 836 height 20
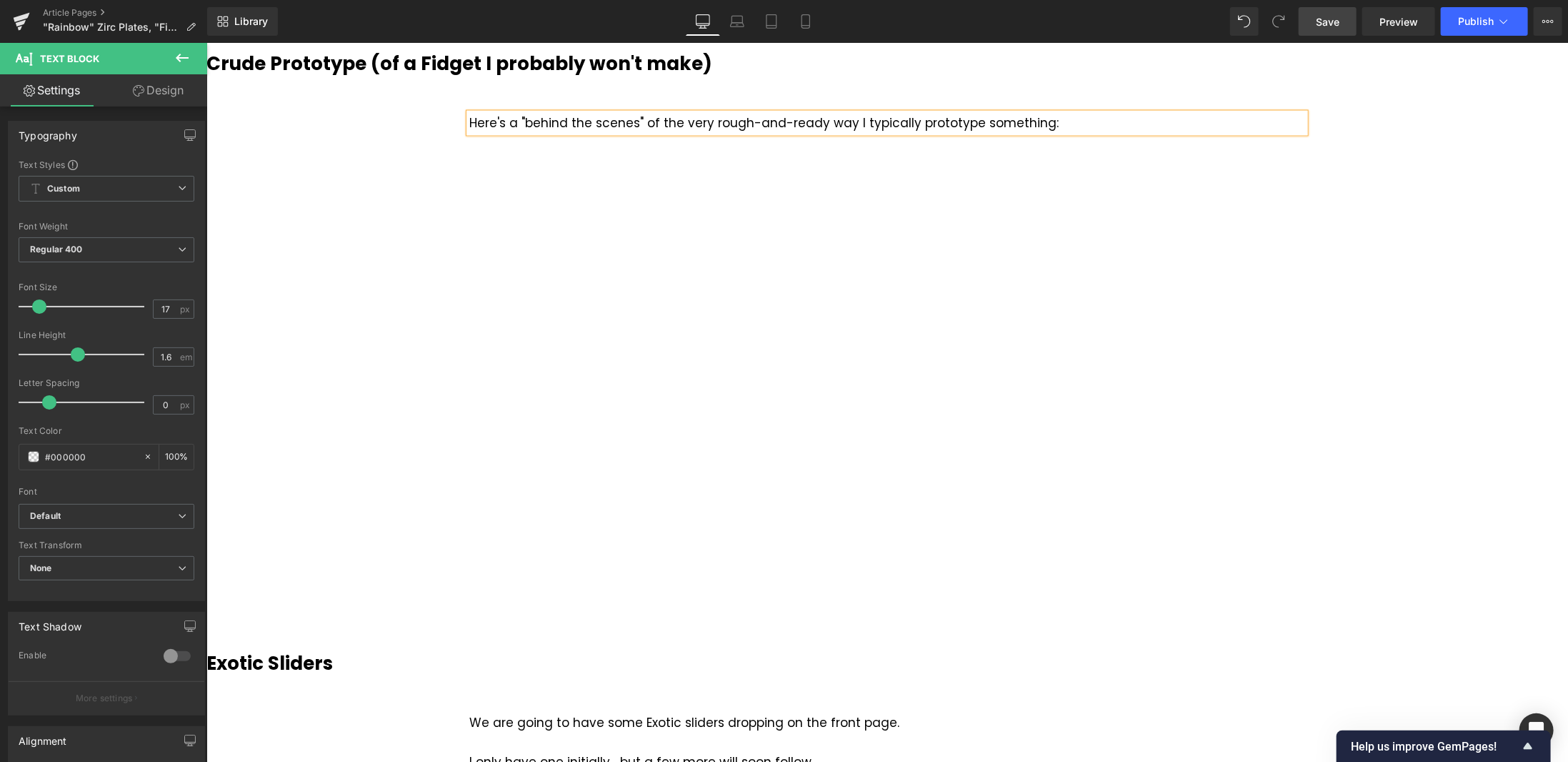
drag, startPoint x: 1330, startPoint y: 11, endPoint x: 1090, endPoint y: 258, distance: 344.4
click at [1330, 11] on link "Save" at bounding box center [1328, 21] width 58 height 28
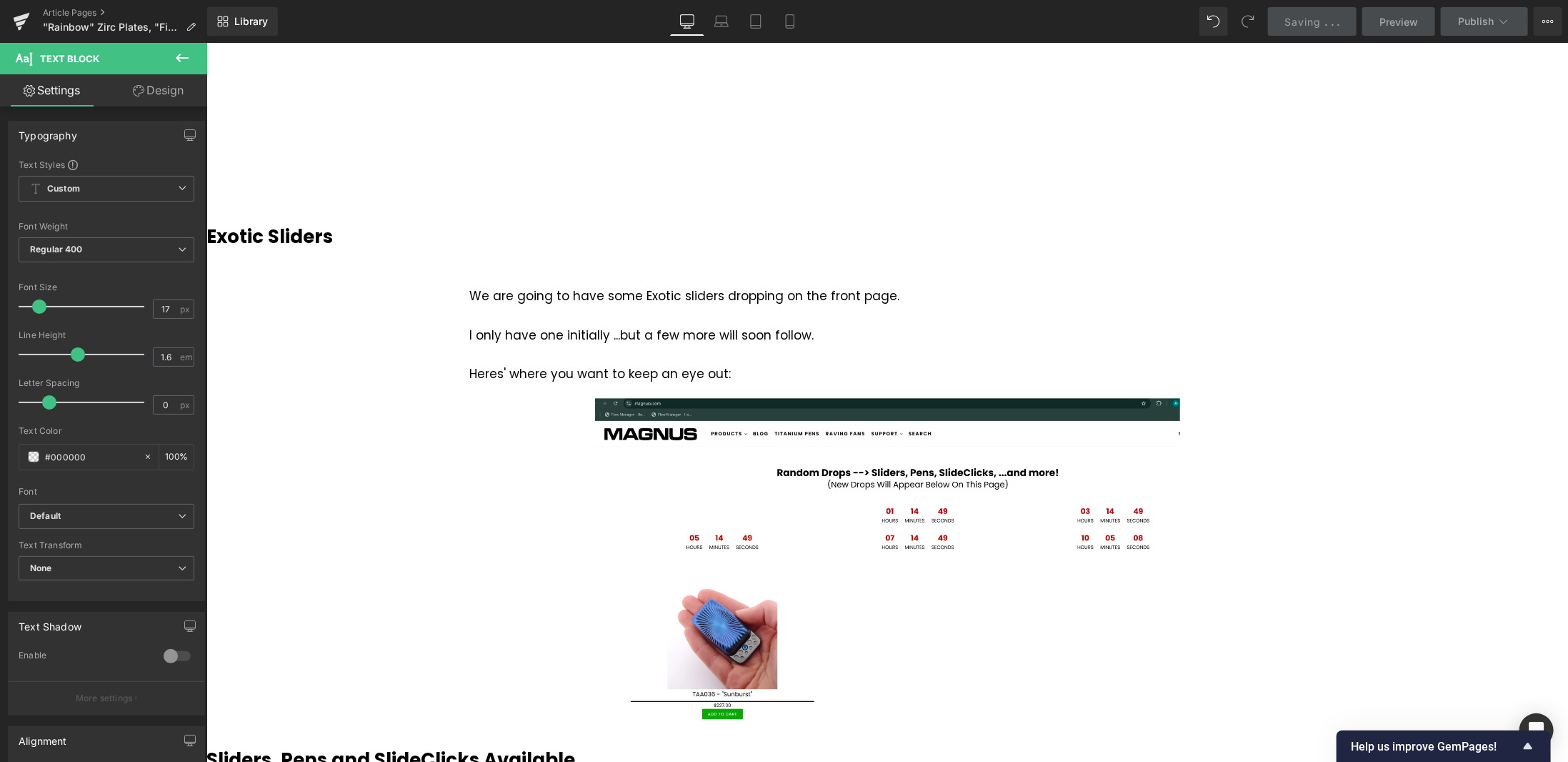
scroll to position [2237, 0]
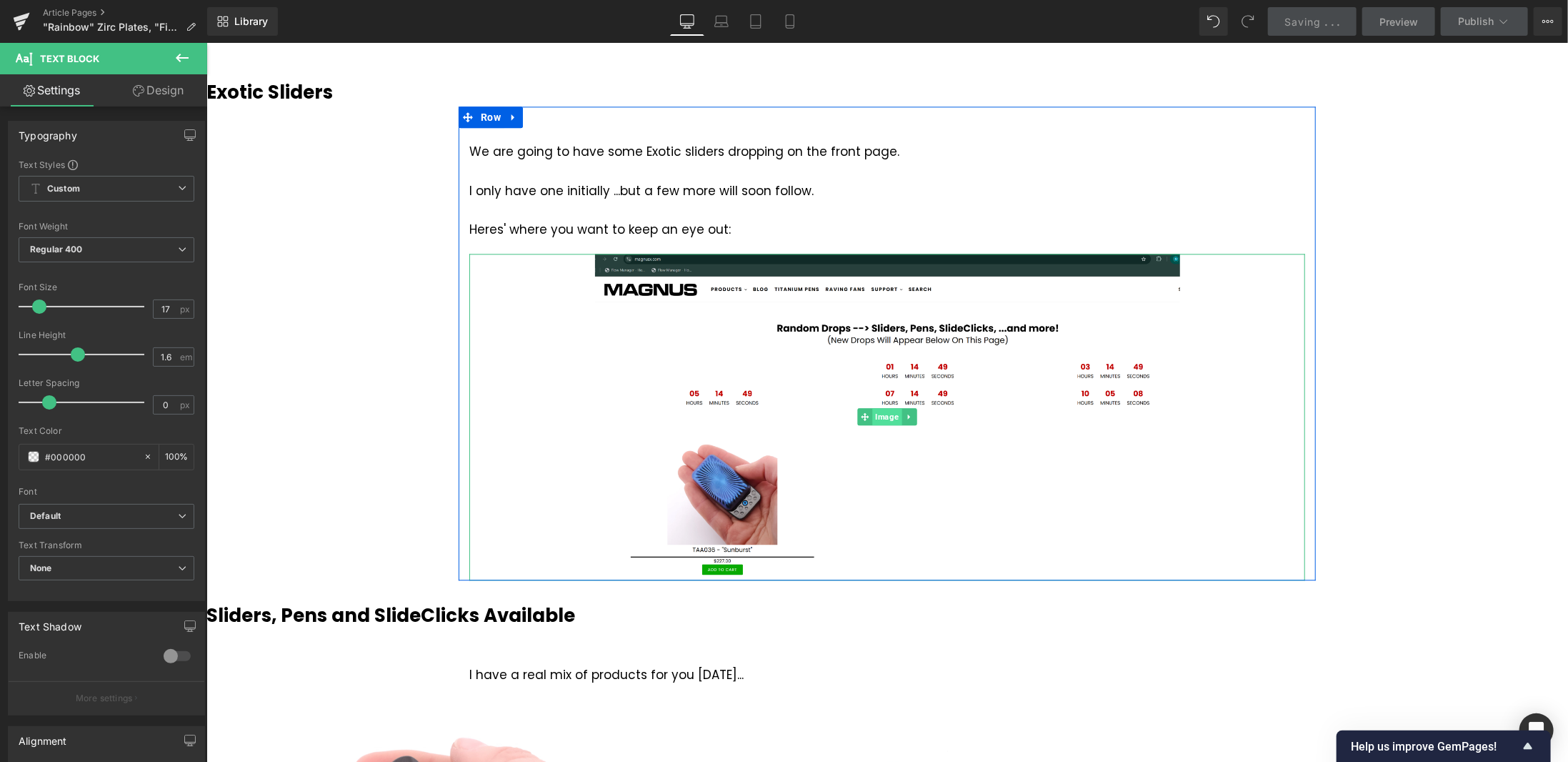
click at [877, 420] on span "Image" at bounding box center [886, 416] width 29 height 17
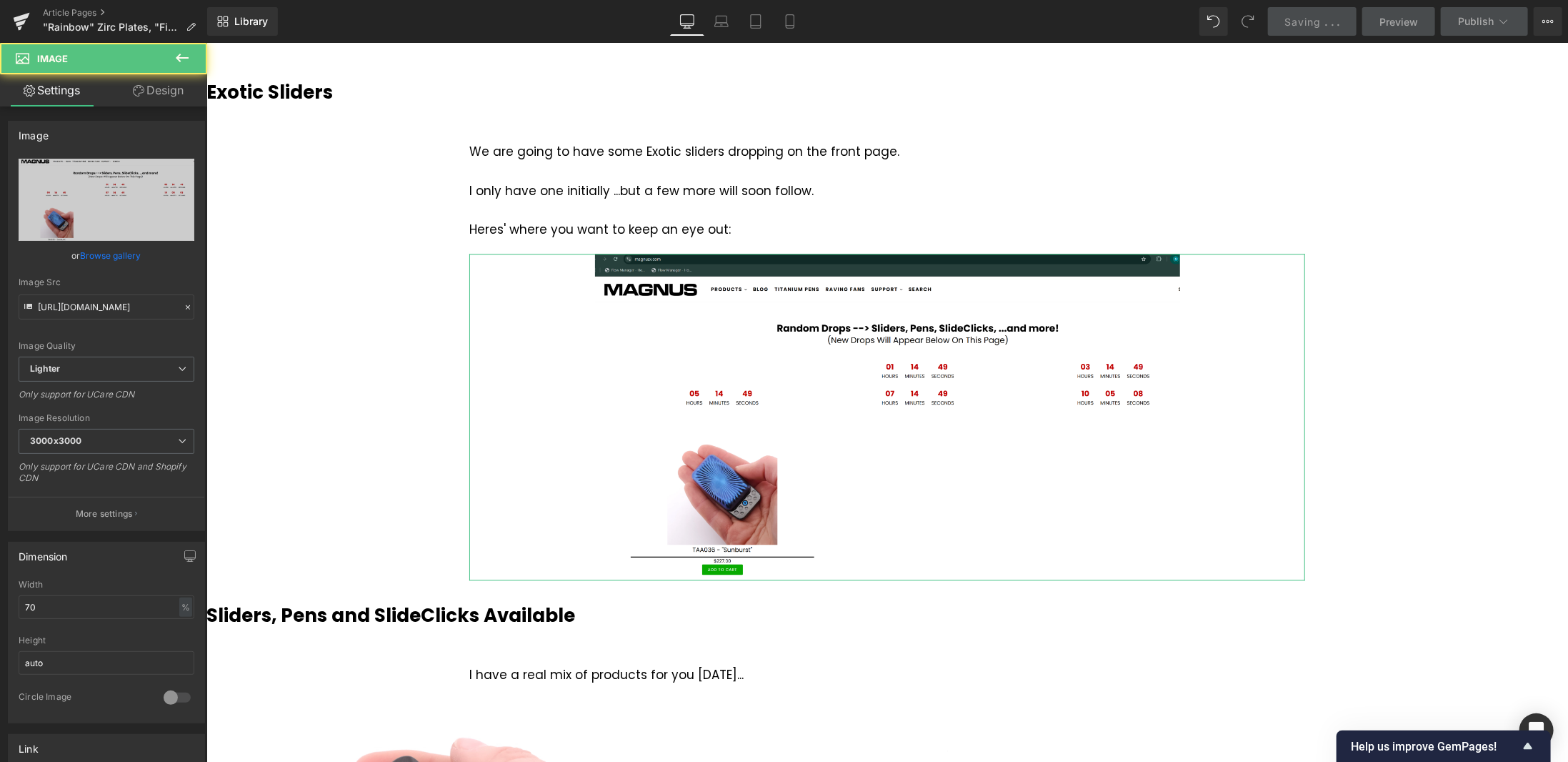
click at [149, 89] on link "Design" at bounding box center [159, 90] width 104 height 32
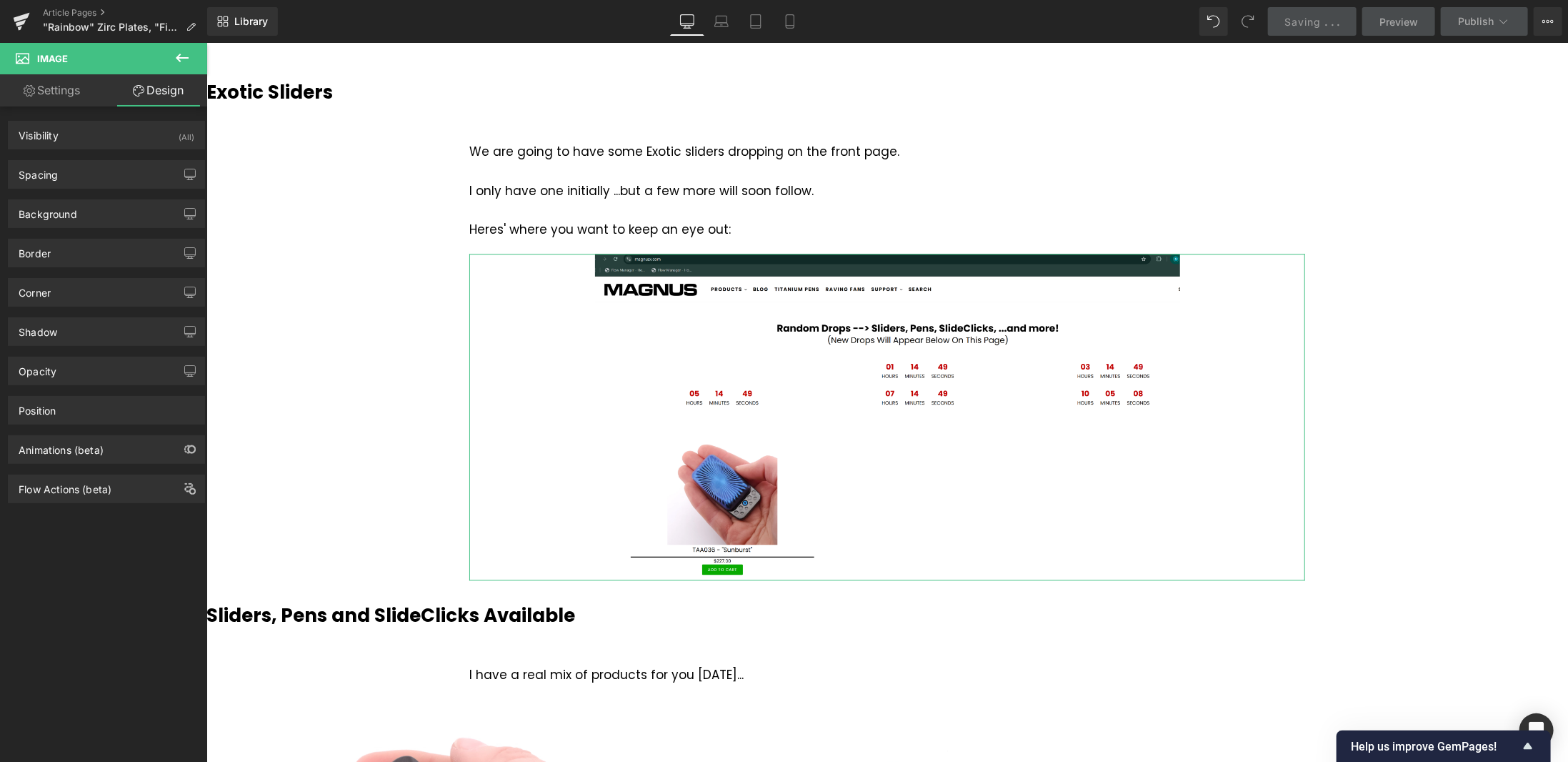
type input "#000000"
type input "100"
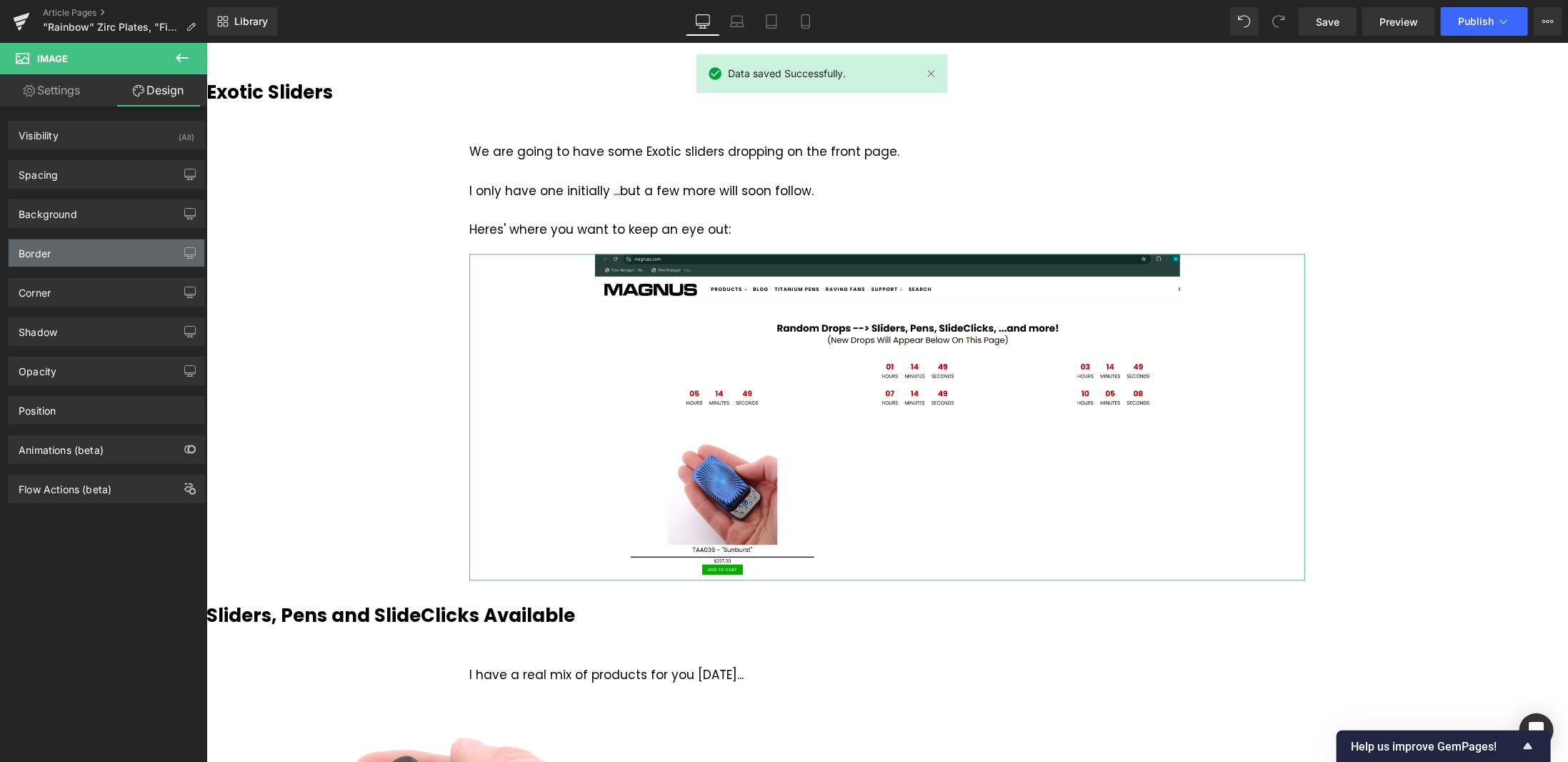
click at [83, 247] on div "Border" at bounding box center [106, 253] width 196 height 27
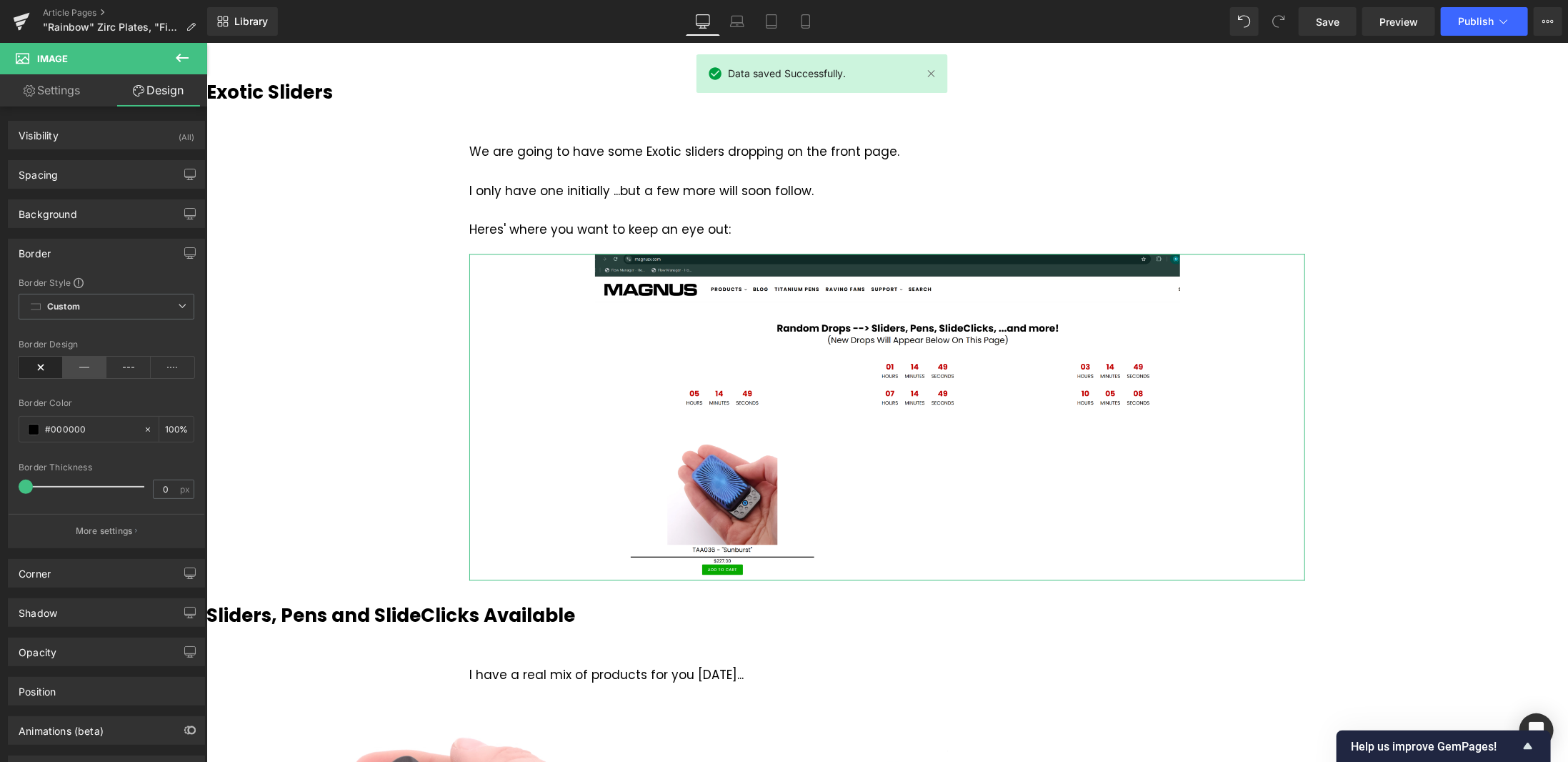
click at [75, 365] on icon at bounding box center [85, 367] width 44 height 21
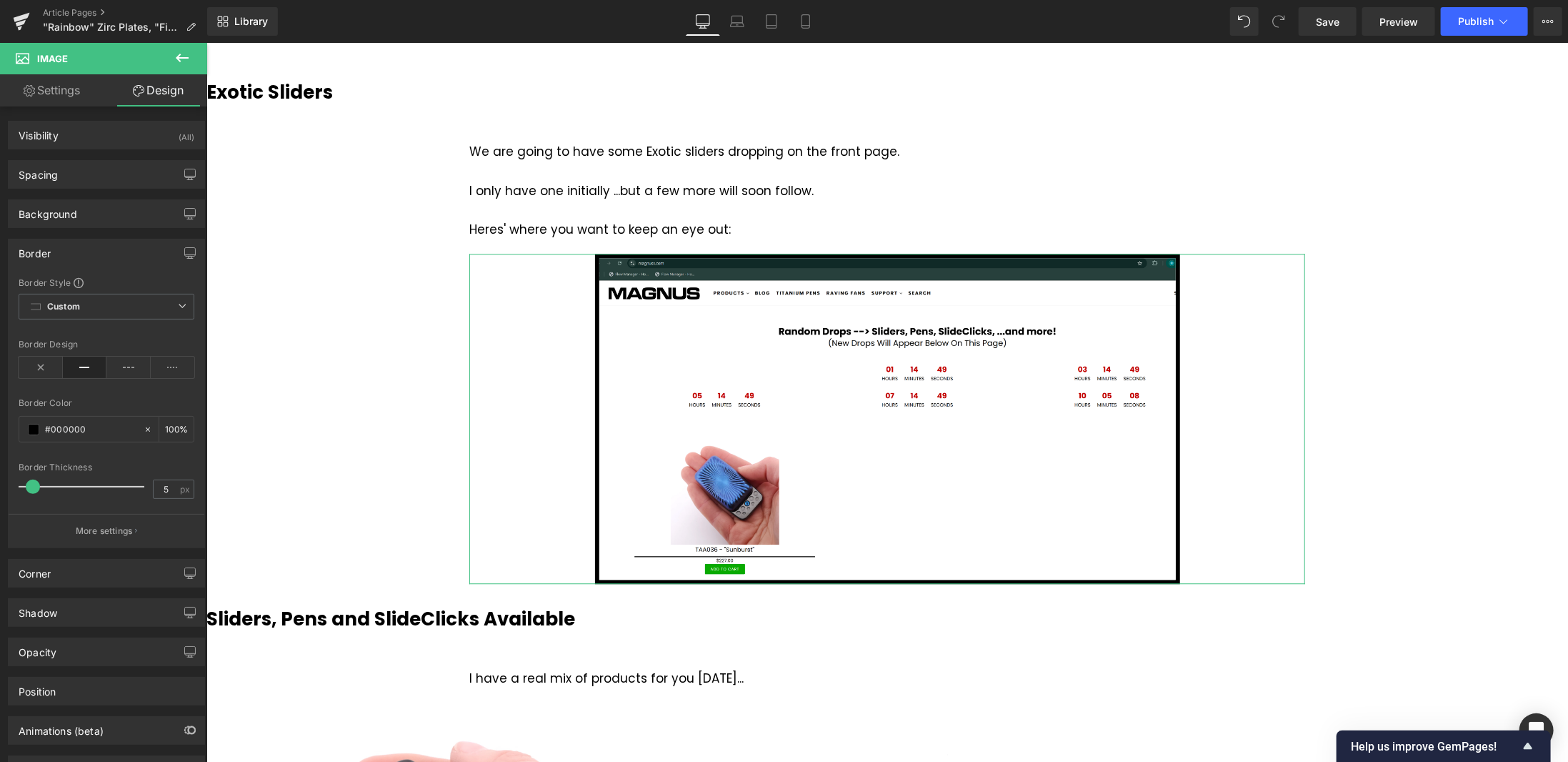
type input "4"
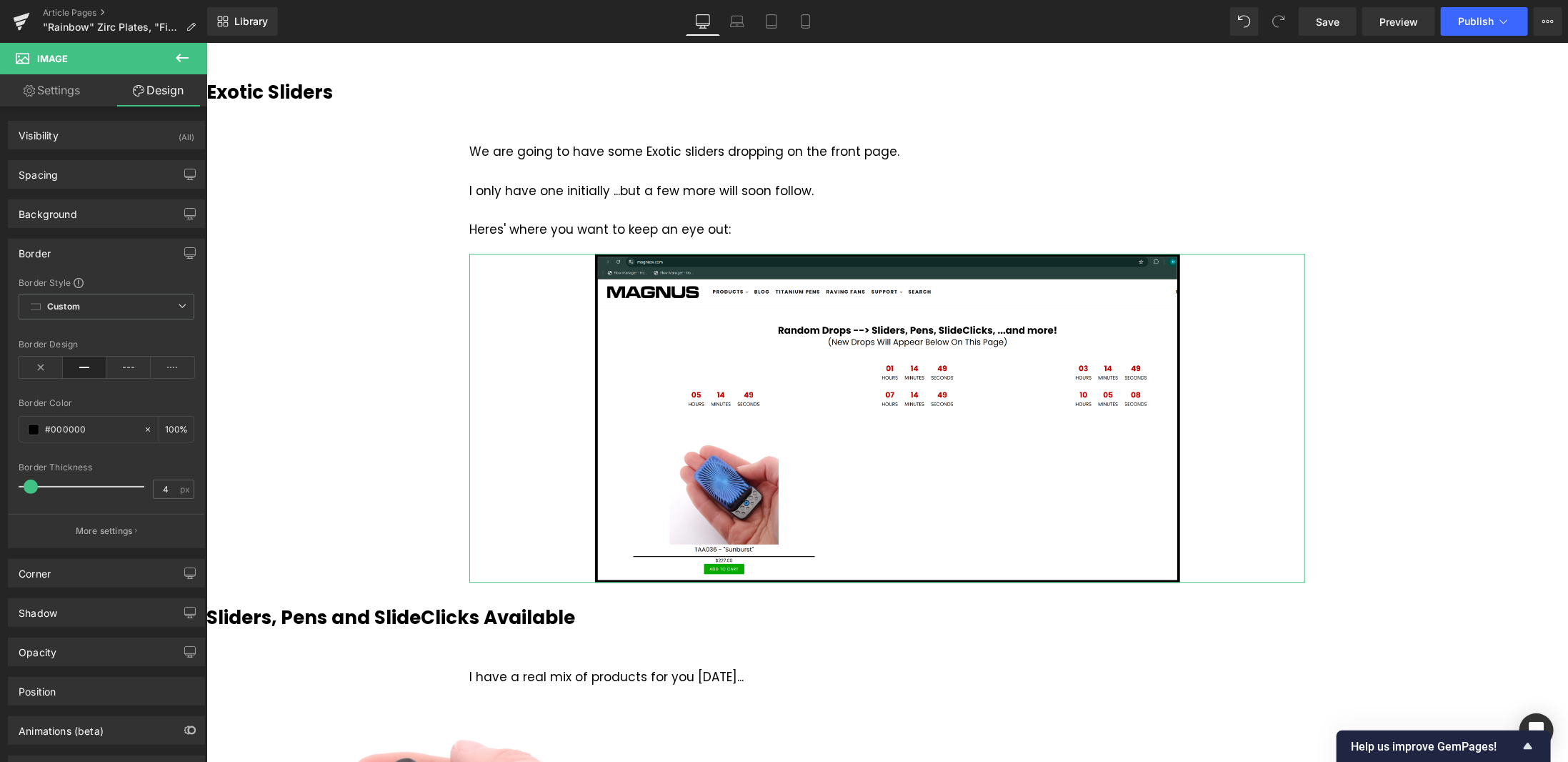
click at [29, 481] on span at bounding box center [31, 487] width 14 height 14
click at [32, 429] on span at bounding box center [33, 430] width 12 height 12
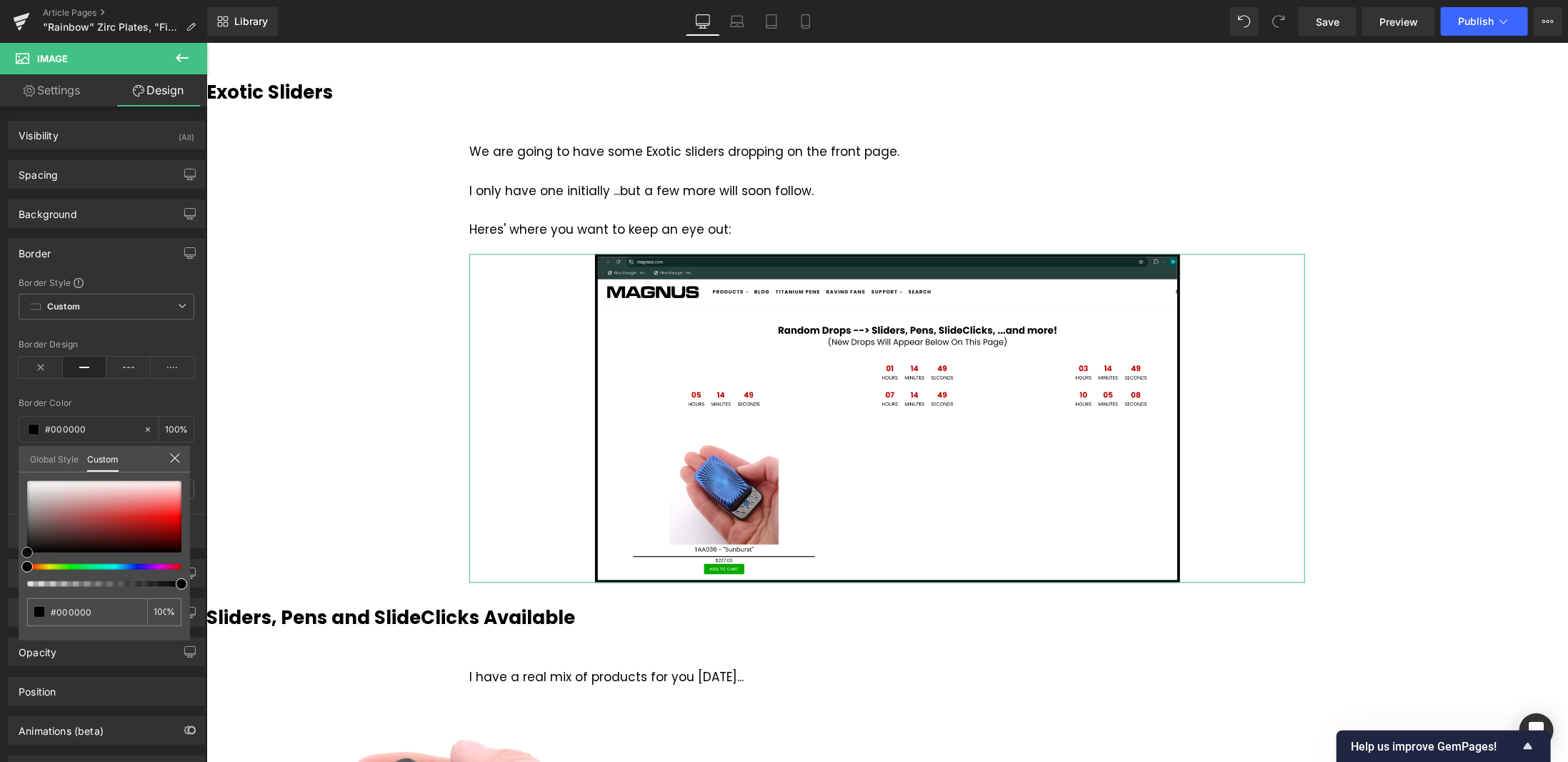
type input "#947979"
type input "#876c6c"
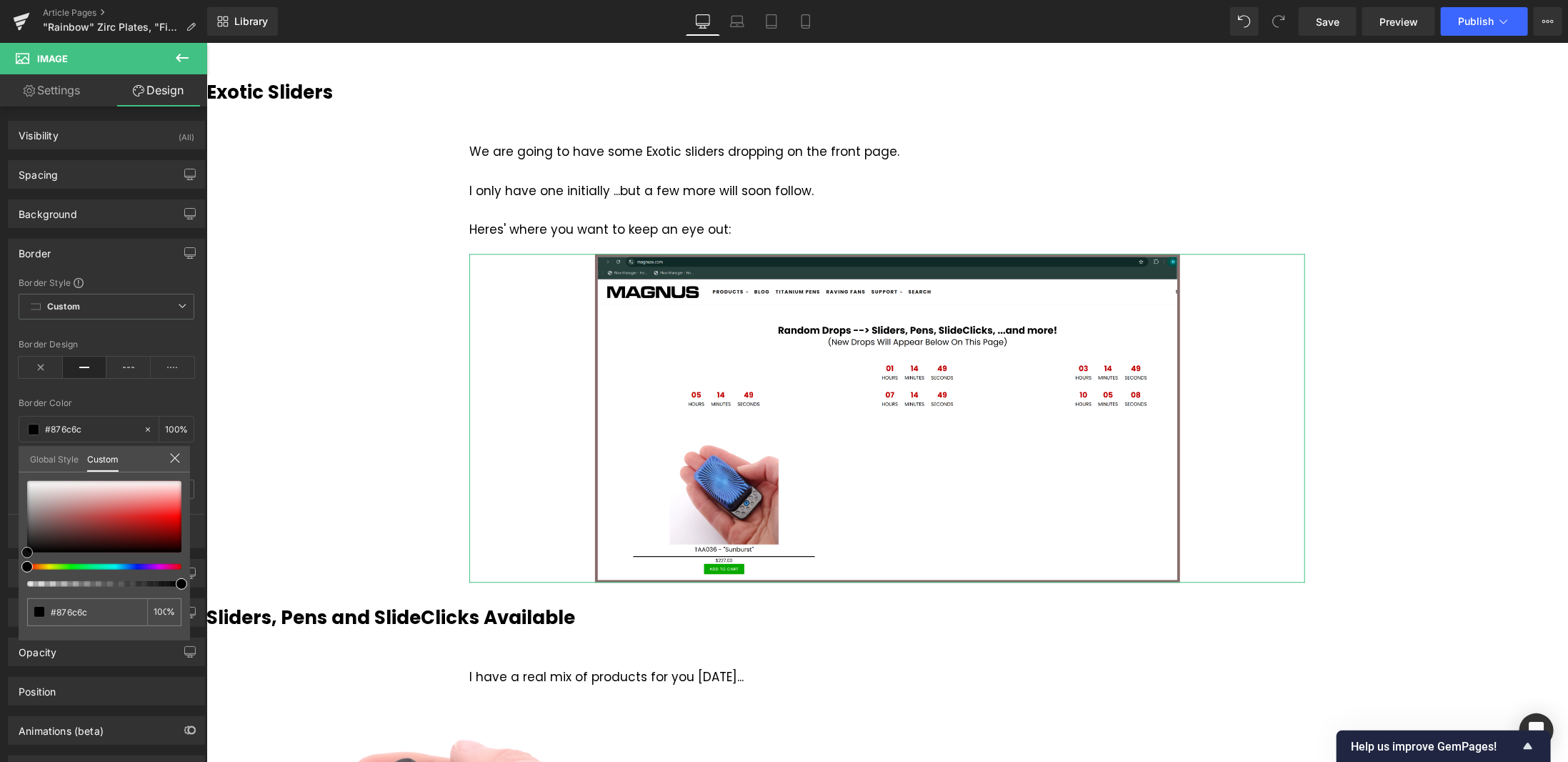
type input "#7f6666"
type input "#786262"
type input "#645757"
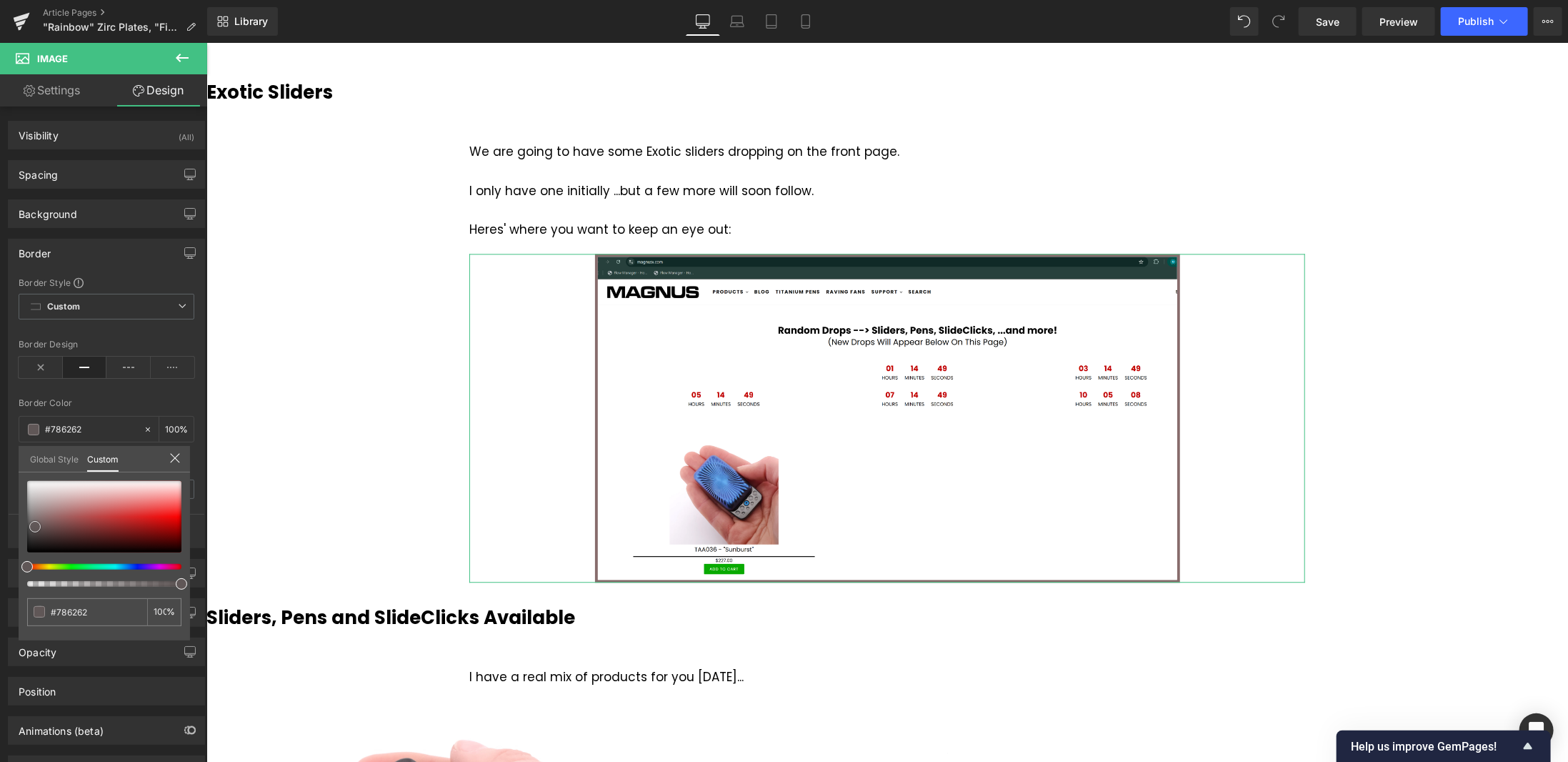
type input "#645757"
type input "#605757"
type input "#5b5656"
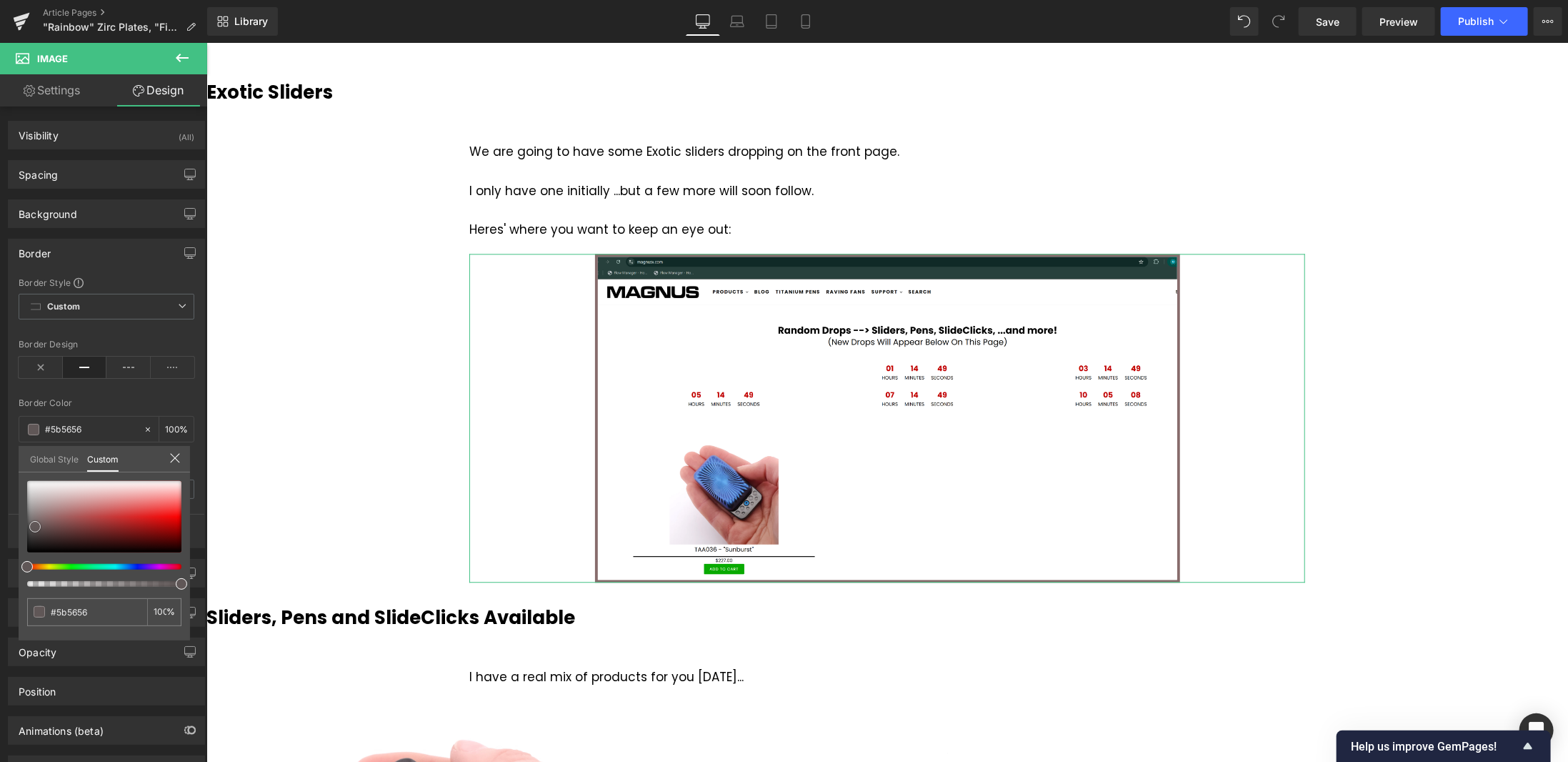
type input "#575555"
type input "#545454"
type input "#515151"
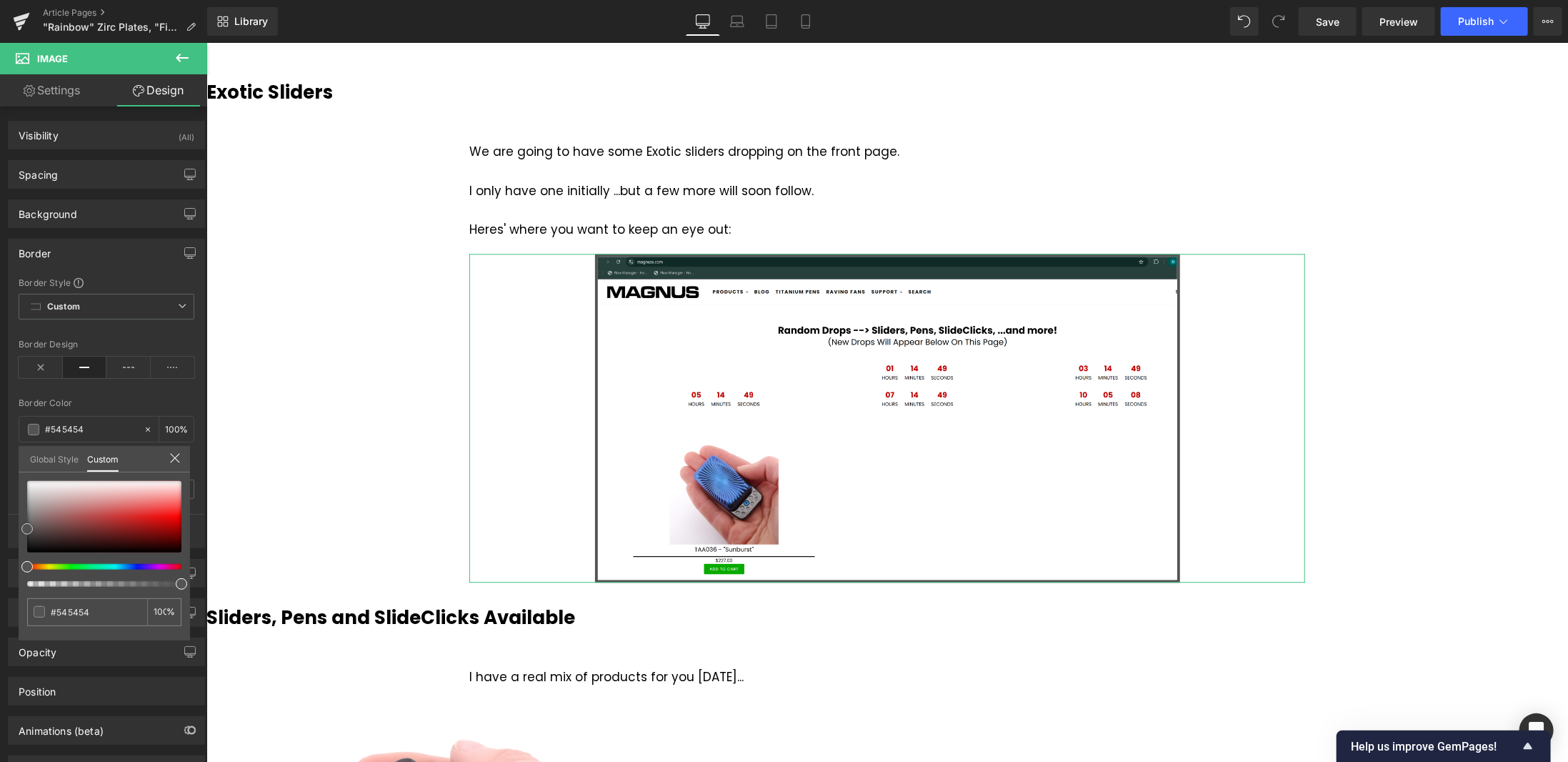
type input "#515151"
type input "#4f4f4f"
type input "#545454"
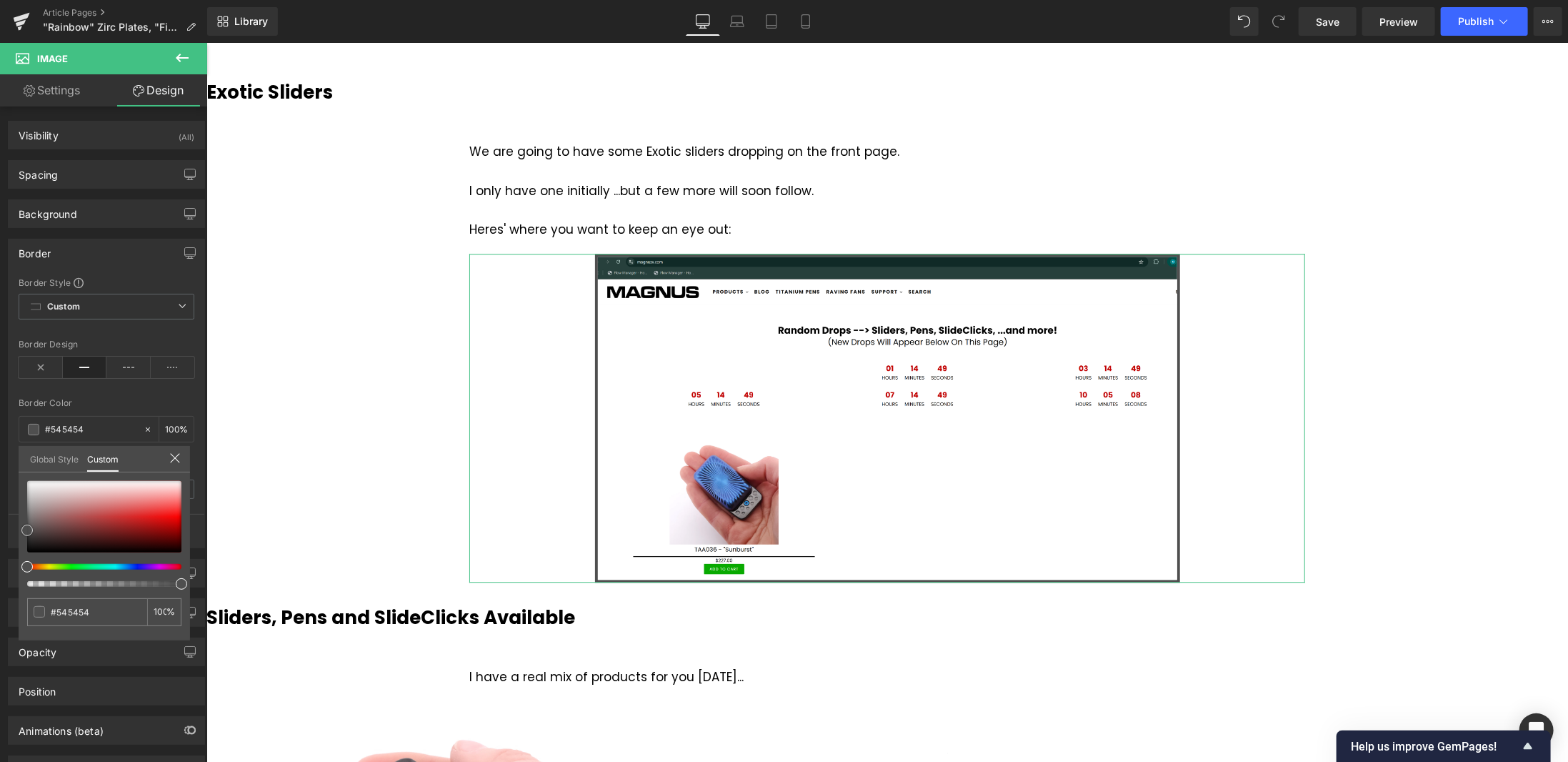
type input "#636363"
type input "#6b6b6b"
type input "#707070"
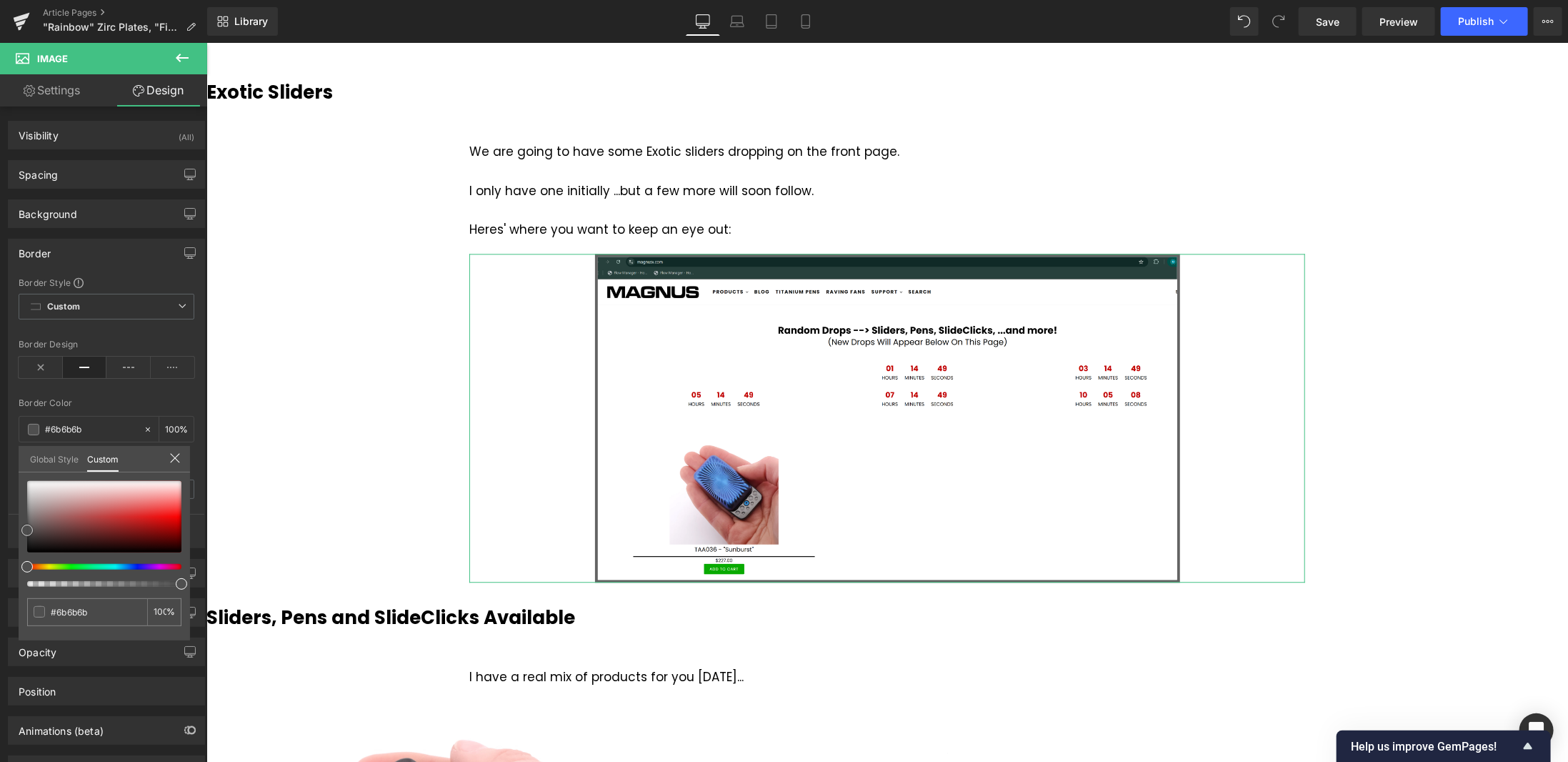
type input "#707070"
type input "#727272"
drag, startPoint x: 44, startPoint y: 520, endPoint x: 20, endPoint y: 520, distance: 24.0
click at [20, 520] on div "#727272 100 %" at bounding box center [104, 560] width 171 height 159
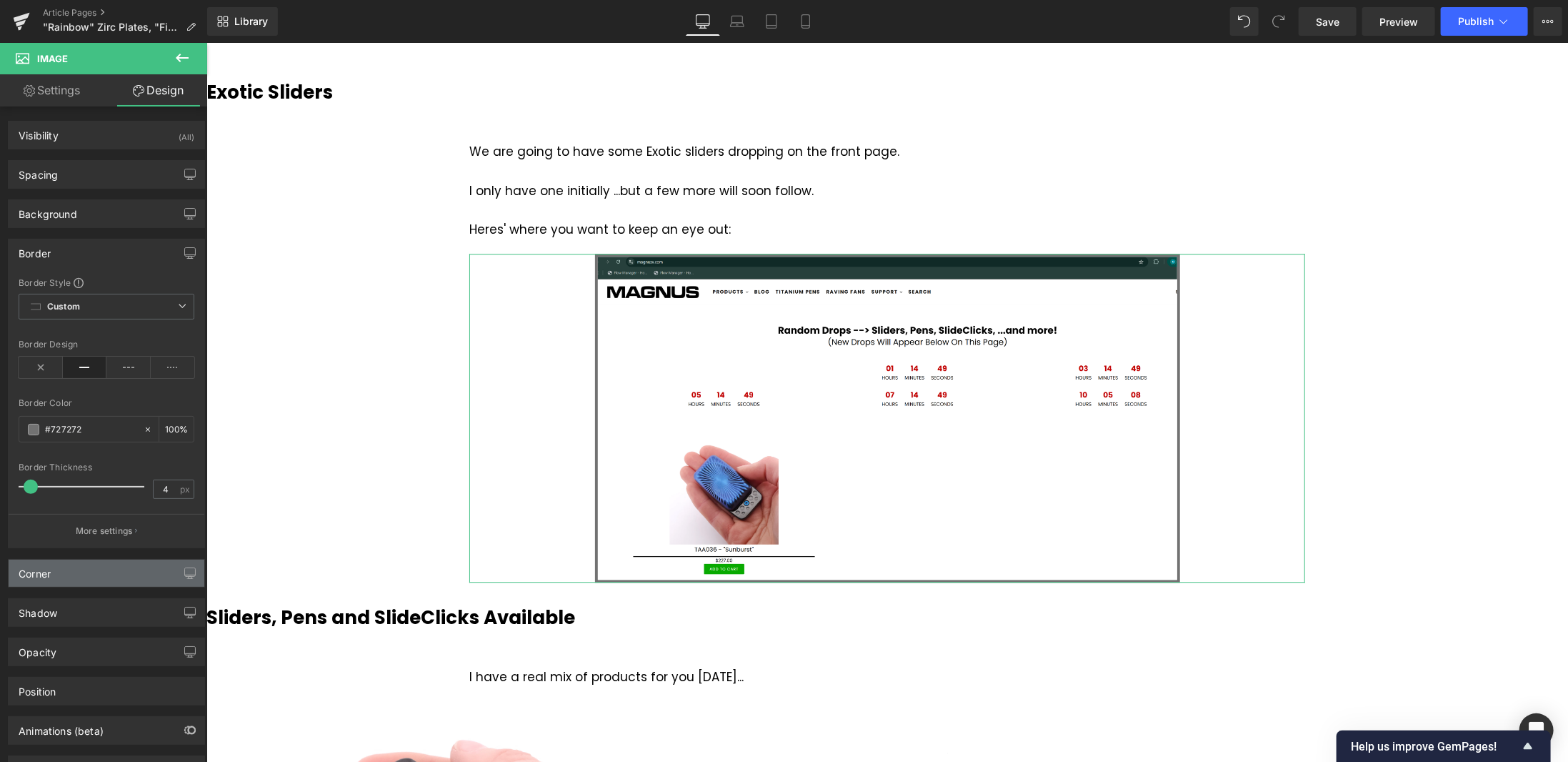
click at [83, 566] on div "Corner" at bounding box center [106, 573] width 196 height 27
click at [47, 695] on input "0" at bounding box center [40, 693] width 43 height 24
type input "5"
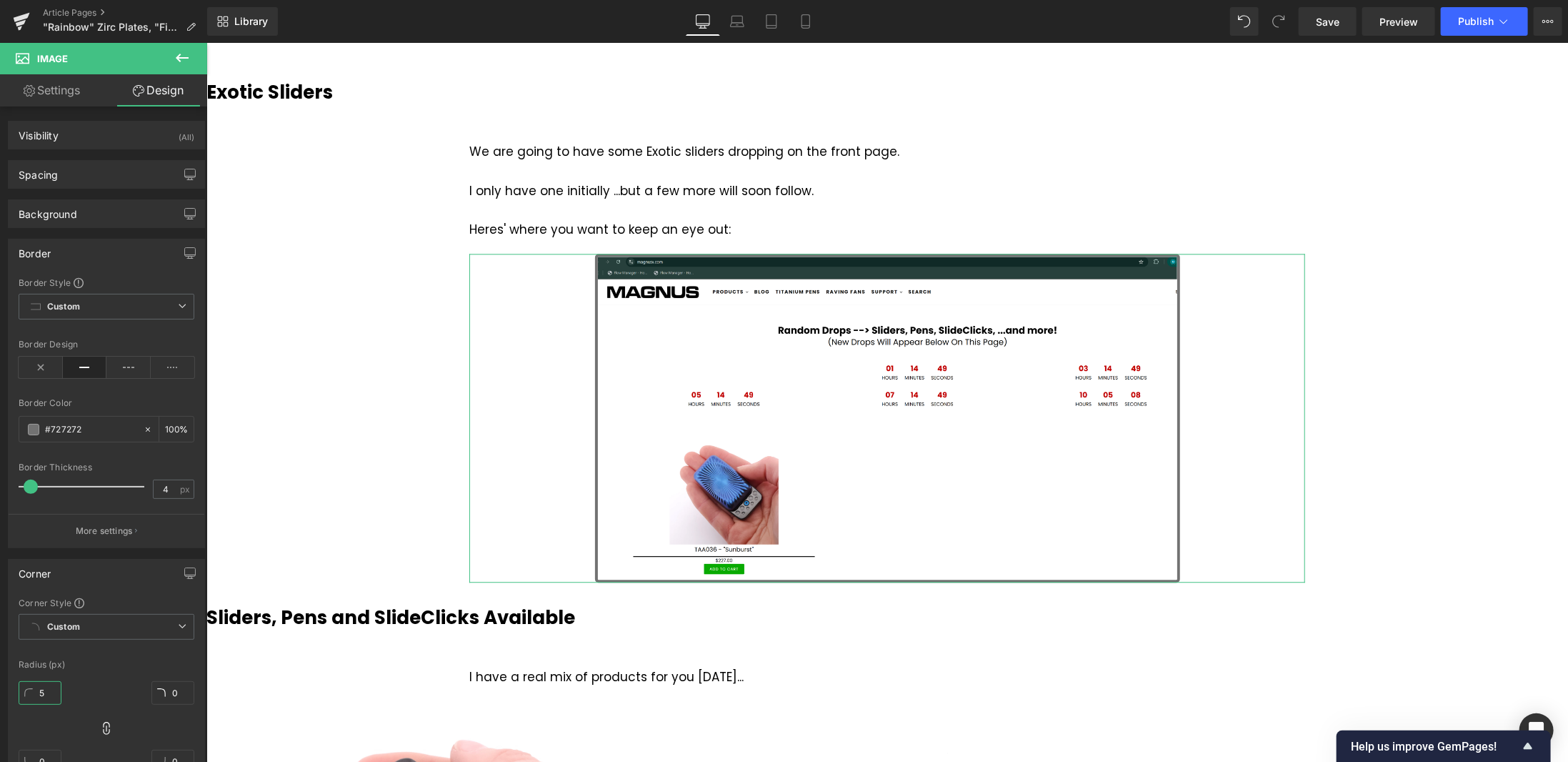
type input "5"
click at [1325, 24] on span "Save" at bounding box center [1328, 21] width 24 height 15
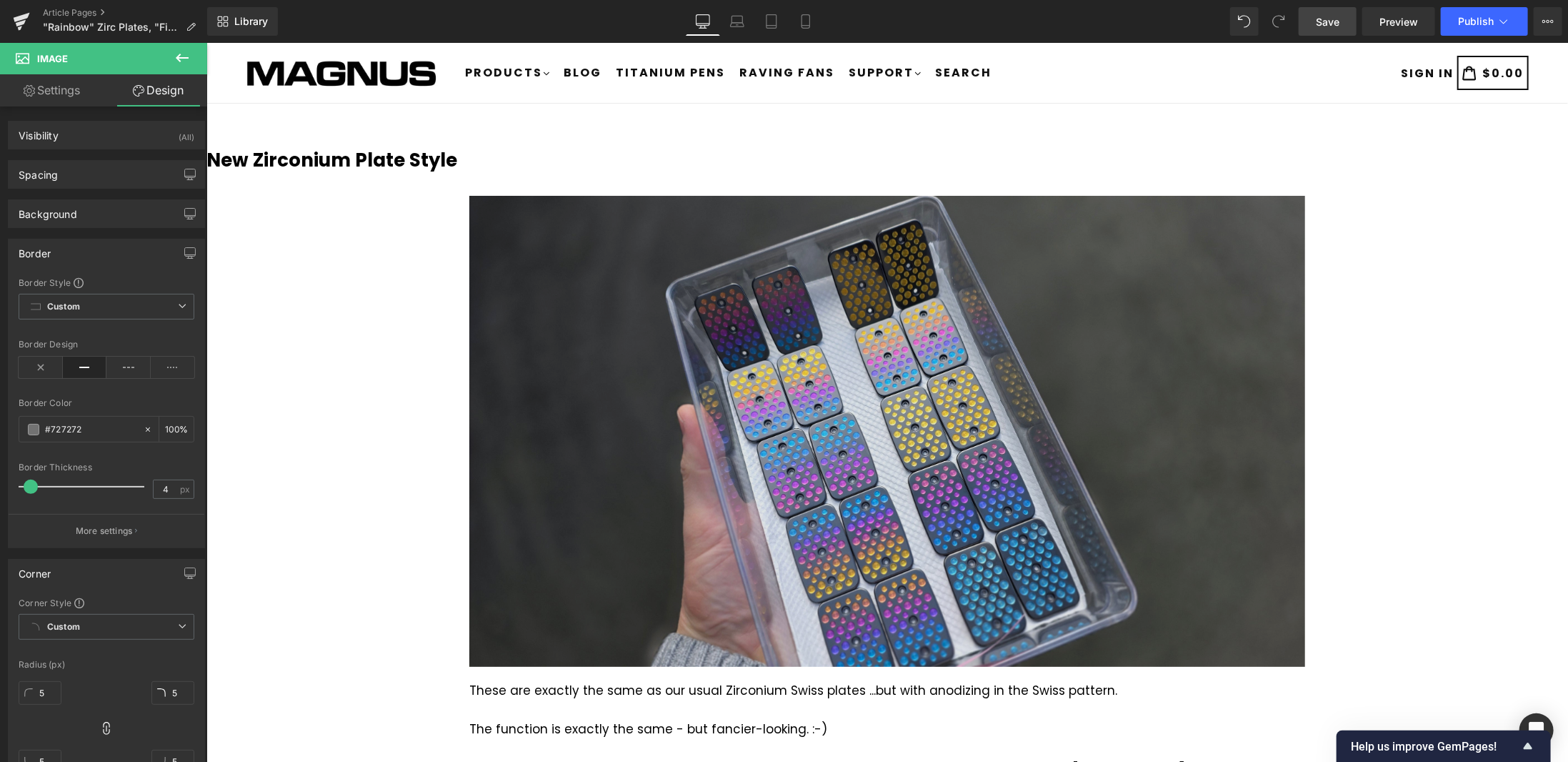
scroll to position [429, 0]
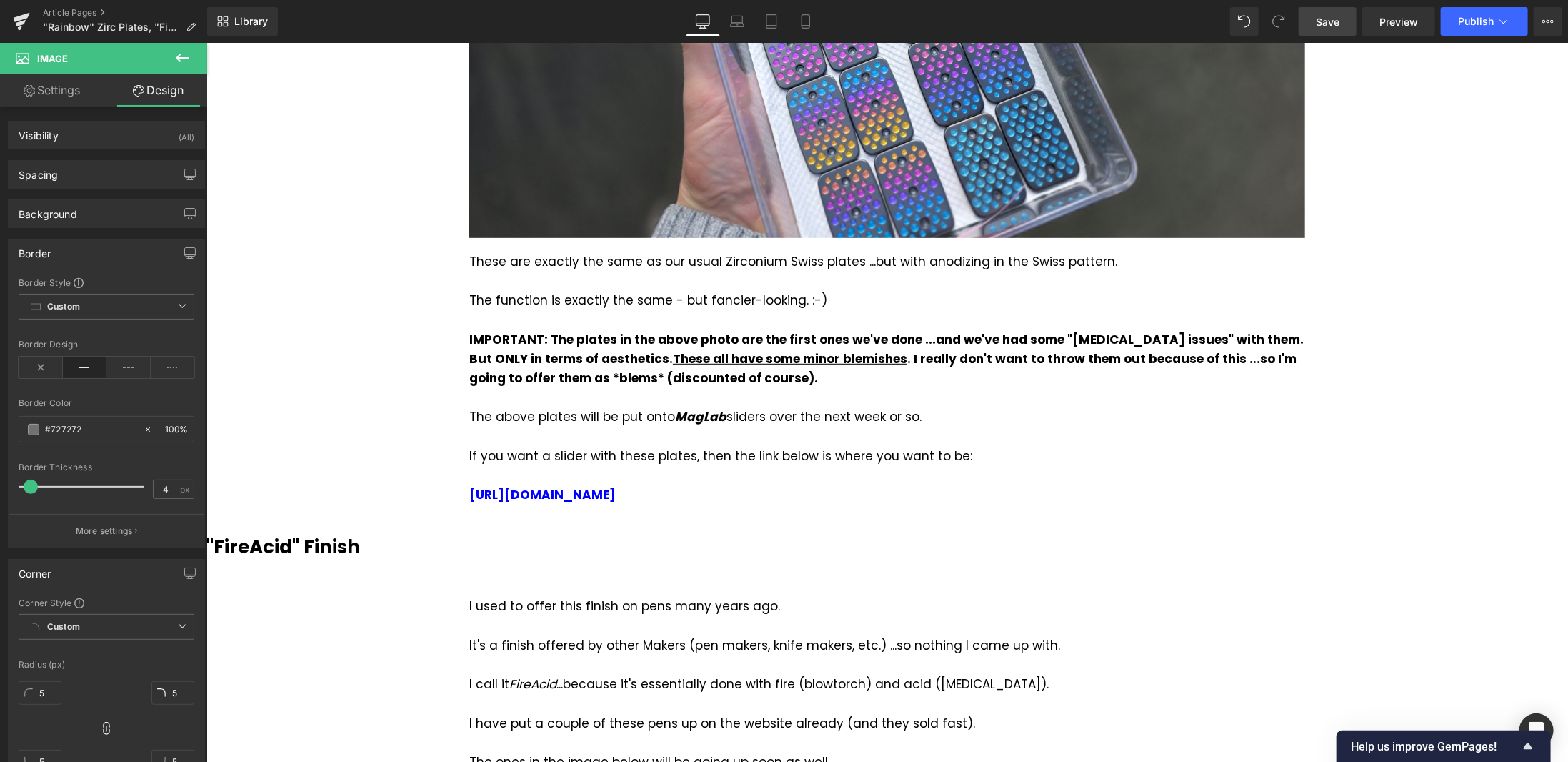
click at [1329, 23] on span "Save" at bounding box center [1328, 21] width 24 height 15
click at [1402, 24] on span "Preview" at bounding box center [1398, 21] width 38 height 15
click at [1410, 23] on span "Preview" at bounding box center [1398, 21] width 38 height 15
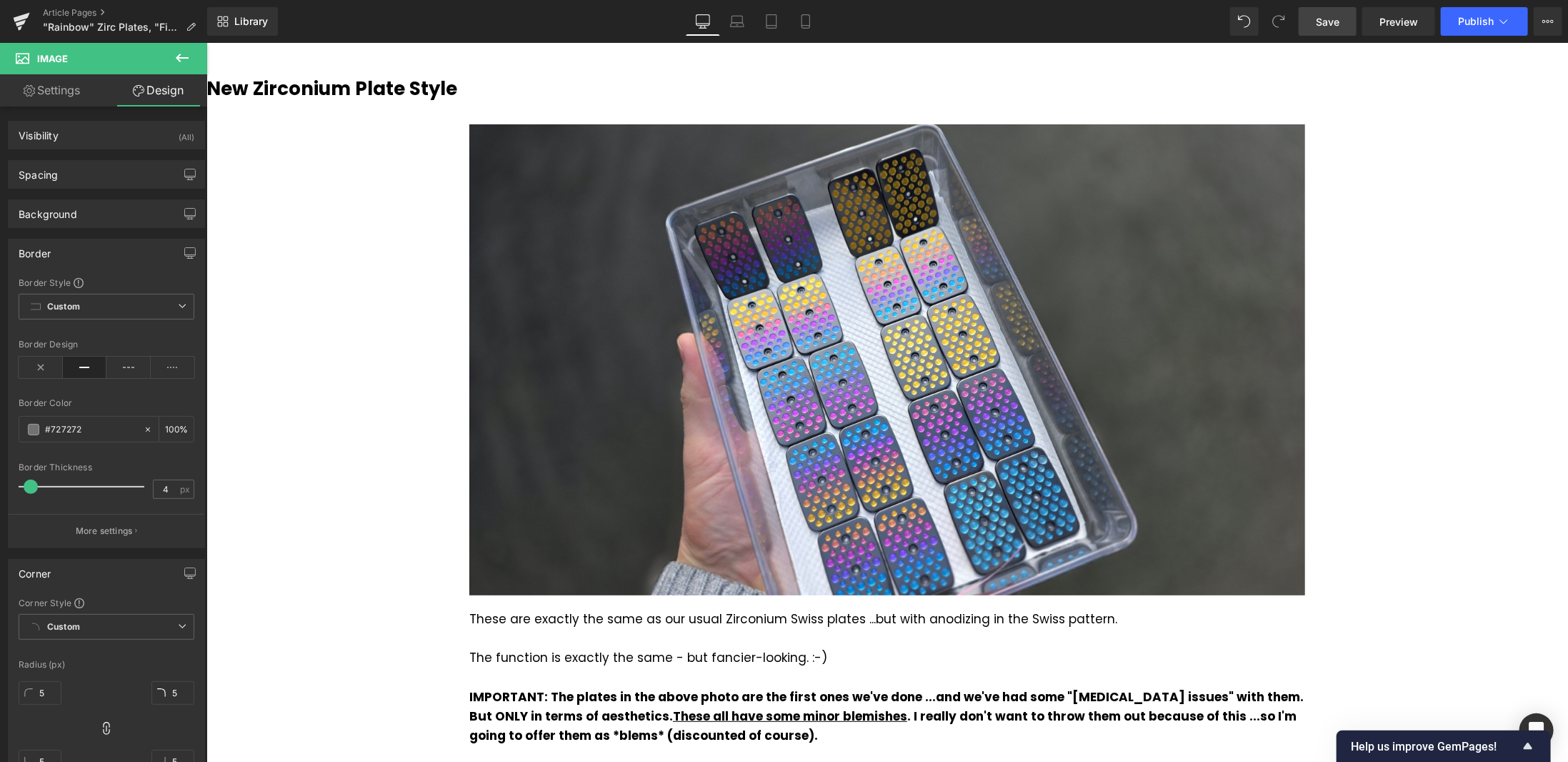
scroll to position [0, 0]
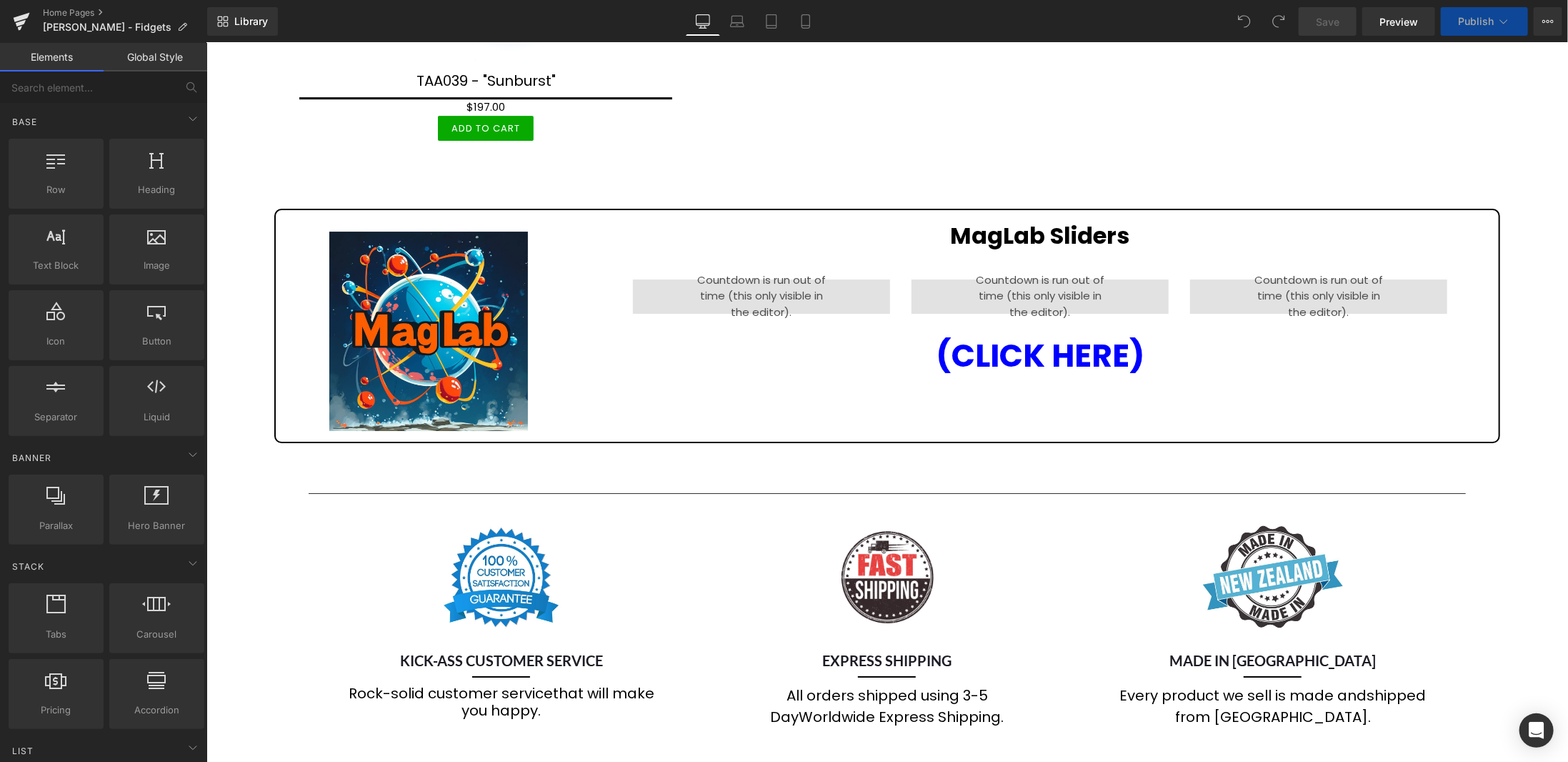
scroll to position [2744, 0]
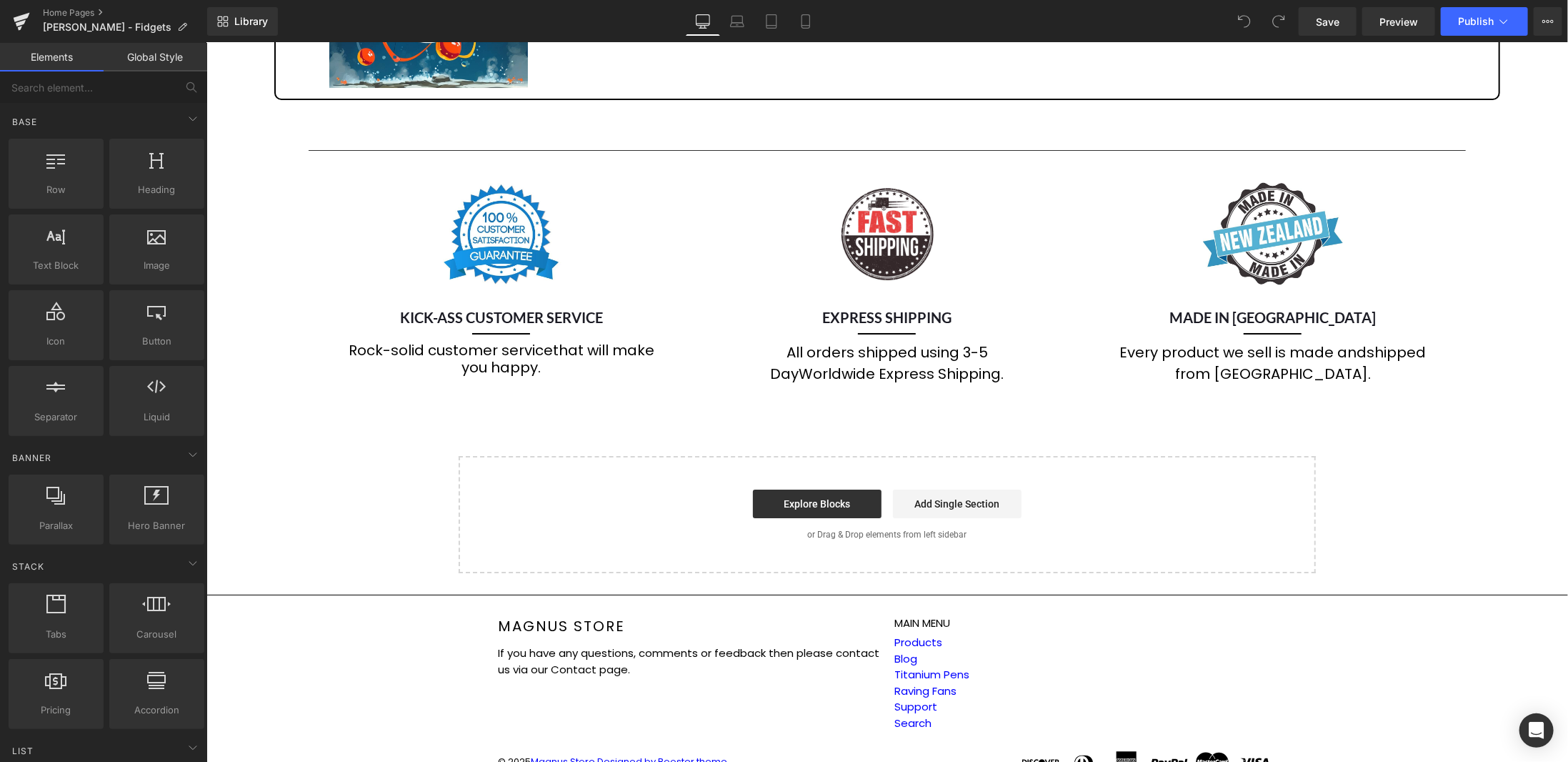
scroll to position [3178, 0]
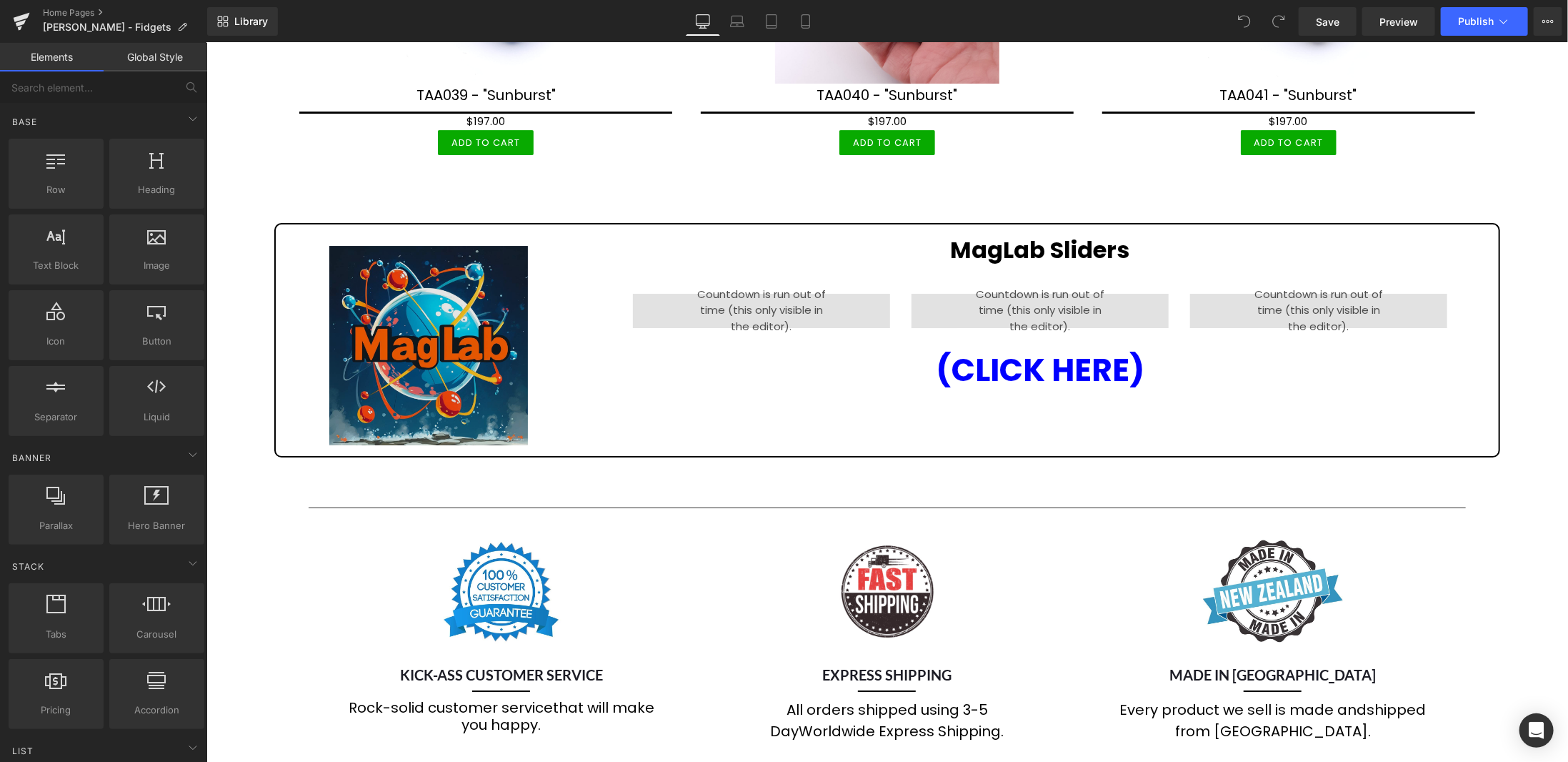
click at [415, 308] on img at bounding box center [428, 344] width 199 height 199
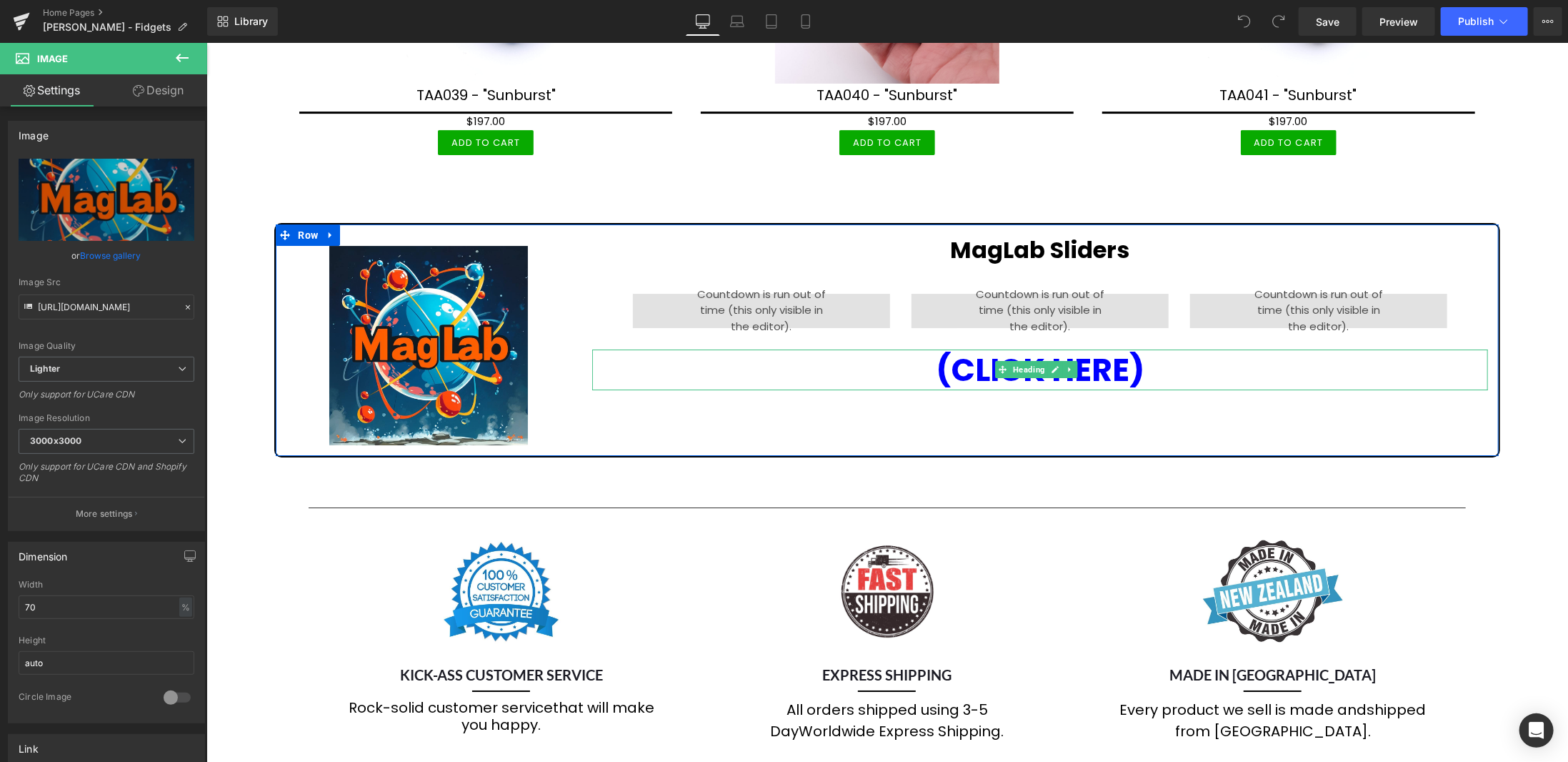
click at [1208, 349] on h1 "(CLICK HERE)" at bounding box center [1039, 369] width 896 height 41
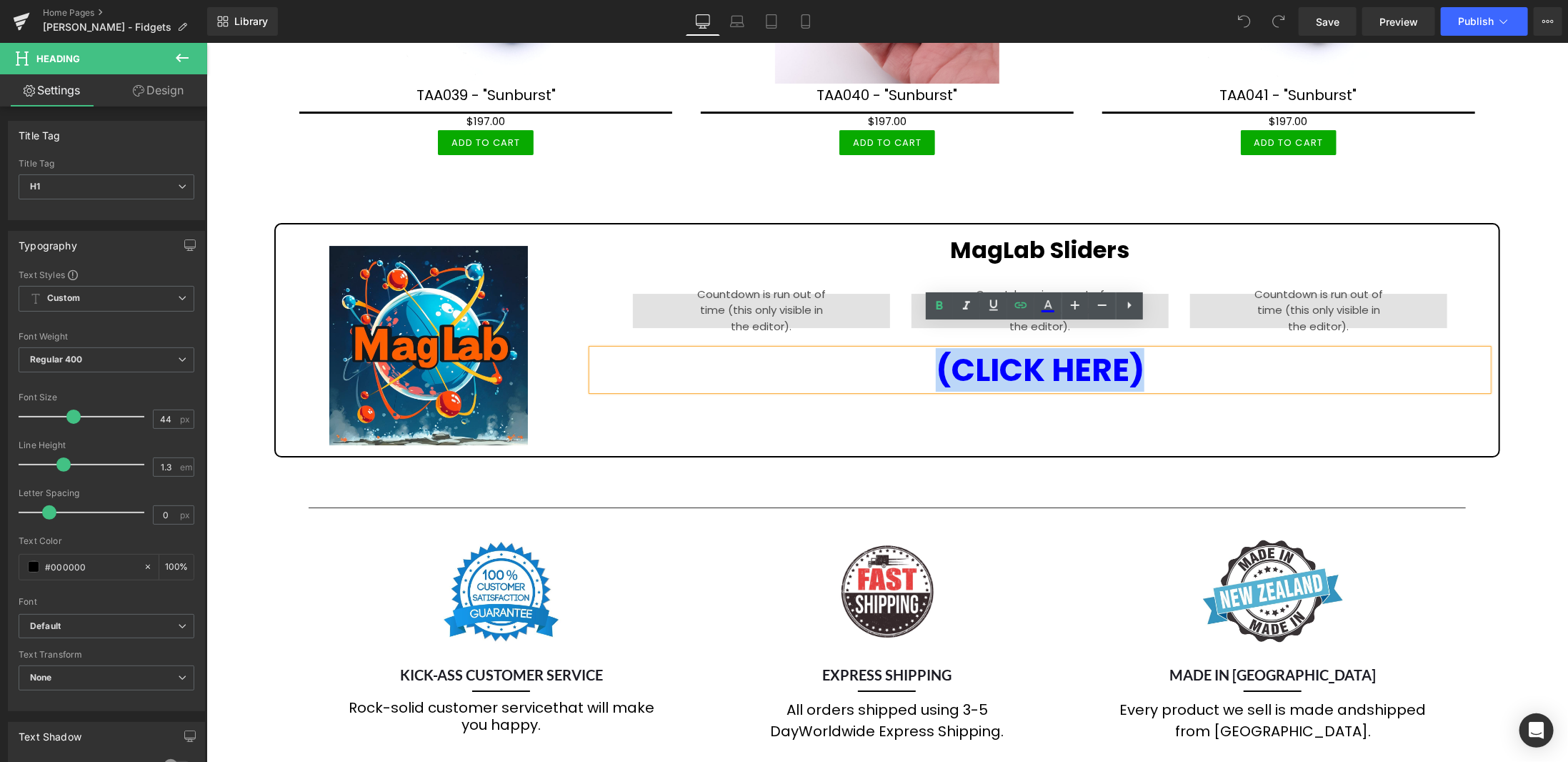
drag, startPoint x: 1190, startPoint y: 340, endPoint x: 923, endPoint y: 343, distance: 267.0
click at [923, 349] on h1 "(CLICK HERE)" at bounding box center [1039, 369] width 896 height 41
click at [1018, 307] on icon at bounding box center [1020, 305] width 12 height 5
click at [1230, 0] on div "Text Color Highlight Color #333333 Edit or remove link: Edit - Unlink - Cancel …" at bounding box center [784, 0] width 1568 height 0
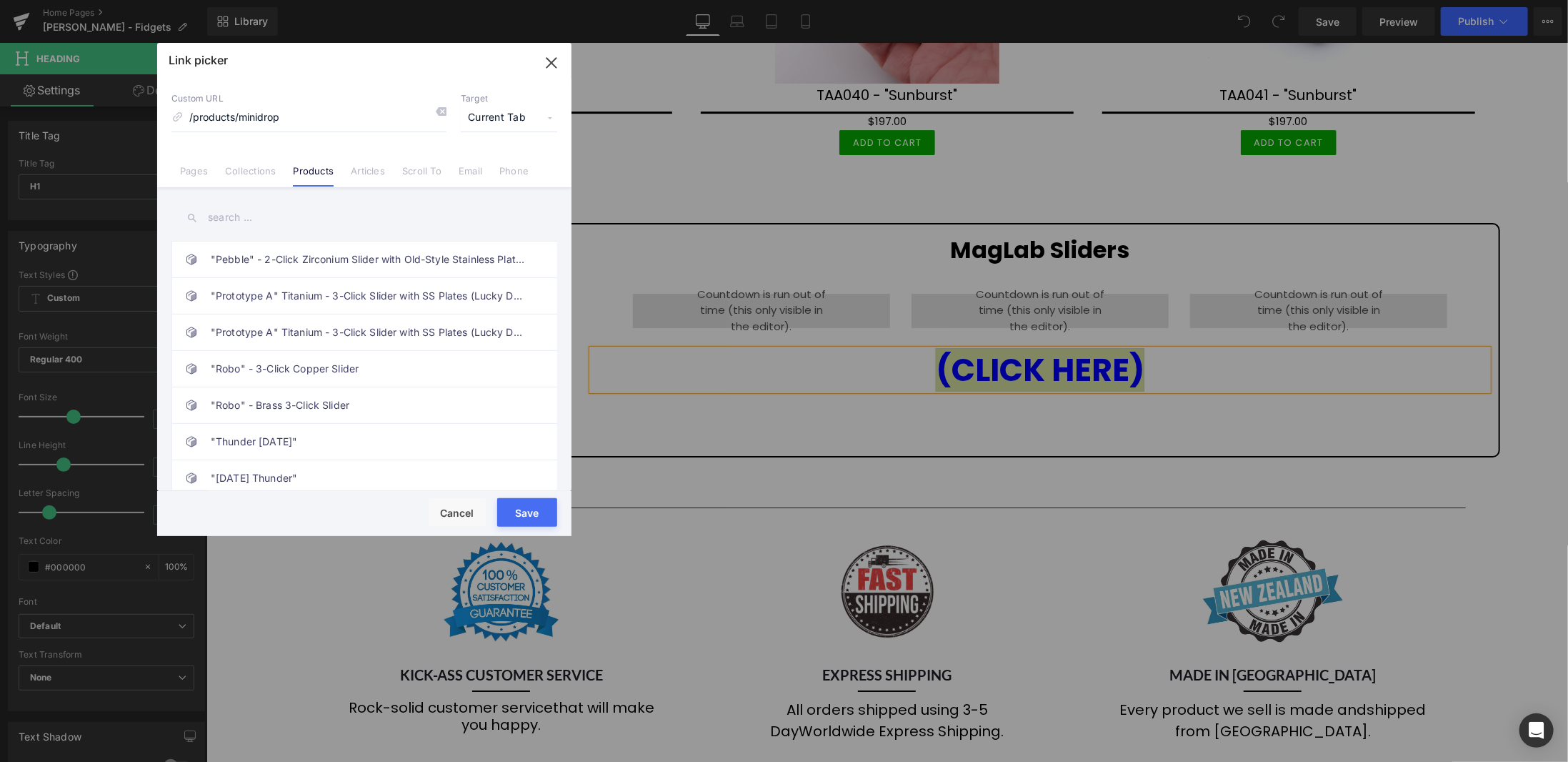
click at [256, 219] on input "text" at bounding box center [364, 218] width 386 height 32
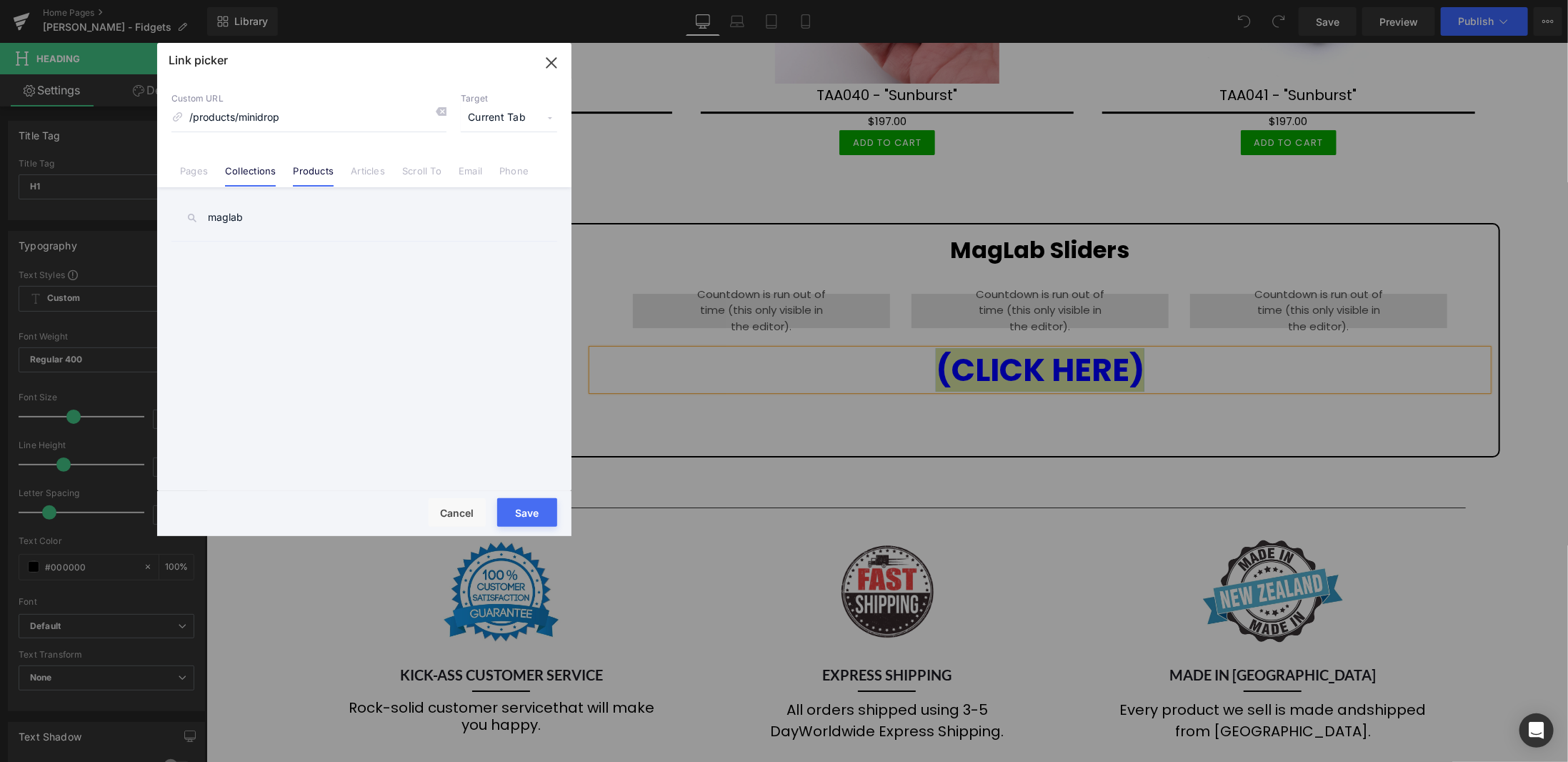
type input "maglab"
click at [261, 168] on link "Collections" at bounding box center [250, 175] width 51 height 21
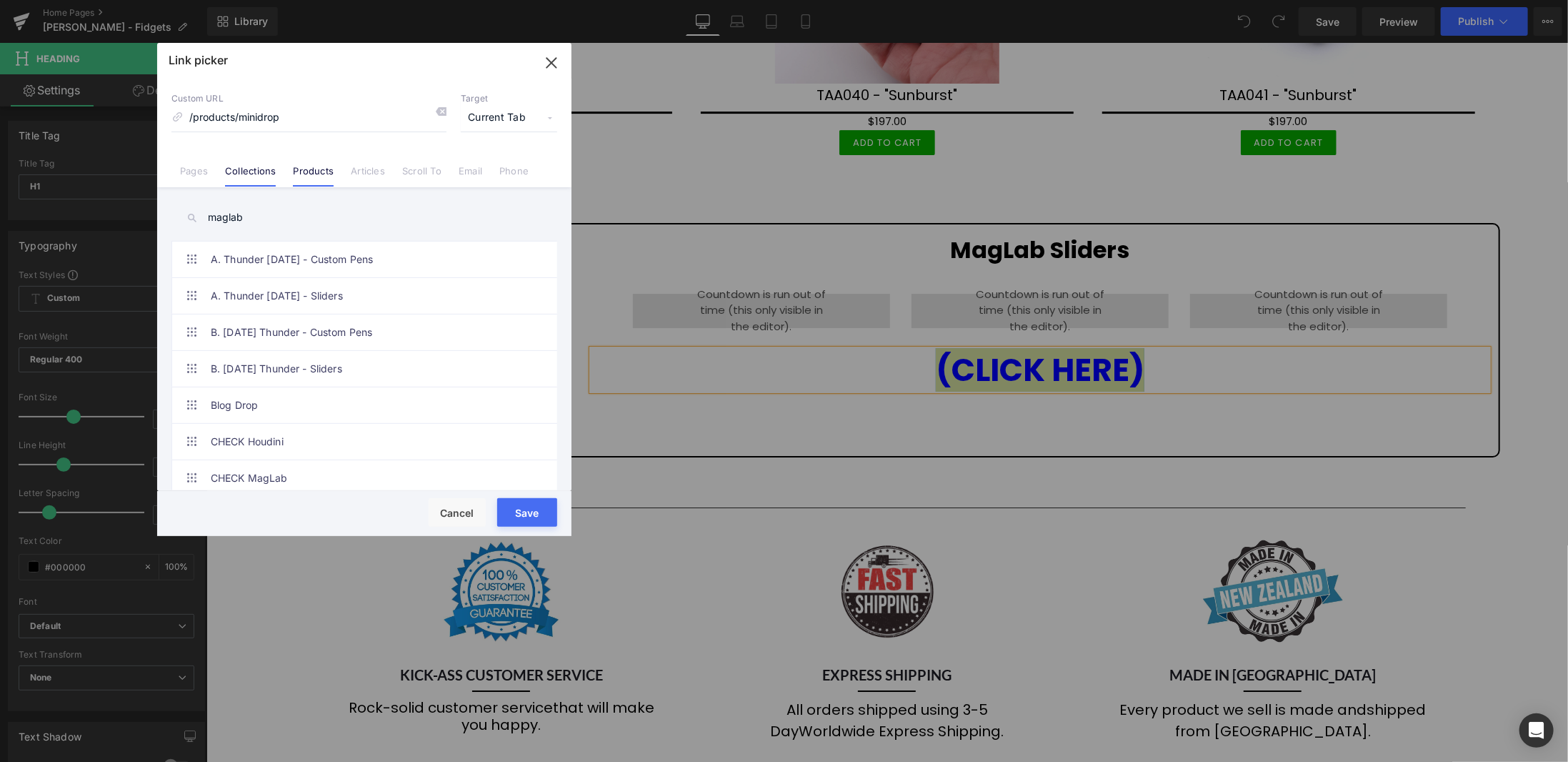
click at [302, 170] on link "Products" at bounding box center [313, 175] width 41 height 21
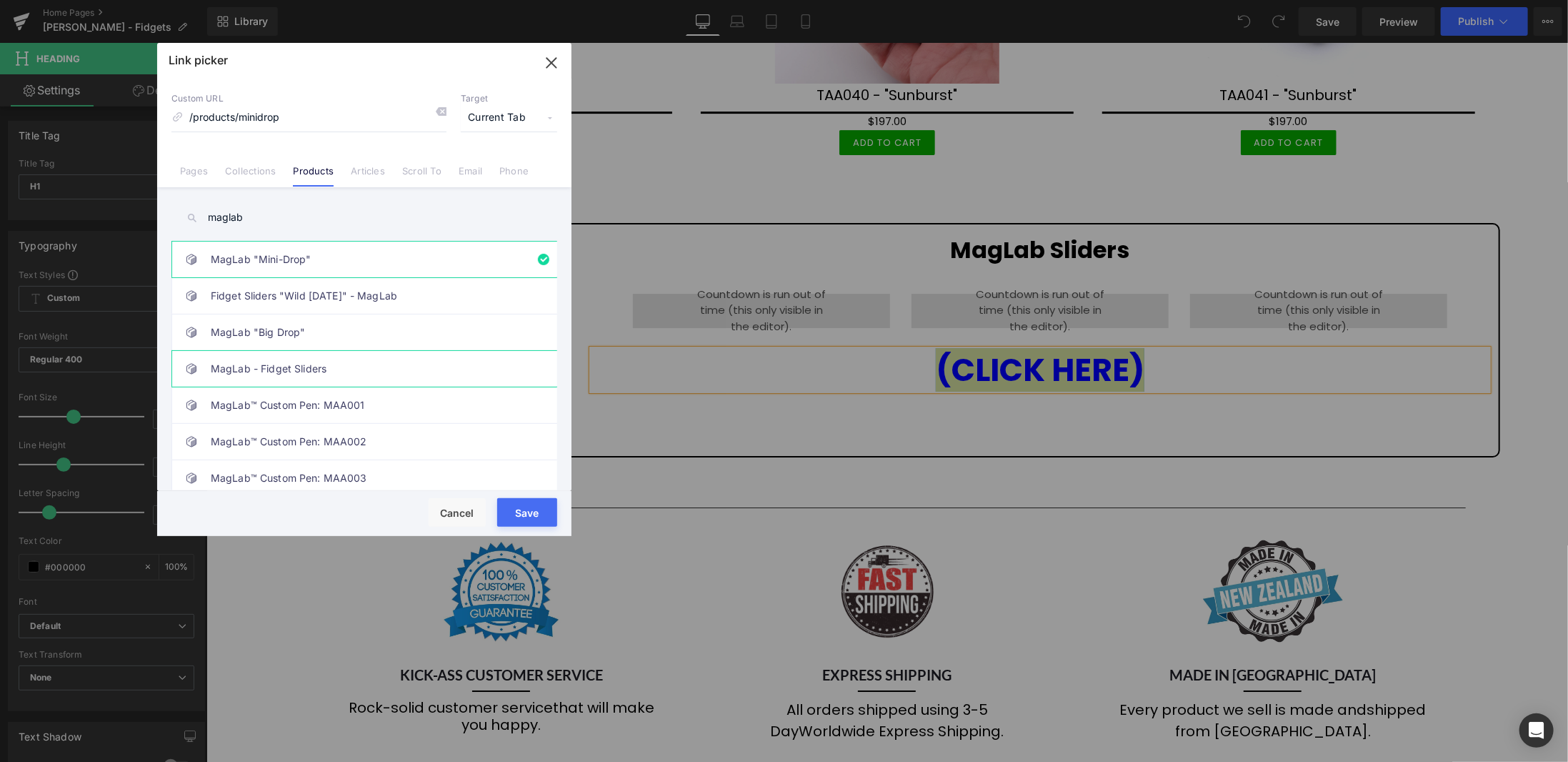
click at [300, 372] on link "MagLab - Fidget Sliders" at bounding box center [367, 369] width 314 height 36
type input "/products/maglab"
click at [537, 515] on button "Save" at bounding box center [527, 512] width 60 height 28
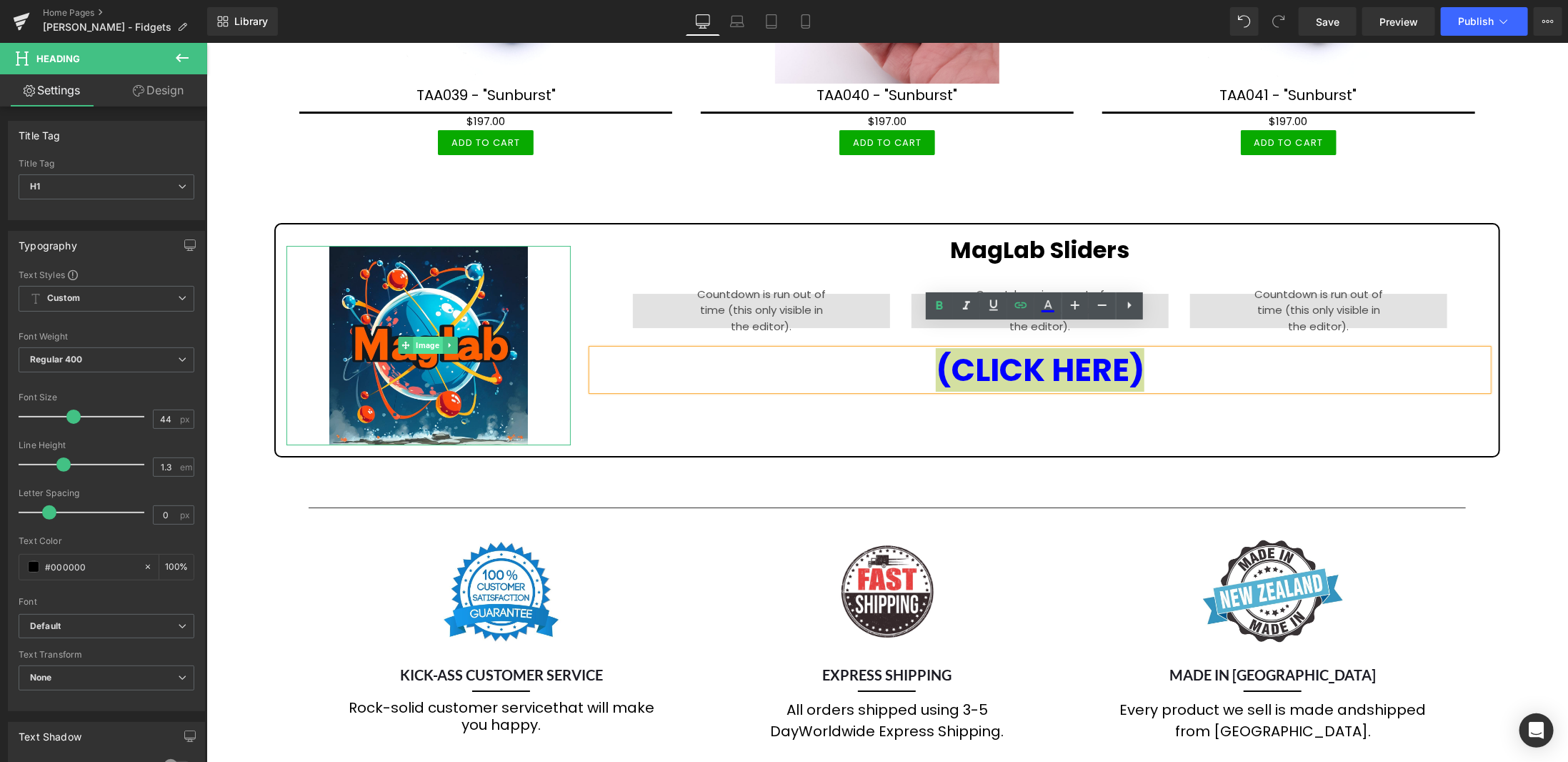
click at [433, 336] on span "Image" at bounding box center [426, 345] width 29 height 17
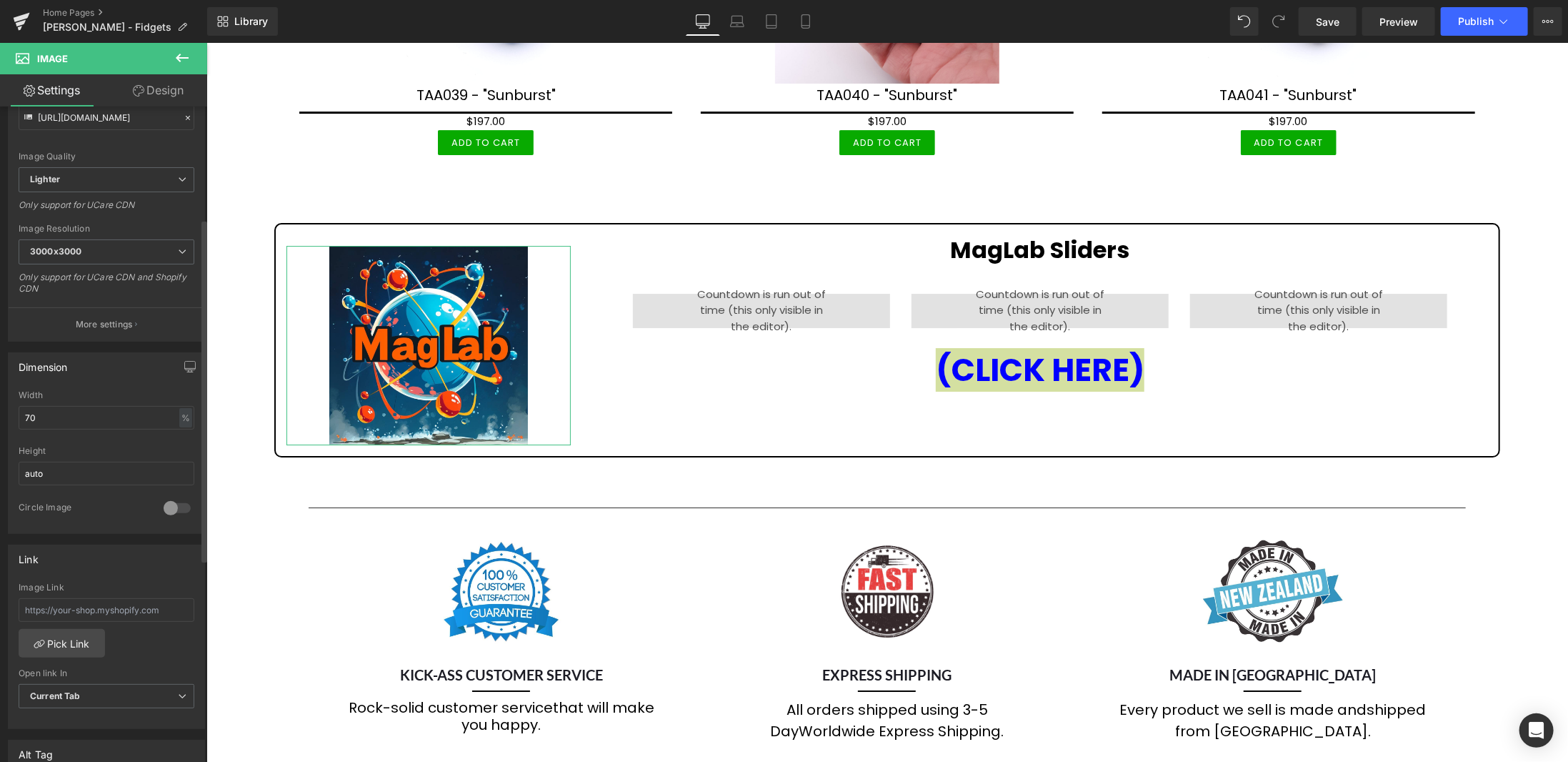
scroll to position [214, 0]
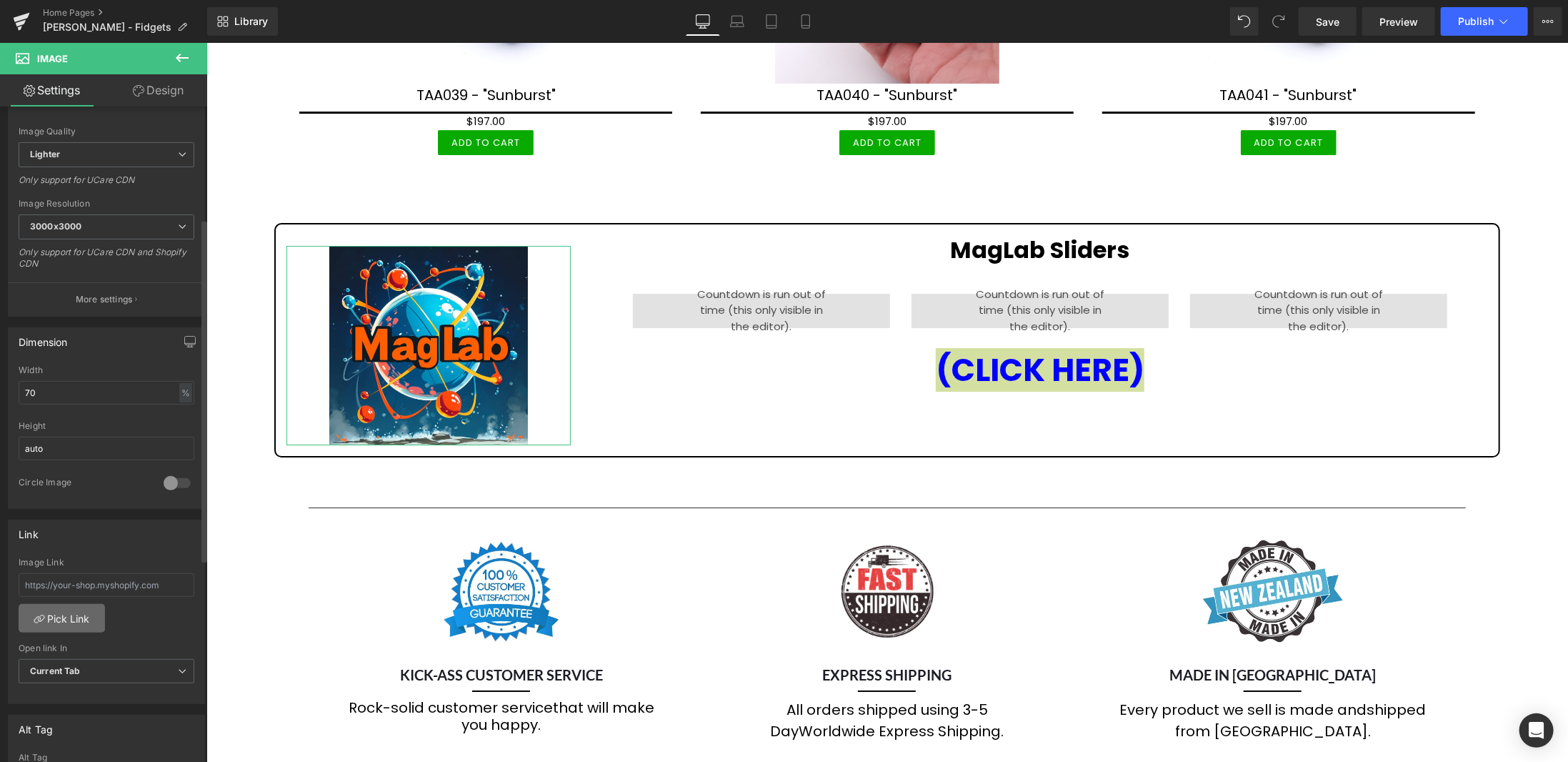
click at [75, 615] on link "Pick Link" at bounding box center [62, 618] width 86 height 28
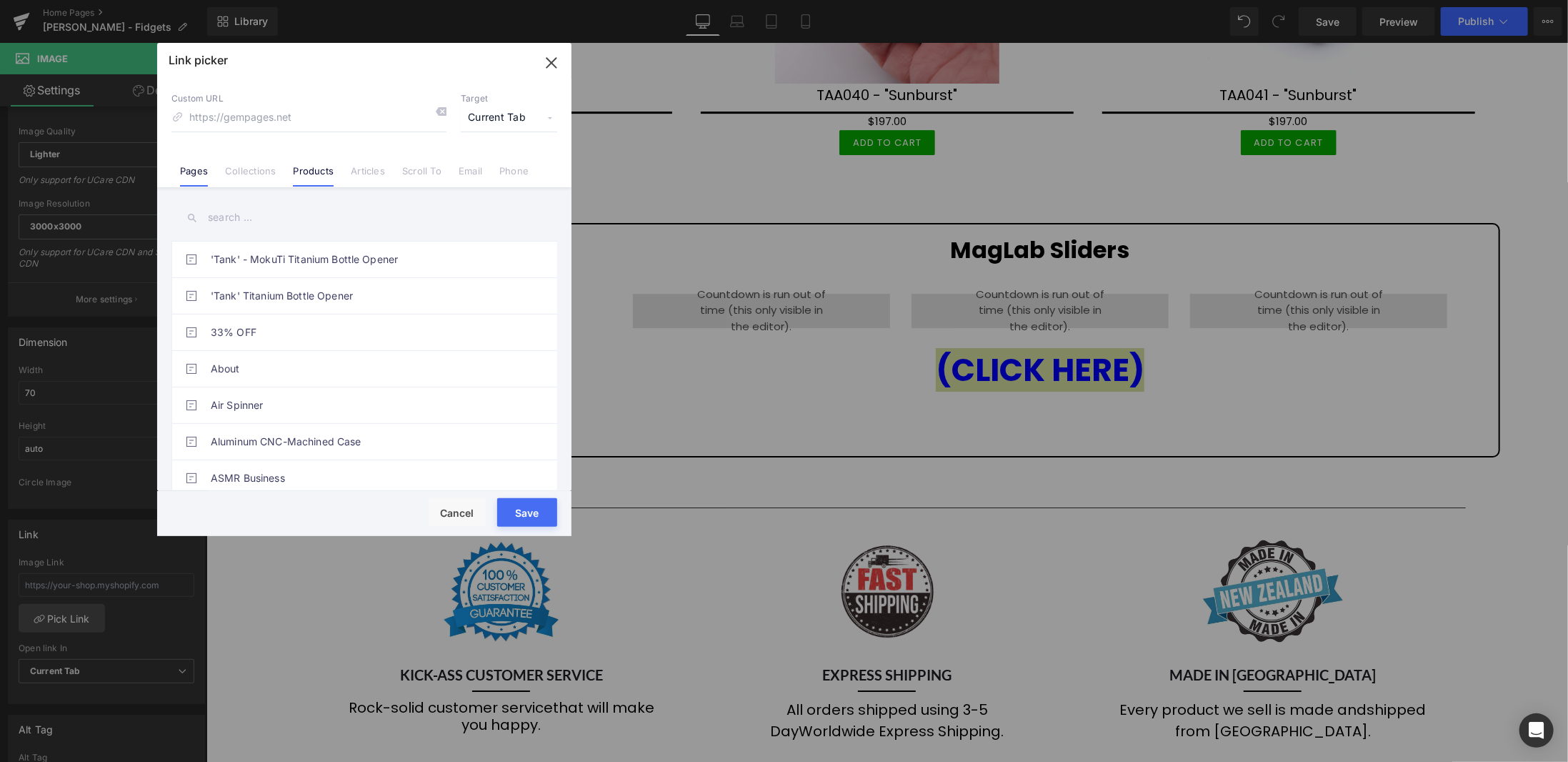
click at [317, 179] on link "Products" at bounding box center [313, 175] width 41 height 21
click at [268, 218] on input "text" at bounding box center [364, 218] width 386 height 32
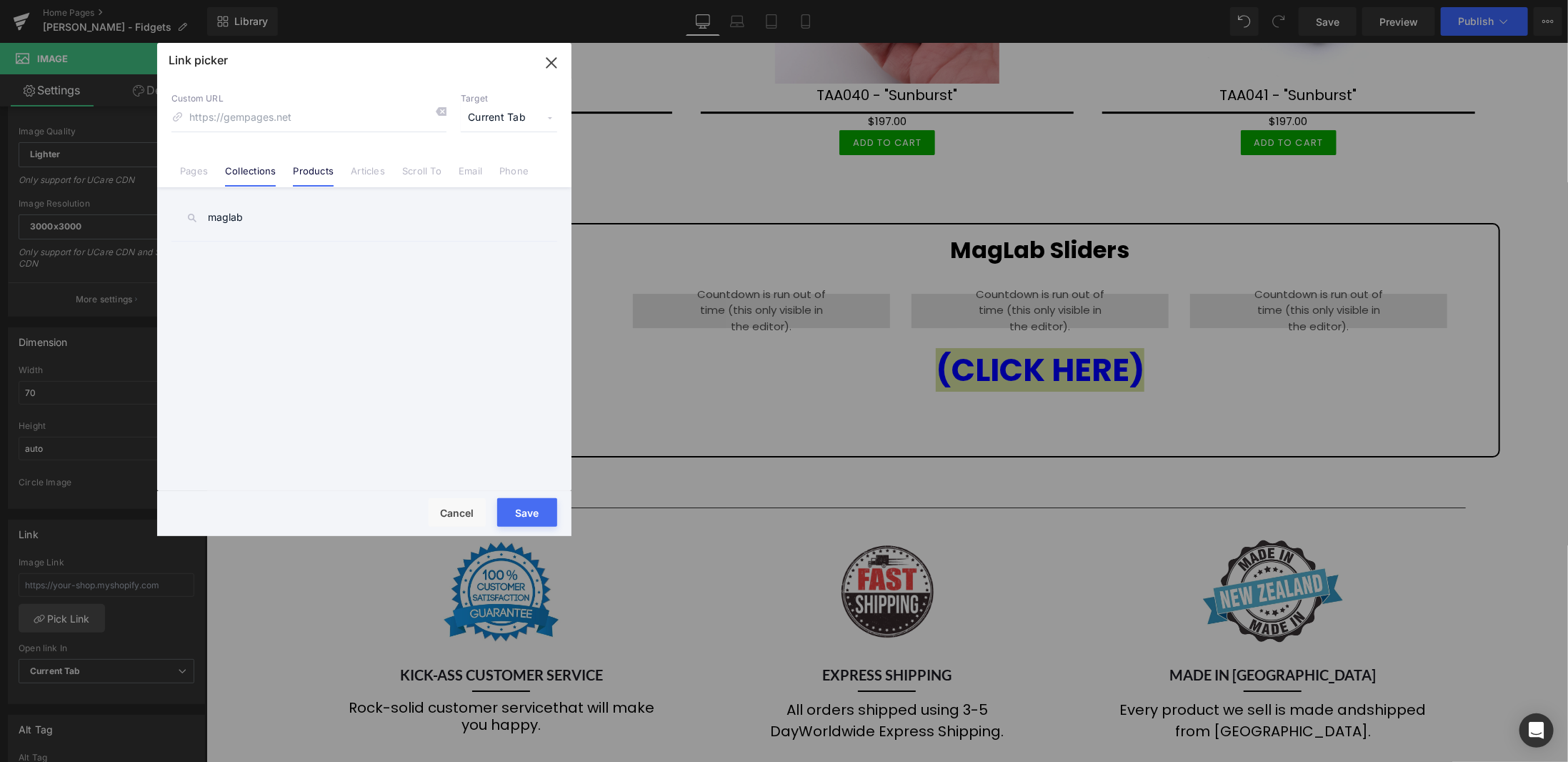
click at [273, 169] on link "Collections" at bounding box center [250, 175] width 51 height 21
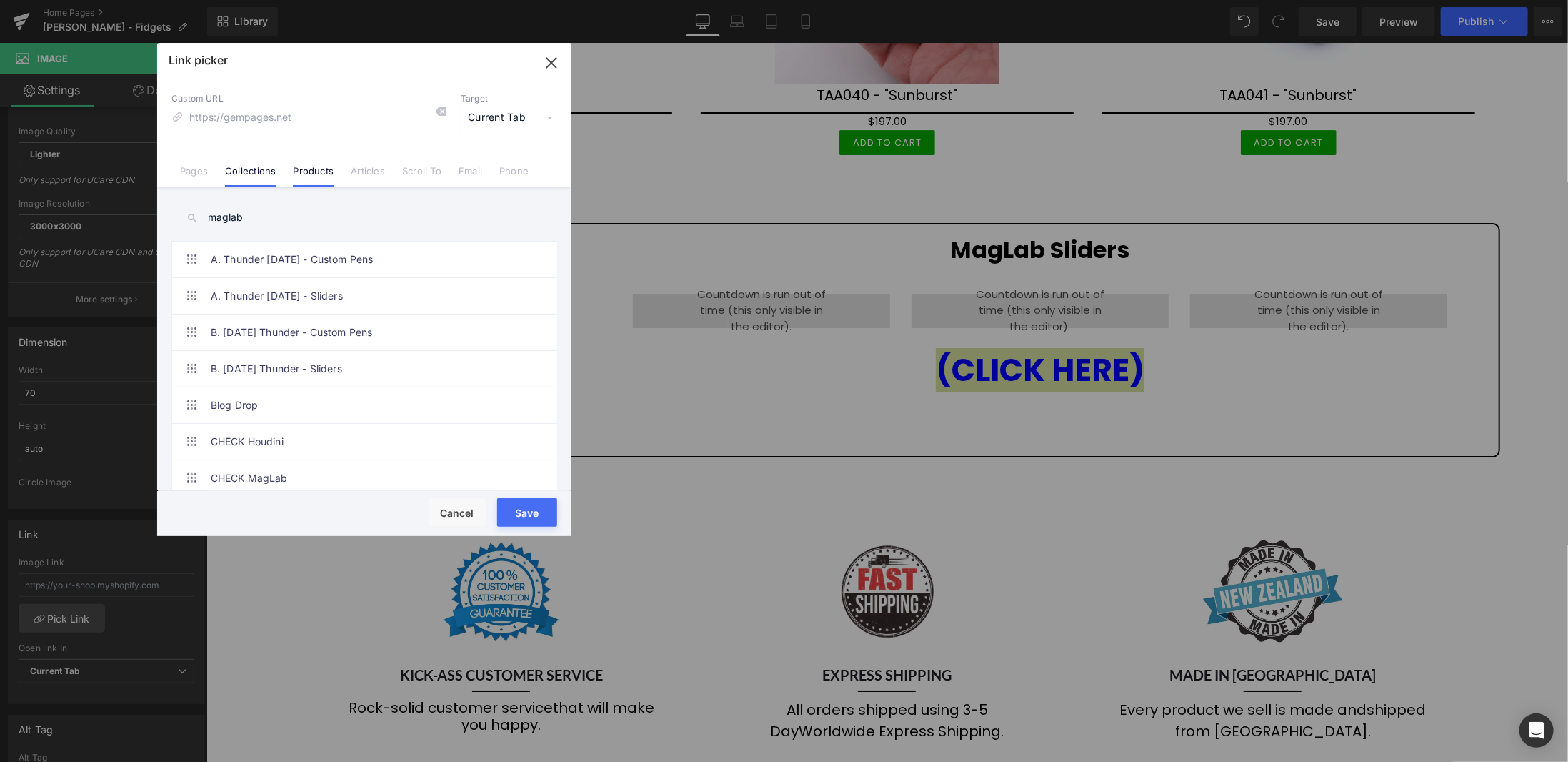
click at [309, 170] on link "Products" at bounding box center [313, 175] width 41 height 21
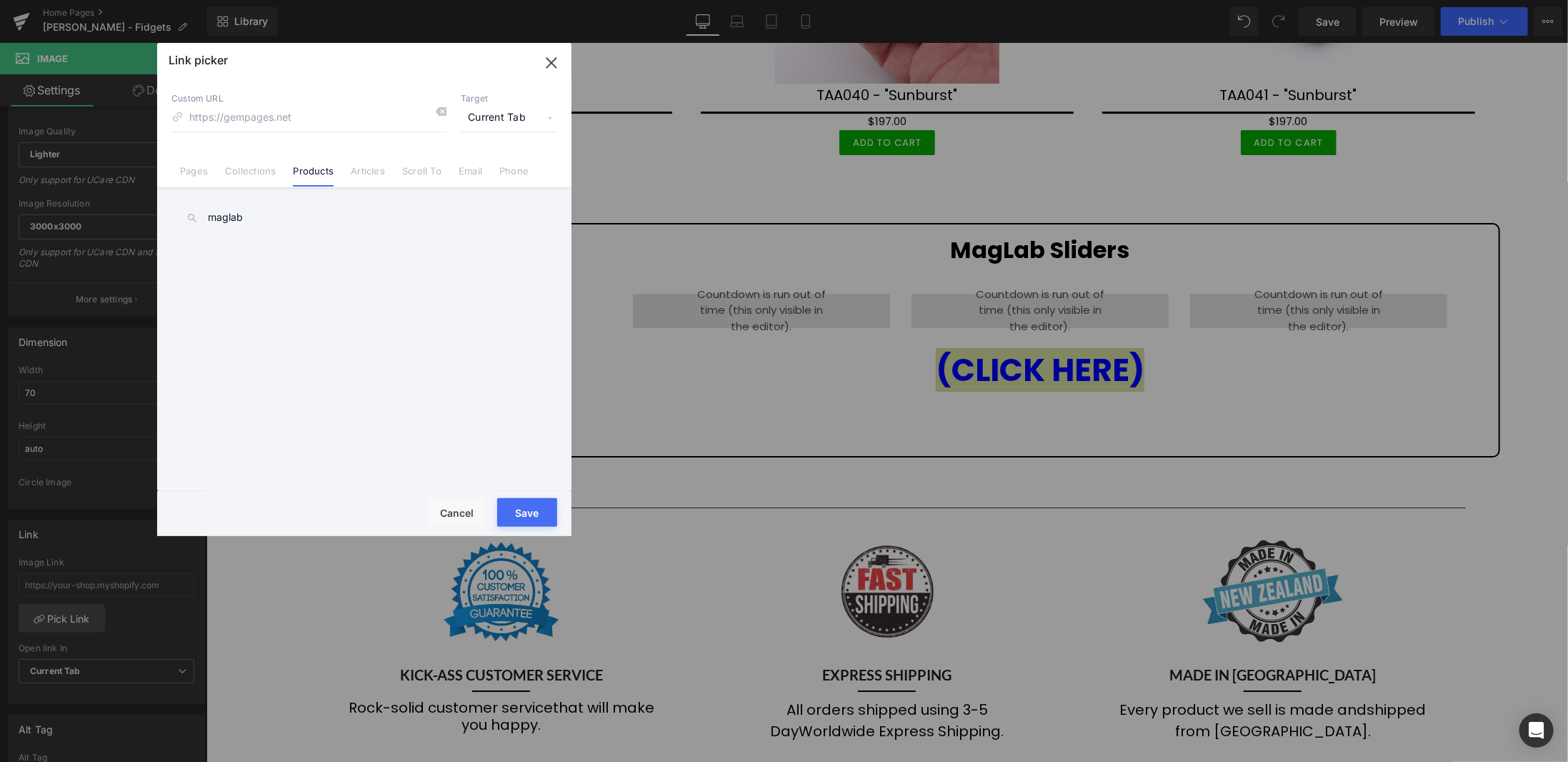
click at [266, 214] on input "maglab" at bounding box center [364, 218] width 386 height 32
type input "m"
type input "maglab"
drag, startPoint x: 477, startPoint y: 514, endPoint x: 756, endPoint y: 170, distance: 442.9
click at [477, 514] on button "Cancel" at bounding box center [457, 512] width 57 height 28
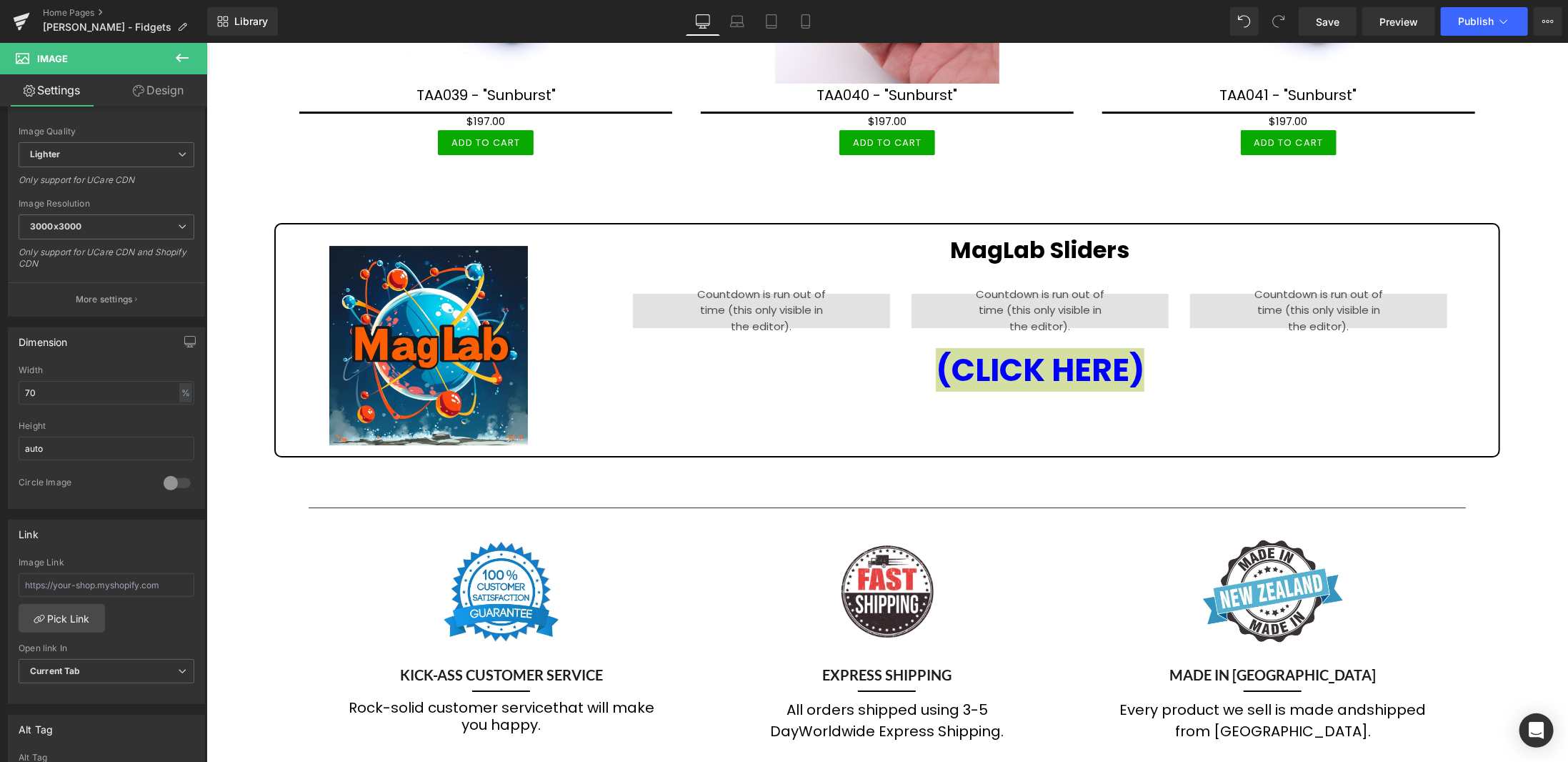
click at [1327, 6] on div "Library Desktop Desktop Laptop Tablet Mobile Save Preview Publish Scheduled Vie…" at bounding box center [888, 21] width 1361 height 43
click at [1332, 19] on span "Save" at bounding box center [1328, 21] width 24 height 15
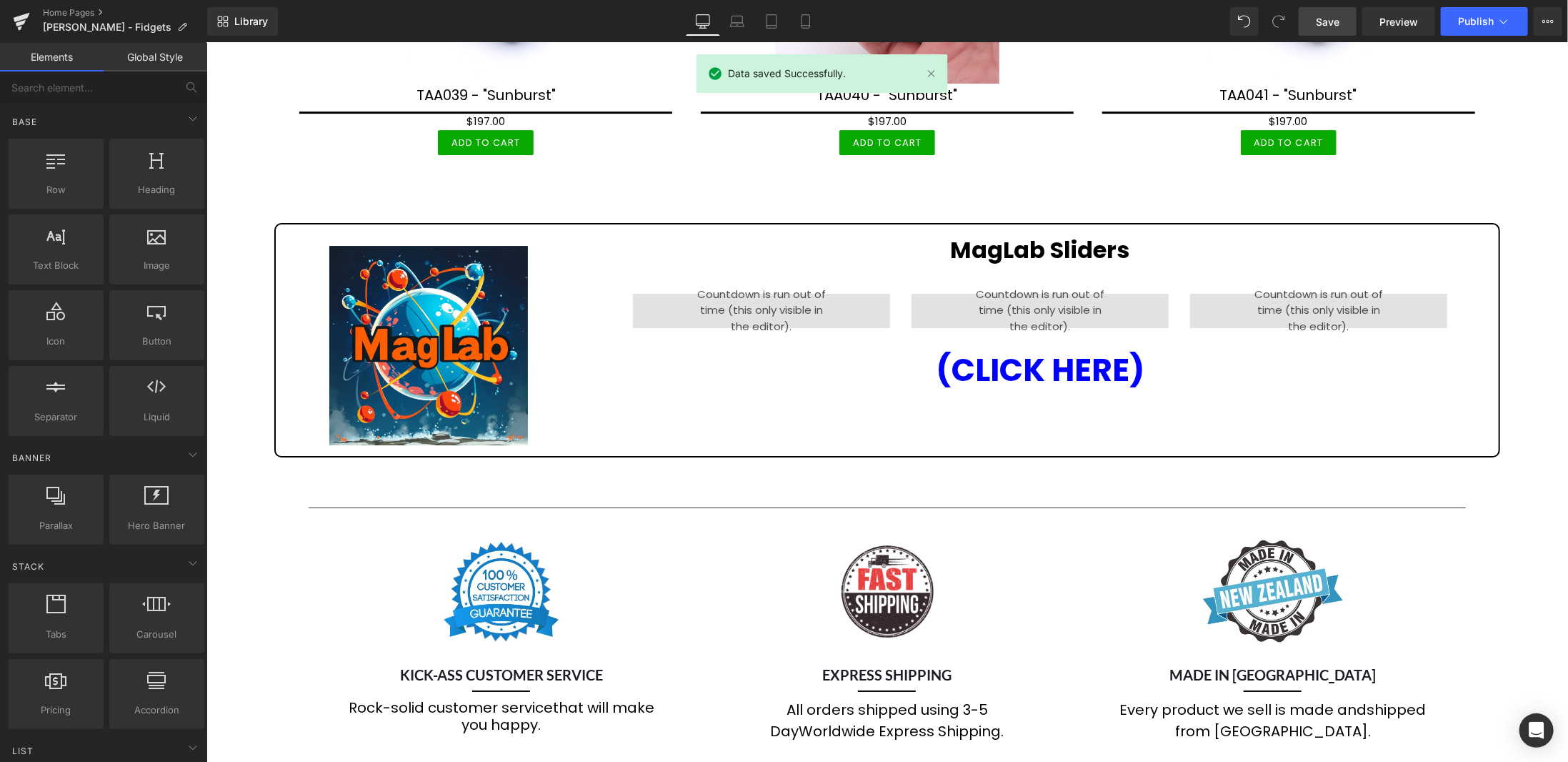
click at [431, 336] on span "Image" at bounding box center [426, 345] width 29 height 17
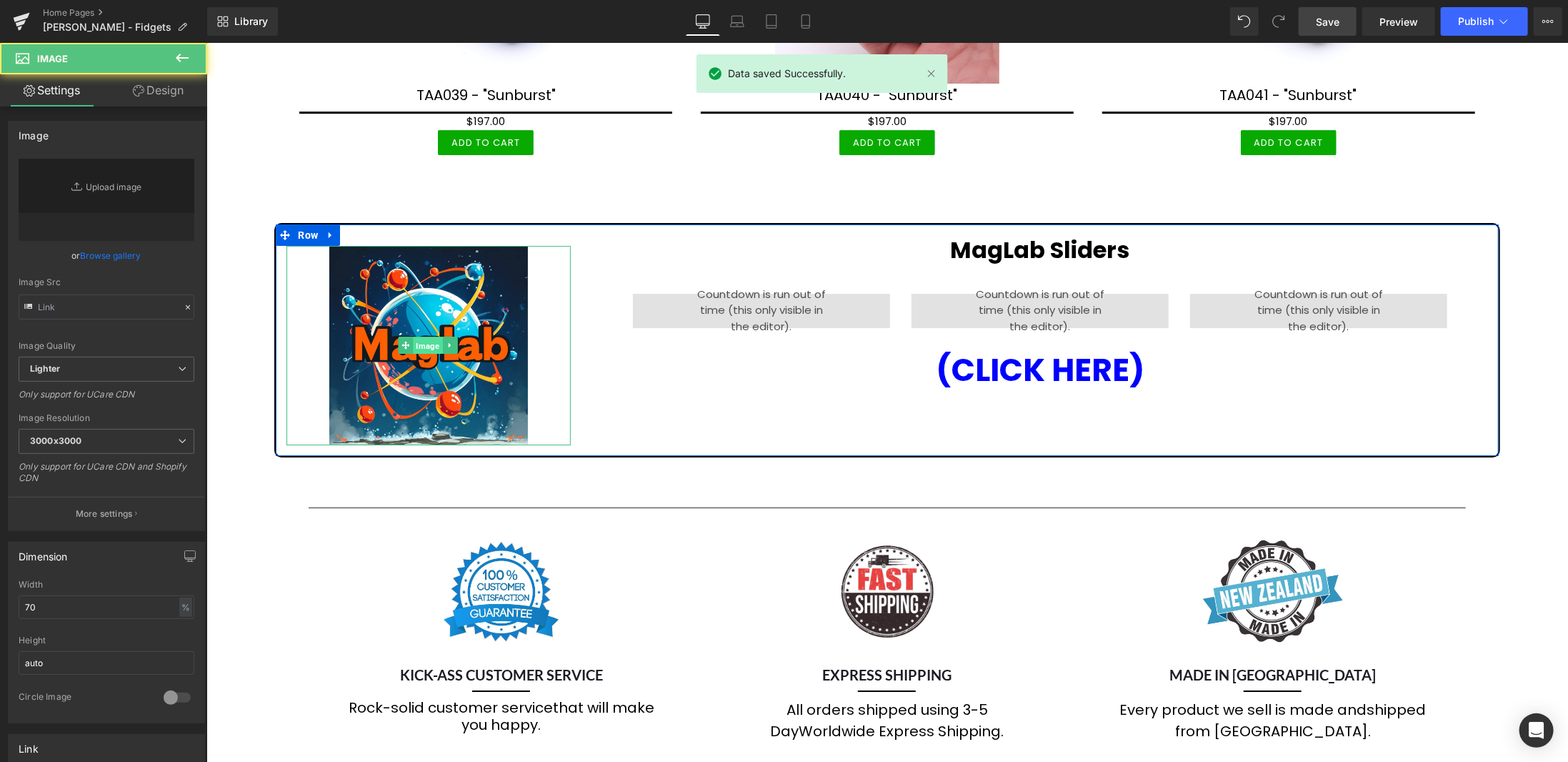
type input "[URL][DOMAIN_NAME]"
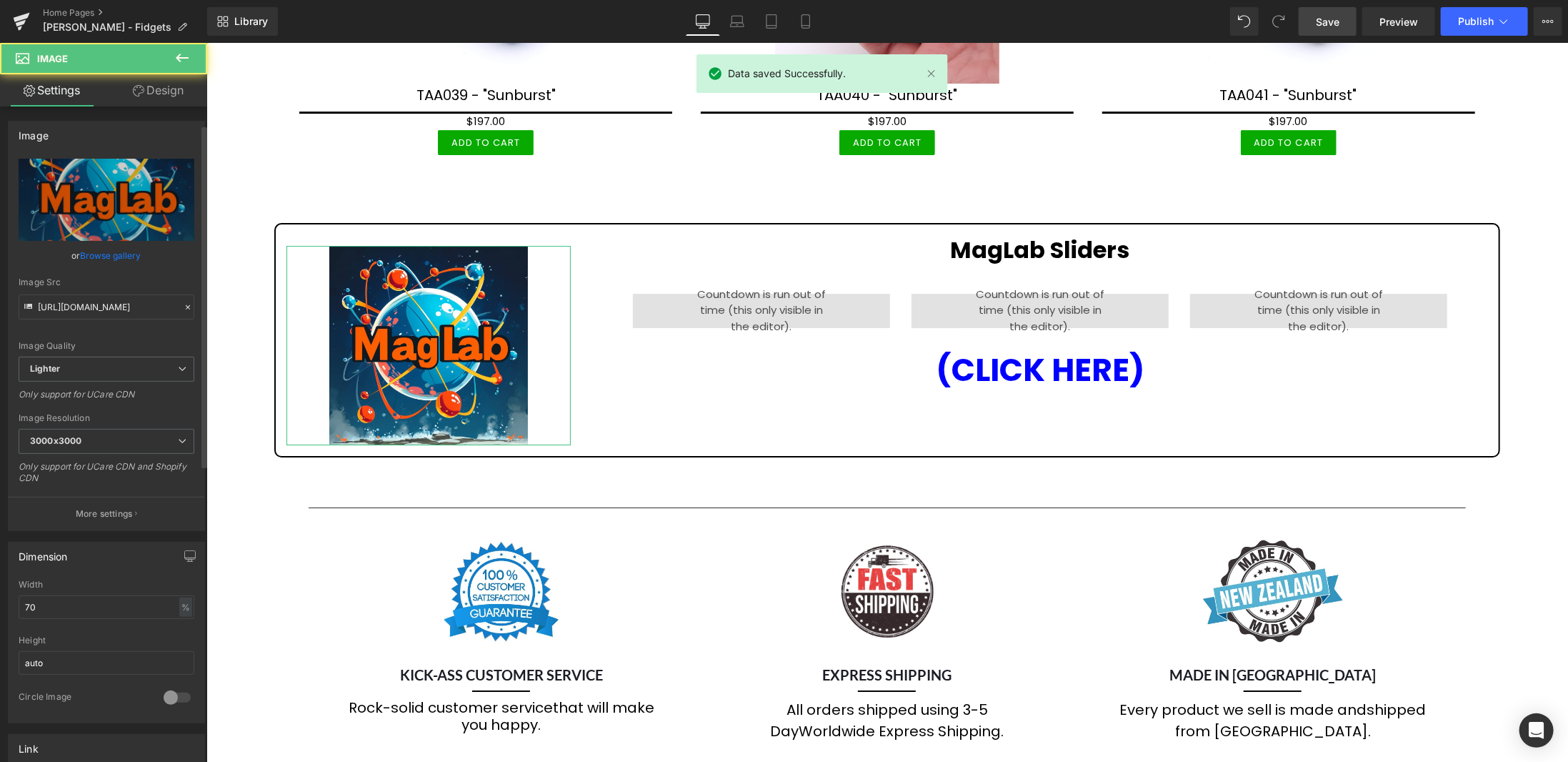
scroll to position [286, 0]
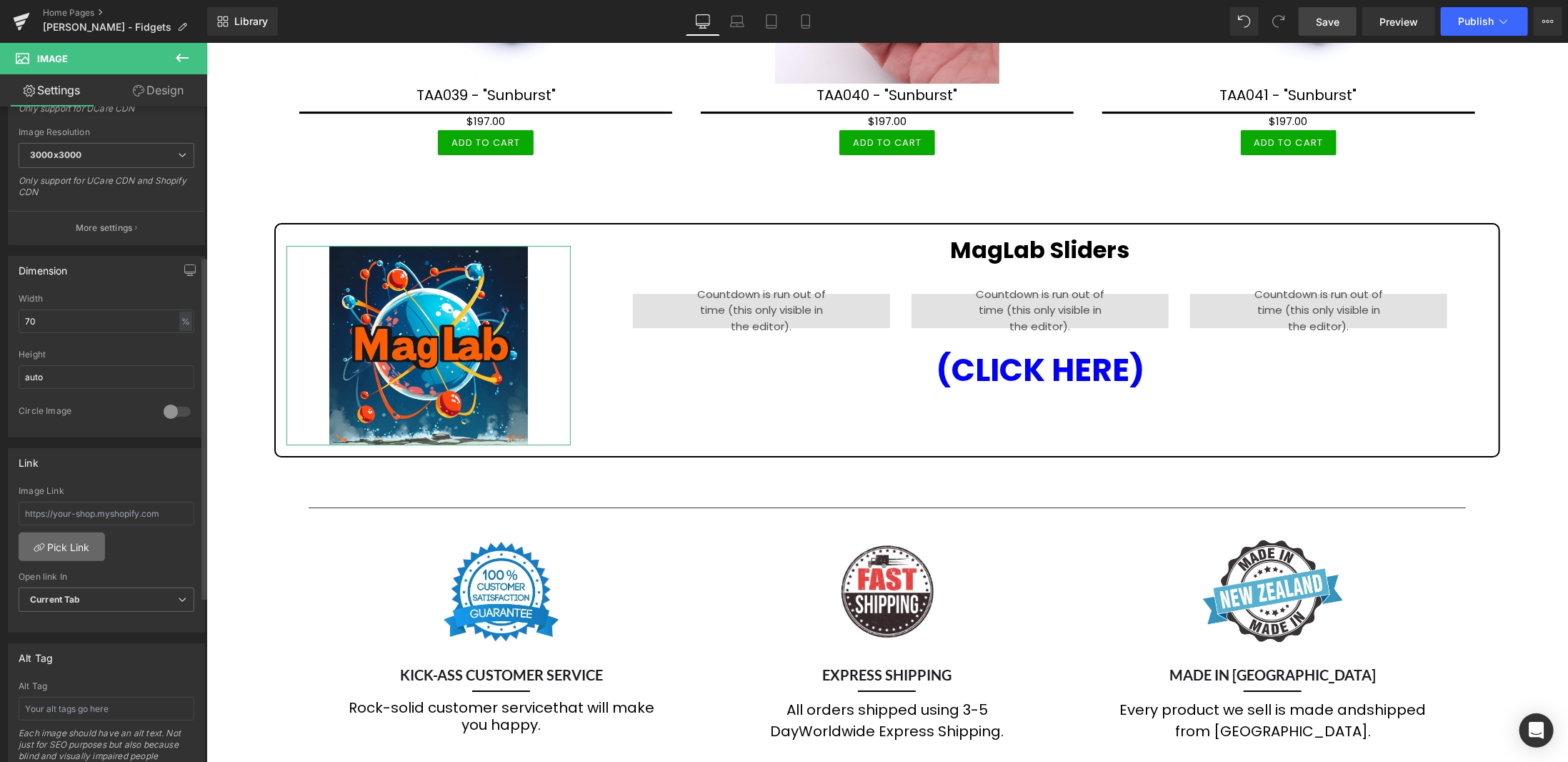
click at [78, 537] on link "Pick Link" at bounding box center [62, 547] width 86 height 28
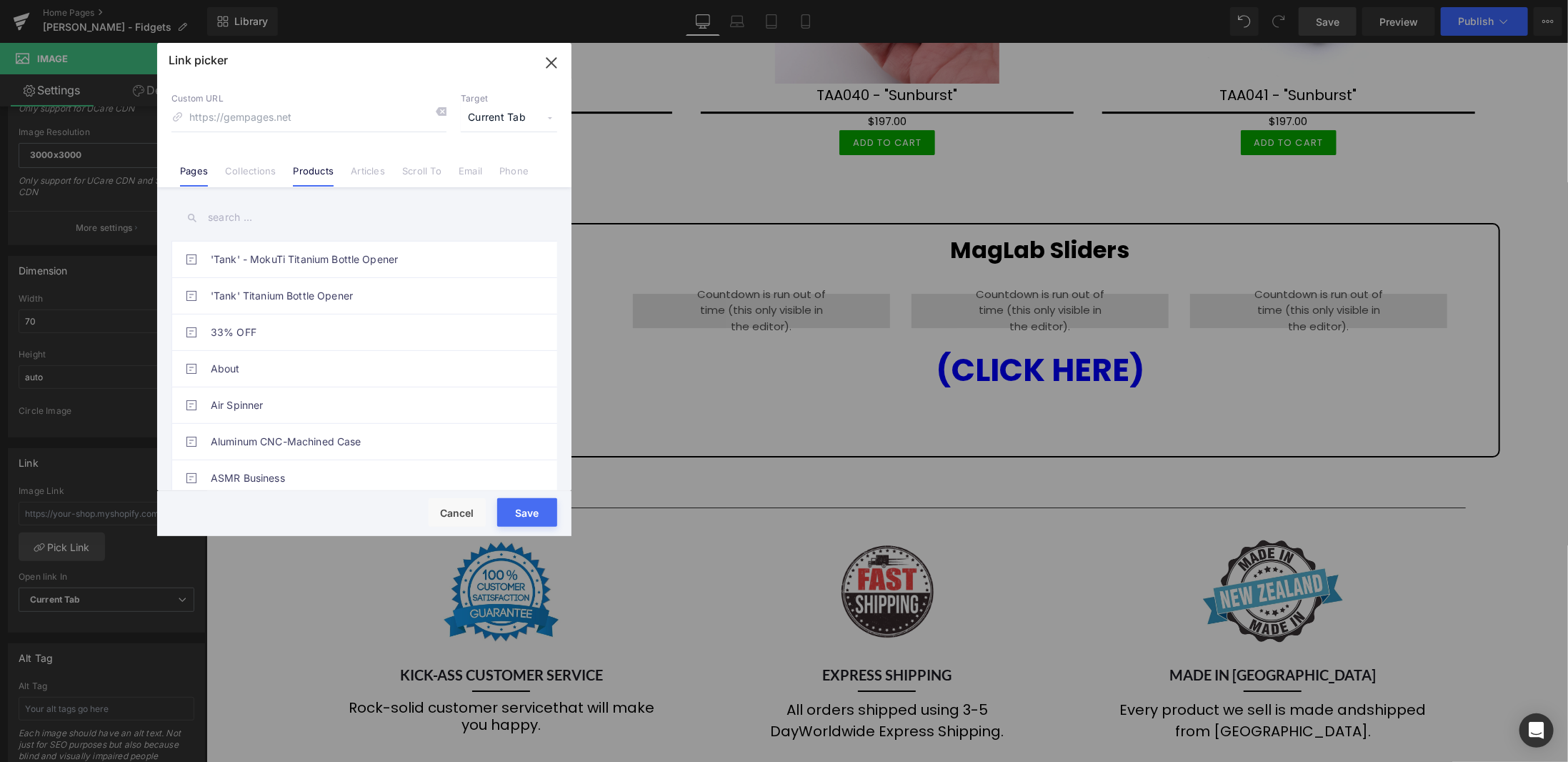
click at [320, 167] on link "Products" at bounding box center [313, 175] width 41 height 21
click at [286, 220] on input "text" at bounding box center [364, 218] width 386 height 32
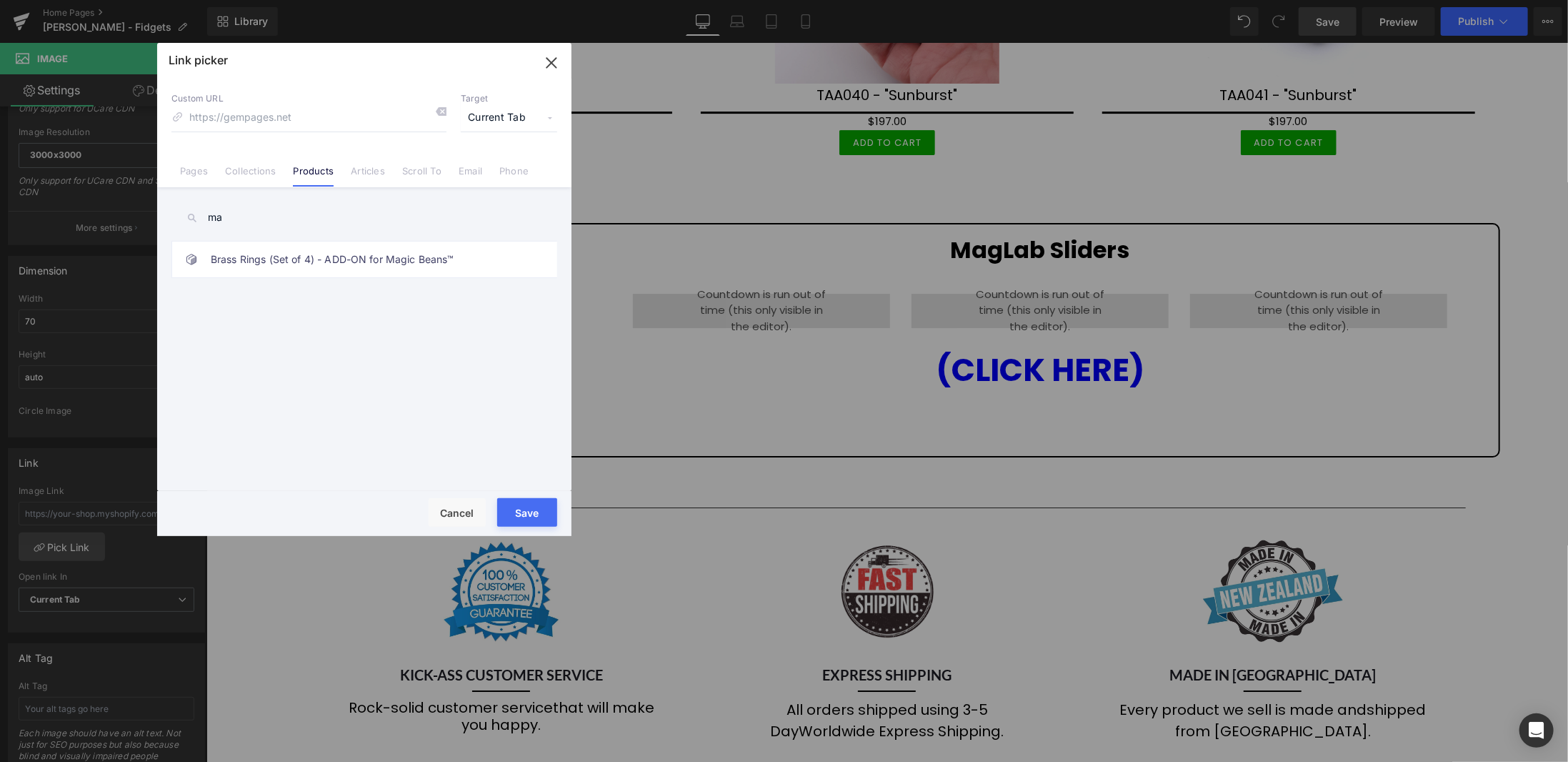
type input "m"
type input "Maglab"
drag, startPoint x: 554, startPoint y: 60, endPoint x: 334, endPoint y: 13, distance: 225.0
click at [554, 60] on icon "button" at bounding box center [551, 63] width 9 height 9
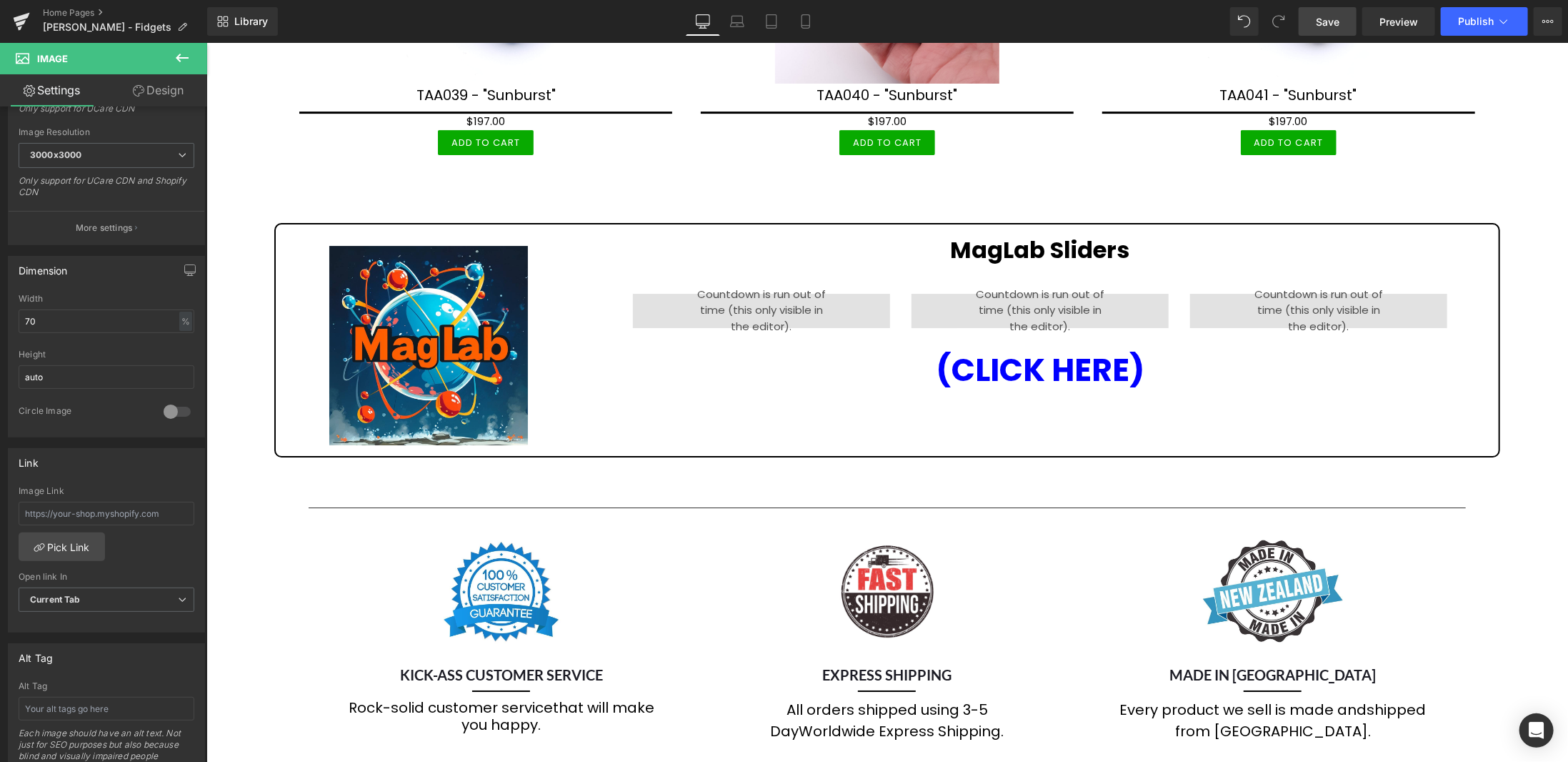
click at [1341, 25] on link "Save" at bounding box center [1328, 21] width 58 height 28
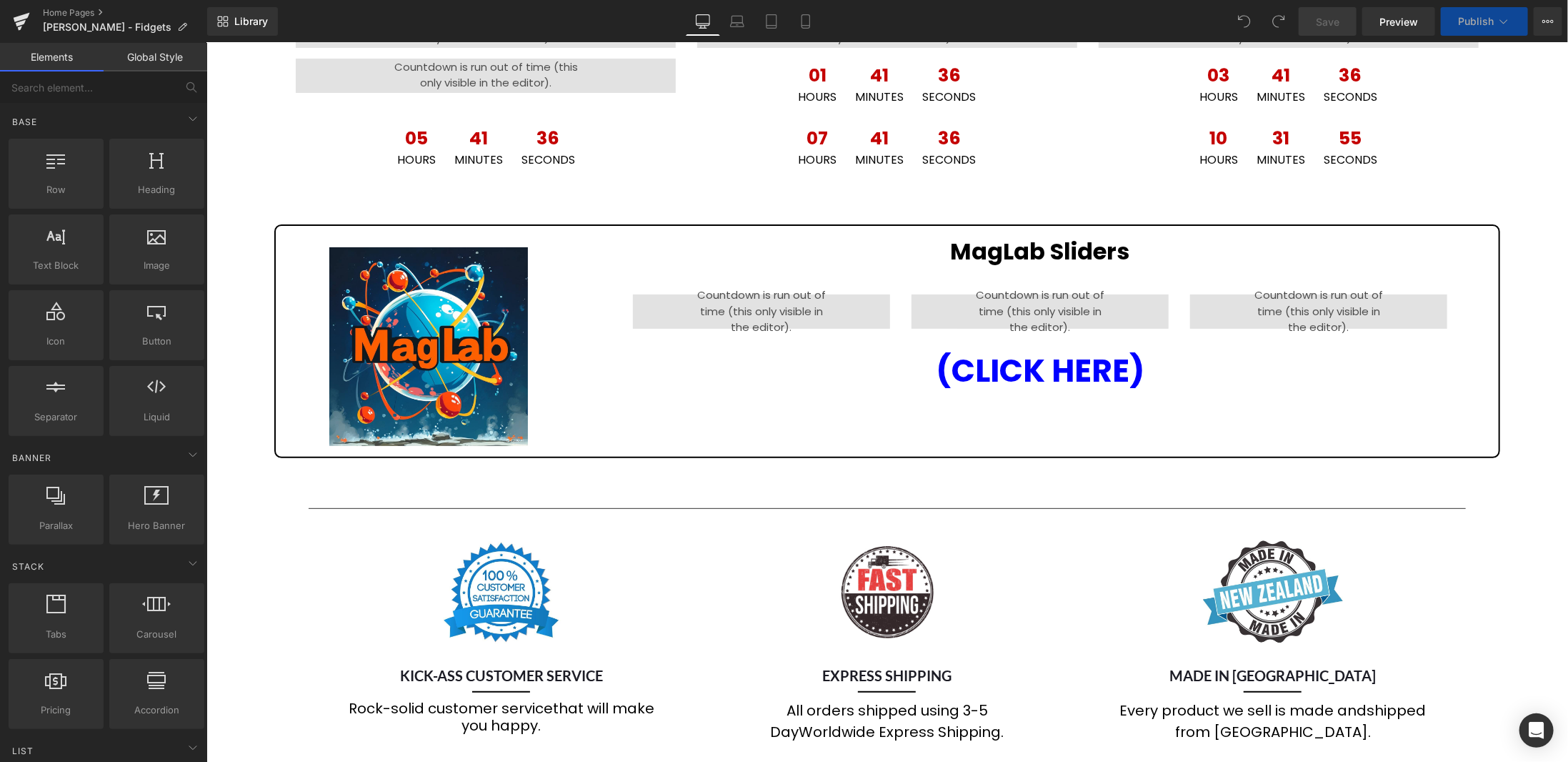
scroll to position [214, 0]
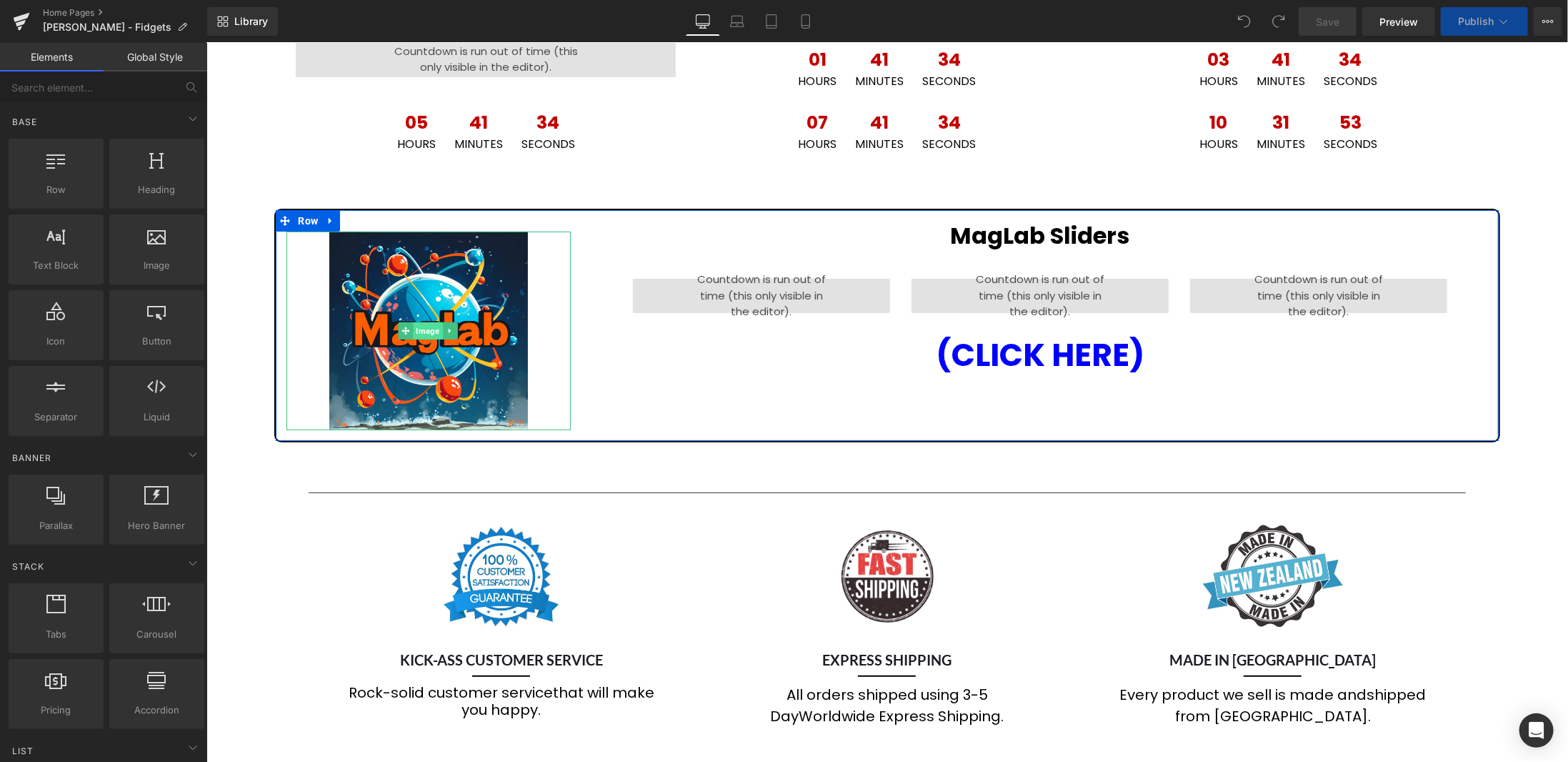
click at [427, 333] on span "Image" at bounding box center [426, 331] width 29 height 17
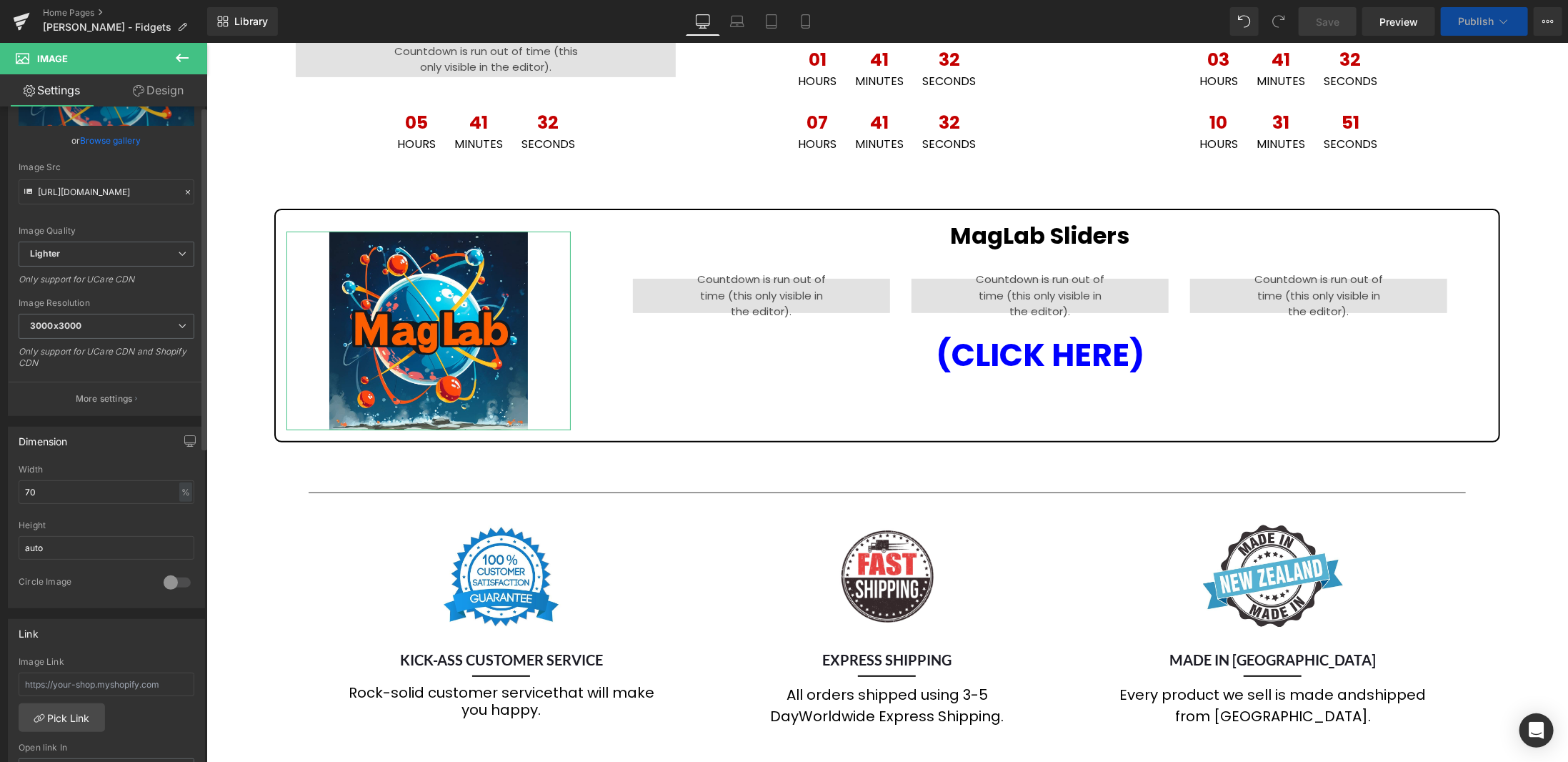
scroll to position [357, 0]
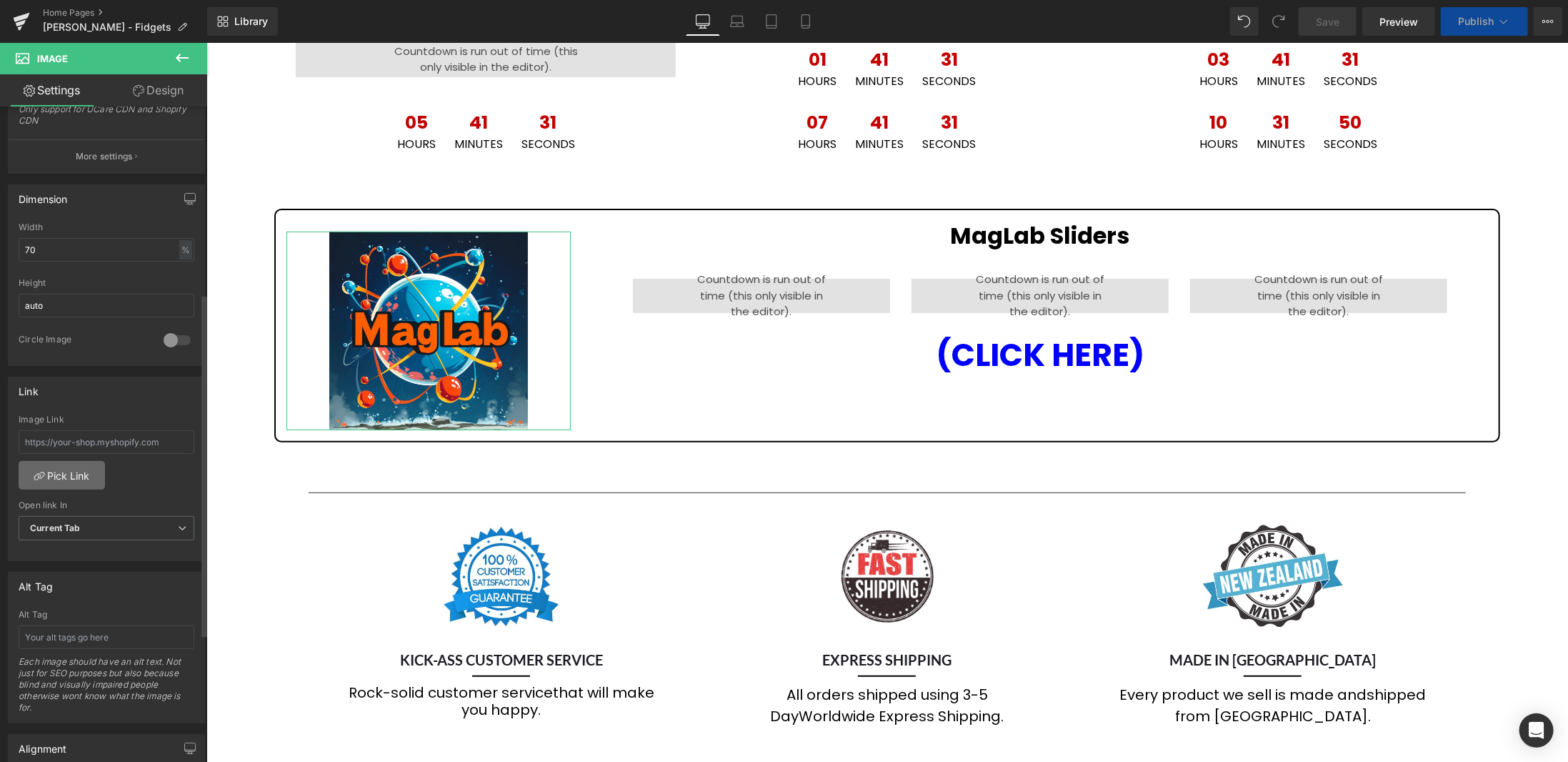
click at [75, 478] on link "Pick Link" at bounding box center [62, 475] width 86 height 28
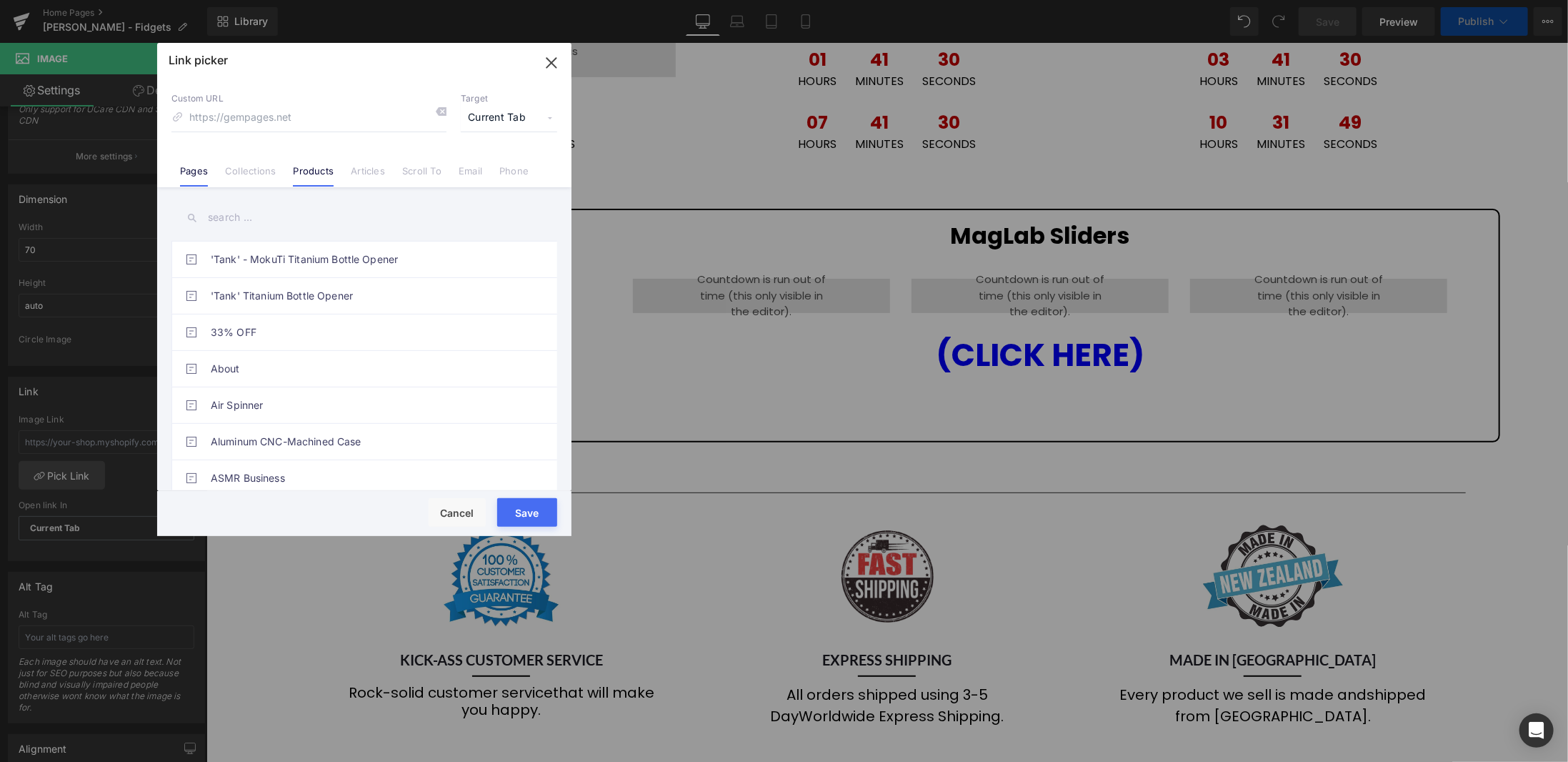
click at [323, 174] on link "Products" at bounding box center [313, 175] width 41 height 21
click at [307, 218] on input "text" at bounding box center [364, 218] width 386 height 32
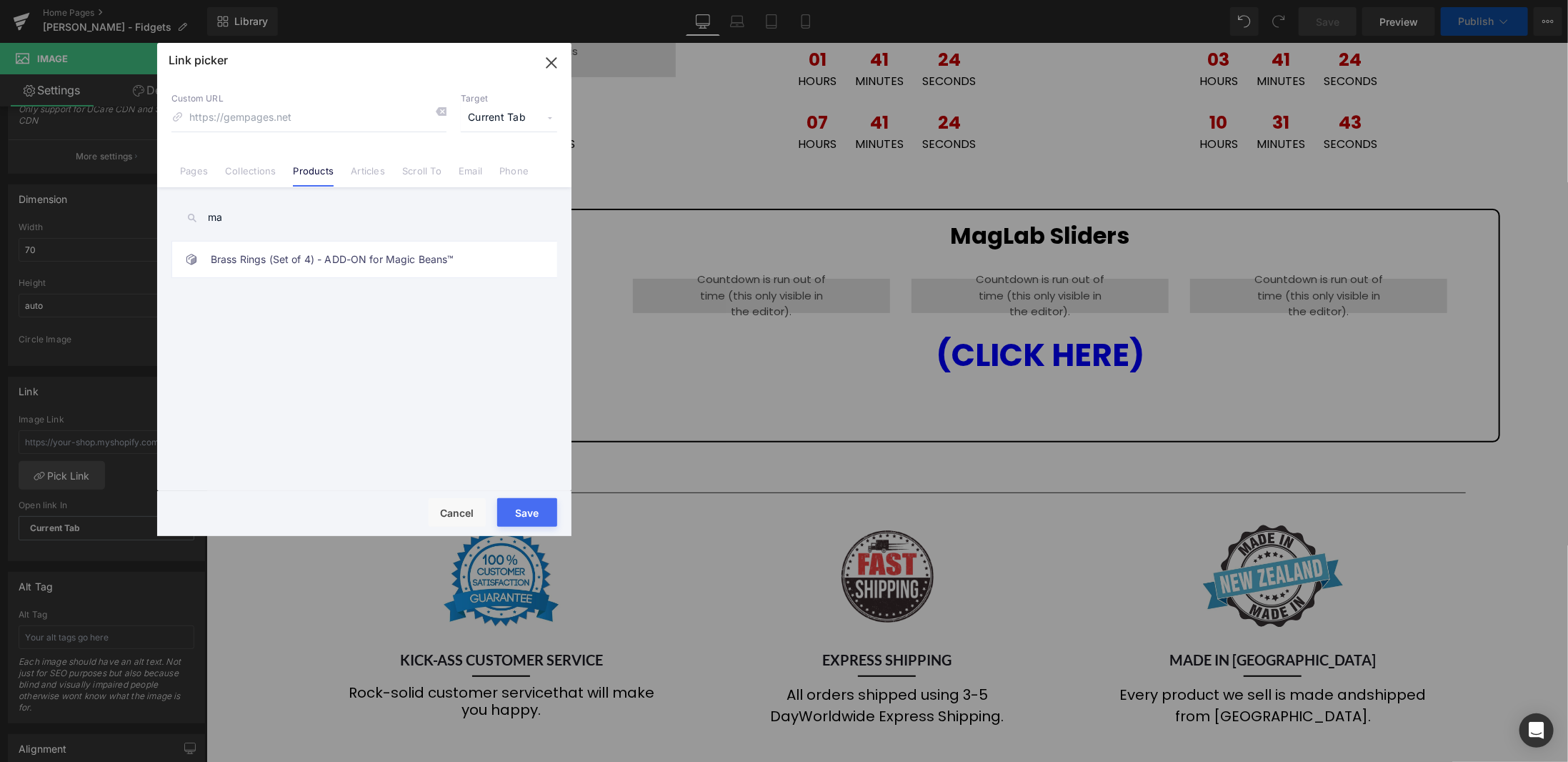
type input "m"
type input "MagLab"
drag, startPoint x: 459, startPoint y: 512, endPoint x: 832, endPoint y: 247, distance: 457.6
click at [459, 512] on button "Cancel" at bounding box center [457, 512] width 57 height 28
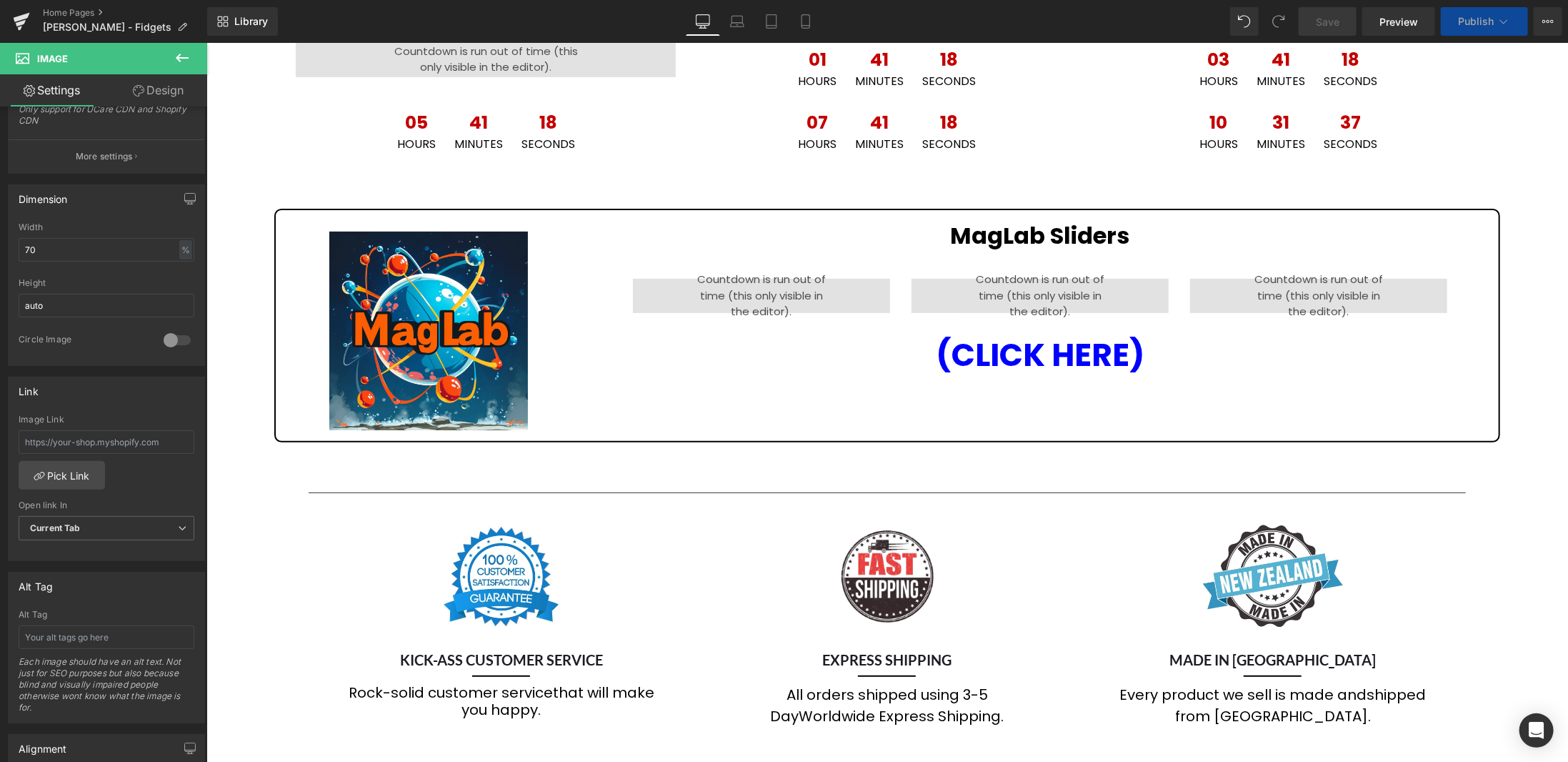
click at [1471, 16] on span "Publish" at bounding box center [1476, 21] width 36 height 12
click at [1497, 20] on icon at bounding box center [1504, 21] width 14 height 14
click at [206, 42] on div at bounding box center [206, 42] width 0 height 0
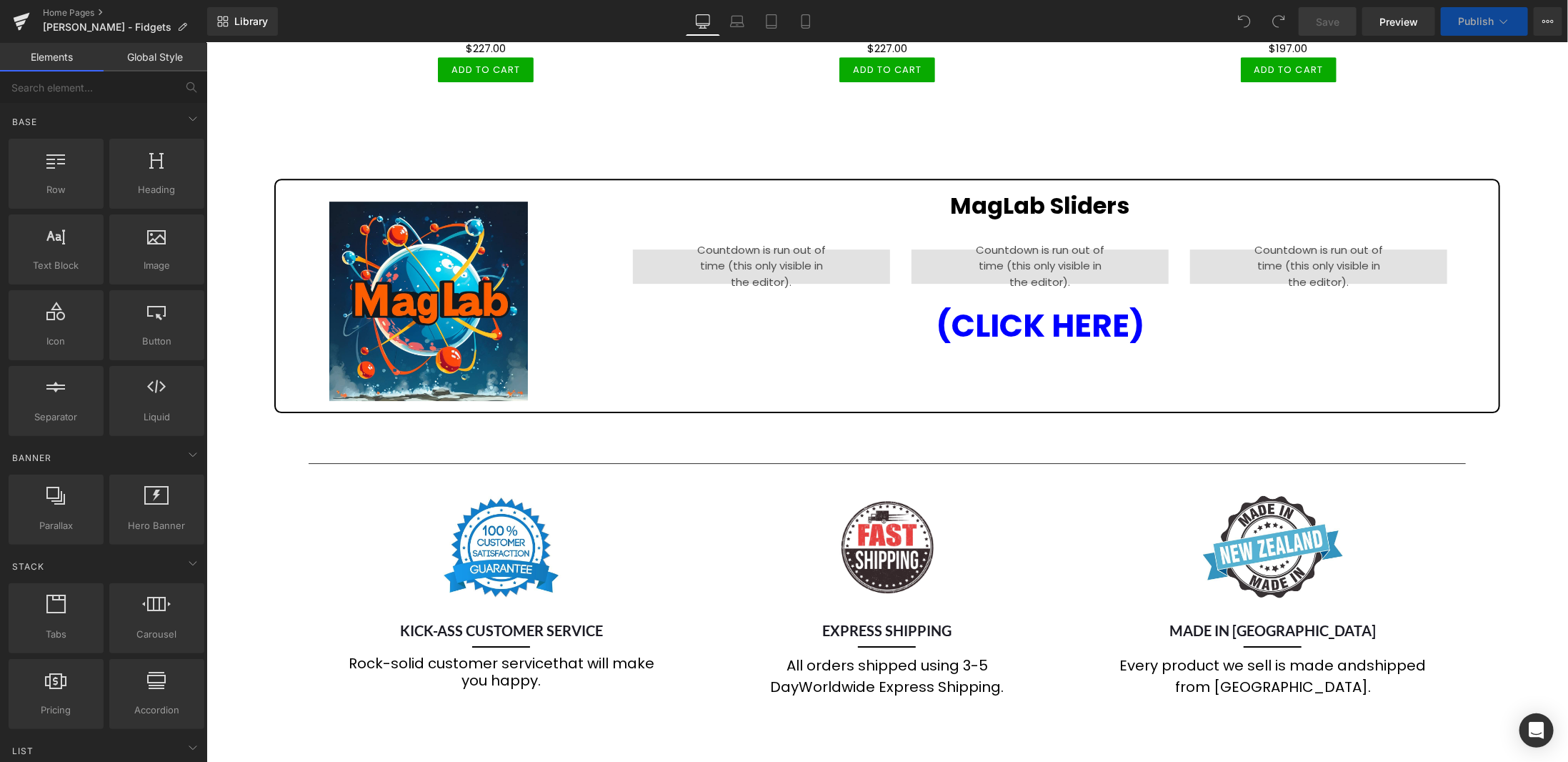
scroll to position [2931, 0]
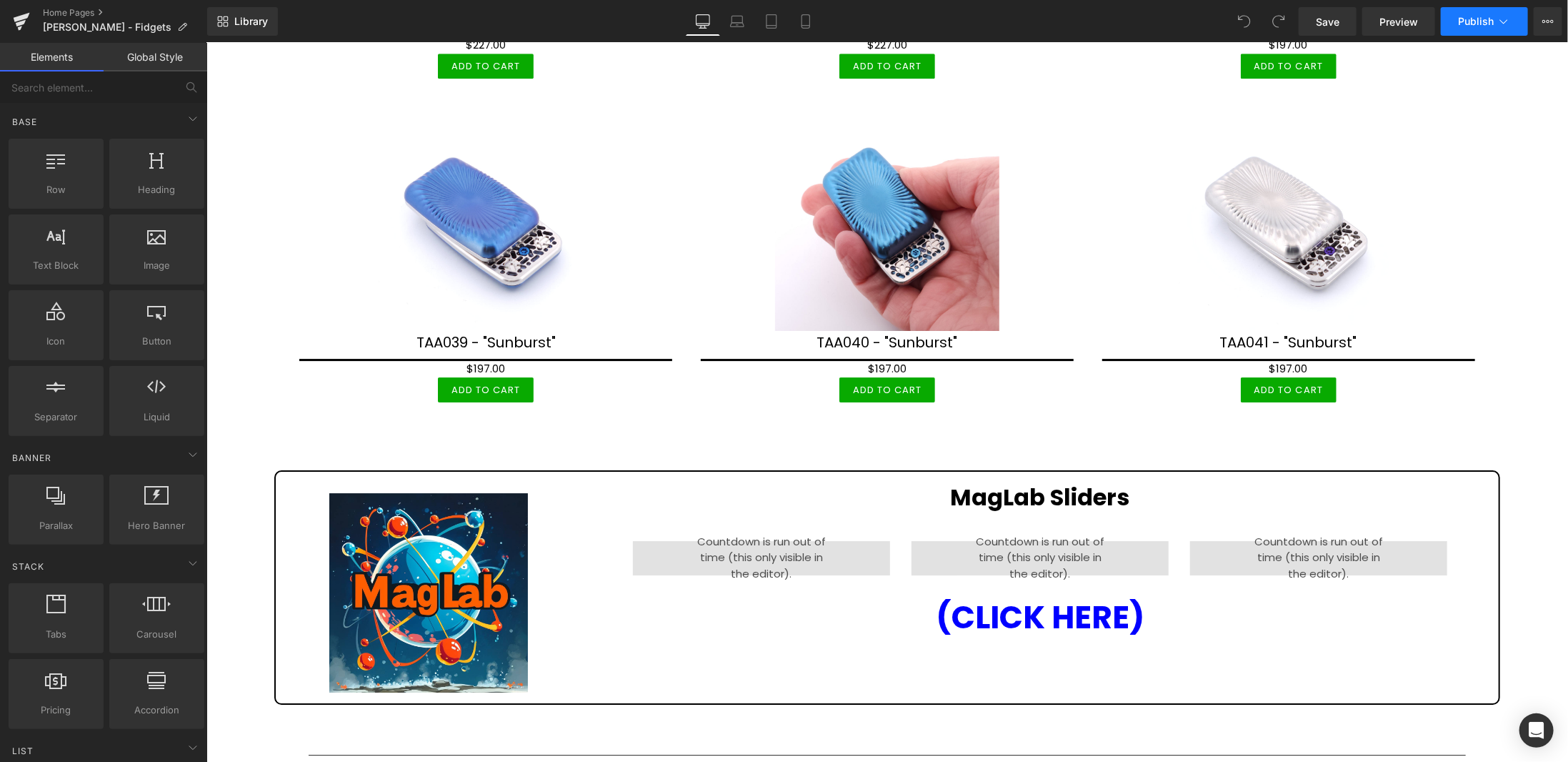
click at [1478, 18] on span "Publish" at bounding box center [1476, 21] width 36 height 12
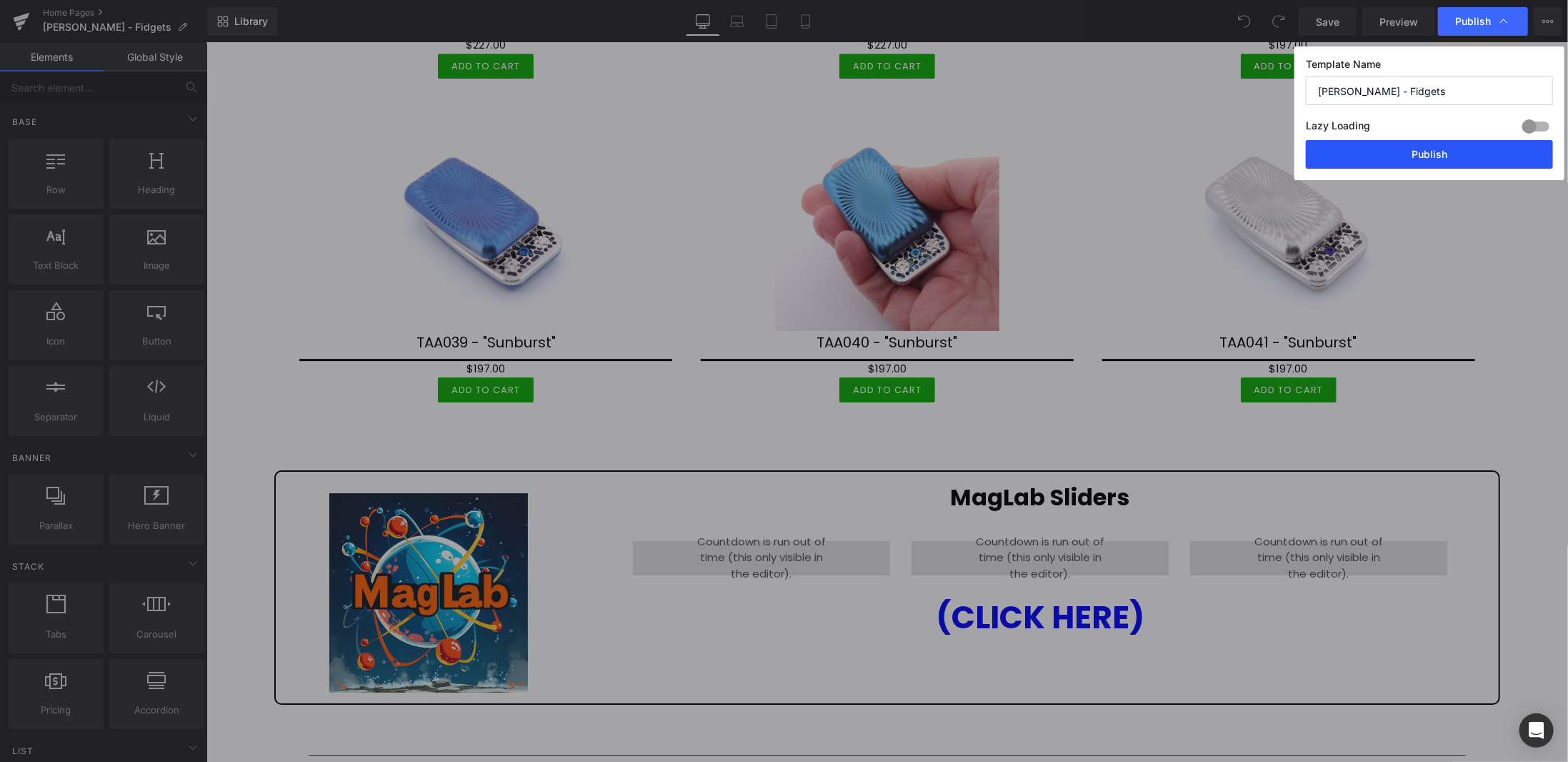
click at [1432, 149] on button "Publish" at bounding box center [1430, 154] width 247 height 28
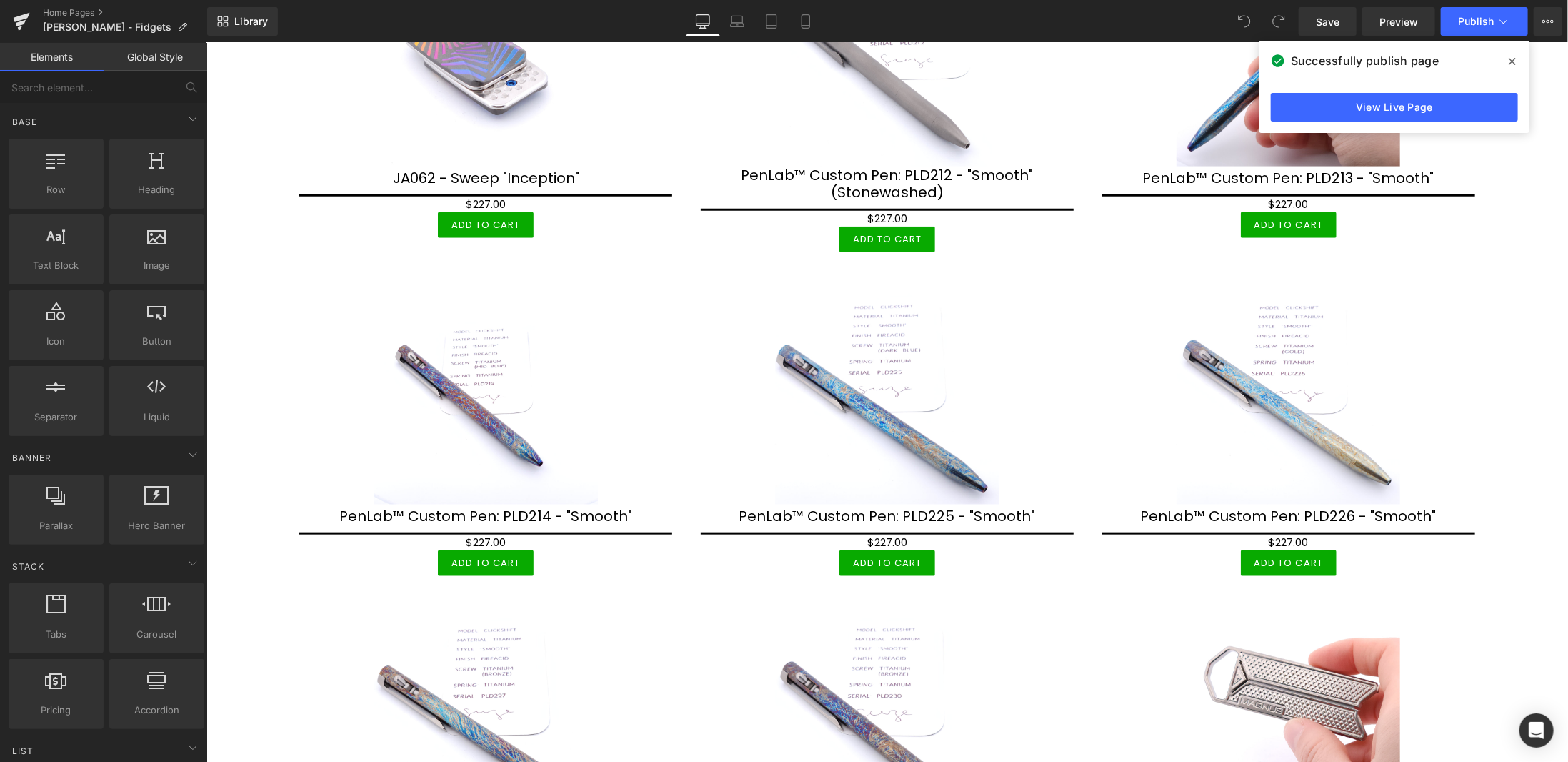
scroll to position [643, 0]
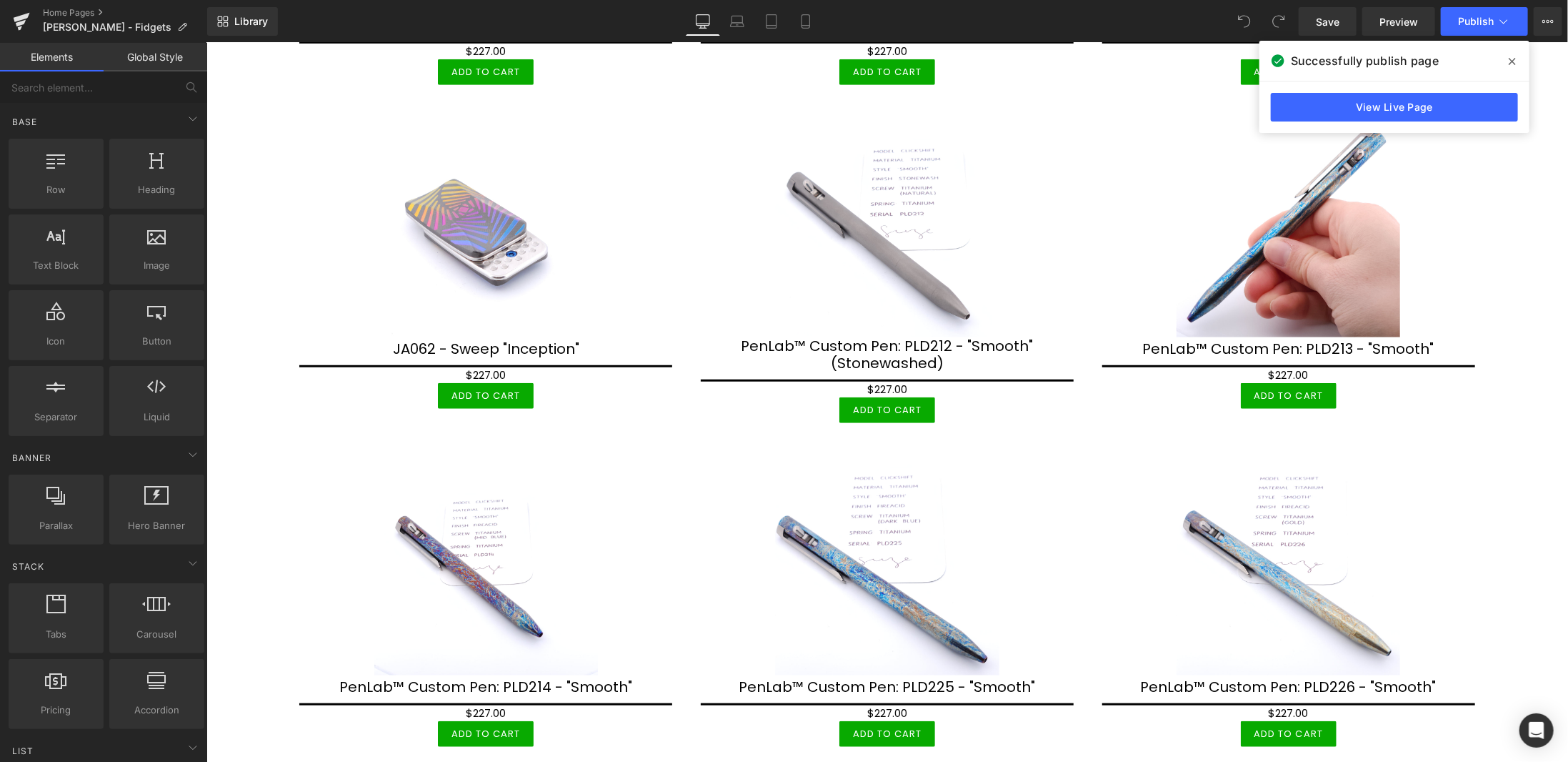
click at [1511, 57] on icon at bounding box center [1512, 61] width 7 height 12
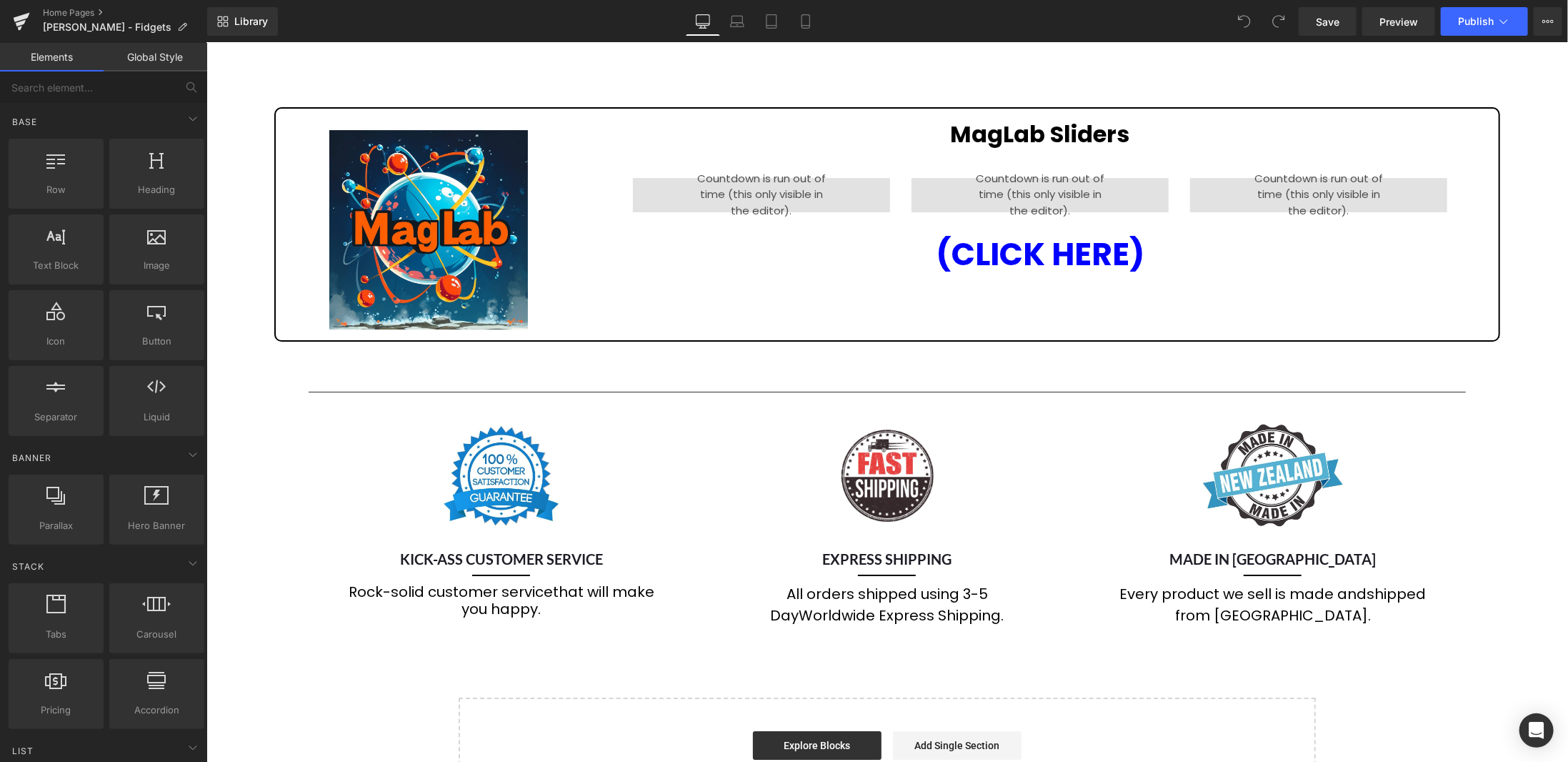
scroll to position [3250, 0]
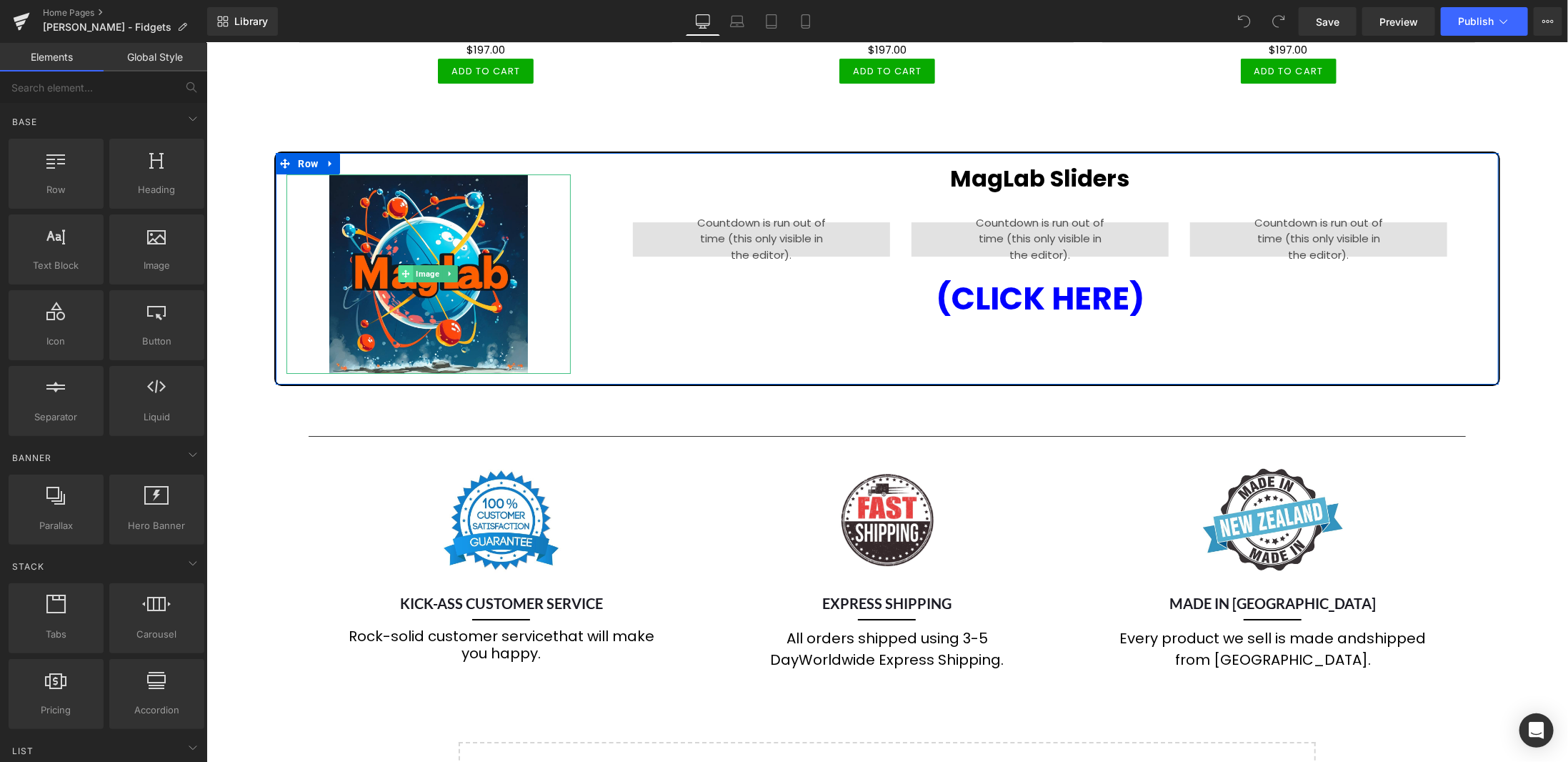
click at [409, 265] on span at bounding box center [404, 273] width 15 height 17
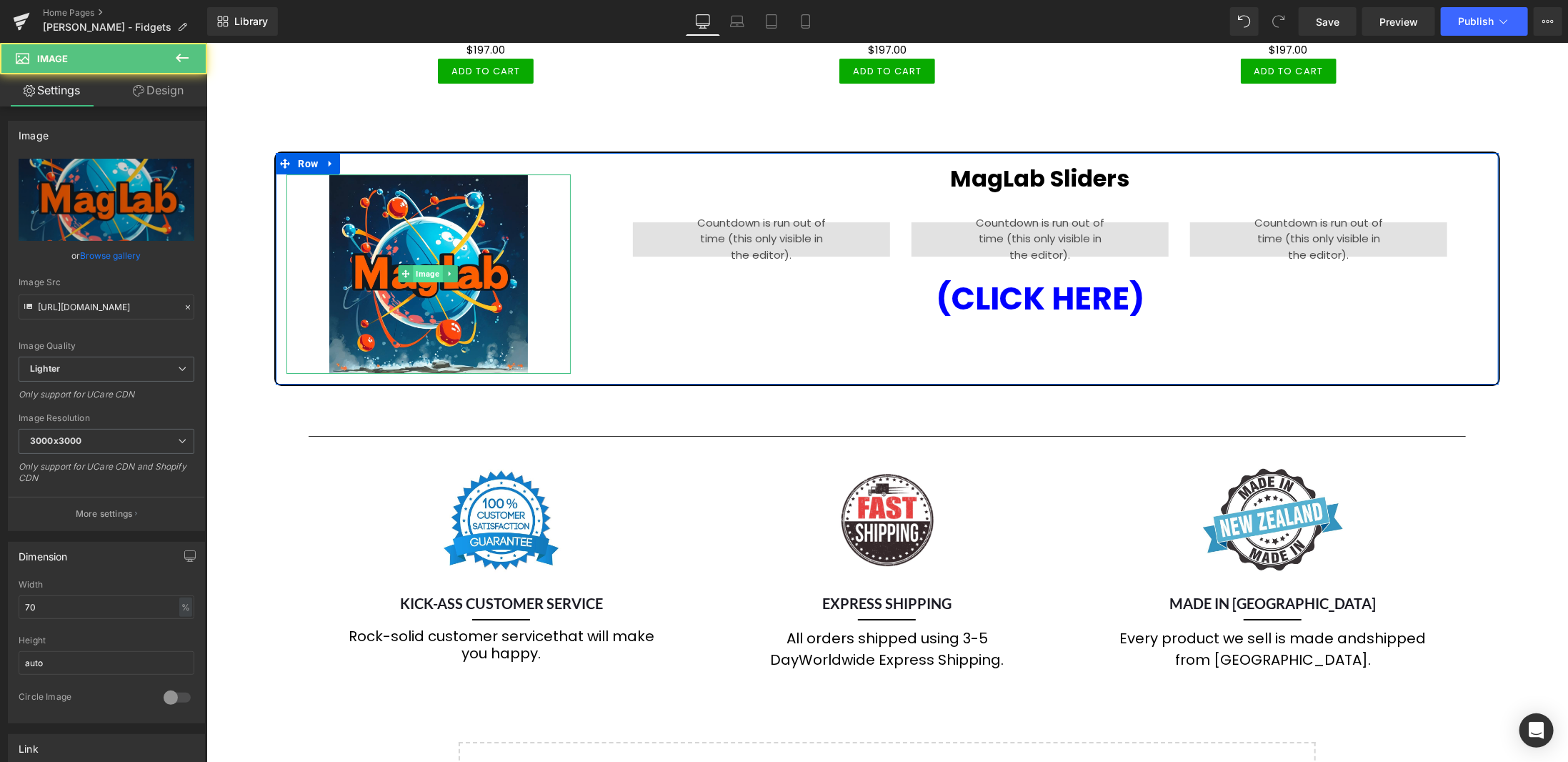
click at [425, 265] on span "Image" at bounding box center [426, 273] width 29 height 17
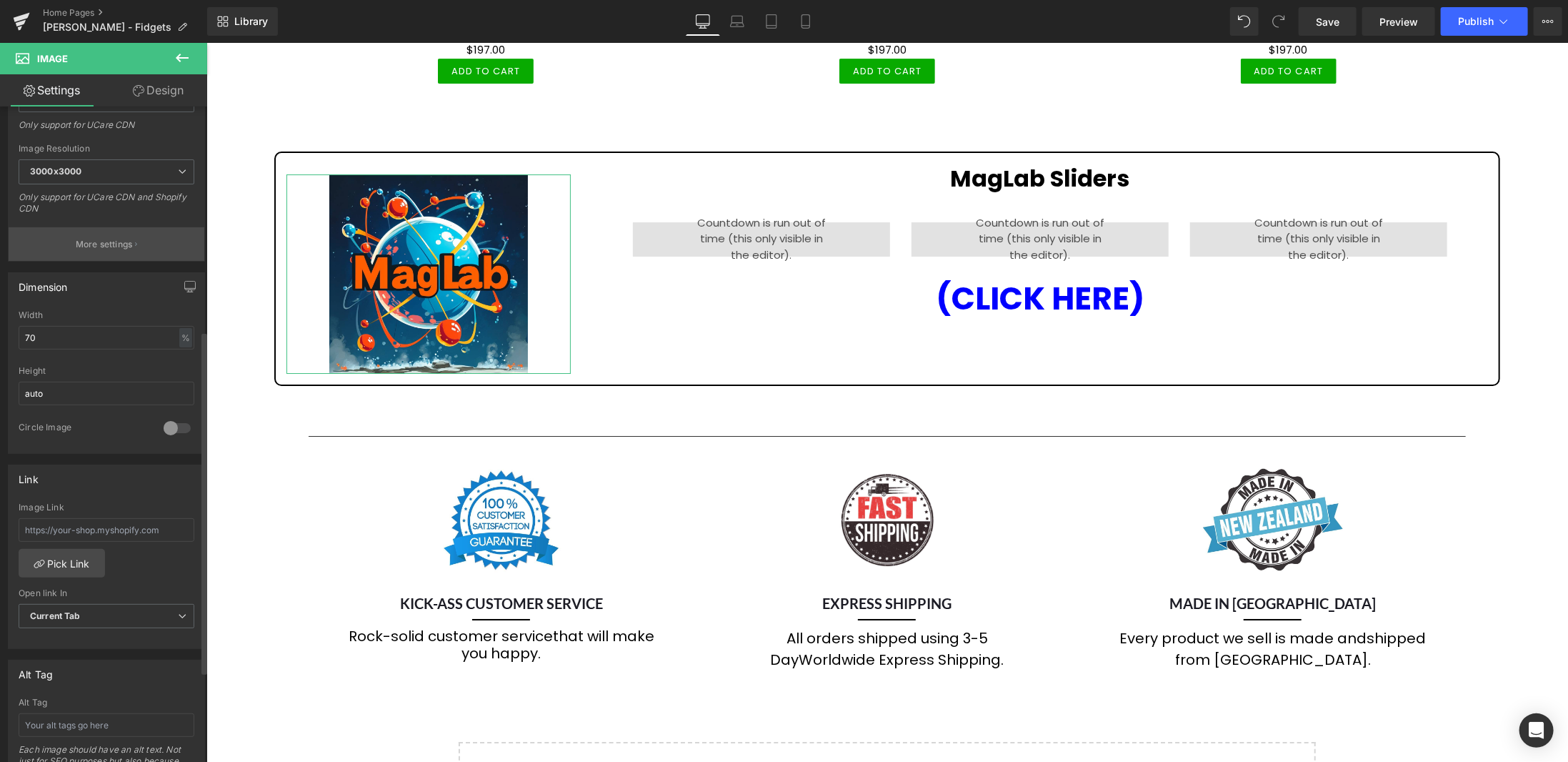
scroll to position [429, 0]
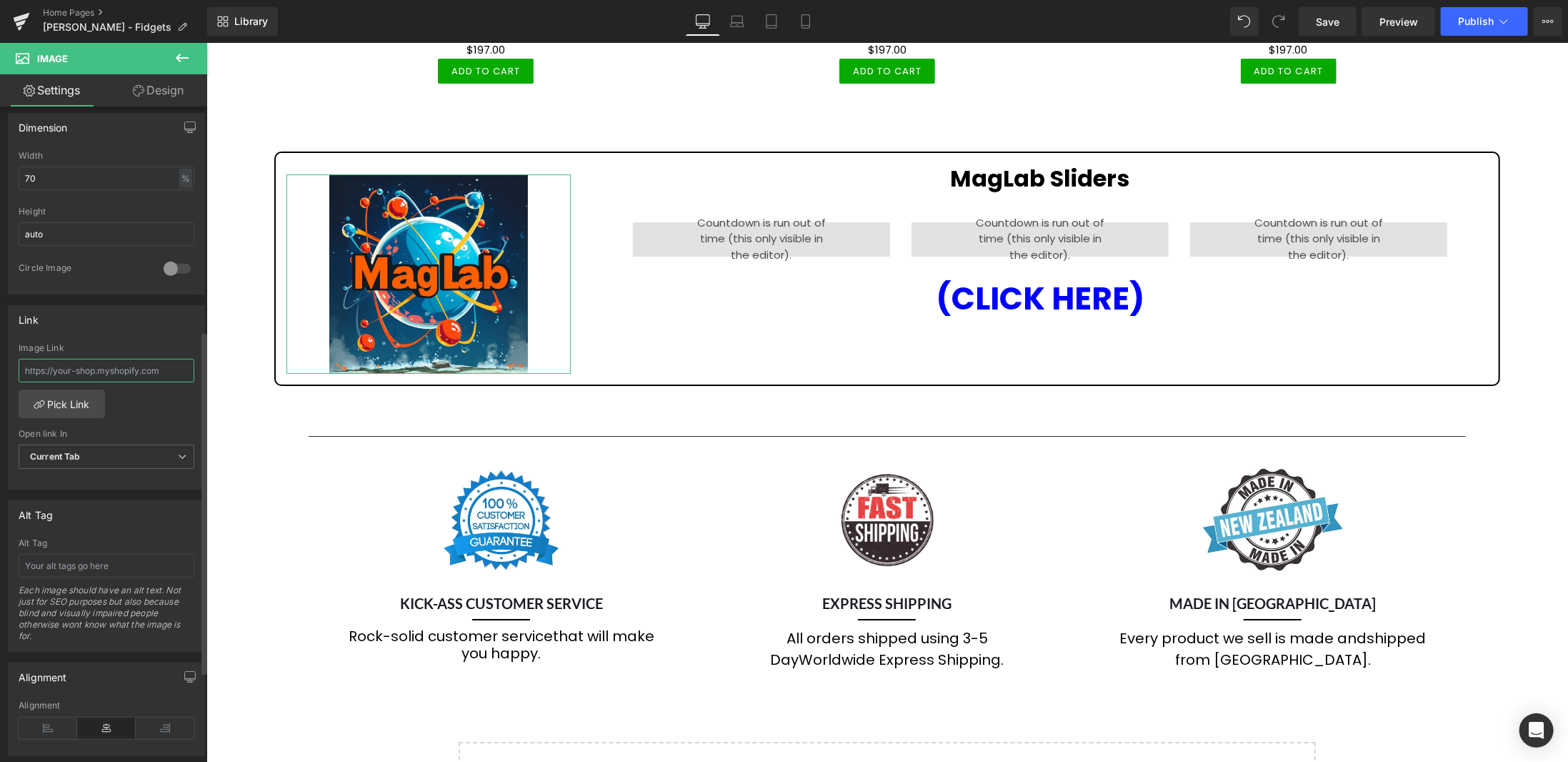
click at [110, 363] on input "text" at bounding box center [107, 371] width 176 height 24
paste input "[URL][DOMAIN_NAME]"
type input "[URL][DOMAIN_NAME]"
click at [1482, 23] on span "Publish" at bounding box center [1476, 21] width 36 height 12
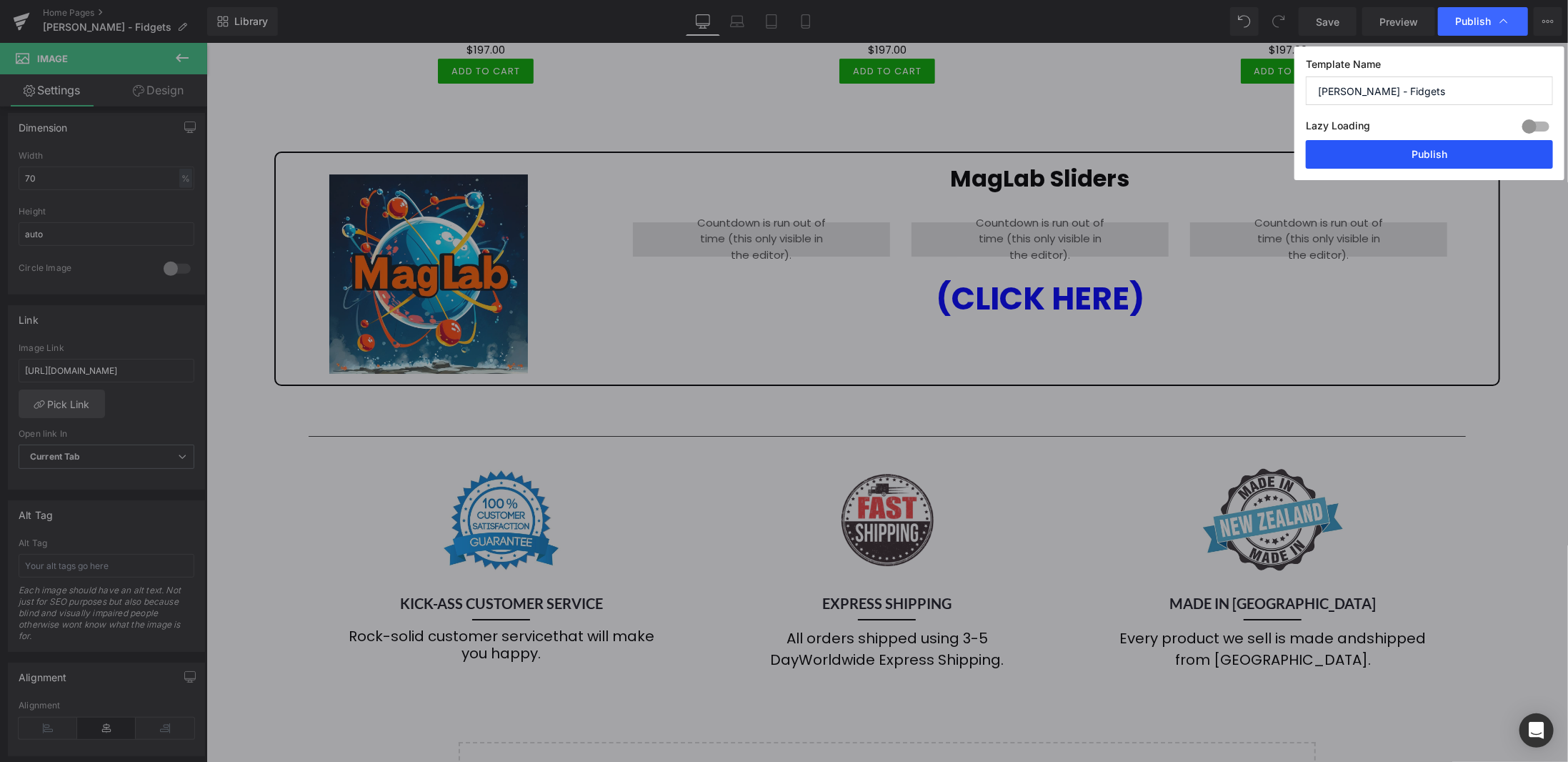
click at [1430, 159] on button "Publish" at bounding box center [1430, 154] width 247 height 28
